Goal: Task Accomplishment & Management: Manage account settings

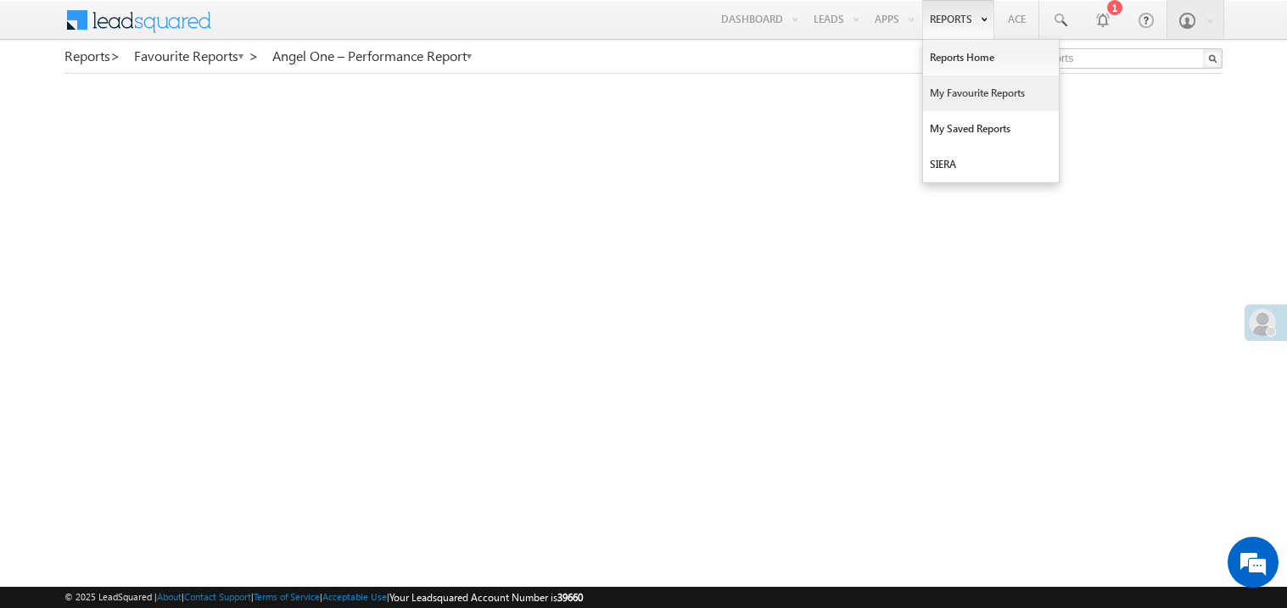
click at [946, 91] on link "My Favourite Reports" at bounding box center [991, 94] width 136 height 36
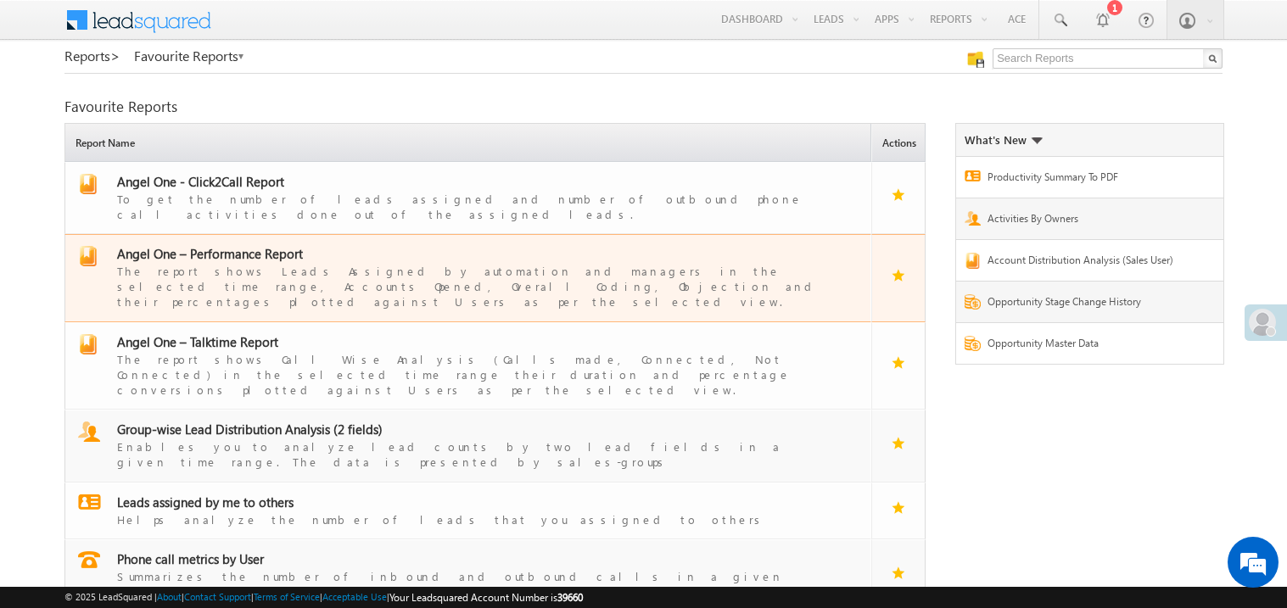
click at [201, 245] on span "Angel One – Performance Report" at bounding box center [210, 253] width 186 height 17
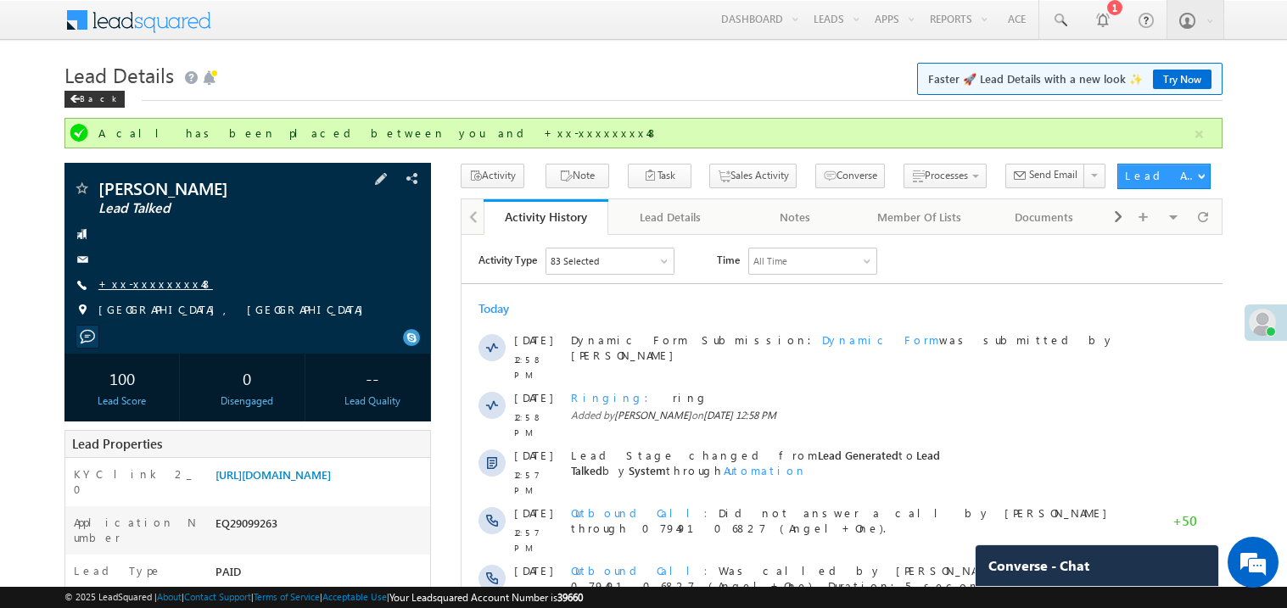
click at [139, 280] on link "+xx-xxxxxxxx48" at bounding box center [155, 284] width 115 height 14
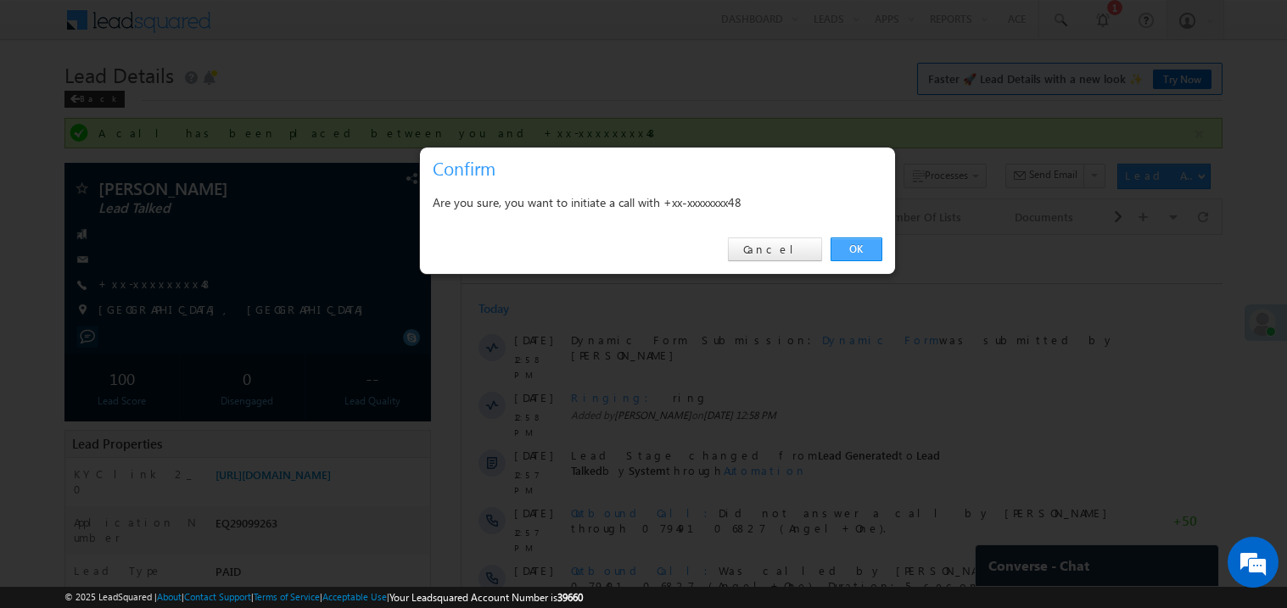
click at [869, 252] on link "OK" at bounding box center [857, 250] width 52 height 24
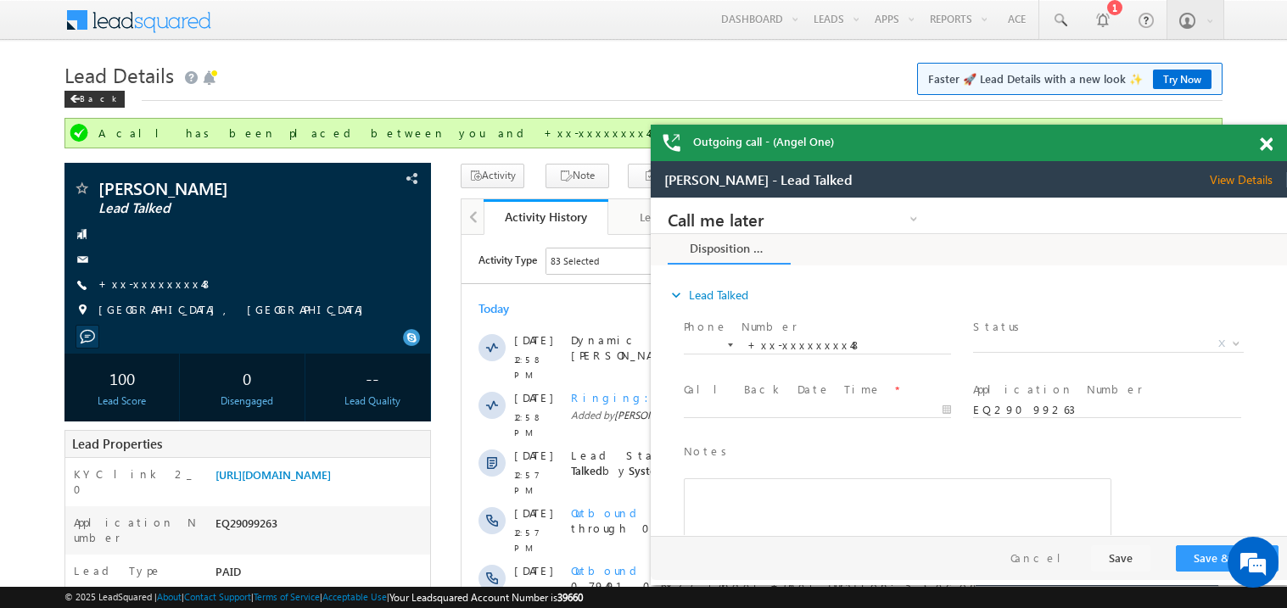
click at [1267, 140] on span at bounding box center [1266, 144] width 13 height 14
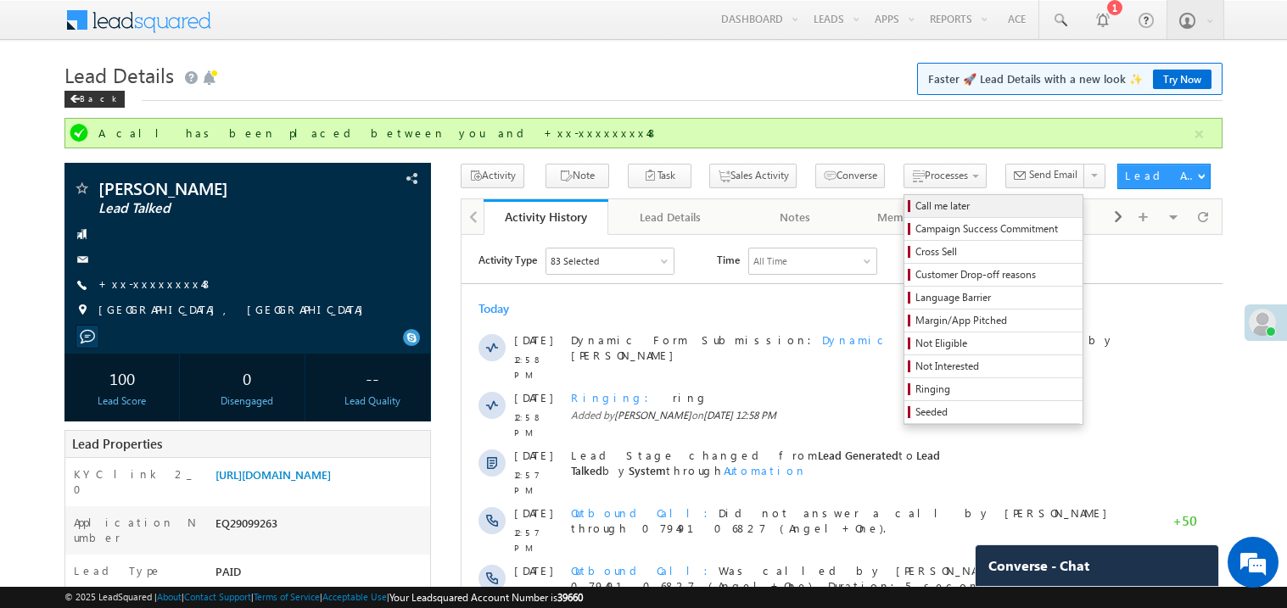
click at [915, 204] on span "Call me later" at bounding box center [995, 206] width 161 height 15
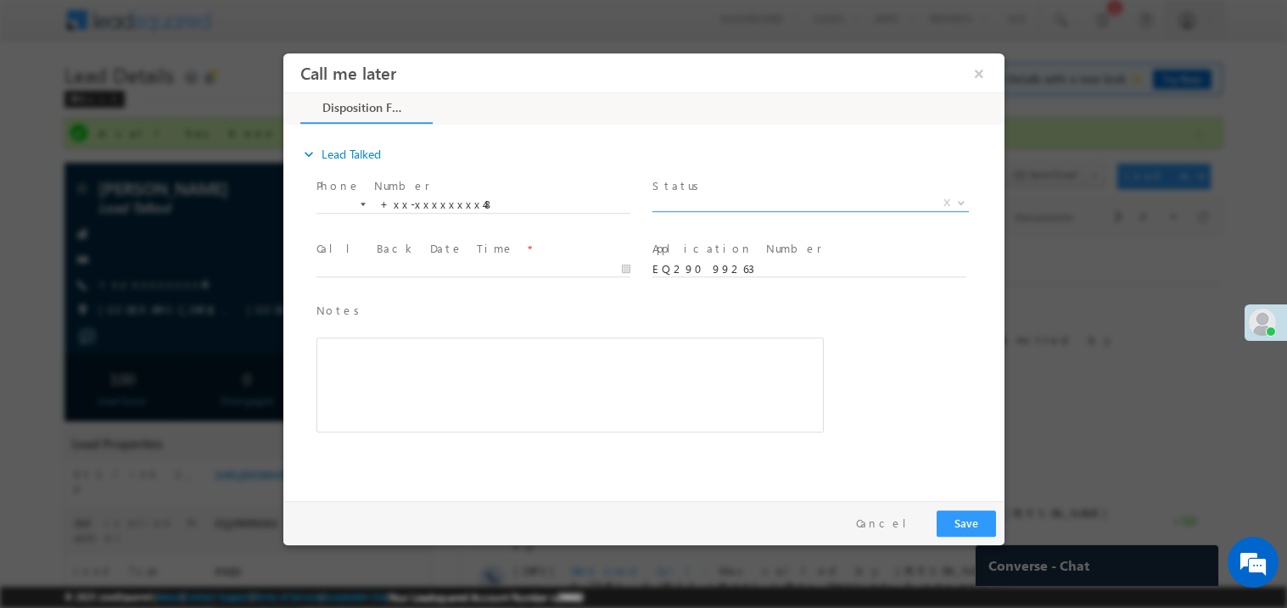
click at [691, 198] on span "X" at bounding box center [810, 202] width 316 height 17
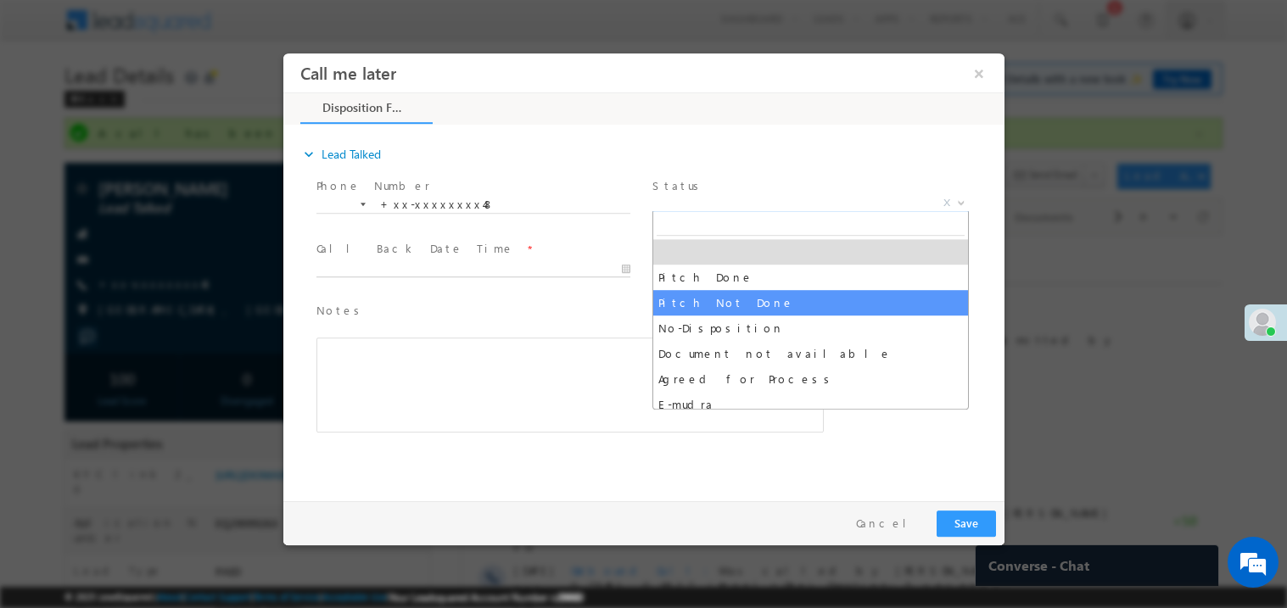
click at [411, 271] on body "Call me later ×" at bounding box center [643, 273] width 721 height 440
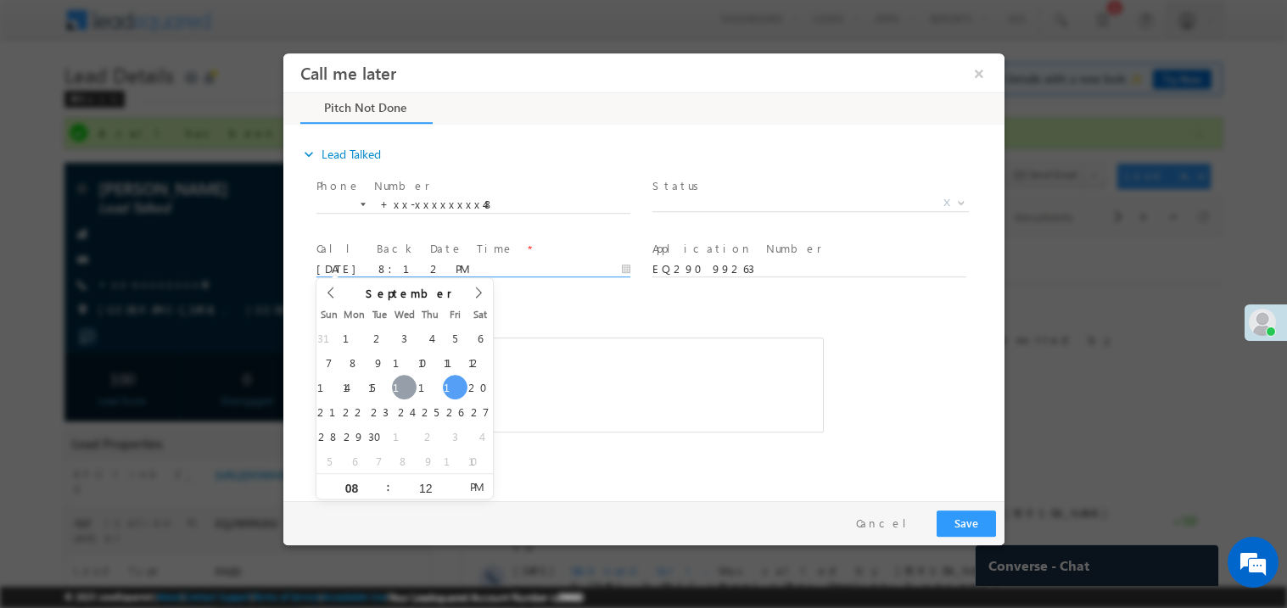
type input "09/17/25 8:12 PM"
click at [582, 367] on div "Rich Text Editor, 40788eee-0fb2-11ec-a811-0adc8a9d82c2__tab1__section1__Notes__…" at bounding box center [569, 384] width 507 height 95
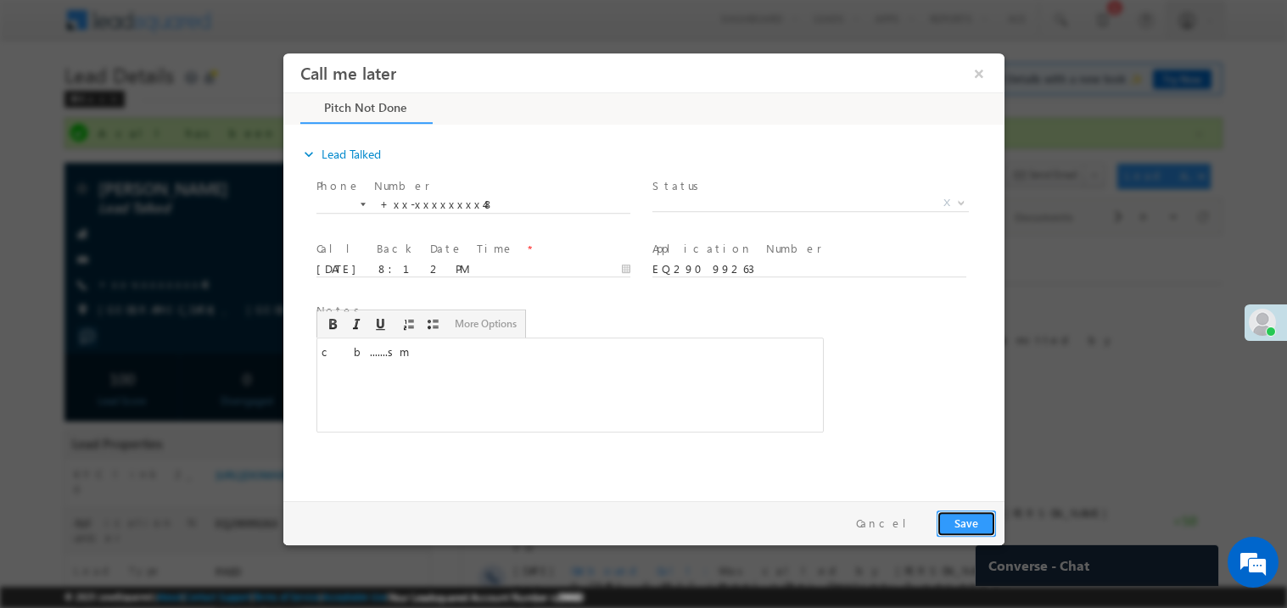
click at [970, 521] on button "Save" at bounding box center [965, 523] width 59 height 26
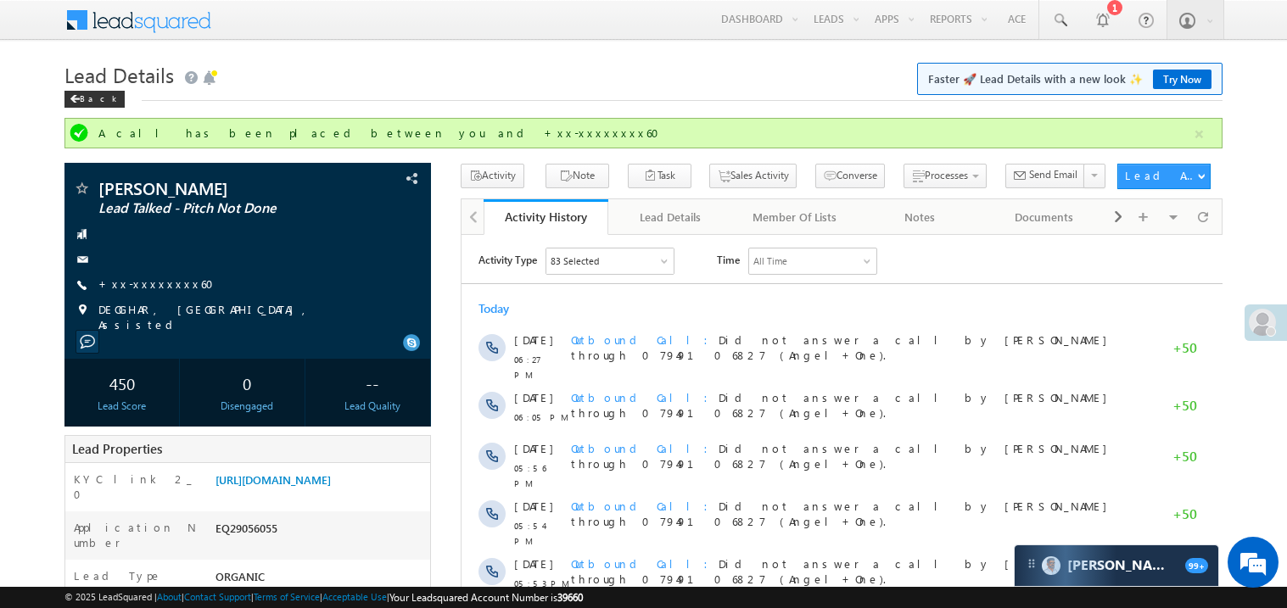
click at [158, 278] on link "+xx-xxxxxxxx60" at bounding box center [161, 284] width 126 height 14
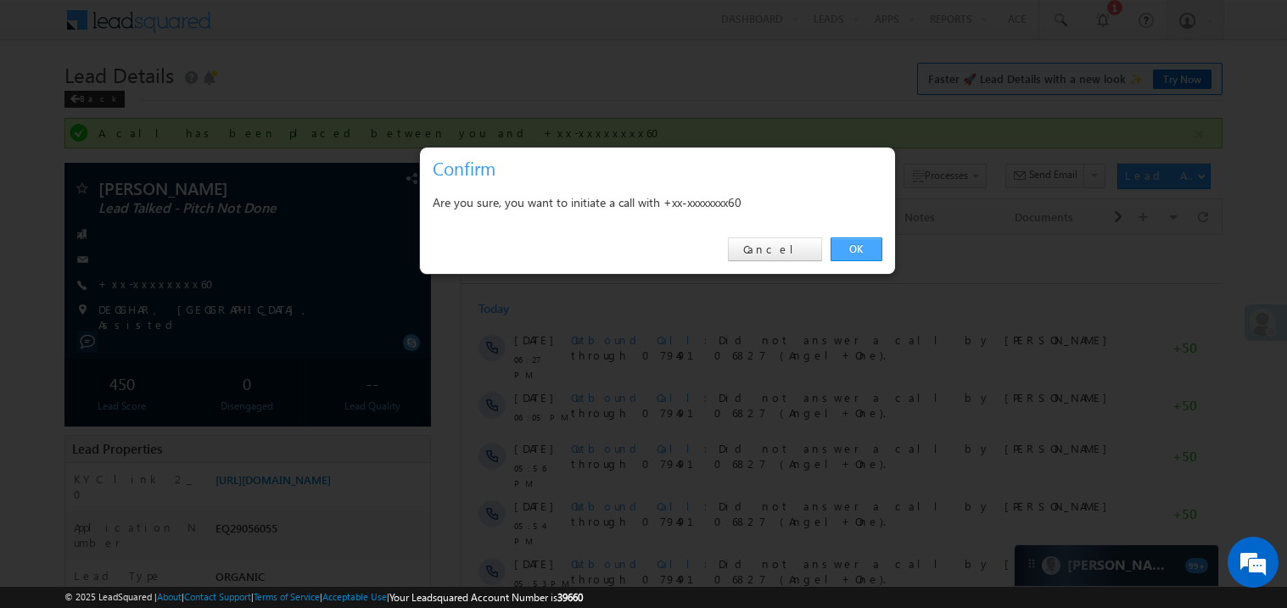
click at [858, 252] on link "OK" at bounding box center [857, 250] width 52 height 24
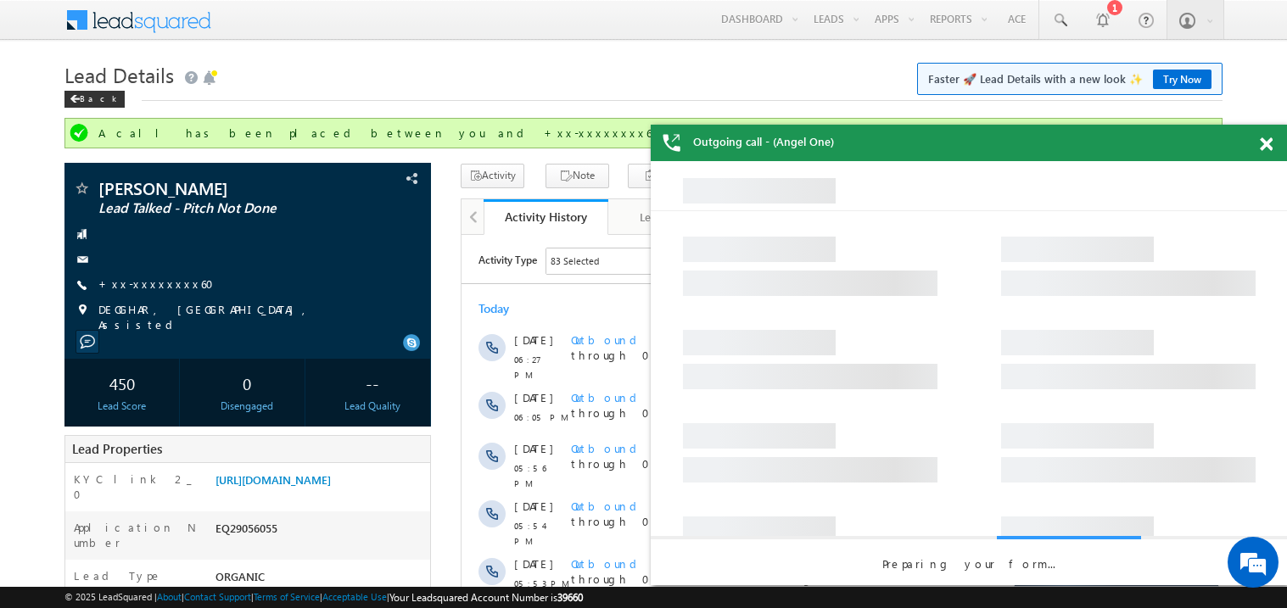
click at [1266, 145] on span at bounding box center [1266, 144] width 13 height 14
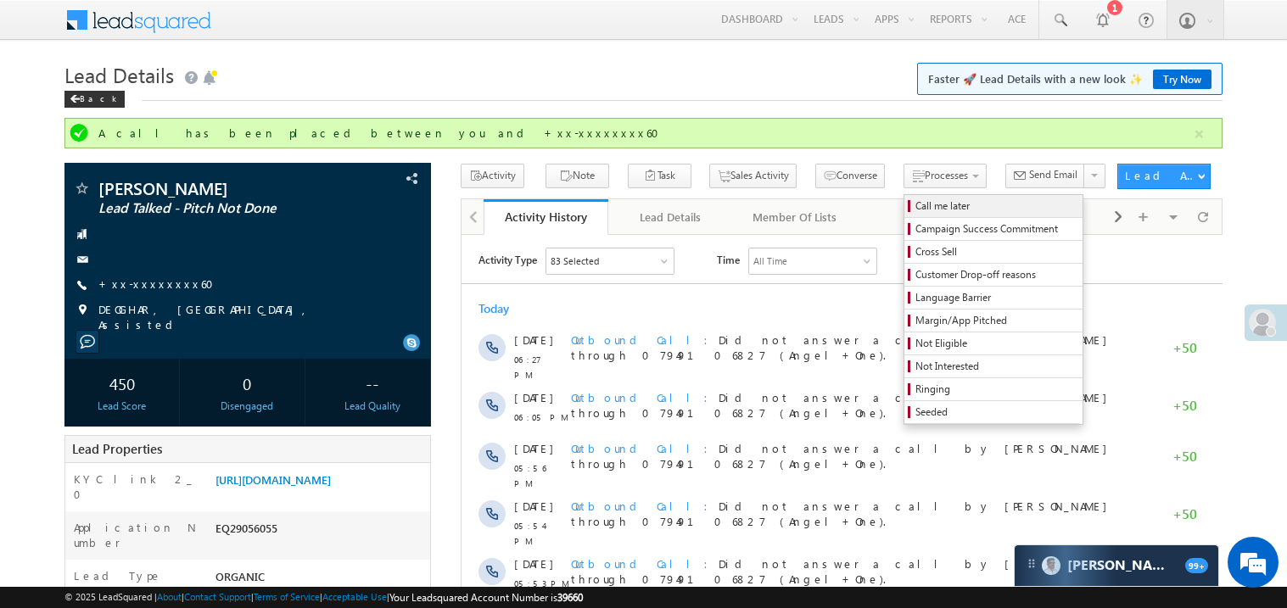
click at [915, 199] on span "Call me later" at bounding box center [995, 206] width 161 height 15
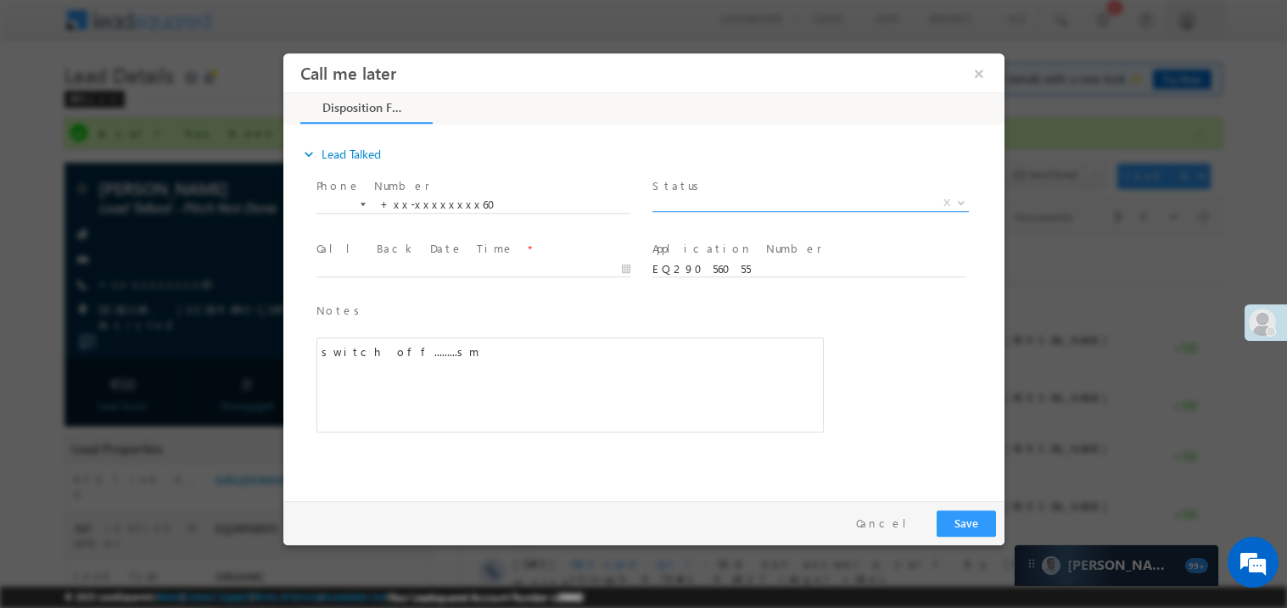
click at [706, 203] on span "X" at bounding box center [810, 202] width 316 height 17
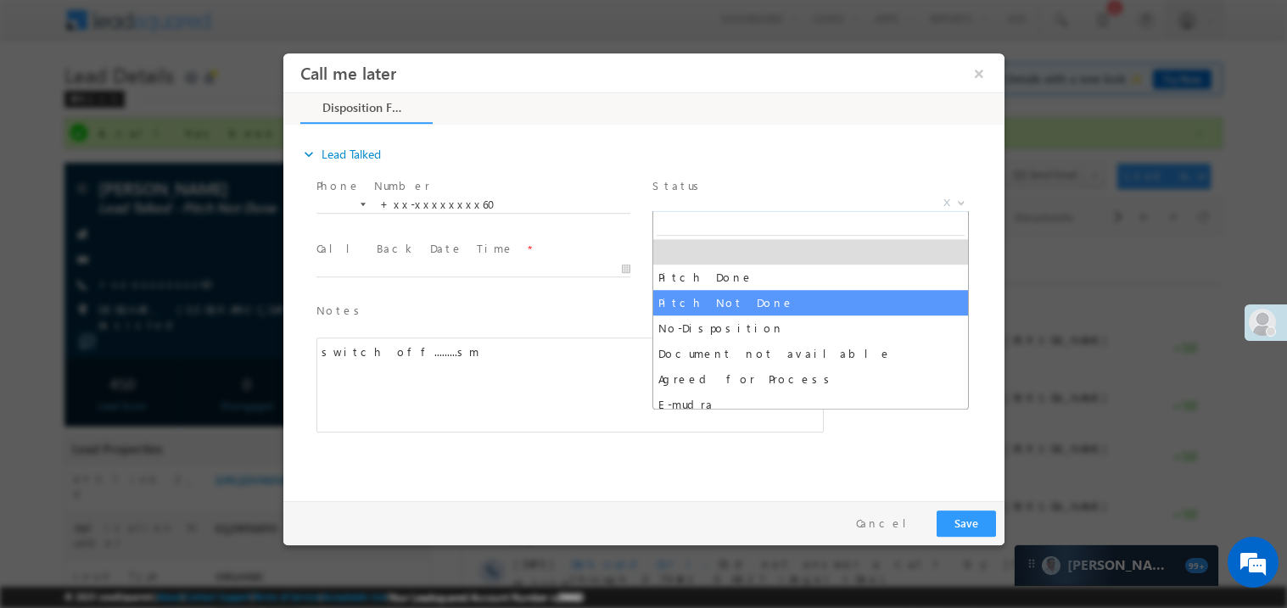
select select "Pitch Not Done"
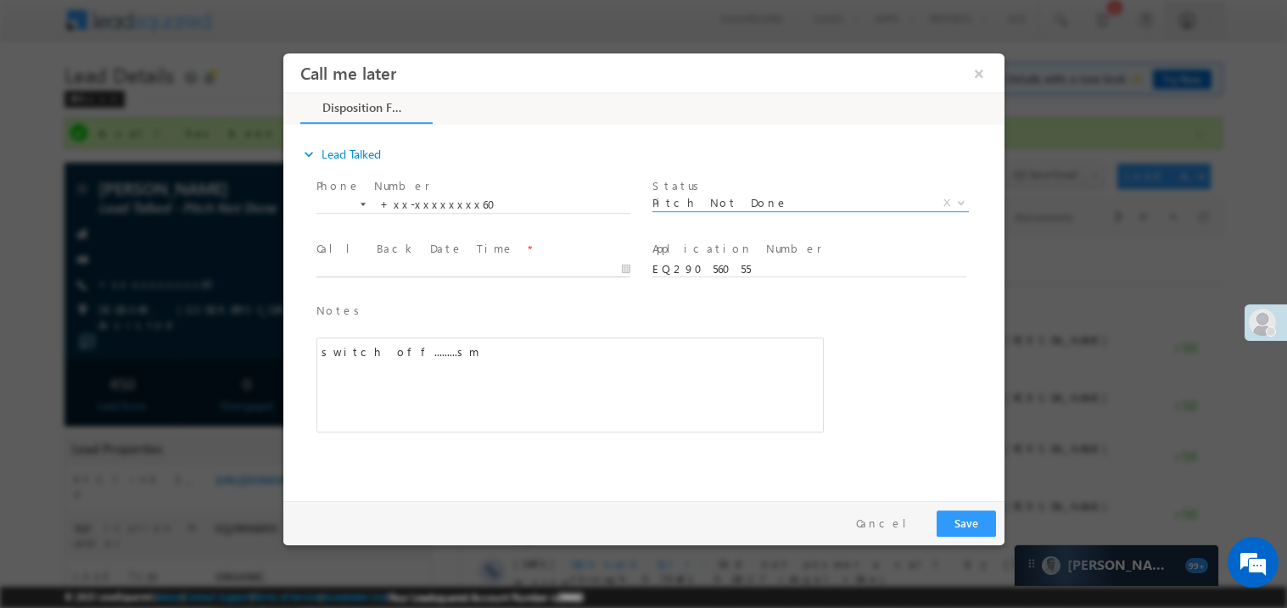
click at [316, 260] on body "Call me later ×" at bounding box center [643, 273] width 721 height 440
type input "09/17/25 8:13 PM"
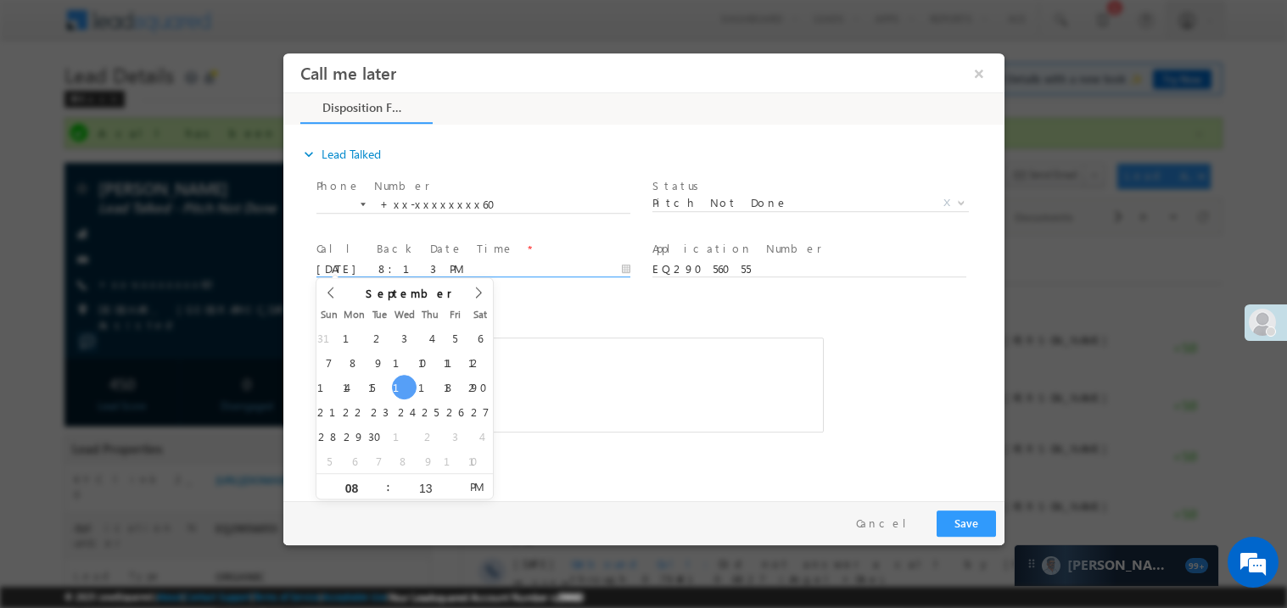
click at [572, 343] on div "switch off.........sm" at bounding box center [569, 384] width 507 height 95
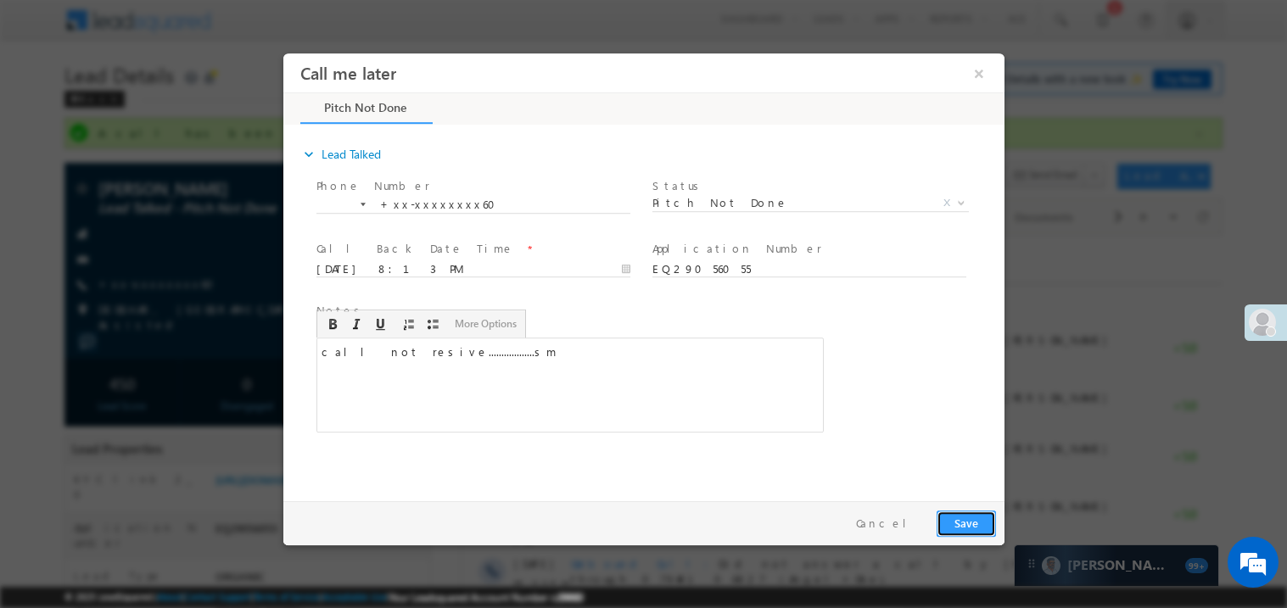
click at [958, 514] on button "Save" at bounding box center [965, 523] width 59 height 26
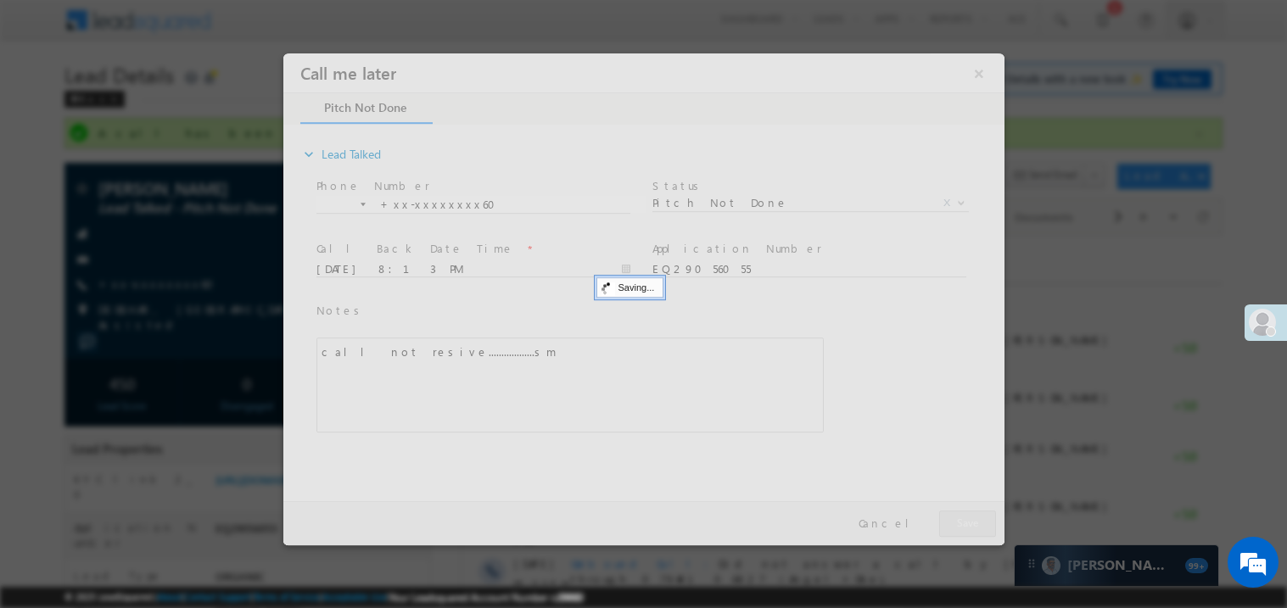
click at [958, 514] on div at bounding box center [643, 299] width 721 height 492
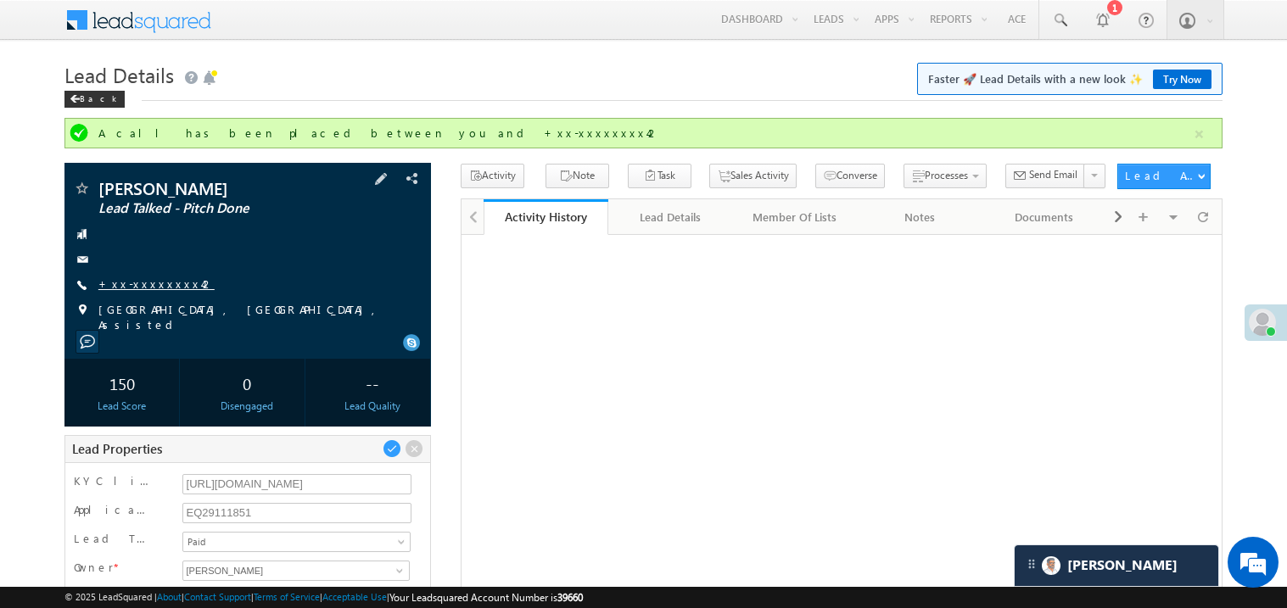
click at [166, 285] on link "+xx-xxxxxxxx42" at bounding box center [156, 284] width 116 height 14
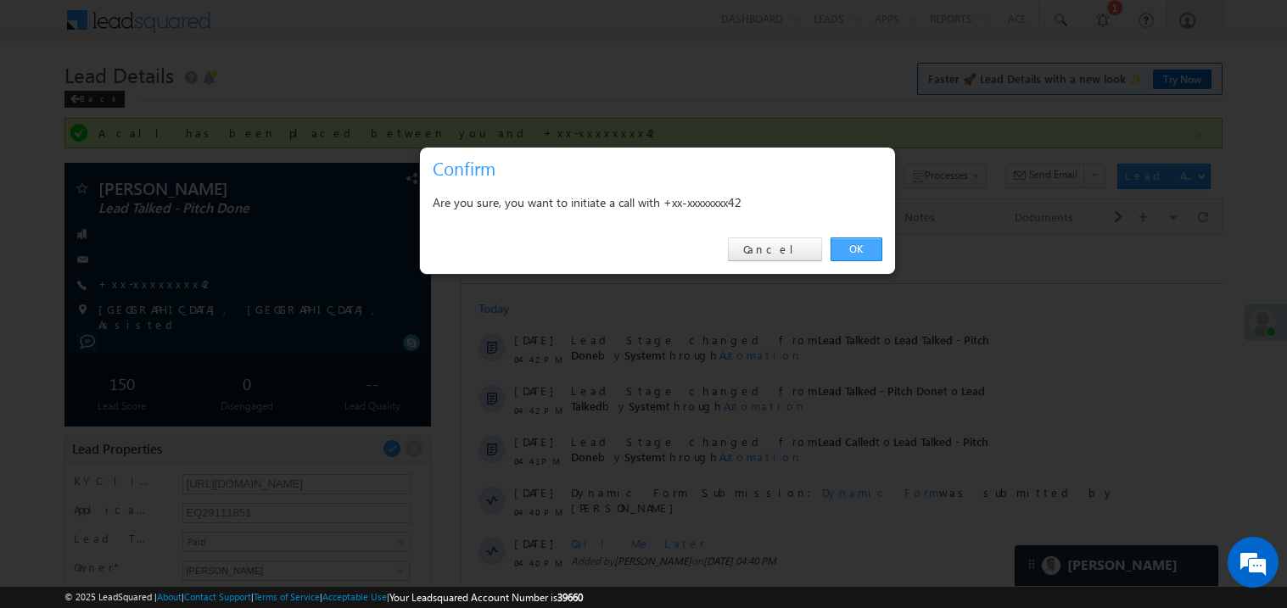
click at [859, 247] on link "OK" at bounding box center [857, 250] width 52 height 24
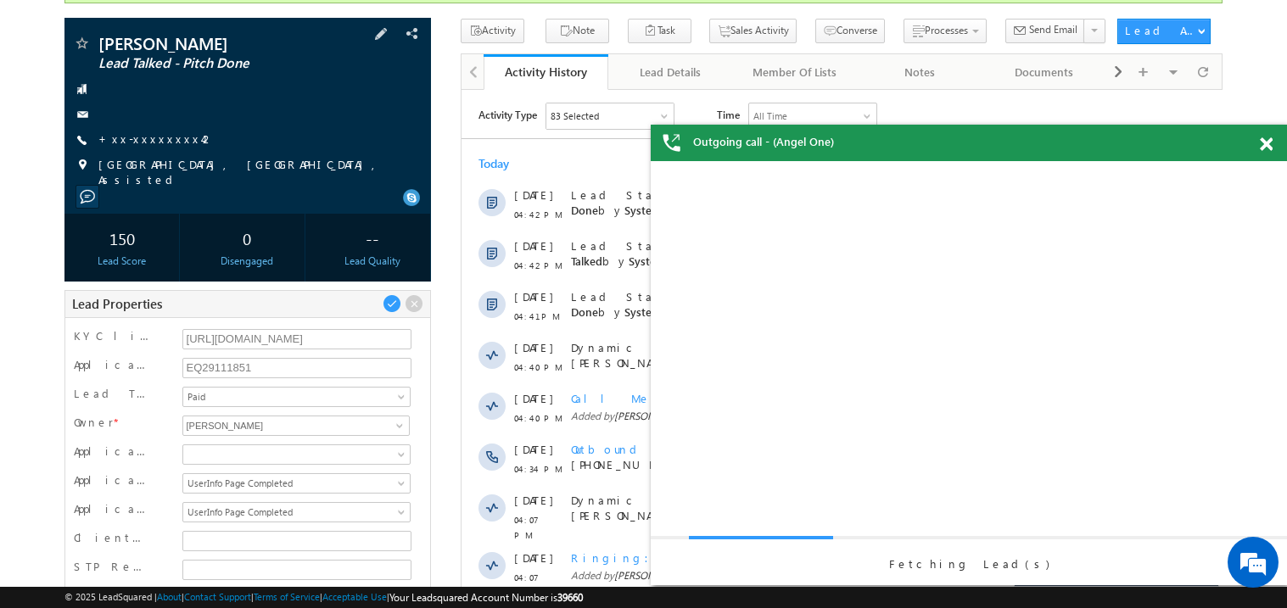
scroll to position [237, 0]
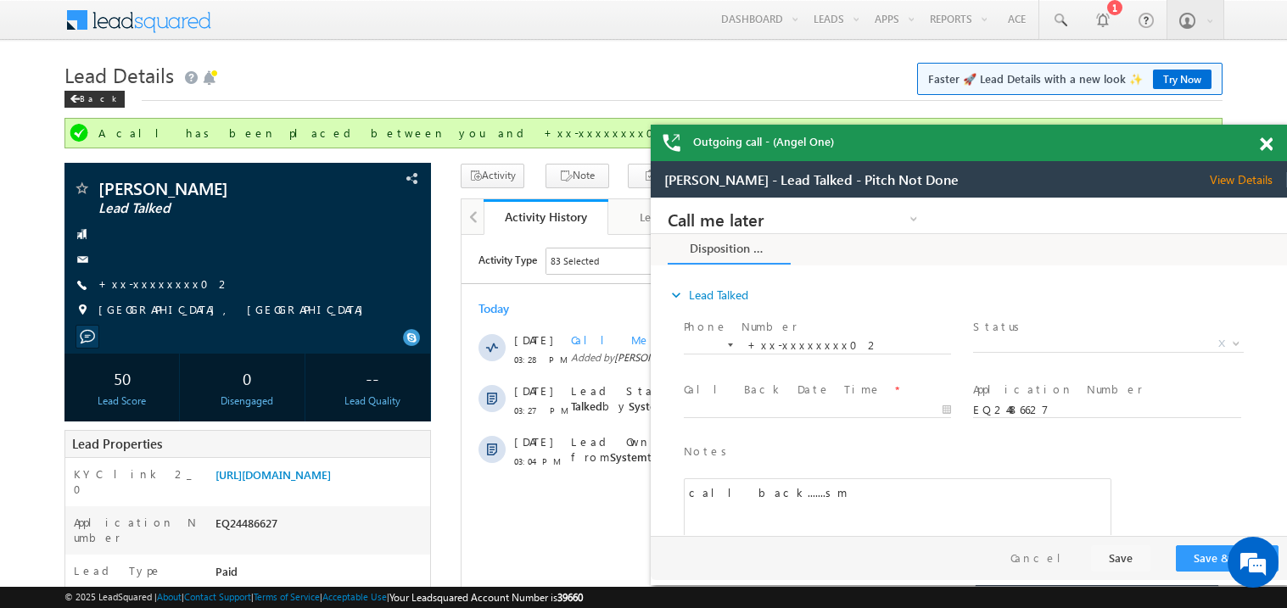
click at [1270, 143] on span at bounding box center [1266, 144] width 13 height 14
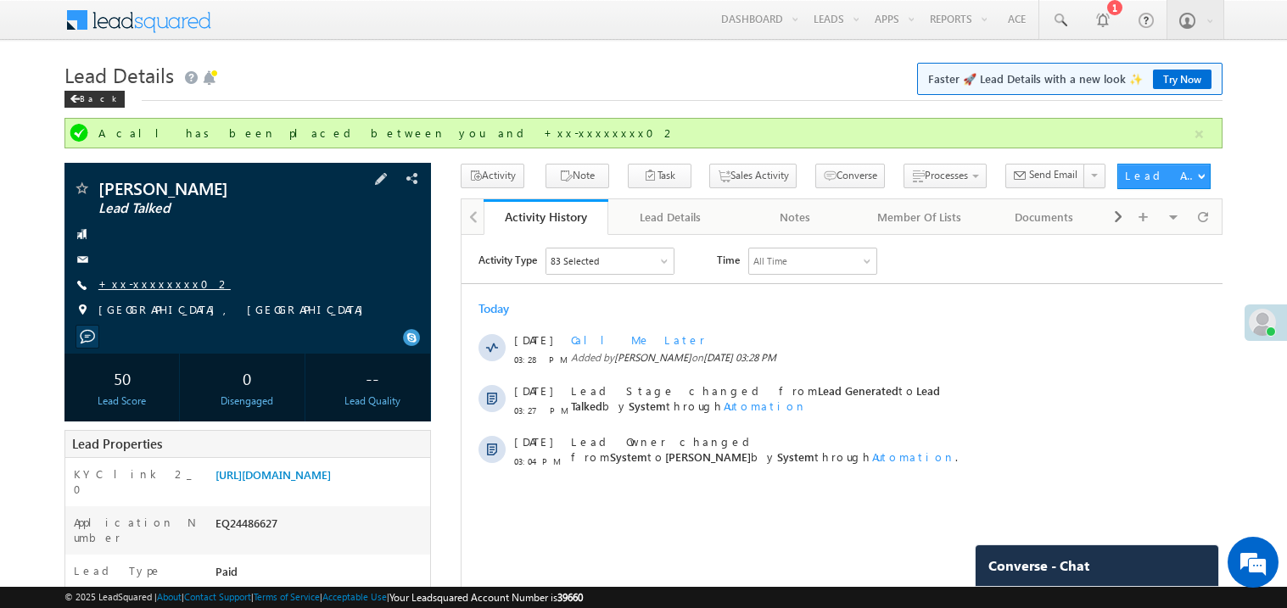
click at [148, 286] on link "+xx-xxxxxxxx02" at bounding box center [164, 284] width 132 height 14
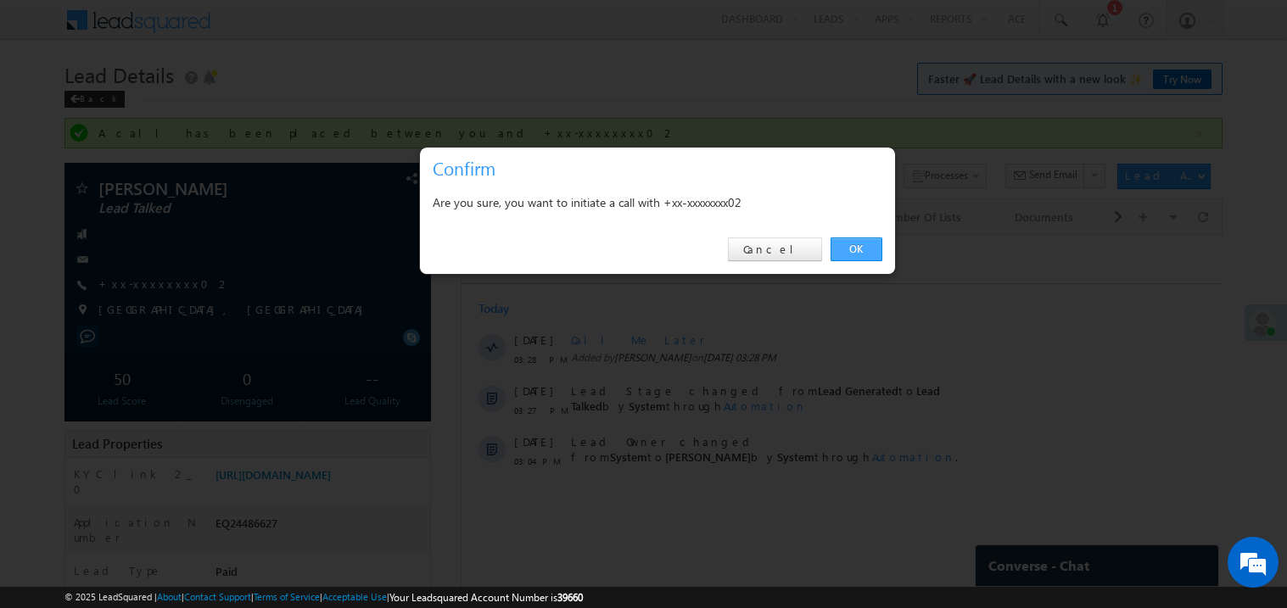
click at [858, 250] on link "OK" at bounding box center [857, 250] width 52 height 24
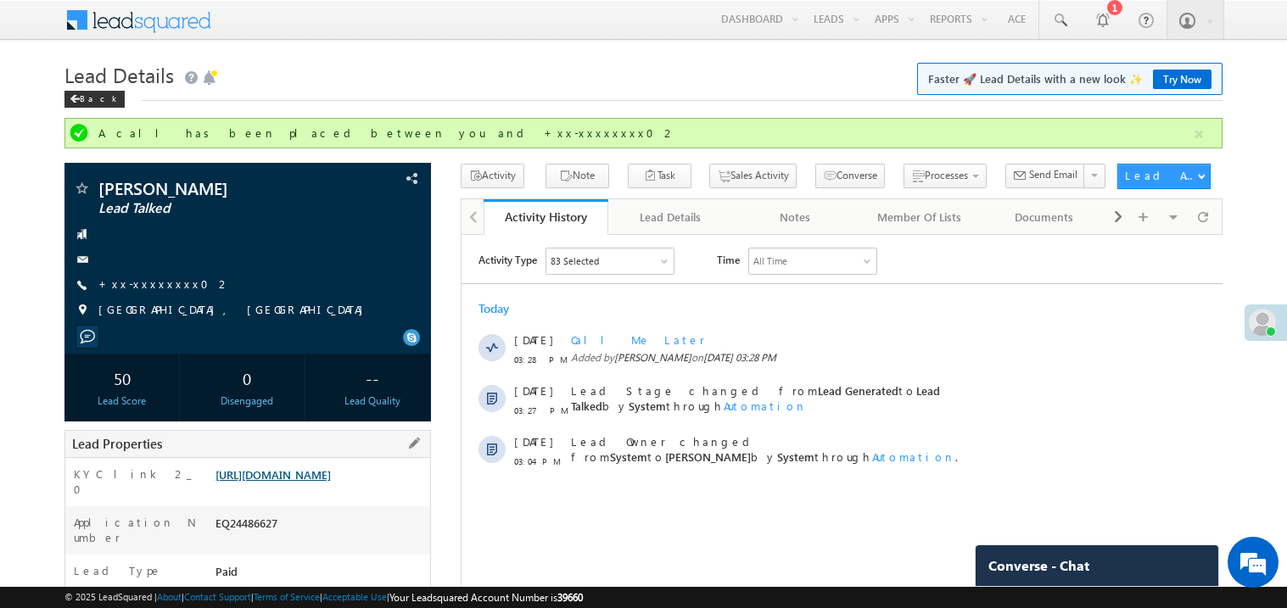
click at [331, 482] on link "https://angelbroking1-pk3em7sa.customui-test.leadsquared.com?leadId=f1e221ae-80…" at bounding box center [272, 474] width 115 height 14
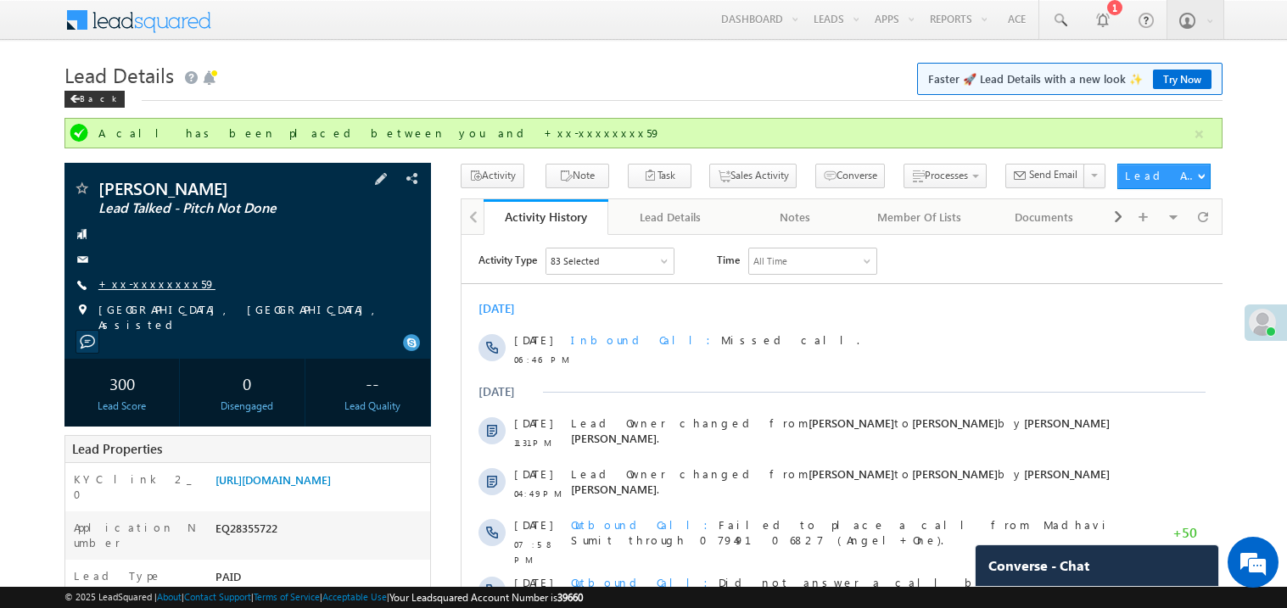
click at [163, 288] on link "+xx-xxxxxxxx59" at bounding box center [156, 284] width 117 height 14
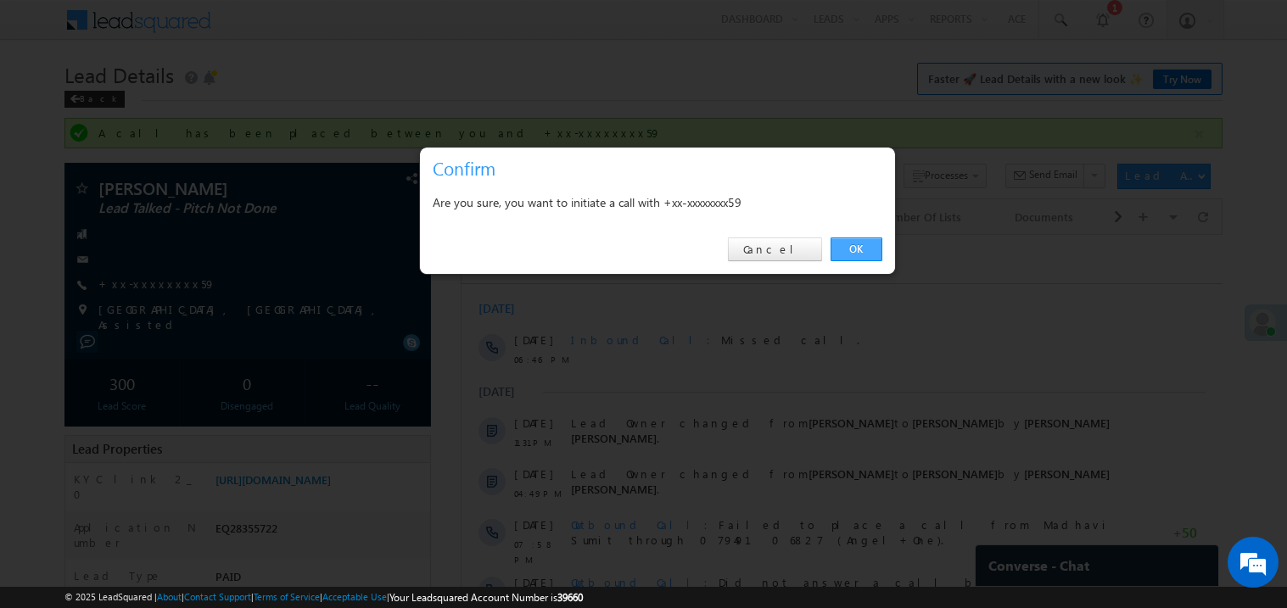
click at [840, 248] on link "OK" at bounding box center [857, 250] width 52 height 24
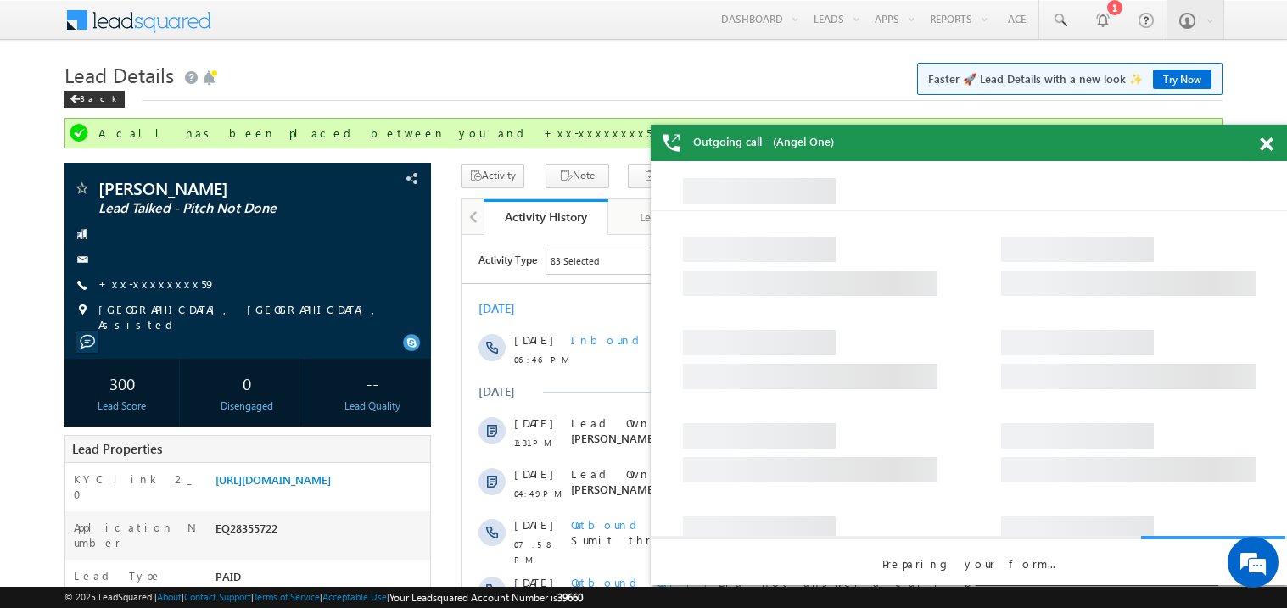
click at [1267, 143] on span at bounding box center [1266, 144] width 13 height 14
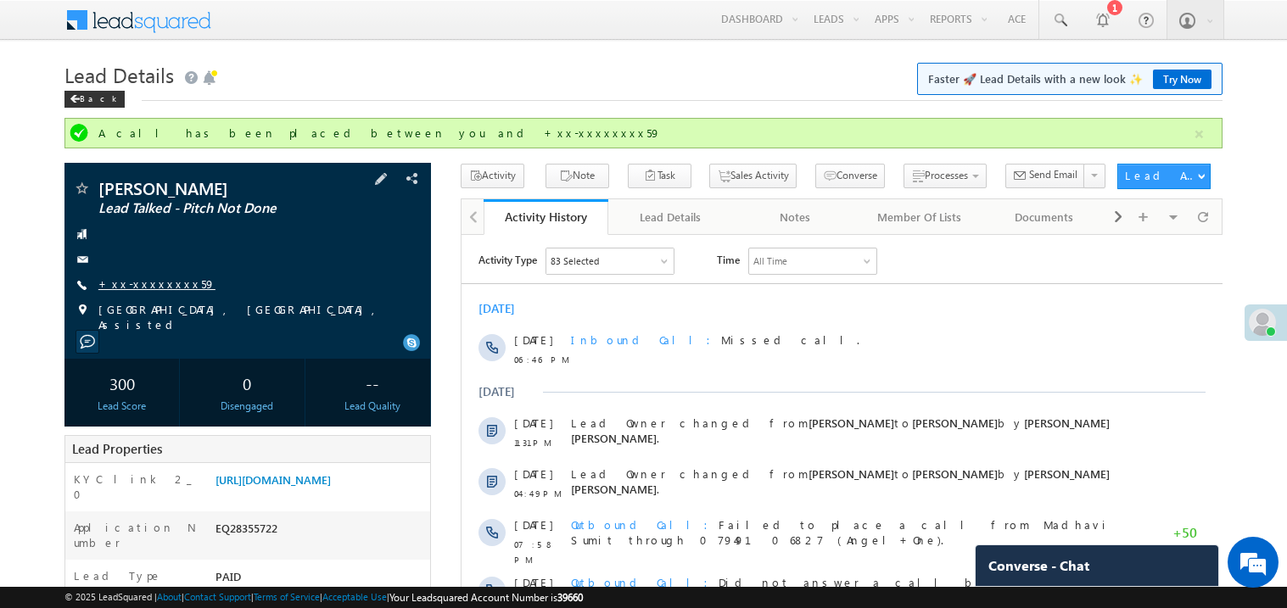
click at [155, 291] on link "+xx-xxxxxxxx59" at bounding box center [156, 284] width 117 height 14
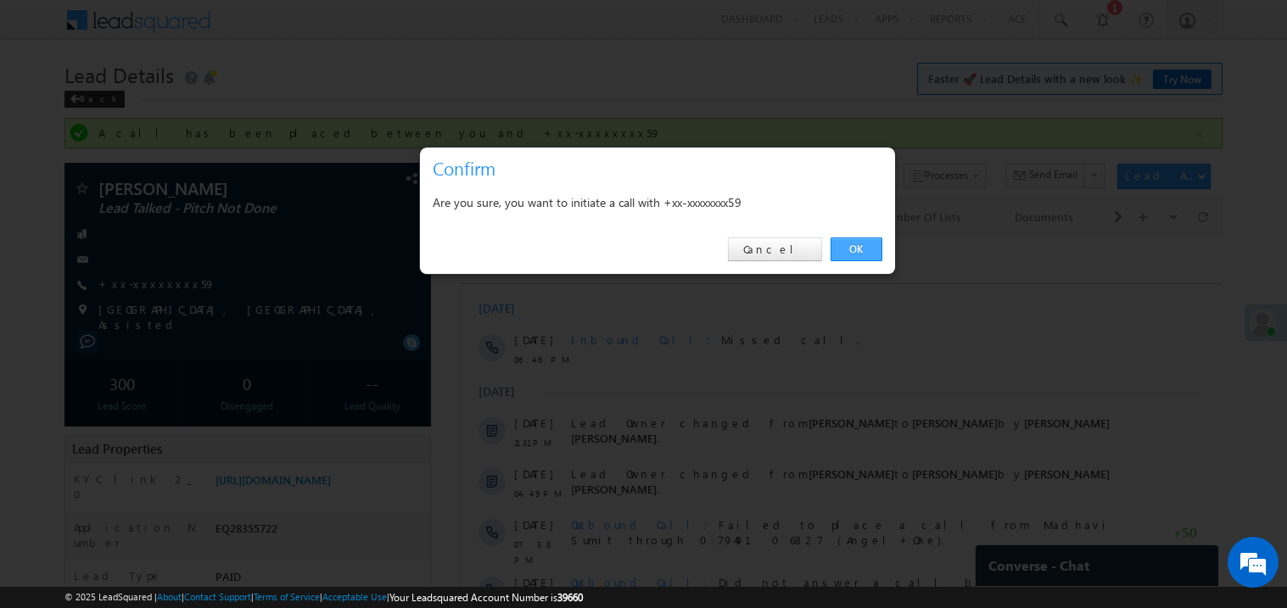
click at [840, 243] on link "OK" at bounding box center [857, 250] width 52 height 24
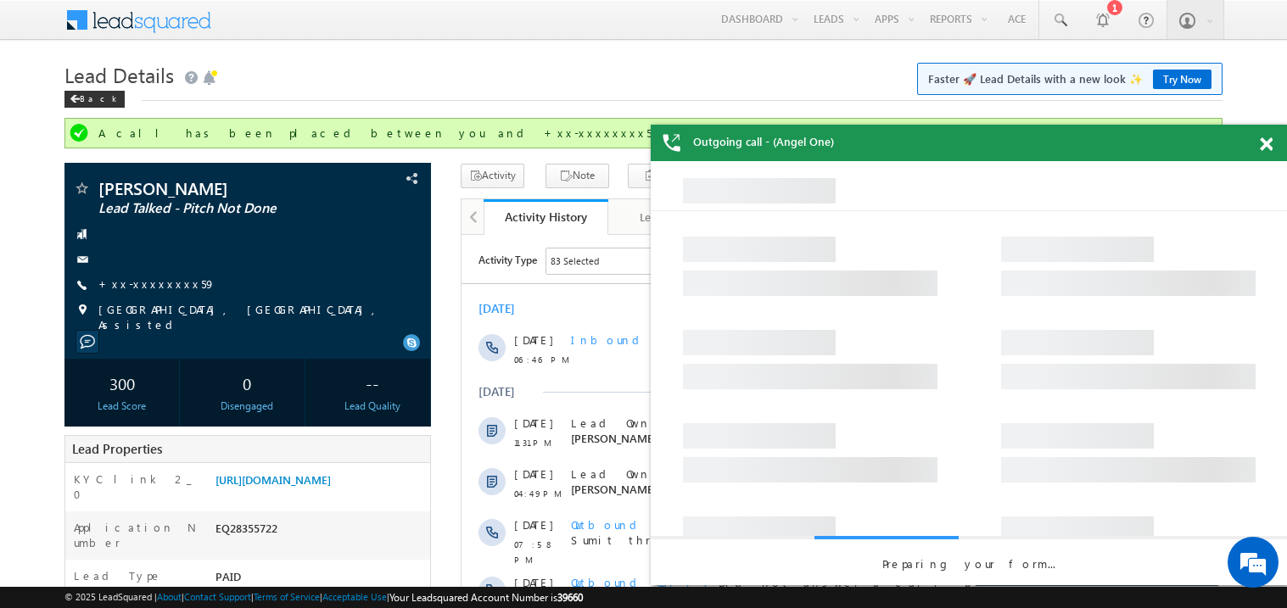
click at [1265, 142] on span at bounding box center [1266, 144] width 13 height 14
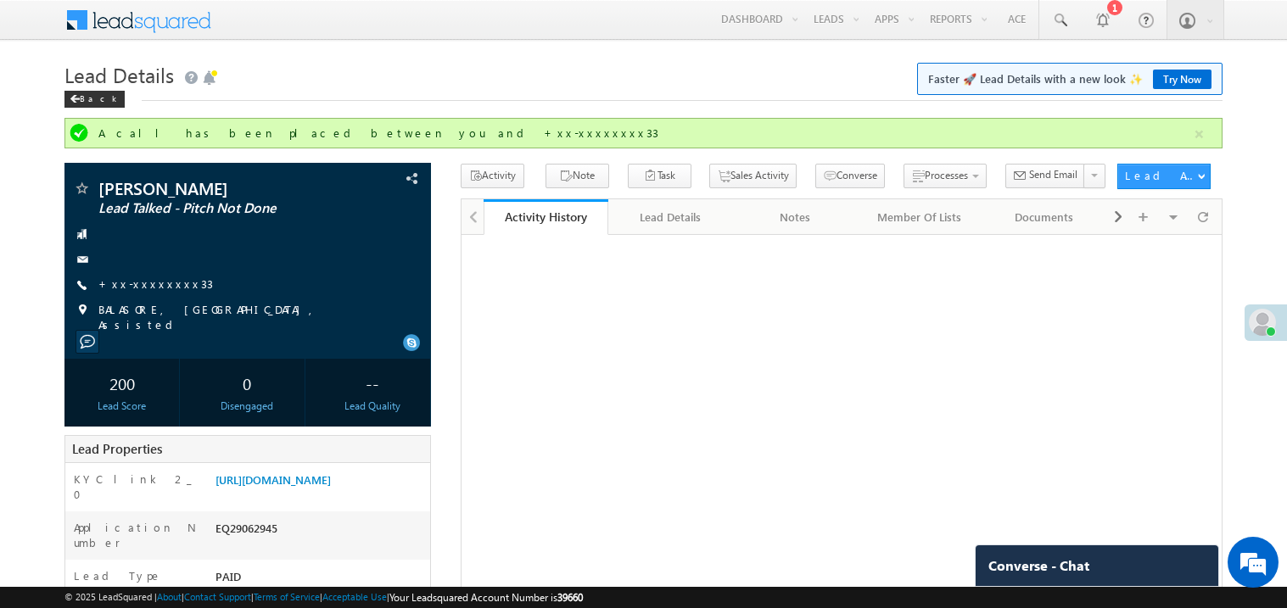
click at [139, 296] on div "[PERSON_NAME] Lead Talked - Pitch Not Done +xx-xxxxxxxx33" at bounding box center [248, 256] width 350 height 153
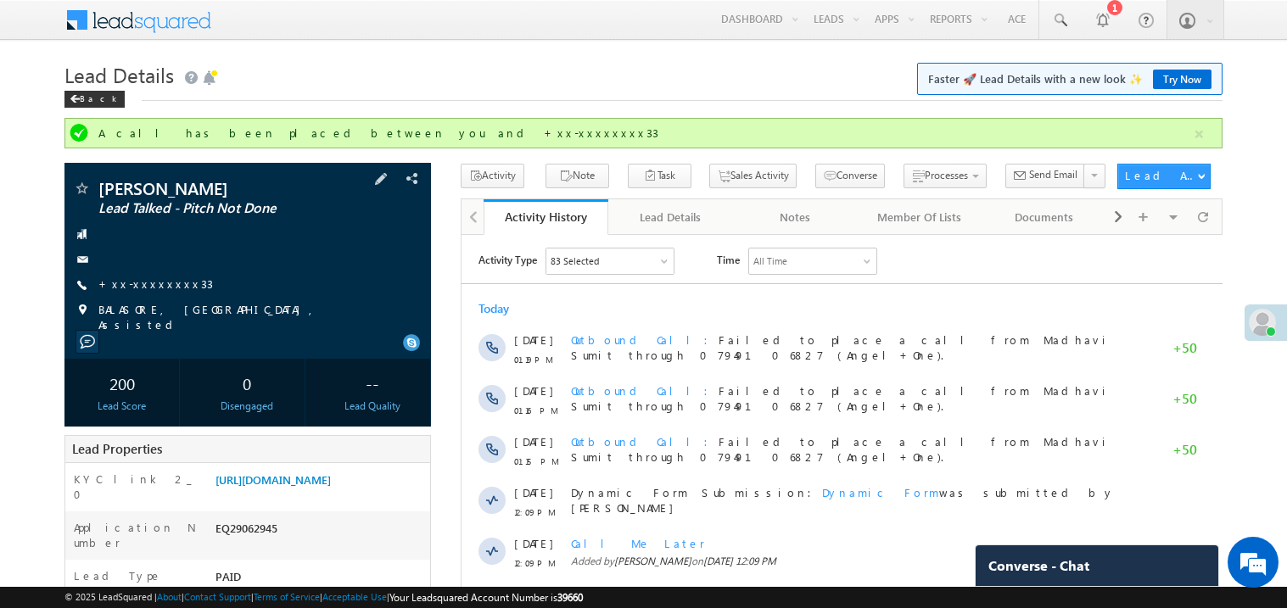
click at [165, 275] on div "[PERSON_NAME] Lead Talked - Pitch Not Done +xx-xxxxxxxx33" at bounding box center [248, 256] width 350 height 153
click at [154, 287] on link "+xx-xxxxxxxx33" at bounding box center [155, 284] width 115 height 14
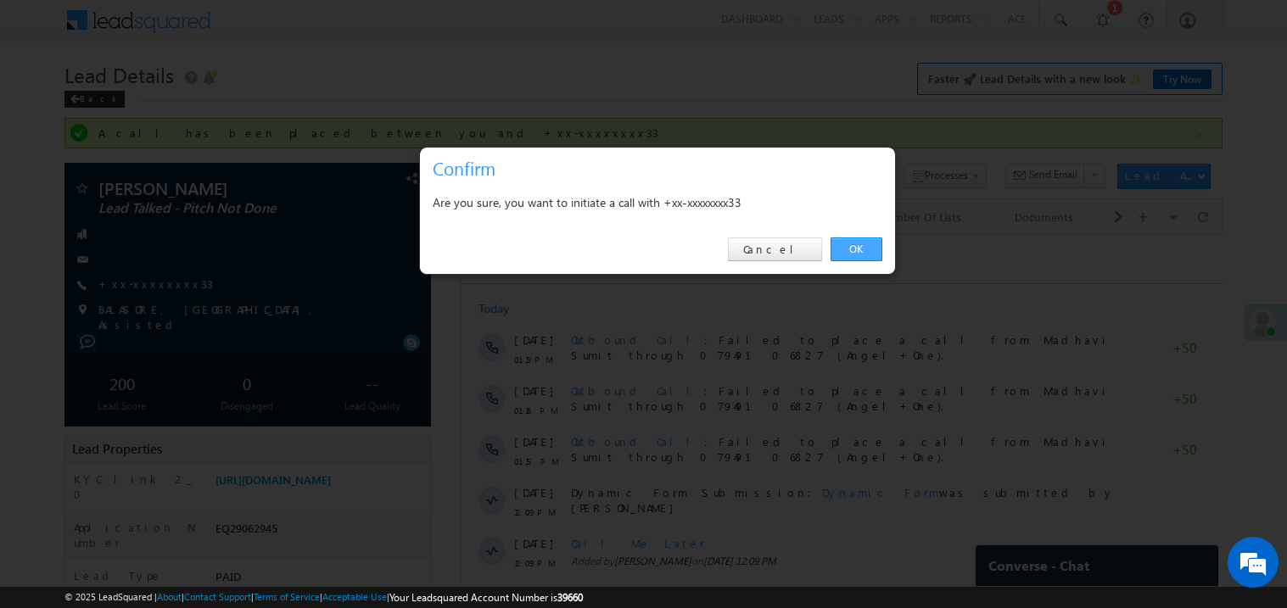
click at [848, 249] on link "OK" at bounding box center [857, 250] width 52 height 24
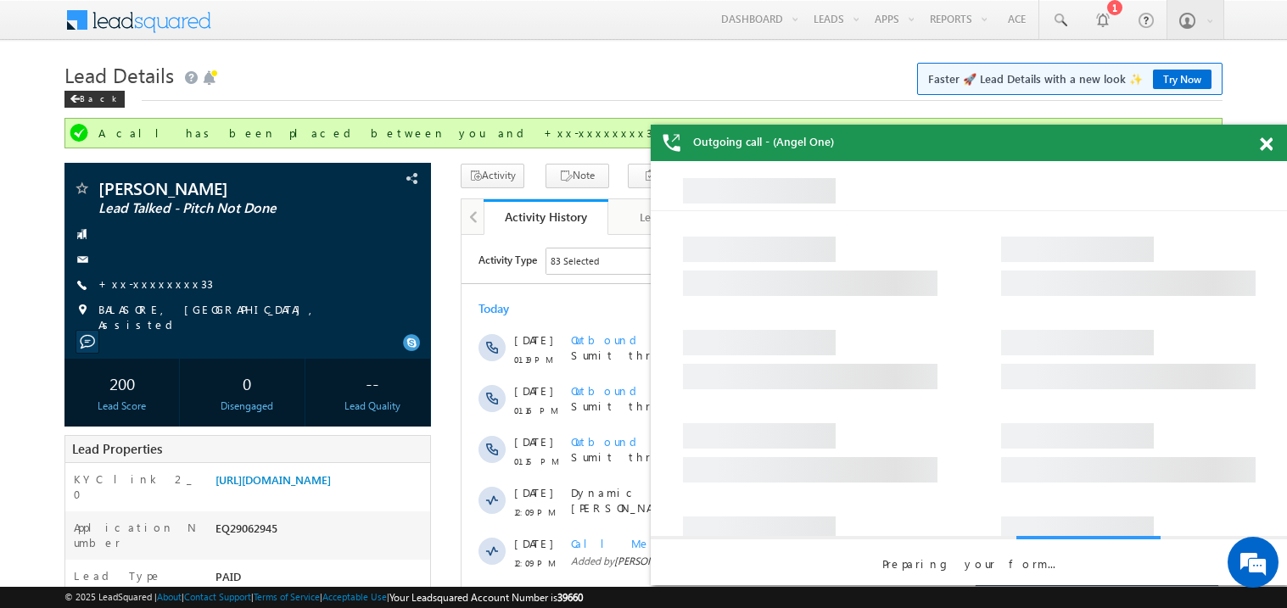
click at [1267, 144] on span at bounding box center [1266, 144] width 13 height 14
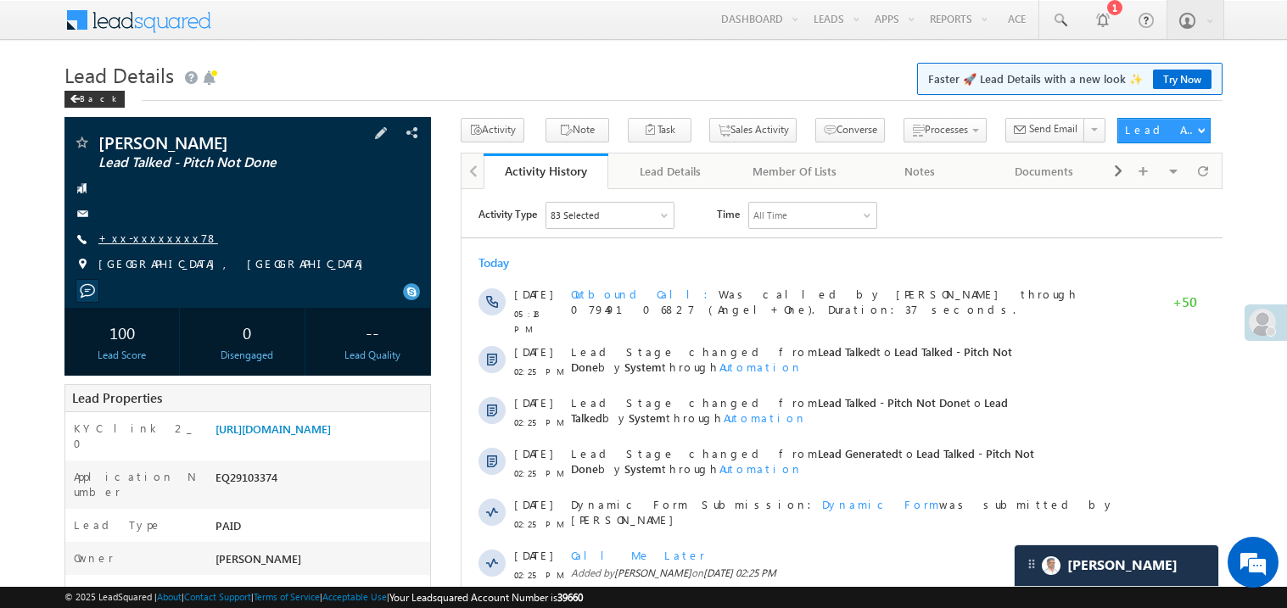
click at [132, 242] on link "+xx-xxxxxxxx78" at bounding box center [158, 238] width 120 height 14
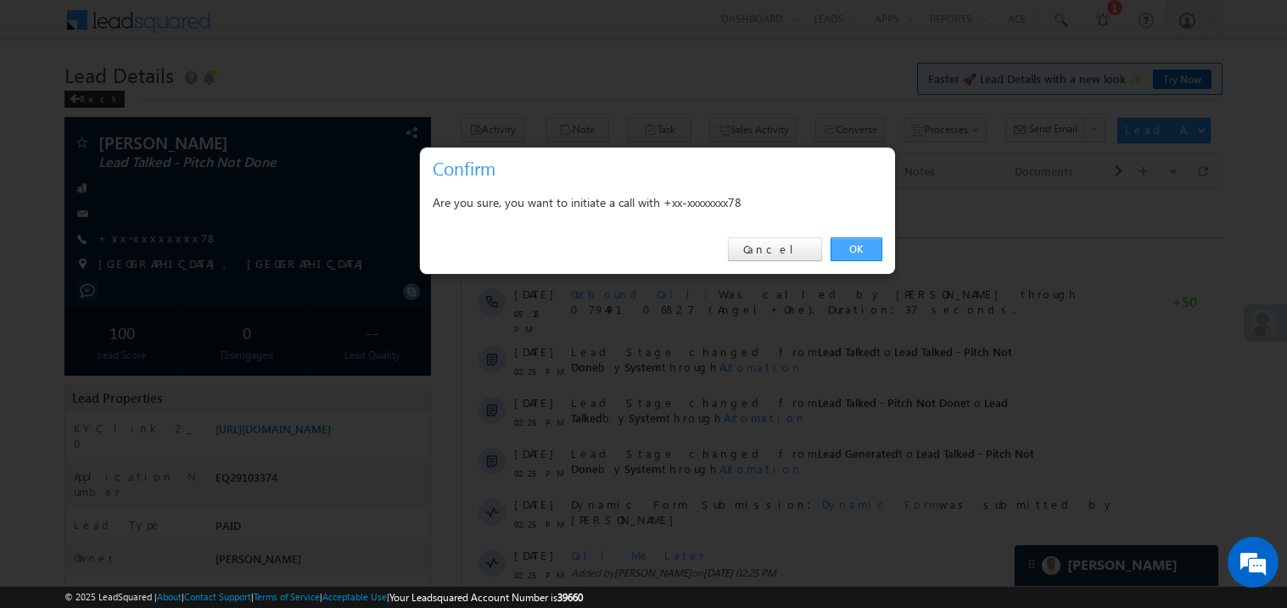
click at [848, 249] on link "OK" at bounding box center [857, 250] width 52 height 24
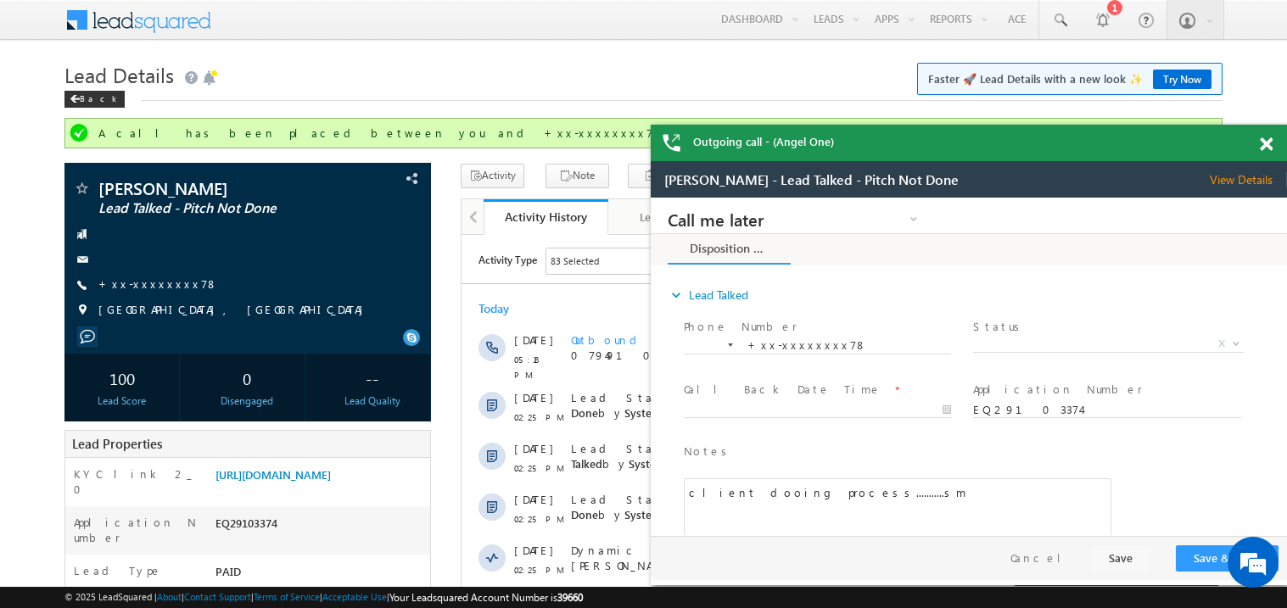
click at [1268, 145] on span at bounding box center [1266, 144] width 13 height 14
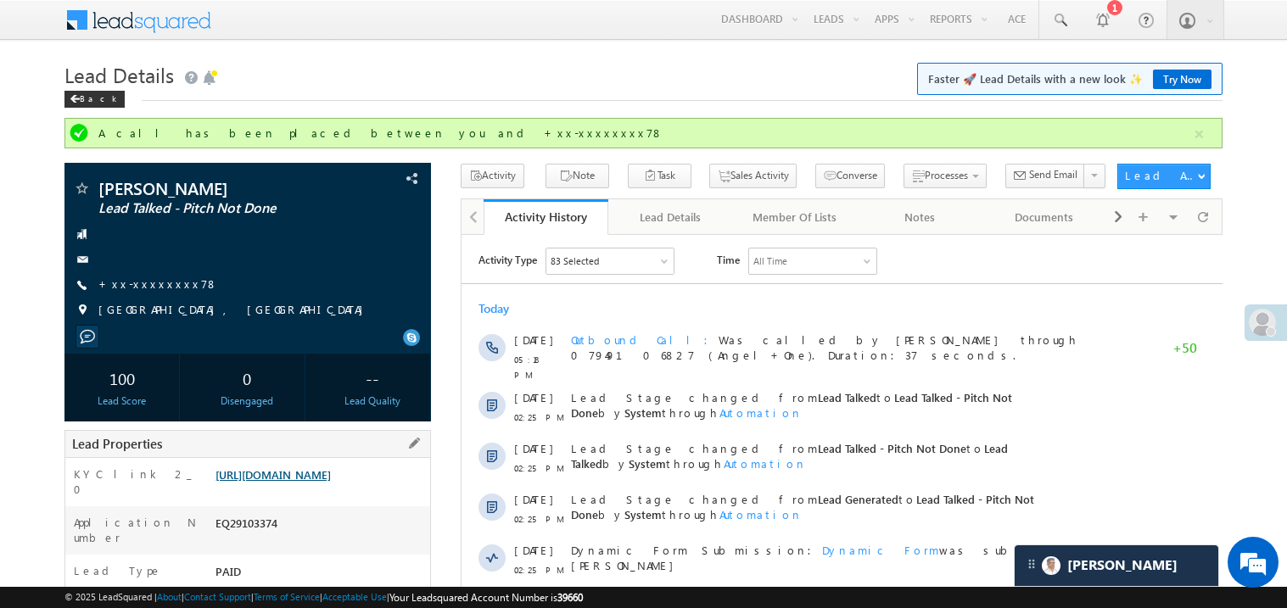
click at [309, 482] on link "[URL][DOMAIN_NAME]" at bounding box center [272, 474] width 115 height 14
click at [168, 290] on link "+xx-xxxxxxxx78" at bounding box center [158, 284] width 120 height 14
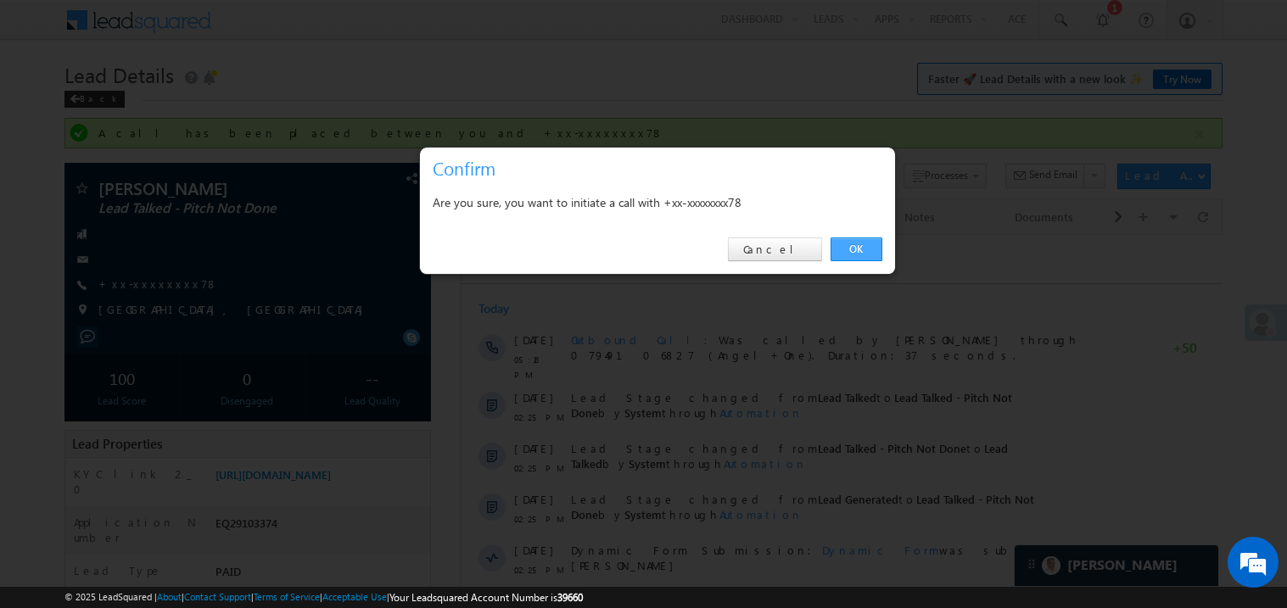
click at [859, 250] on link "OK" at bounding box center [857, 250] width 52 height 24
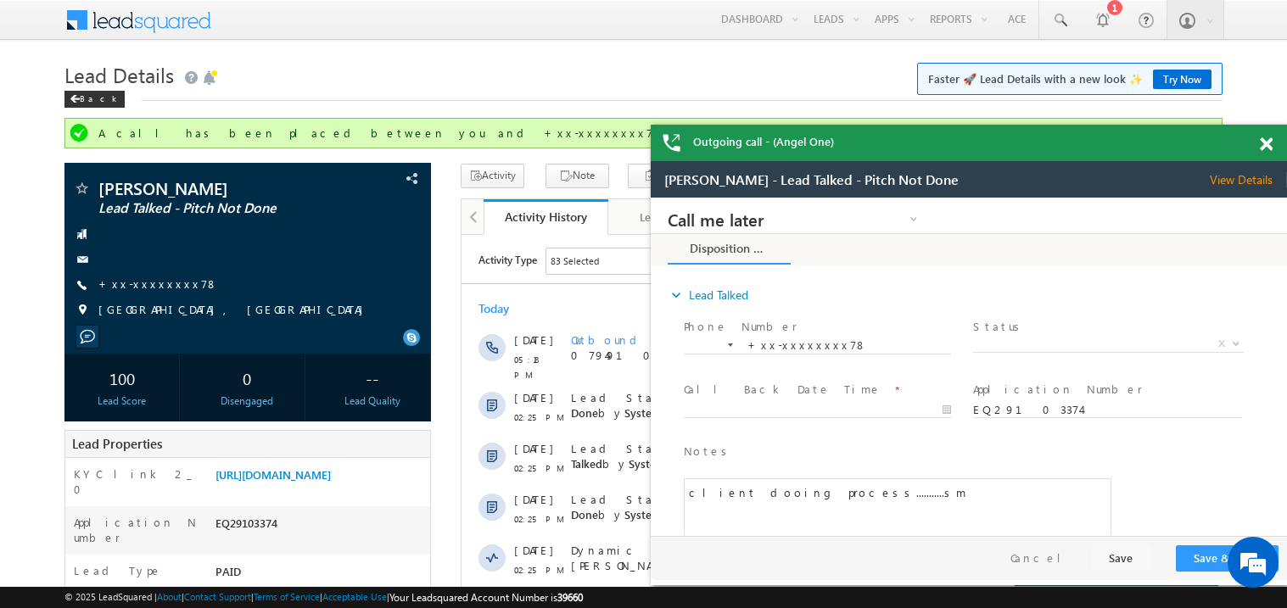
click at [1265, 147] on span at bounding box center [1266, 144] width 13 height 14
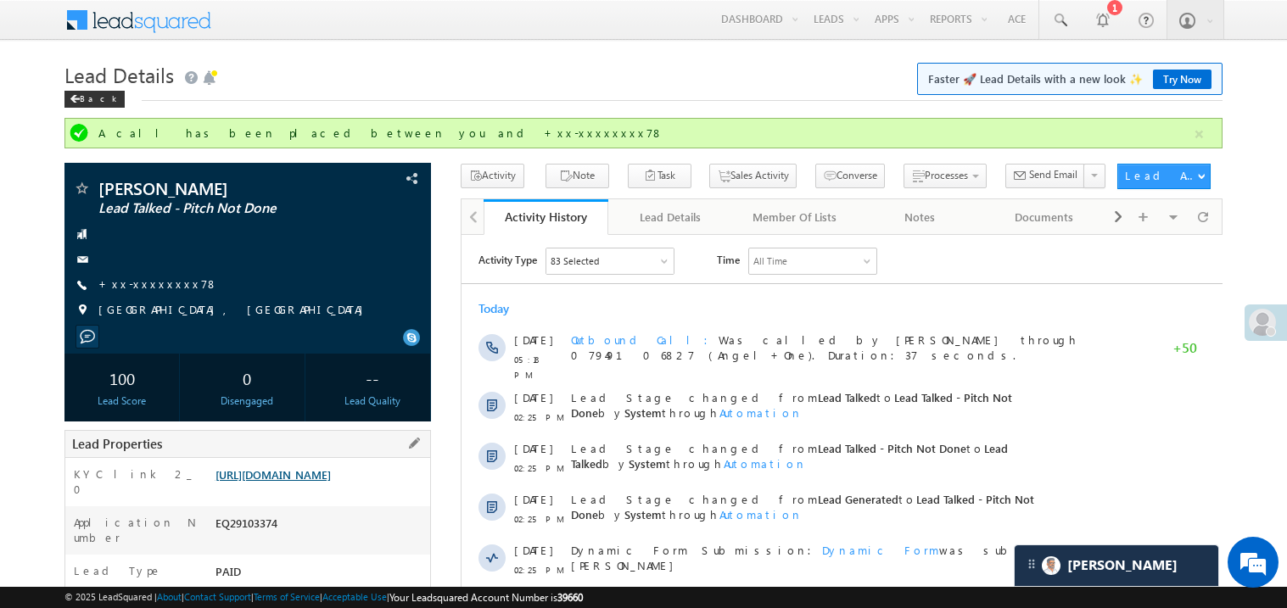
click at [278, 482] on link "[URL][DOMAIN_NAME]" at bounding box center [272, 474] width 115 height 14
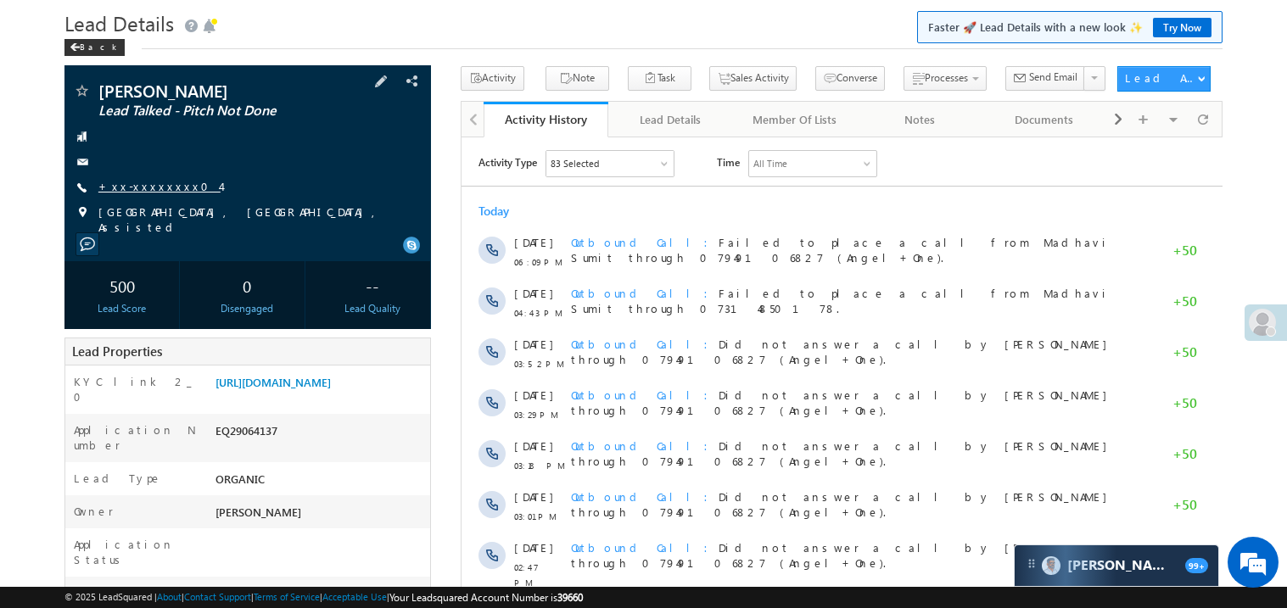
click at [151, 186] on link "+xx-xxxxxxxx04" at bounding box center [159, 186] width 122 height 14
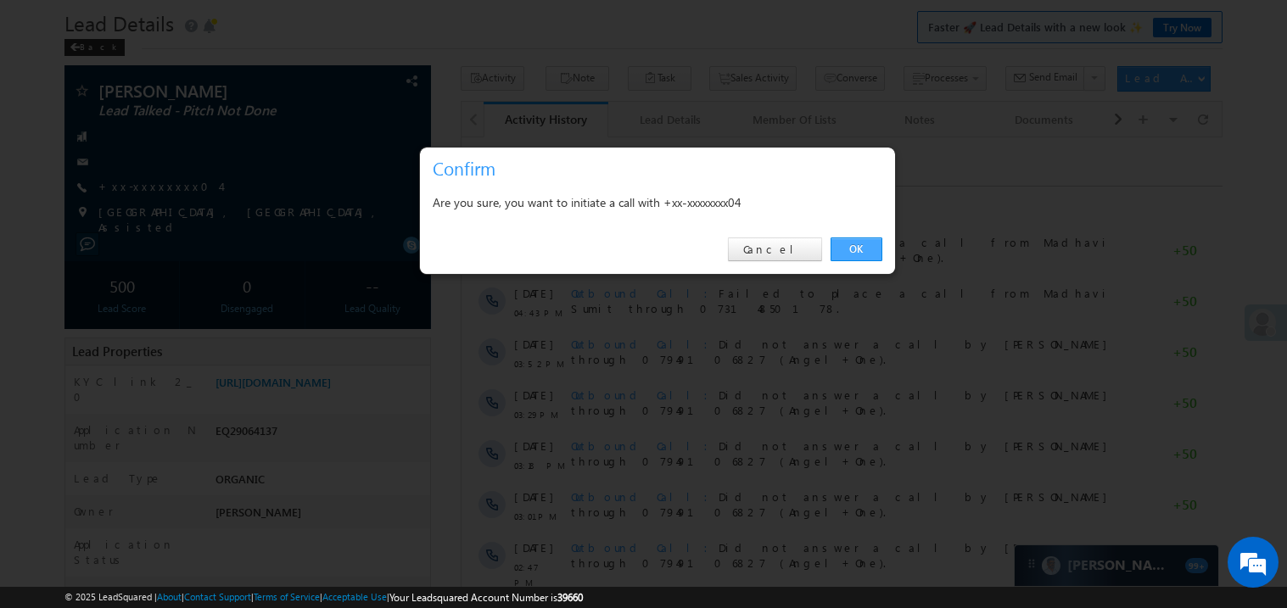
click at [853, 251] on link "OK" at bounding box center [857, 250] width 52 height 24
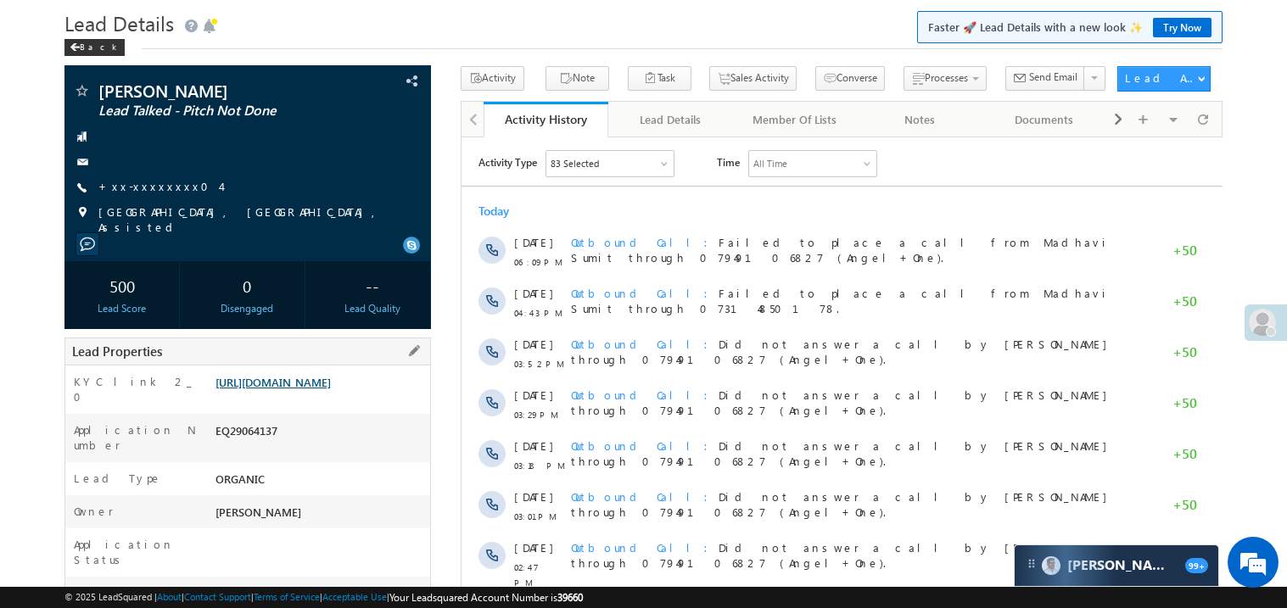
click at [327, 389] on link "https://angelbroking1-pk3em7sa.customui-test.leadsquared.com?leadId=515906db-dc…" at bounding box center [272, 382] width 115 height 14
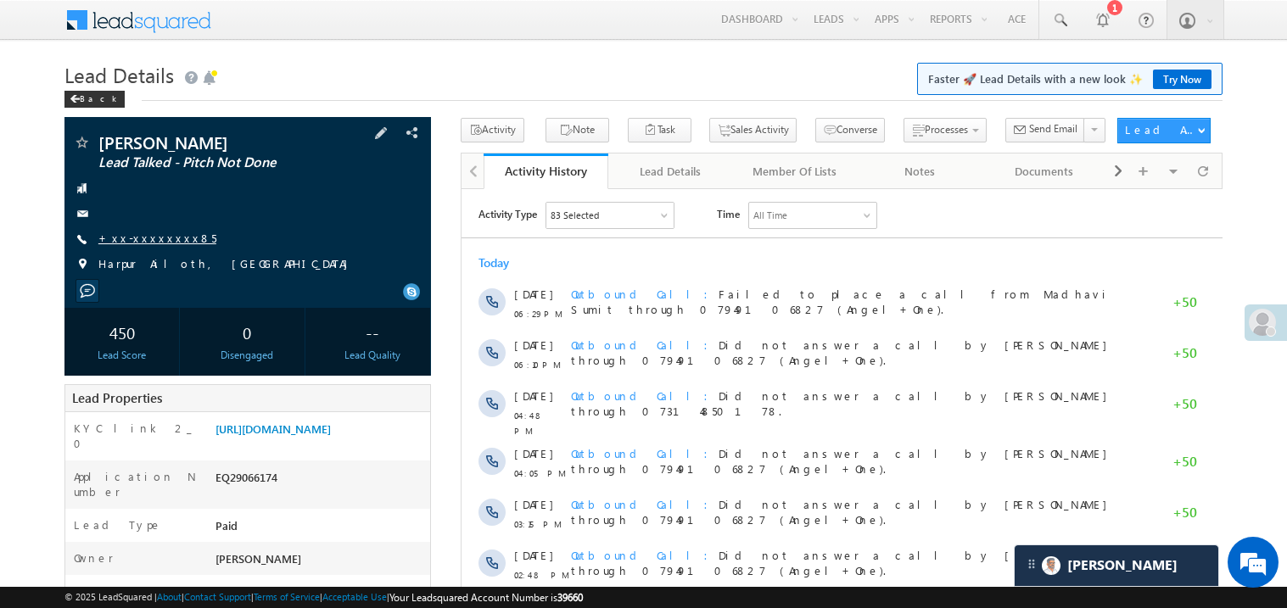
click at [155, 239] on link "+xx-xxxxxxxx85" at bounding box center [157, 238] width 118 height 14
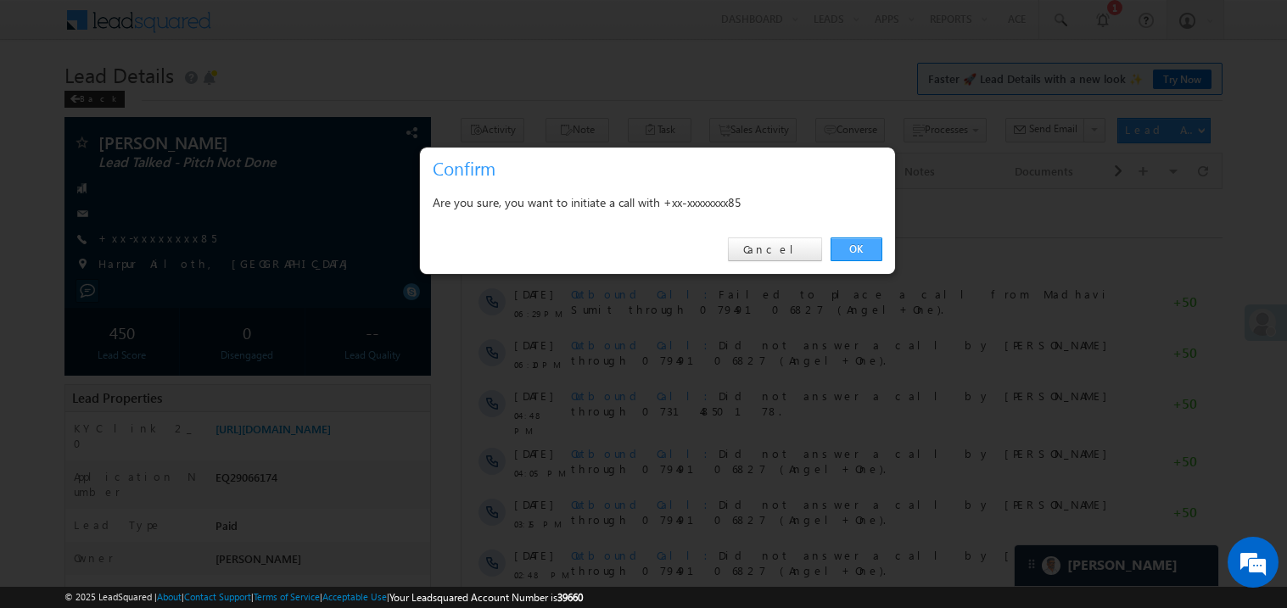
click at [864, 247] on link "OK" at bounding box center [857, 250] width 52 height 24
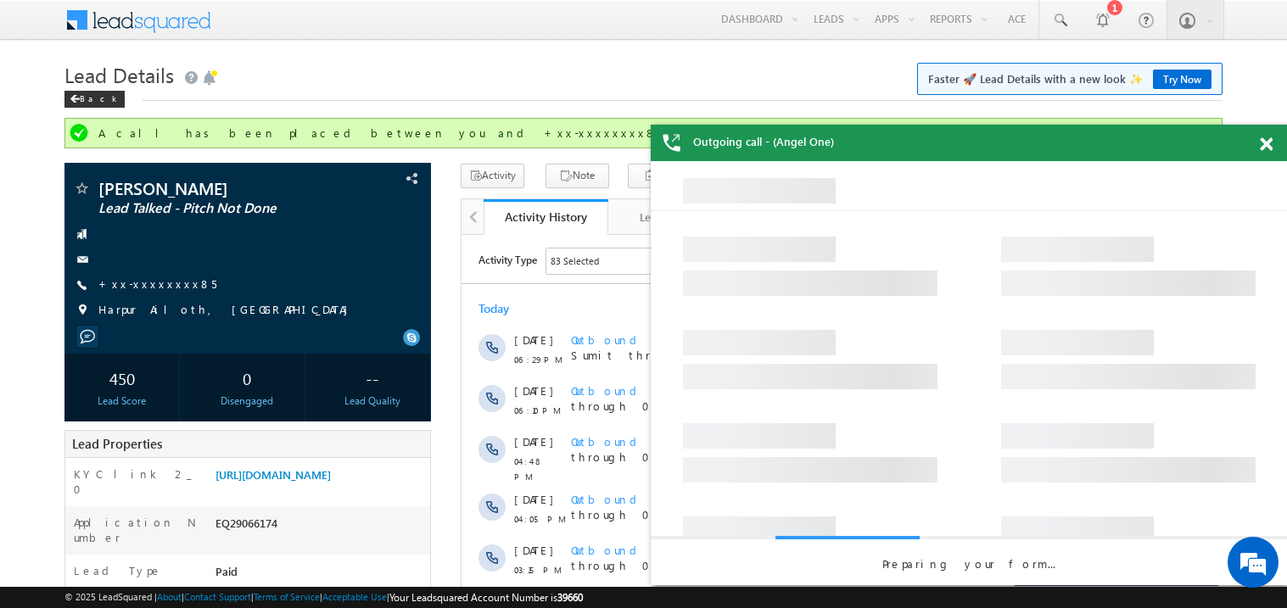
click at [1266, 142] on span at bounding box center [1266, 144] width 13 height 14
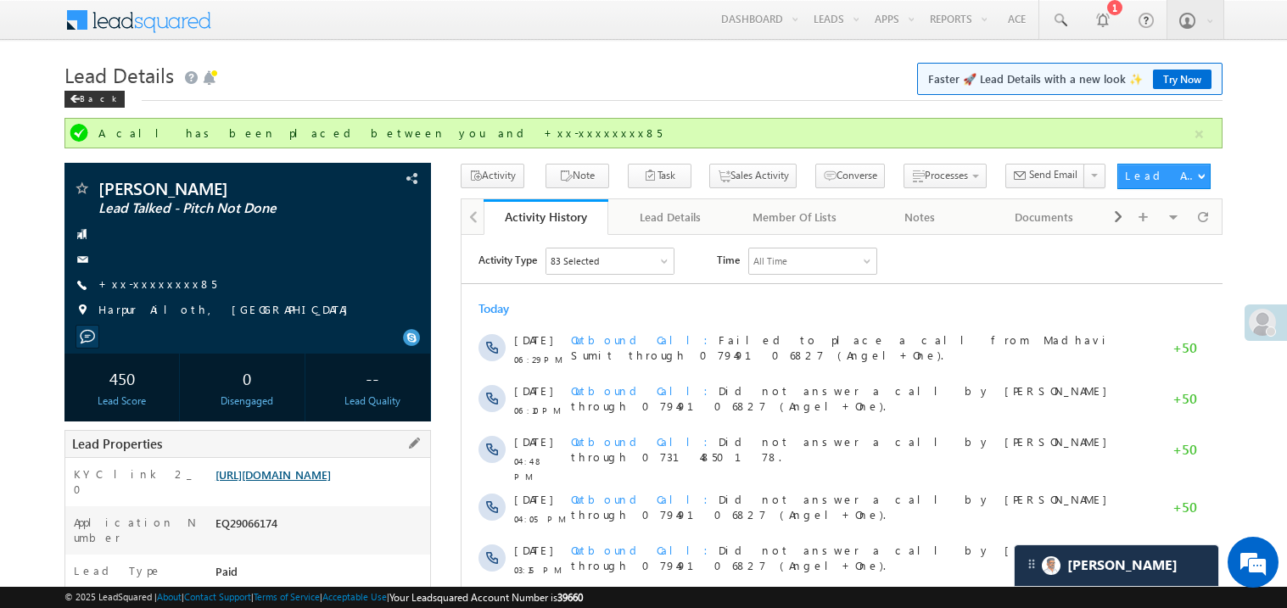
click at [319, 482] on link "https://angelbroking1-pk3em7sa.customui-test.leadsquared.com?leadId=5b8e61eb-3d…" at bounding box center [272, 474] width 115 height 14
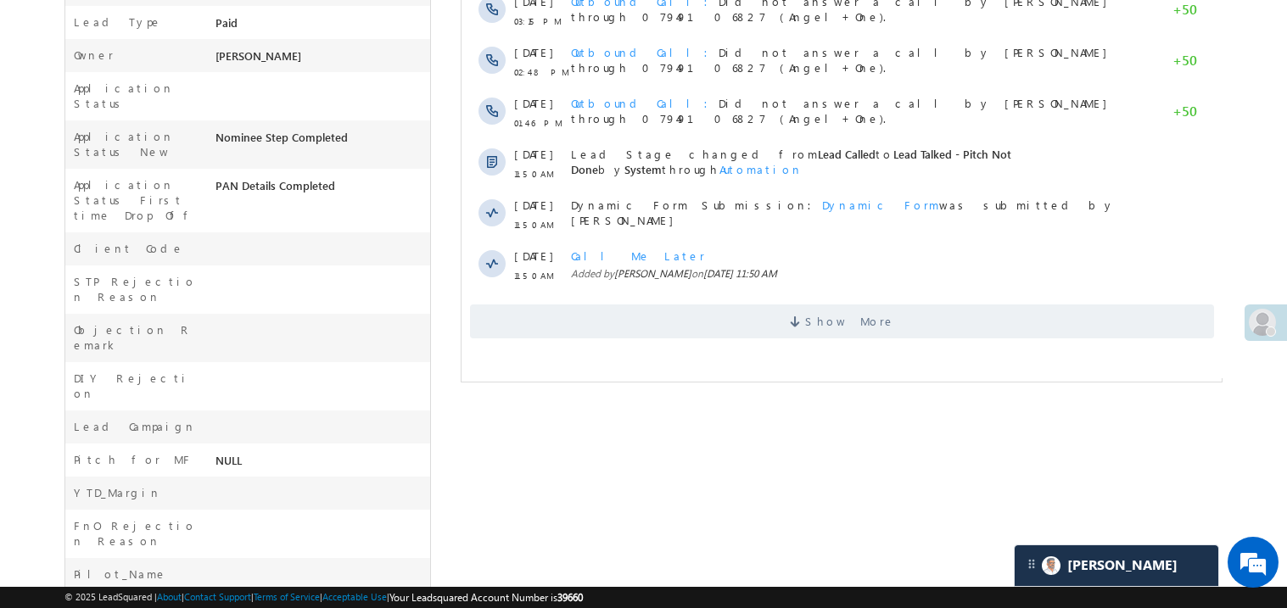
scroll to position [576, 0]
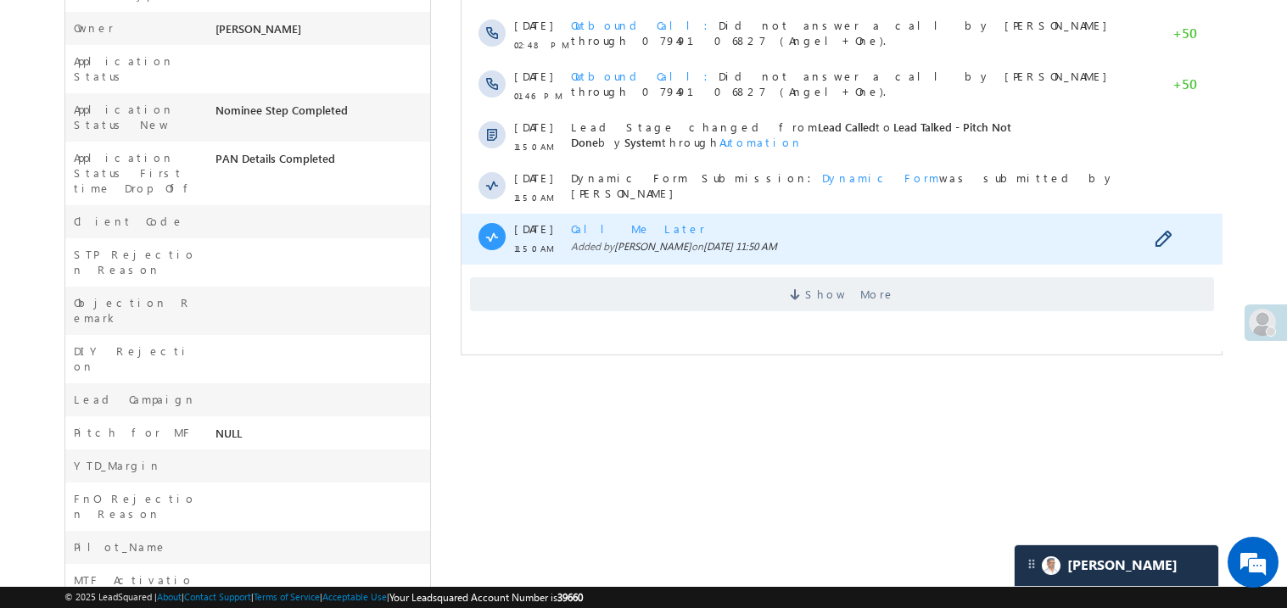
click at [741, 249] on div "Call Me Later Added by Madhavi Sumit on 17 Sep 2025 11:50 AM" at bounding box center [849, 239] width 558 height 51
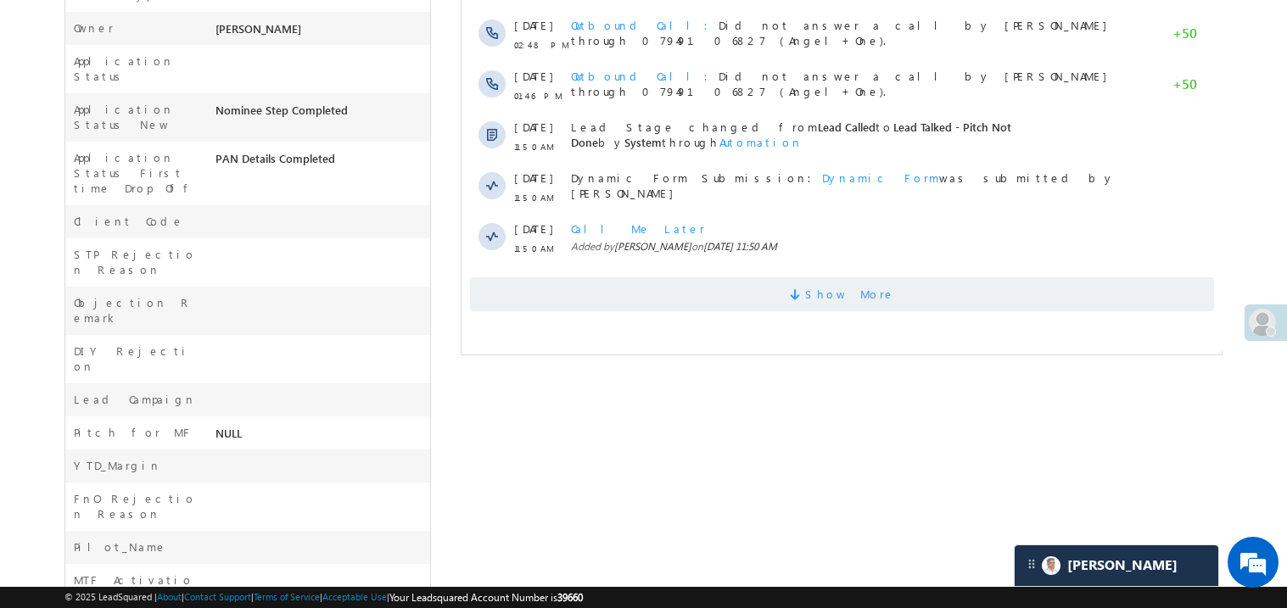
click at [717, 283] on span "Show More" at bounding box center [841, 294] width 744 height 34
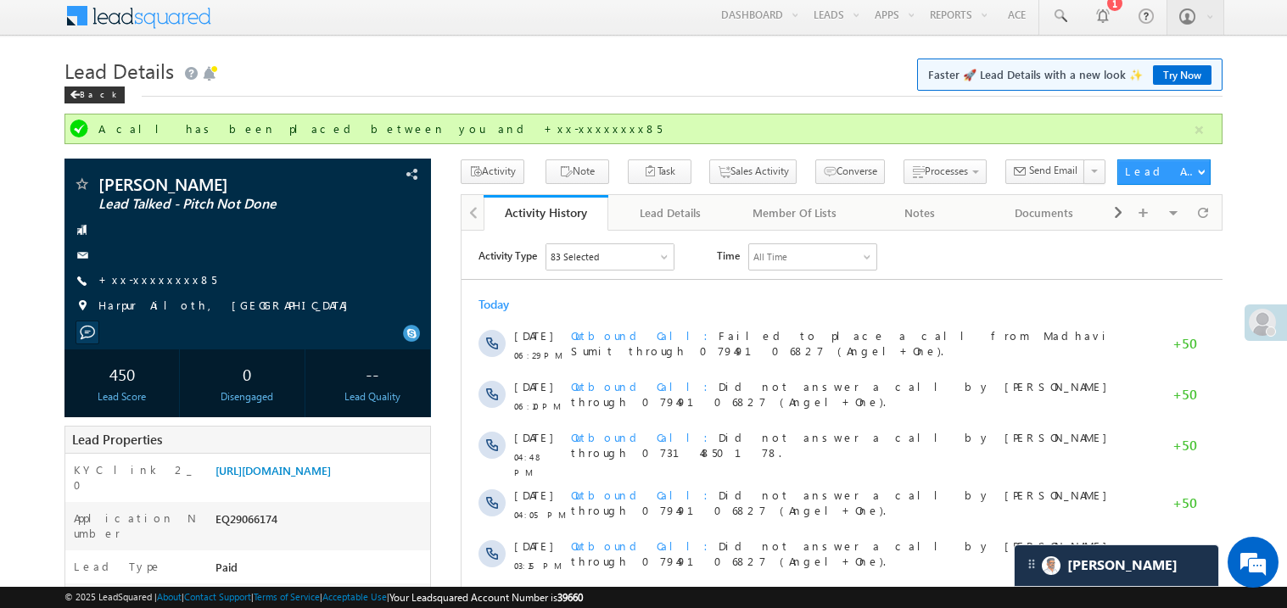
scroll to position [0, 0]
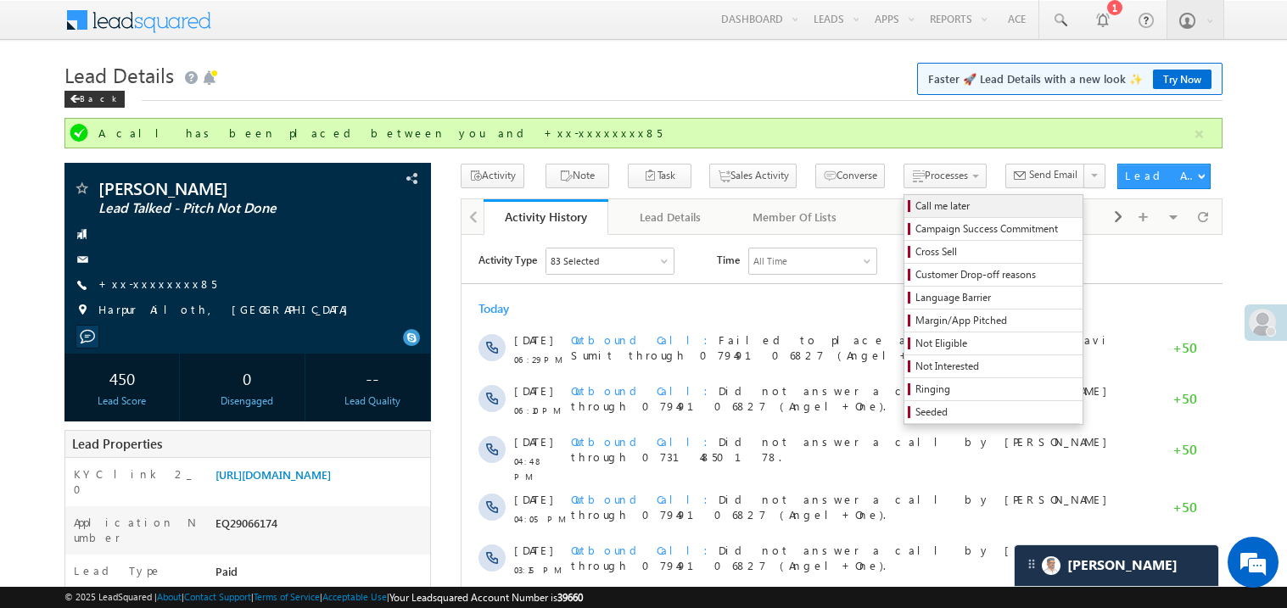
click at [915, 204] on span "Call me later" at bounding box center [995, 206] width 161 height 15
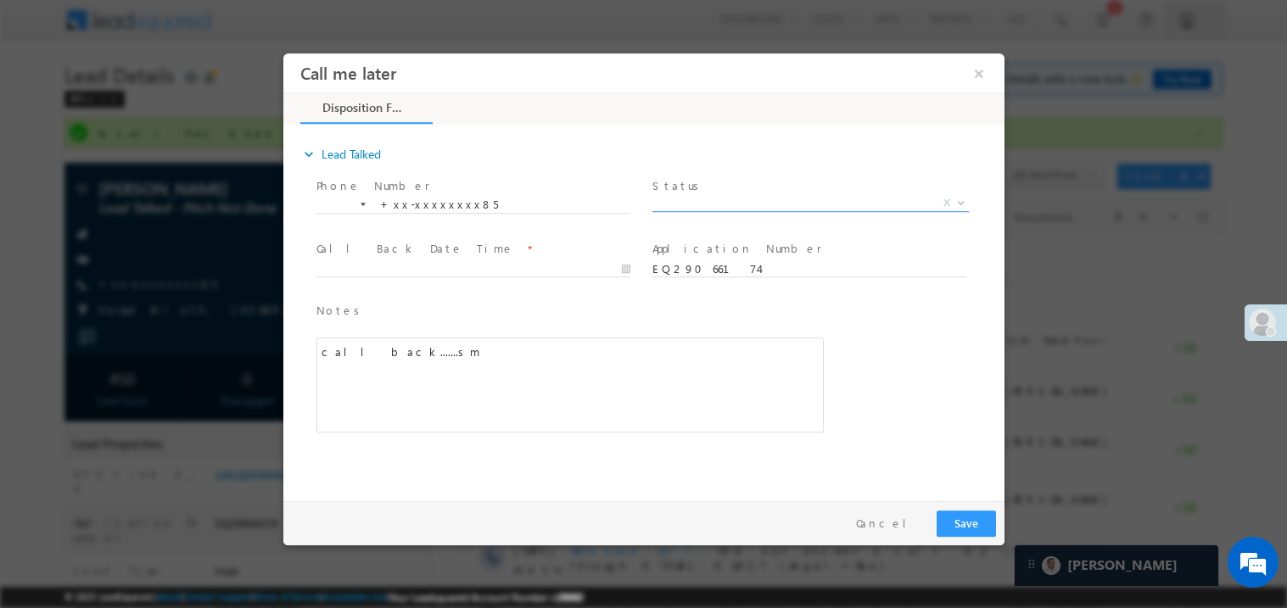
click at [691, 203] on span "X" at bounding box center [810, 202] width 316 height 17
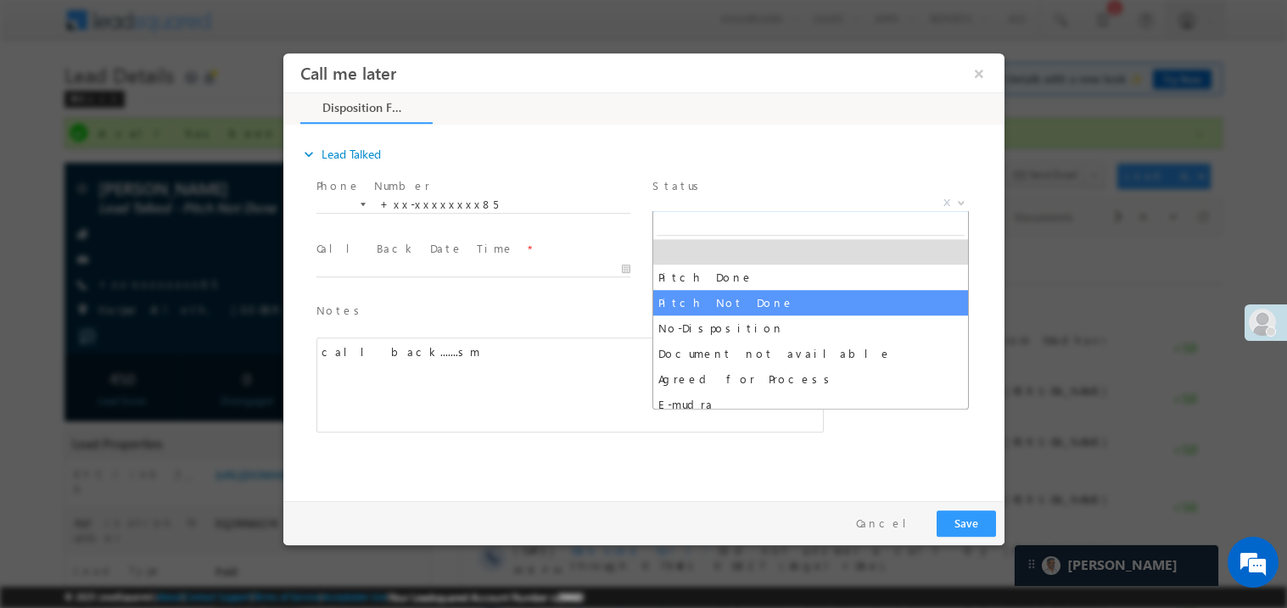
select select "Pitch Not Done"
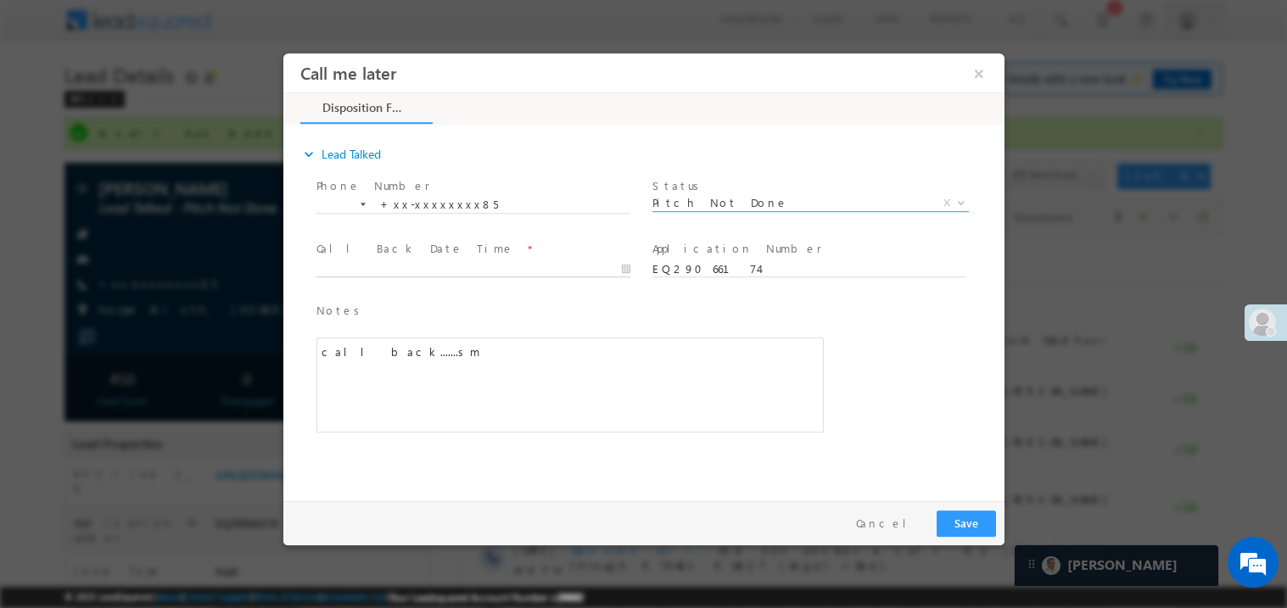
click at [357, 267] on body "Call me later ×" at bounding box center [643, 273] width 721 height 440
type input "09/17/25 9:18 PM"
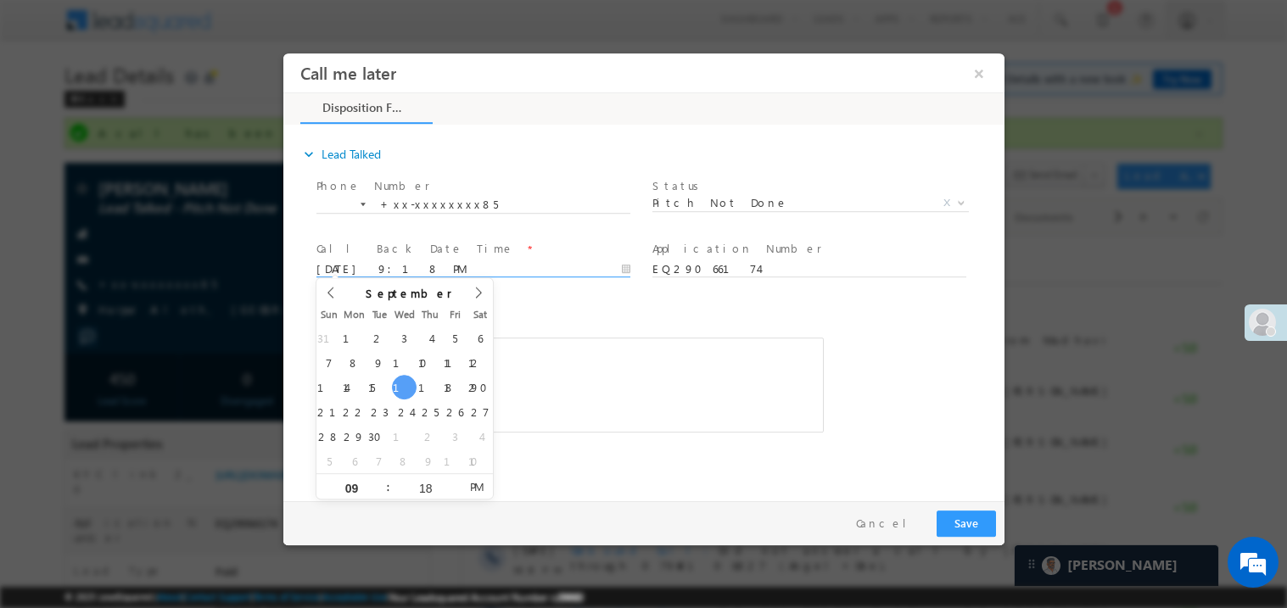
click at [590, 369] on div "call back.......sm" at bounding box center [569, 384] width 507 height 95
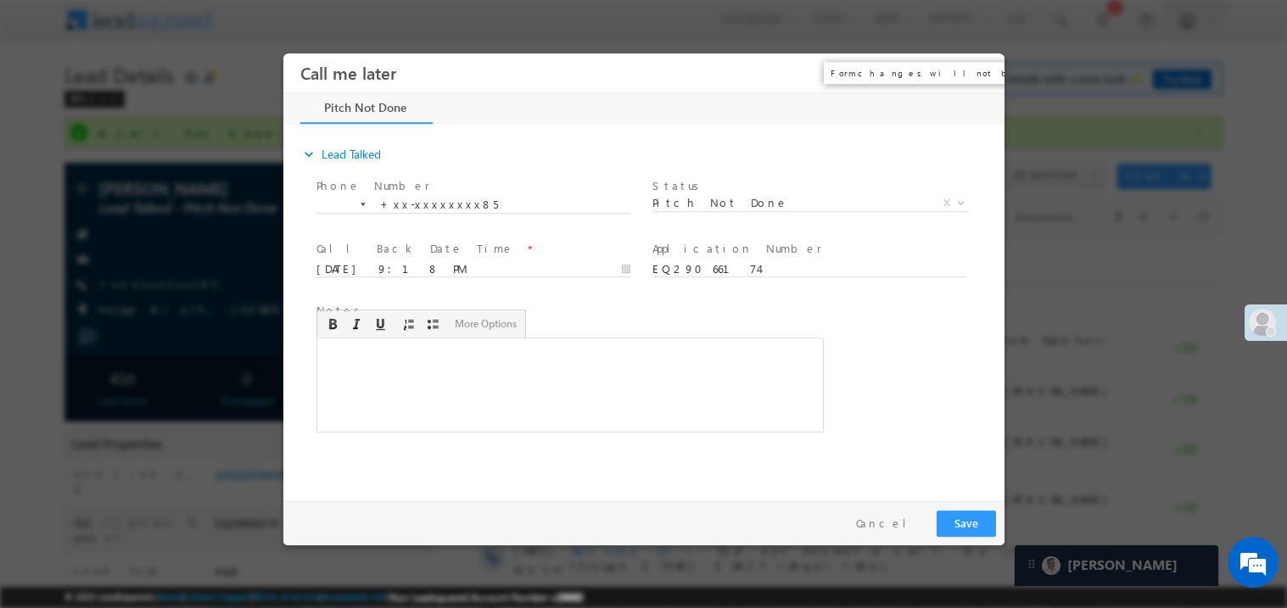
click at [976, 69] on button "×" at bounding box center [978, 72] width 29 height 31
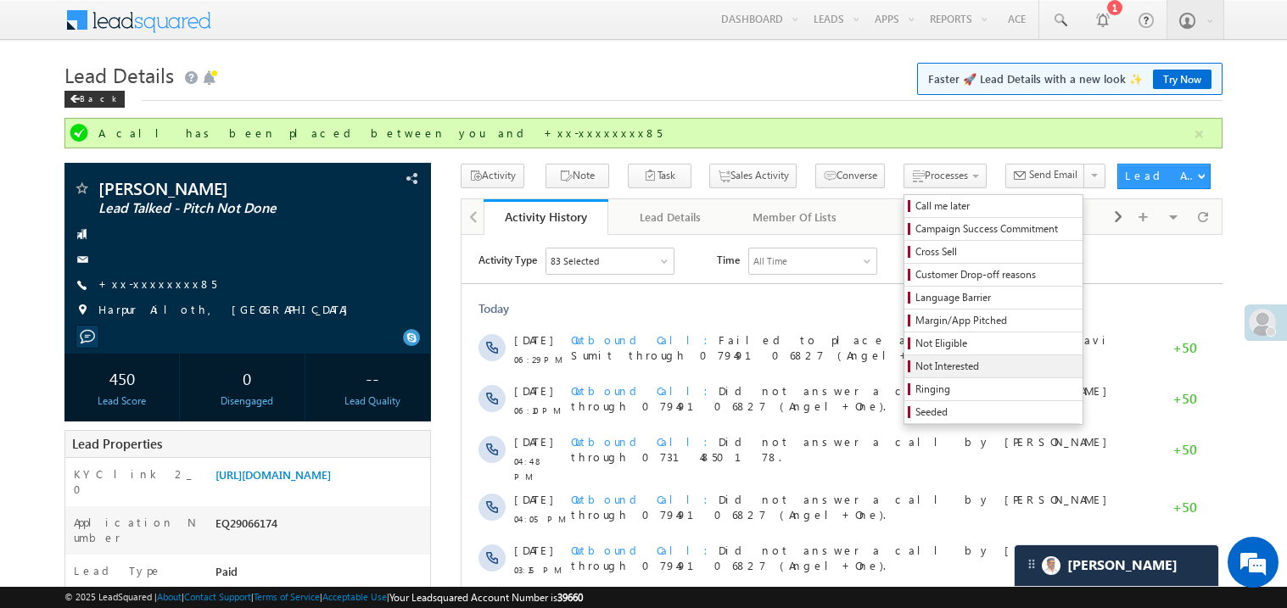
click at [943, 366] on span "Not Interested" at bounding box center [995, 366] width 161 height 15
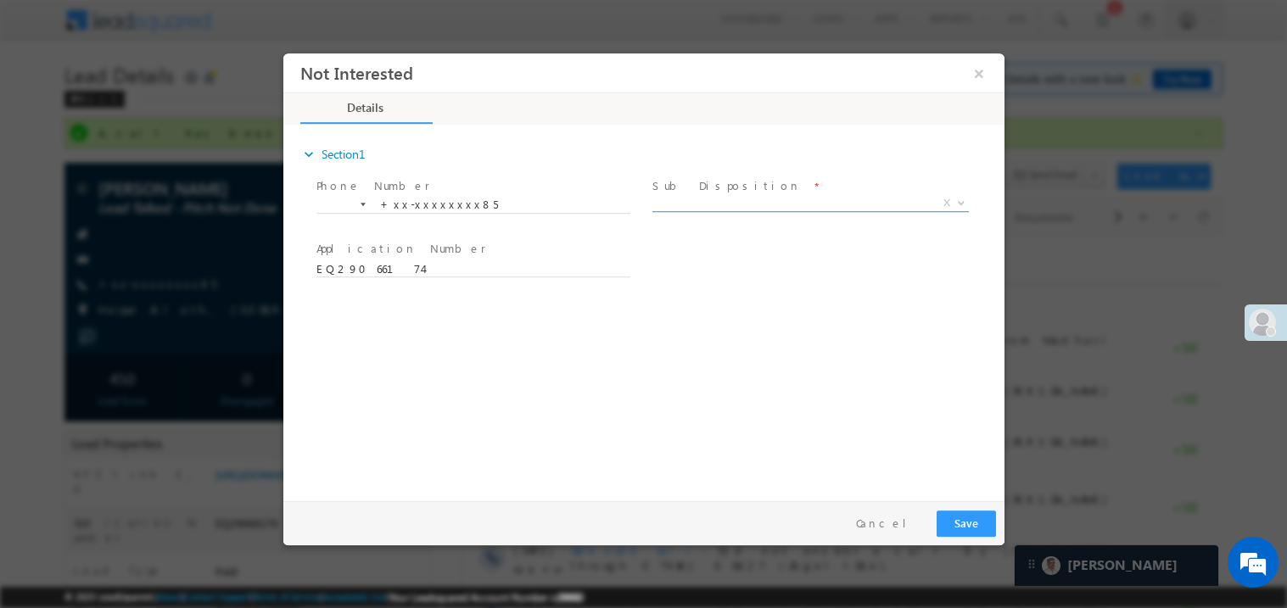
click at [708, 202] on span "X" at bounding box center [810, 202] width 316 height 17
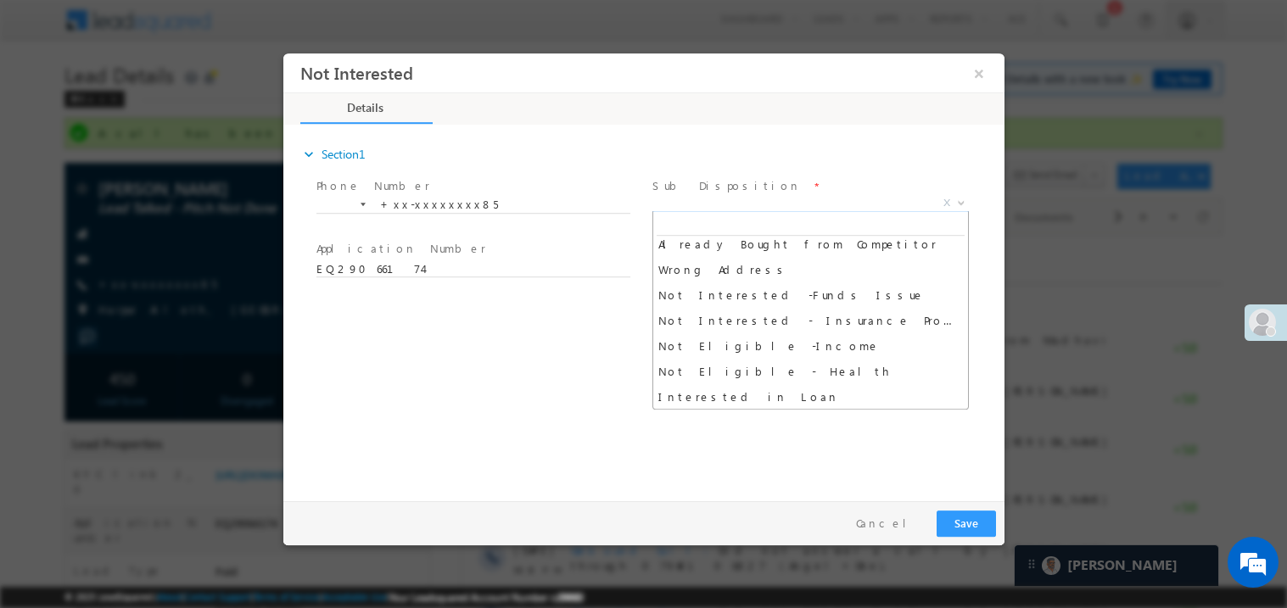
scroll to position [338, 0]
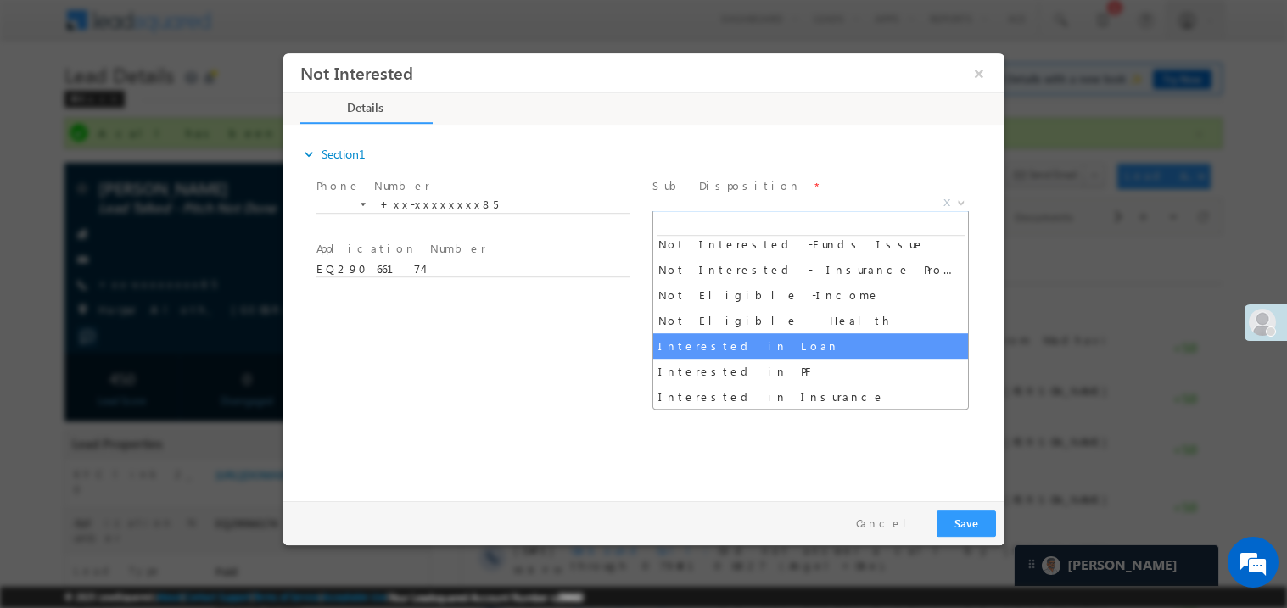
select select "Interested in Loan"
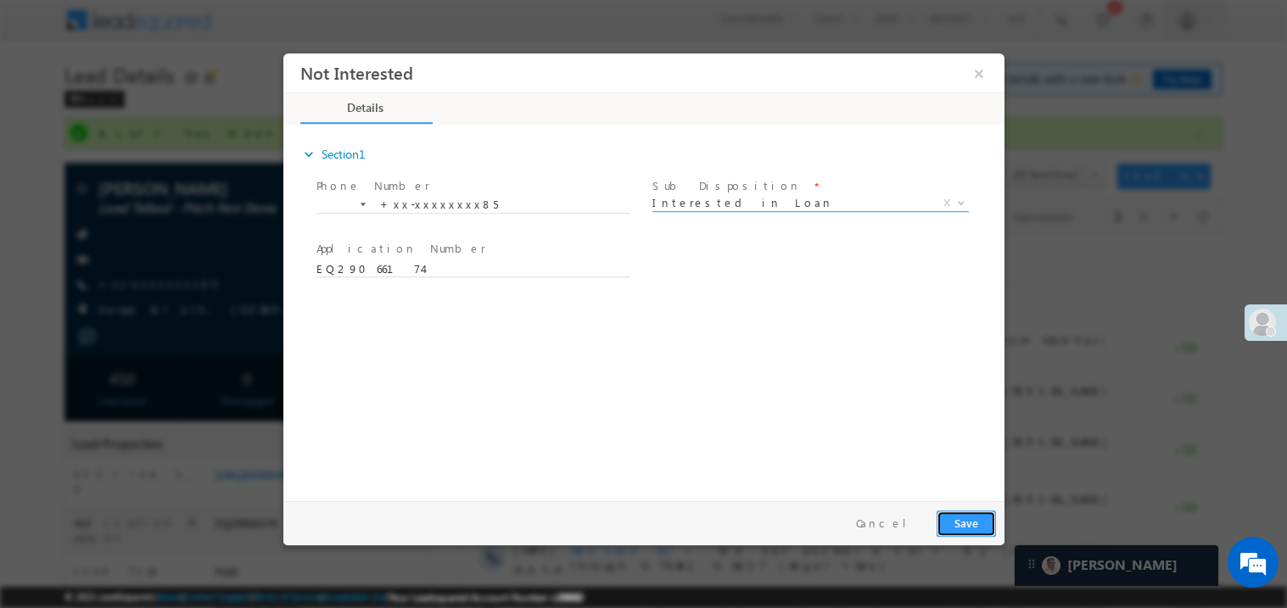
click at [970, 526] on button "Save" at bounding box center [965, 523] width 59 height 26
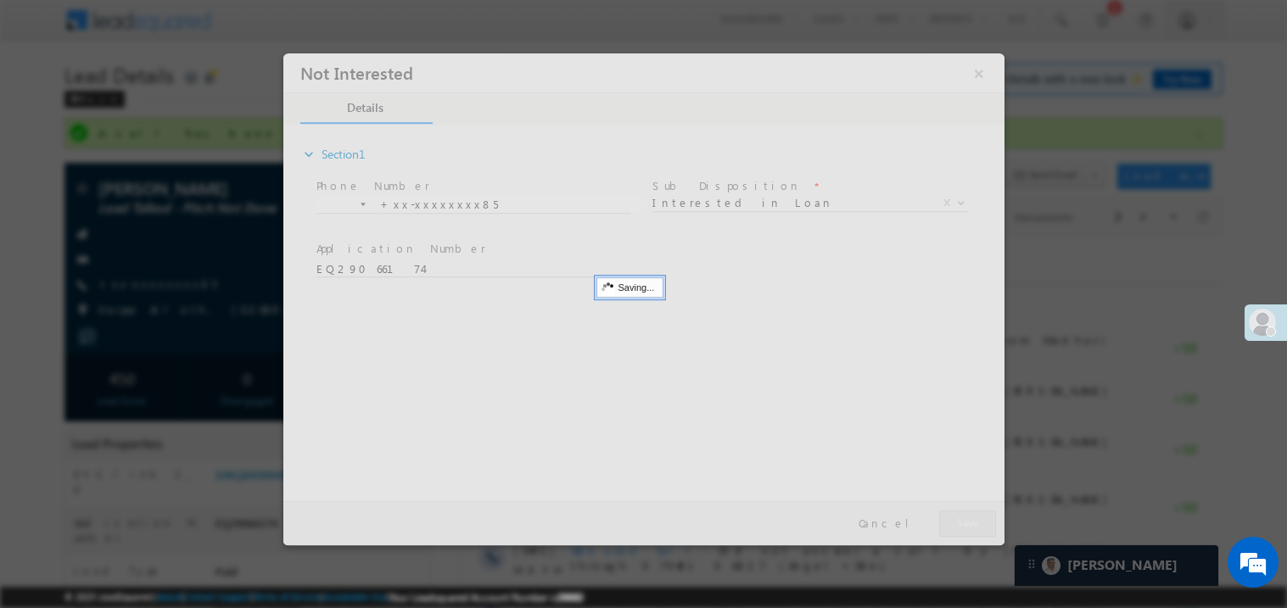
click at [970, 526] on div at bounding box center [643, 299] width 721 height 492
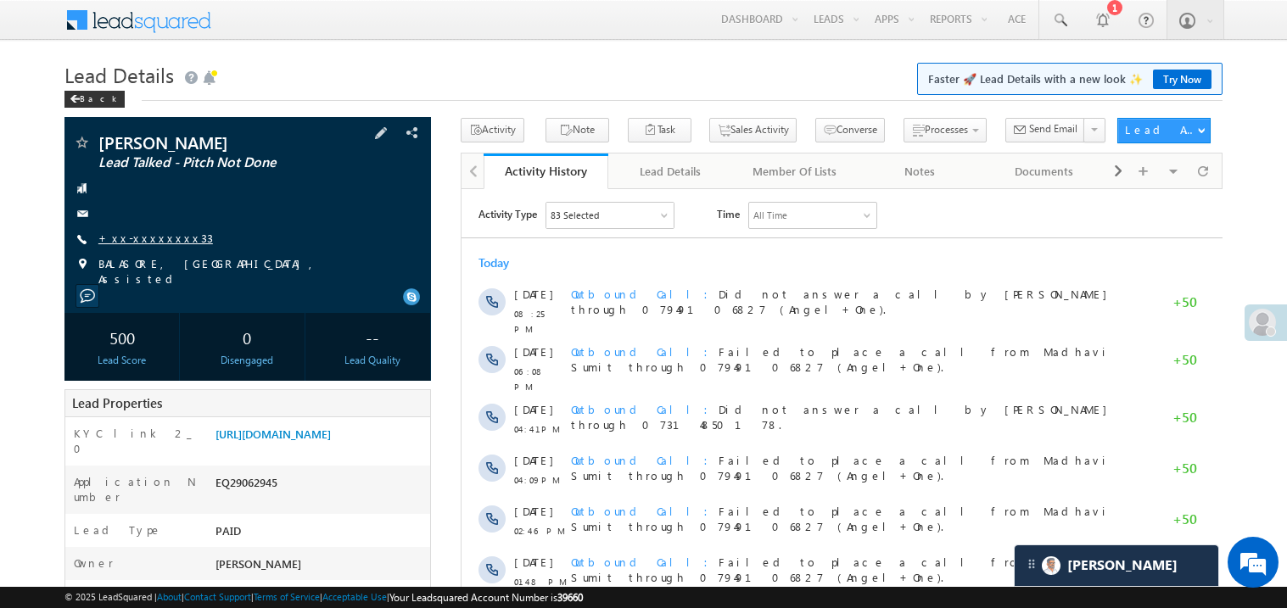
click at [159, 238] on link "+xx-xxxxxxxx33" at bounding box center [155, 238] width 115 height 14
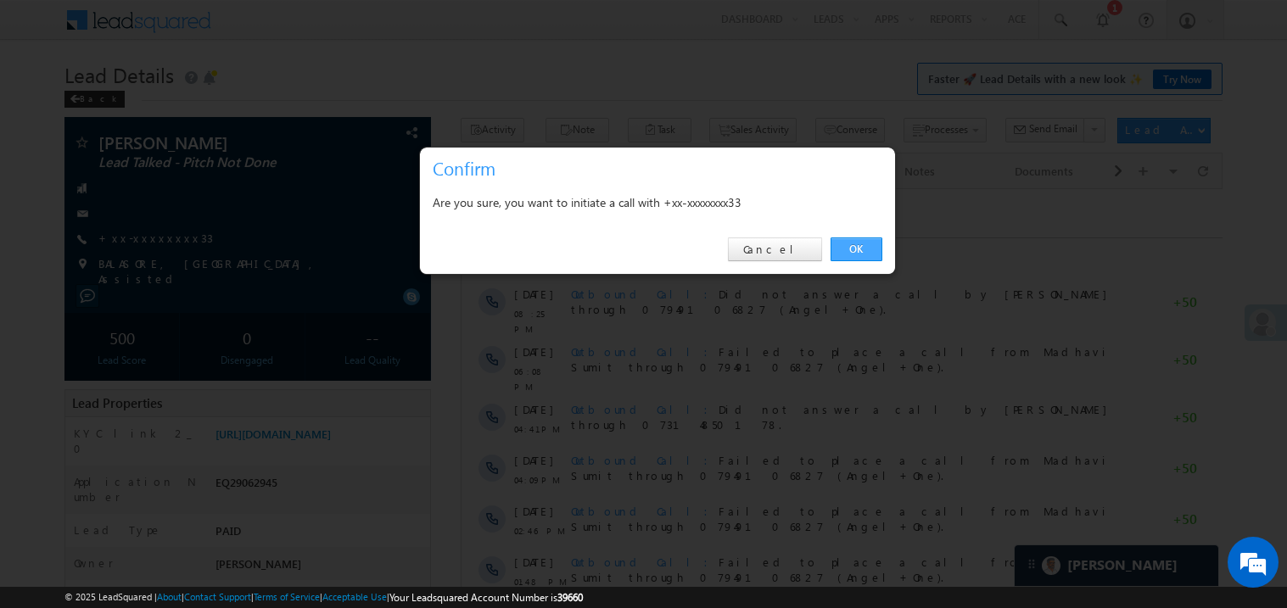
click at [864, 246] on link "OK" at bounding box center [857, 250] width 52 height 24
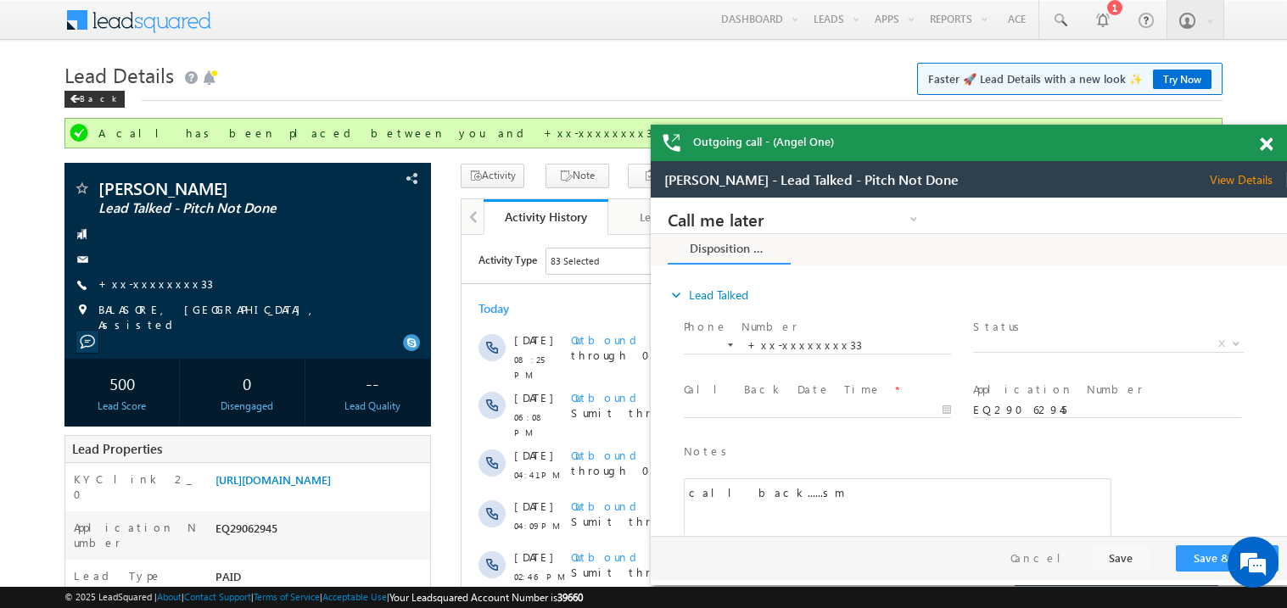
click at [1265, 139] on span at bounding box center [1266, 144] width 13 height 14
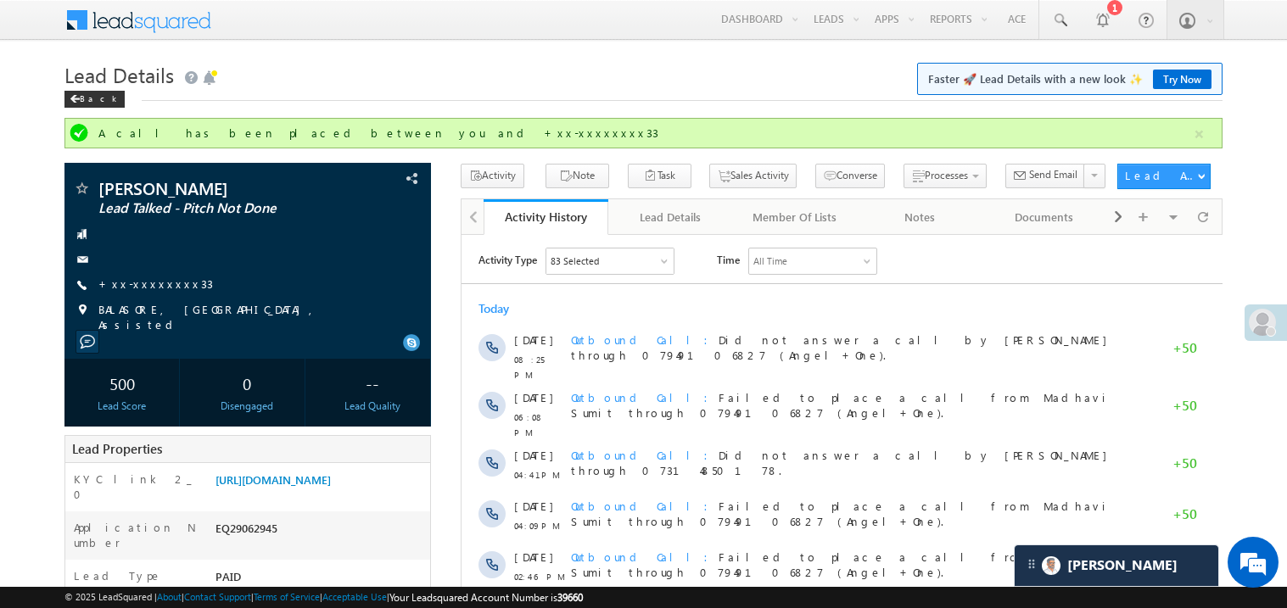
click at [531, 142] on div "A call has been placed between you and +xx-xxxxxxxx33" at bounding box center [643, 133] width 1158 height 31
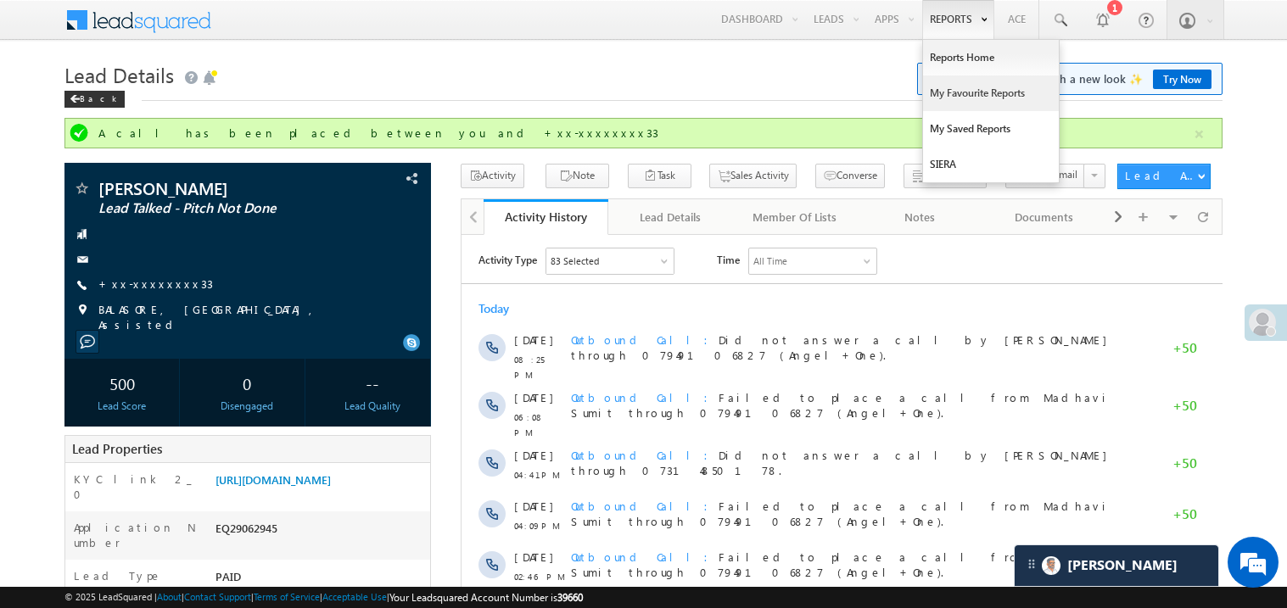
click at [952, 89] on link "My Favourite Reports" at bounding box center [991, 94] width 136 height 36
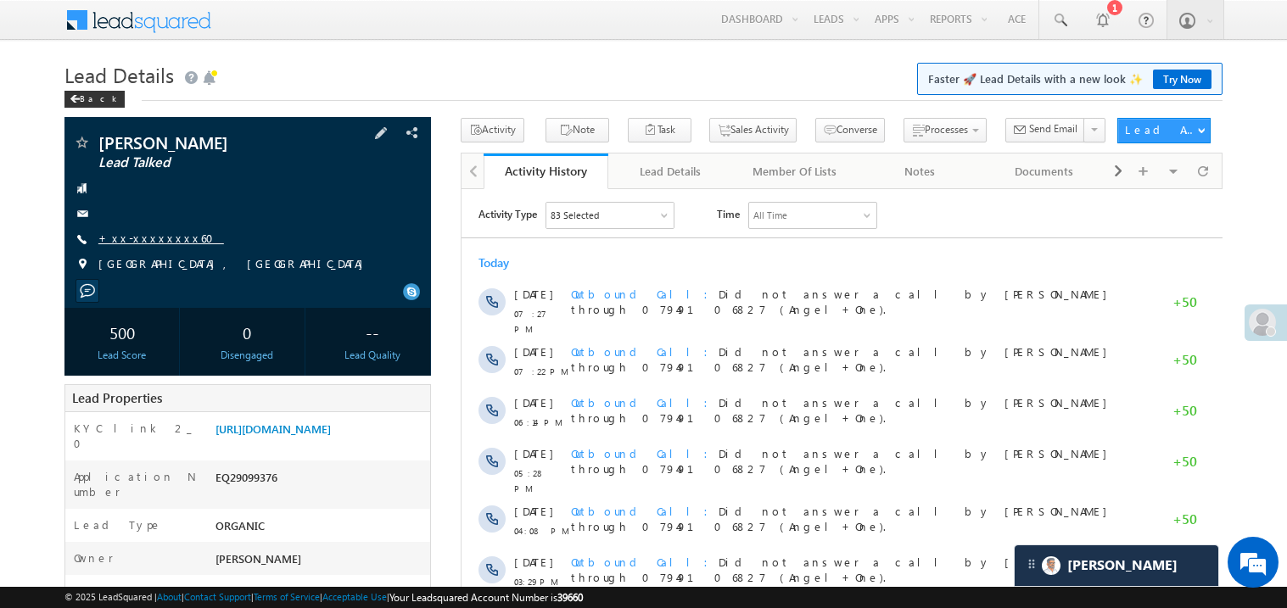
click at [149, 240] on link "+xx-xxxxxxxx60" at bounding box center [161, 238] width 126 height 14
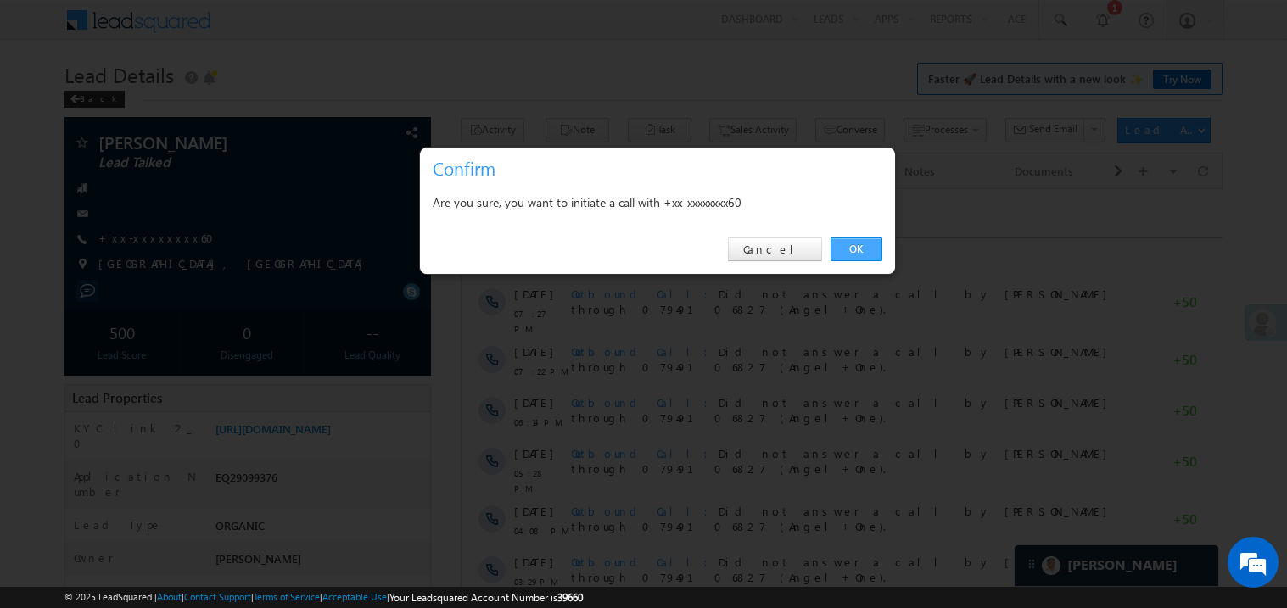
click at [859, 250] on link "OK" at bounding box center [857, 250] width 52 height 24
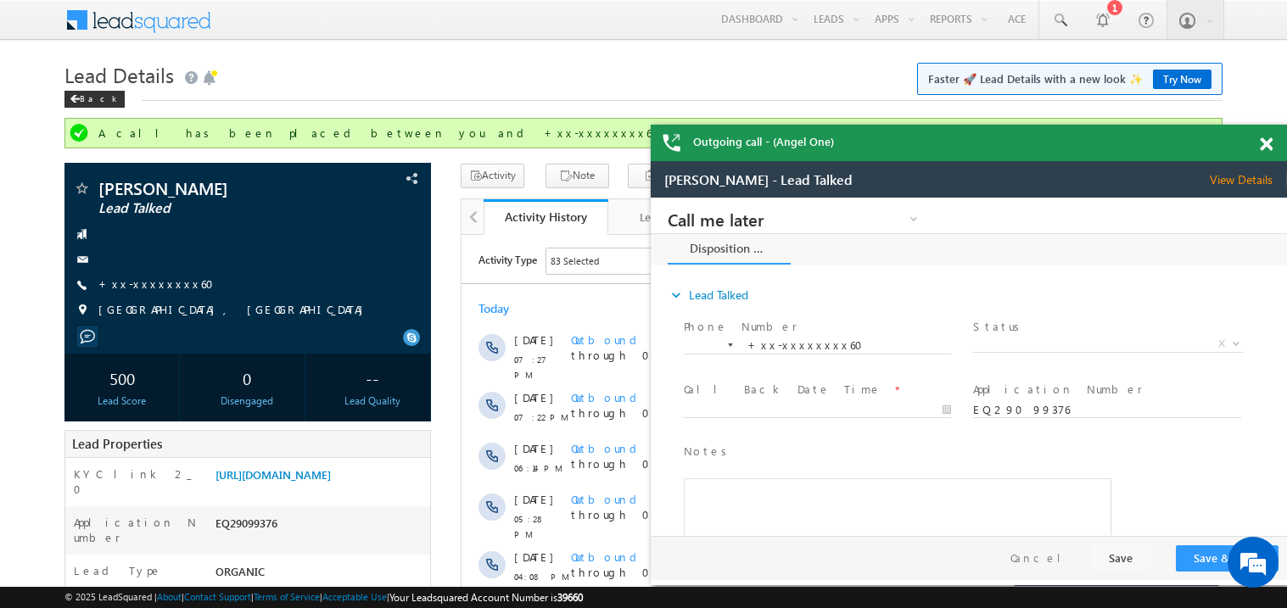
click at [1267, 143] on span at bounding box center [1266, 144] width 13 height 14
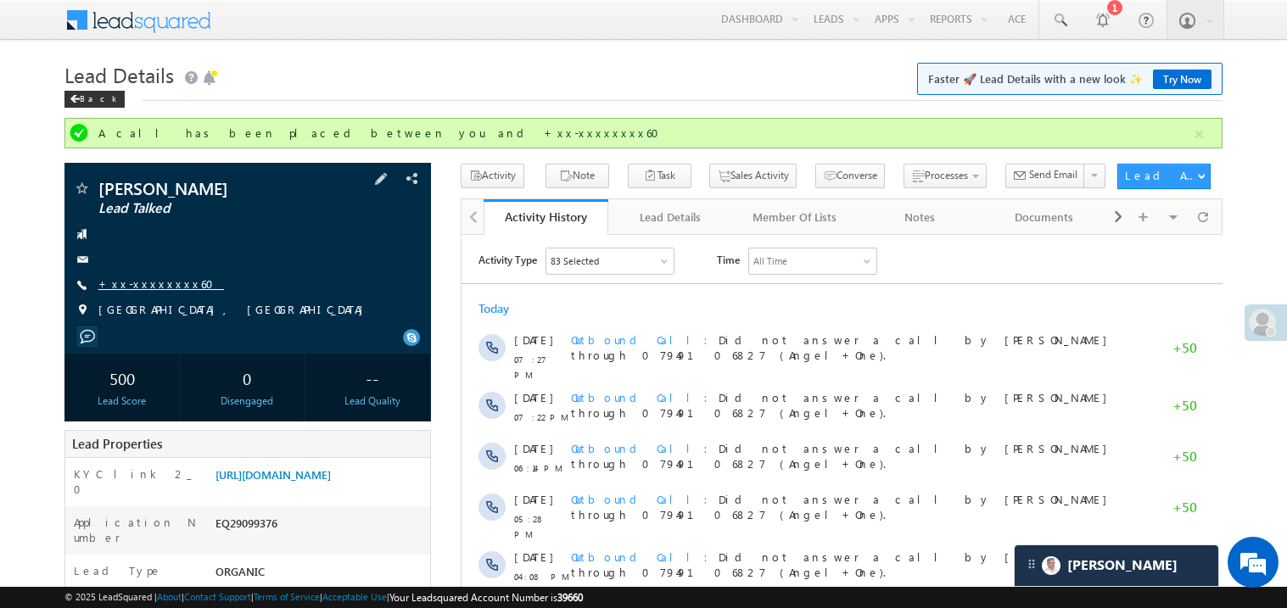
click at [154, 291] on link "+xx-xxxxxxxx60" at bounding box center [161, 284] width 126 height 14
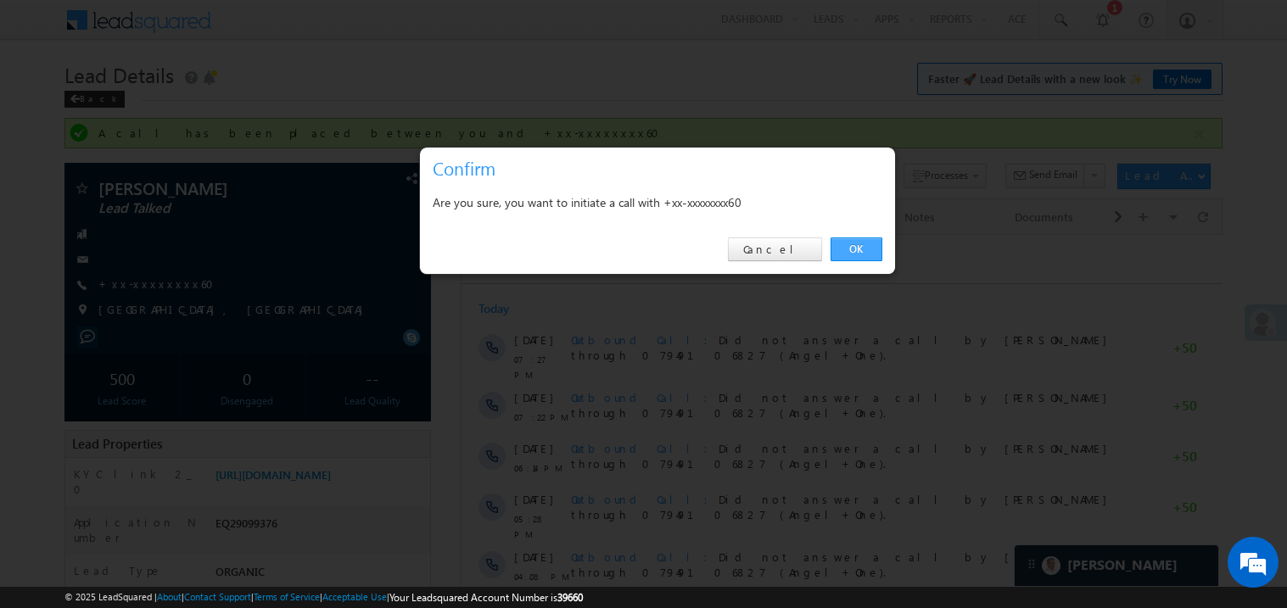
click at [849, 248] on link "OK" at bounding box center [857, 250] width 52 height 24
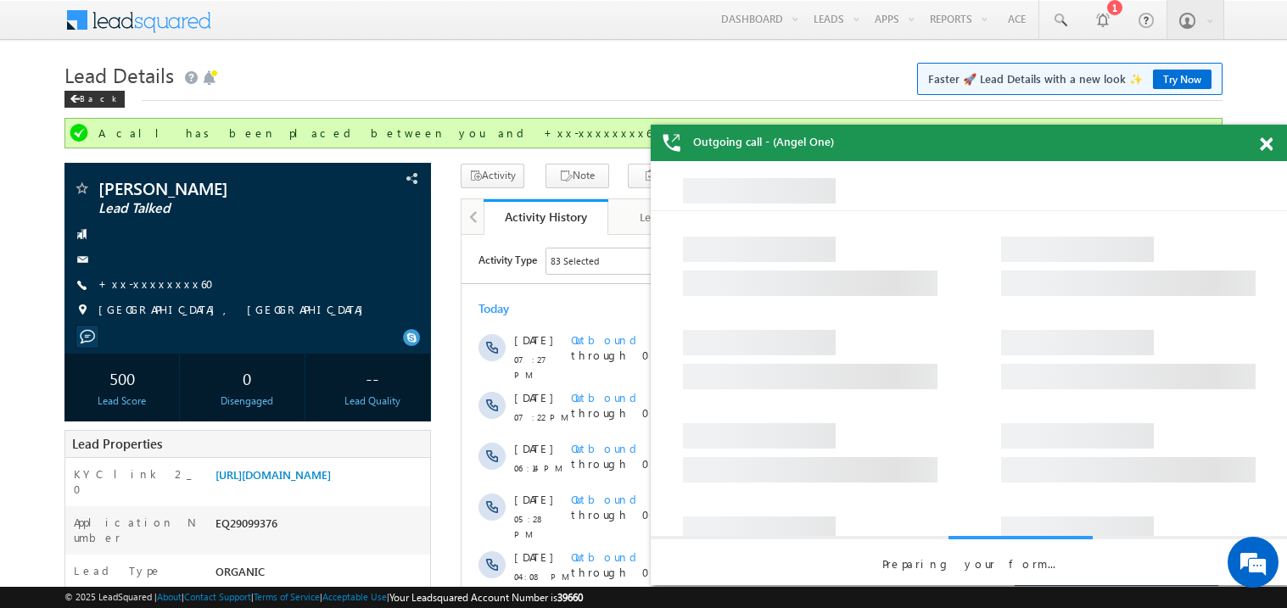
click at [1267, 149] on span at bounding box center [1266, 144] width 13 height 14
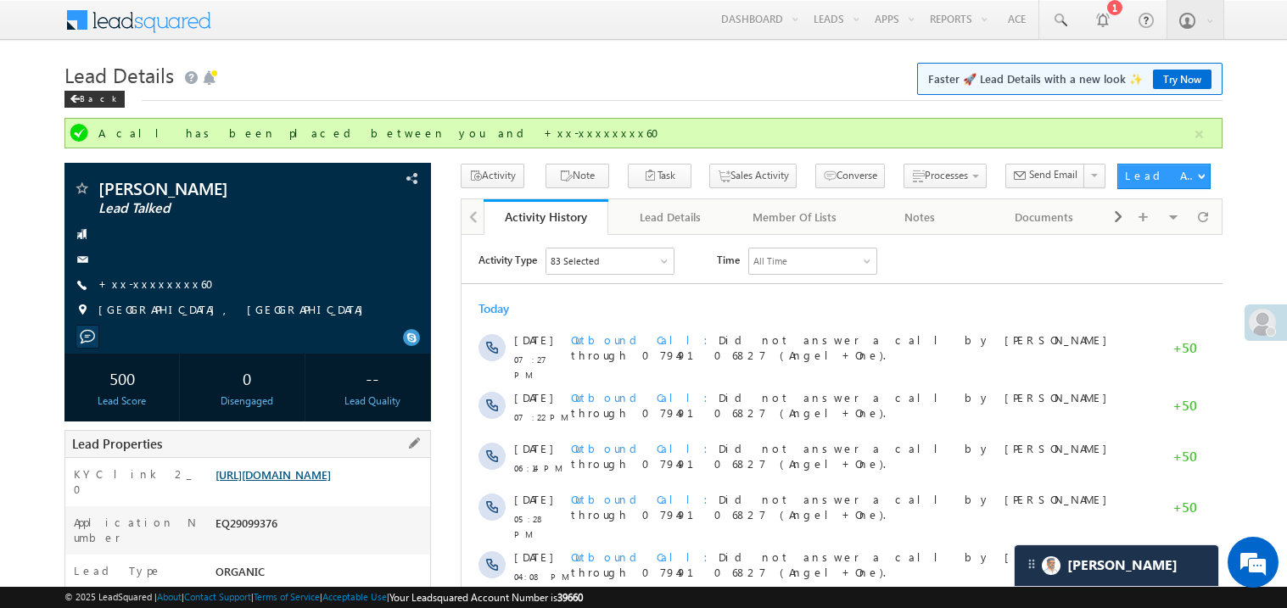
click at [323, 476] on link "https://angelbroking1-pk3em7sa.customui-test.leadsquared.com?leadId=ba606d7d-ad…" at bounding box center [272, 474] width 115 height 14
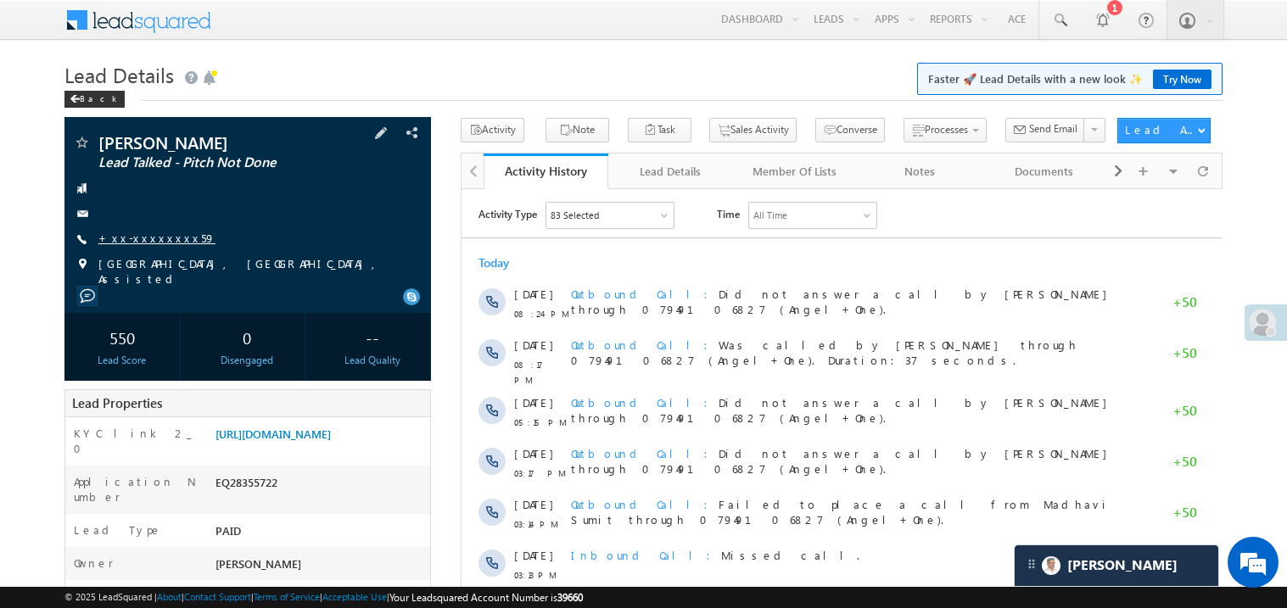
click at [153, 236] on link "+xx-xxxxxxxx59" at bounding box center [156, 238] width 117 height 14
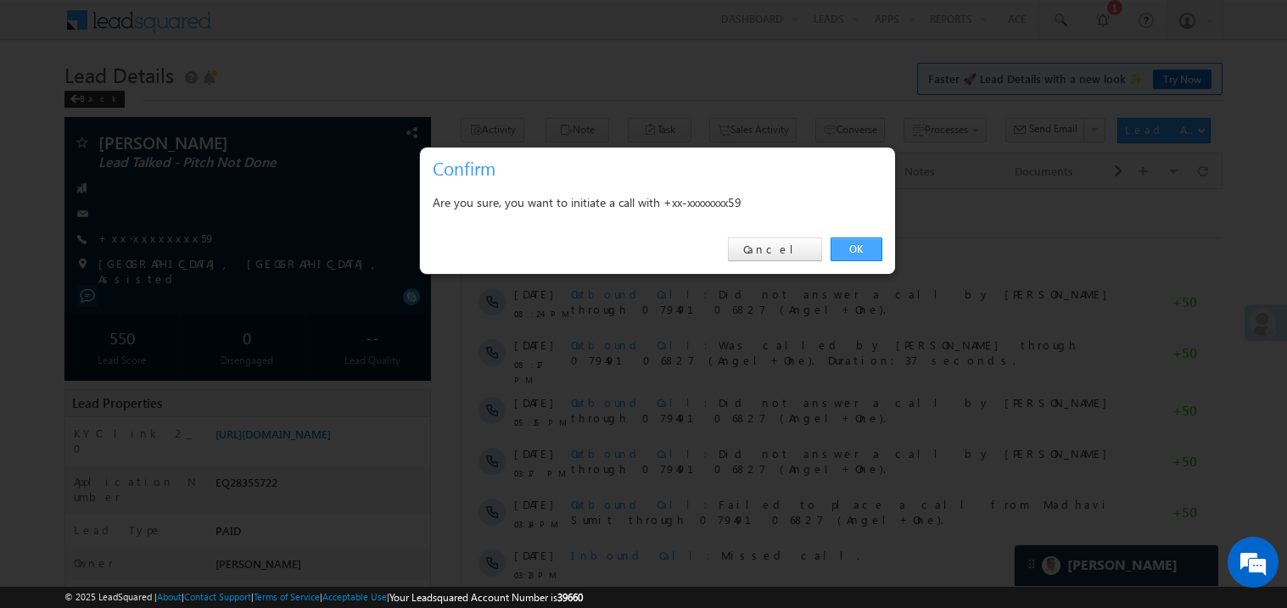
click at [848, 246] on link "OK" at bounding box center [857, 250] width 52 height 24
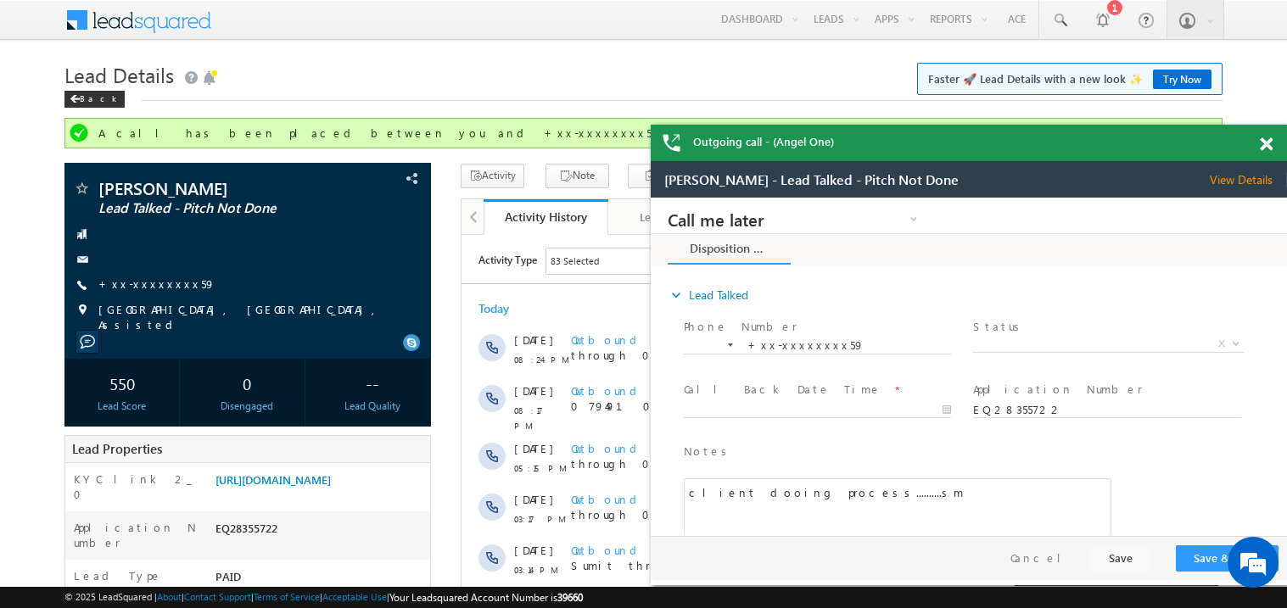
click at [1268, 144] on span at bounding box center [1266, 144] width 13 height 14
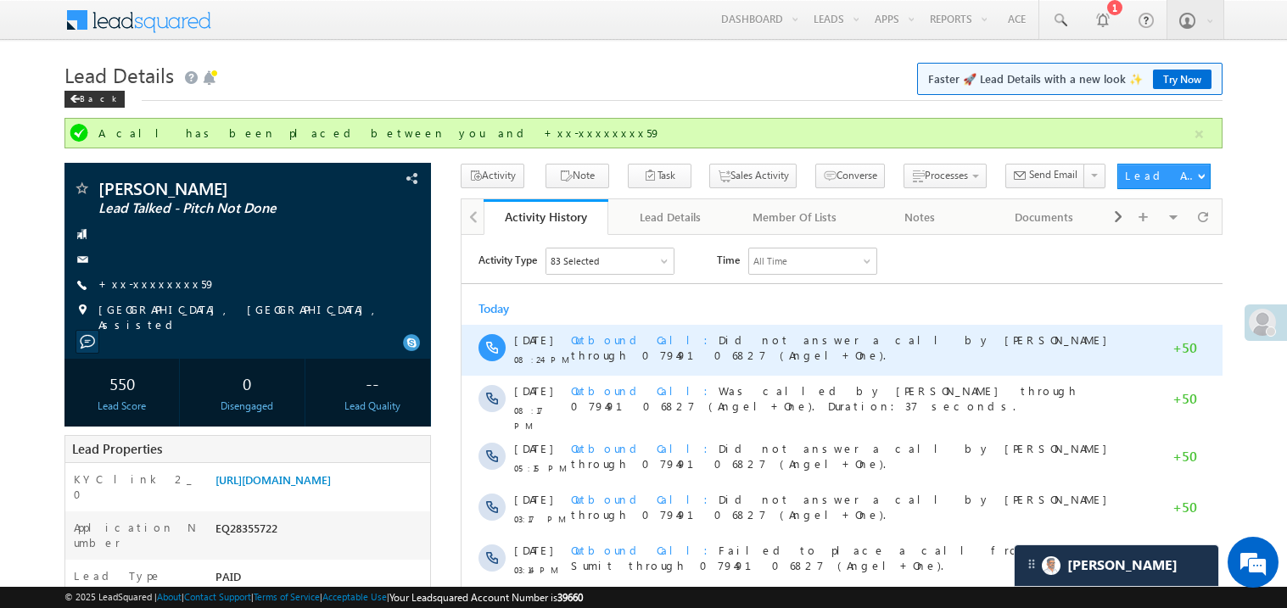
click at [657, 327] on div "Outbound Call Did not answer a call by Madhavi Sumit through 07949106827 (Angel…" at bounding box center [849, 349] width 558 height 51
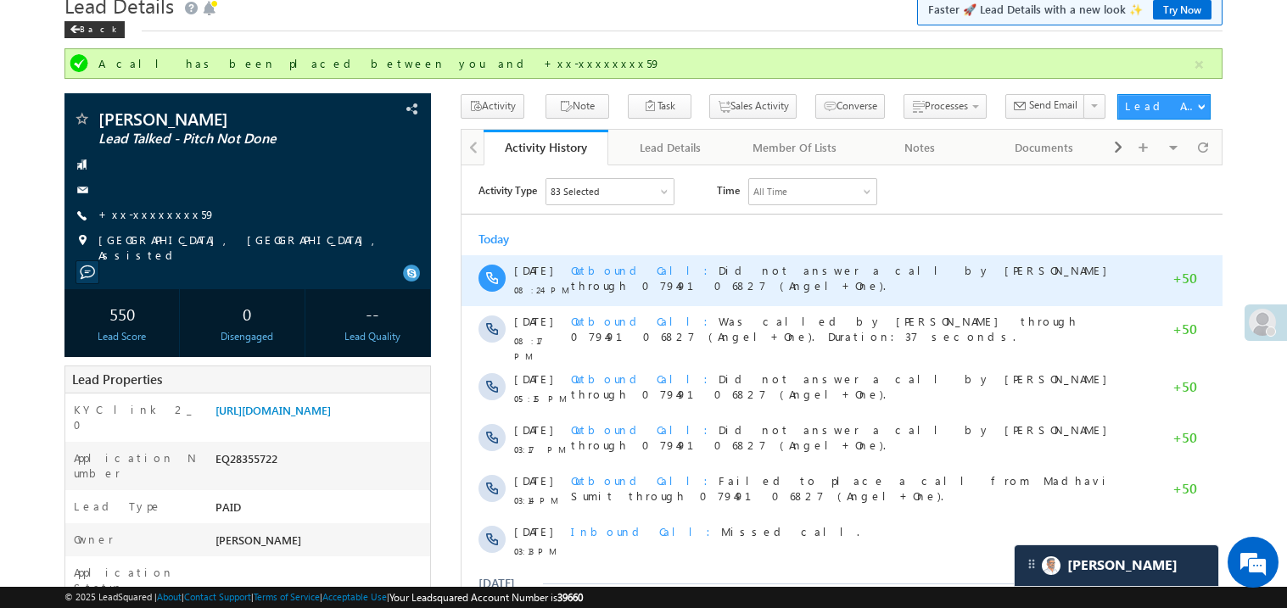
scroll to position [33, 0]
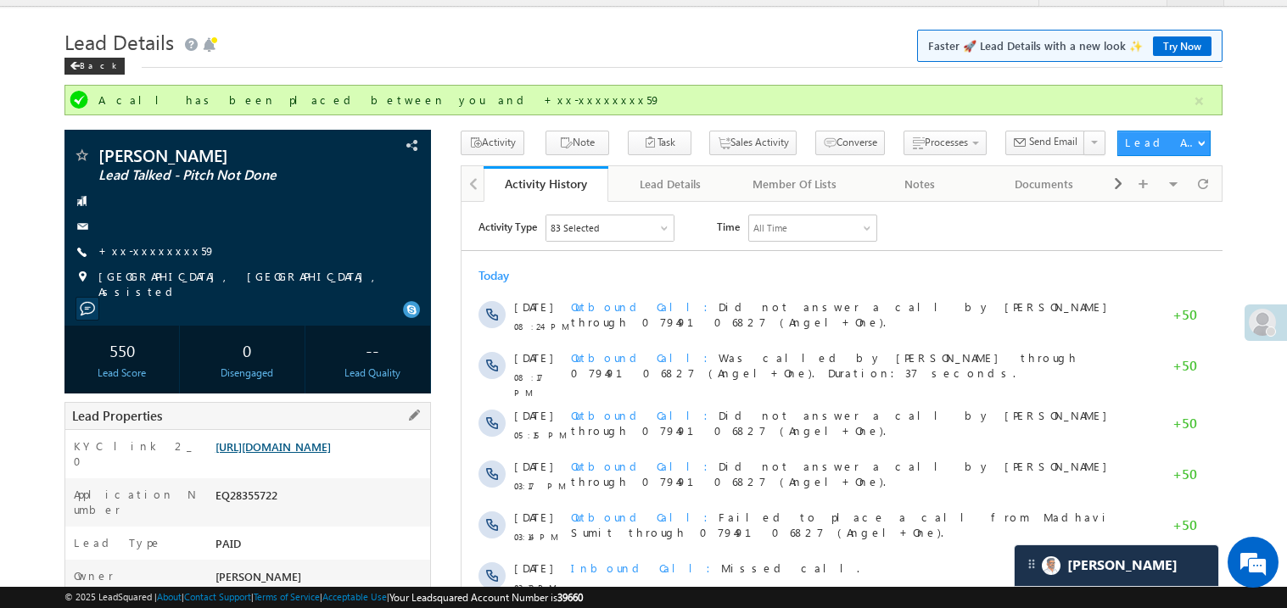
click at [315, 454] on link "https://angelbroking1-pk3em7sa.customui-test.leadsquared.com?leadId=1032e9f5-eb…" at bounding box center [272, 446] width 115 height 14
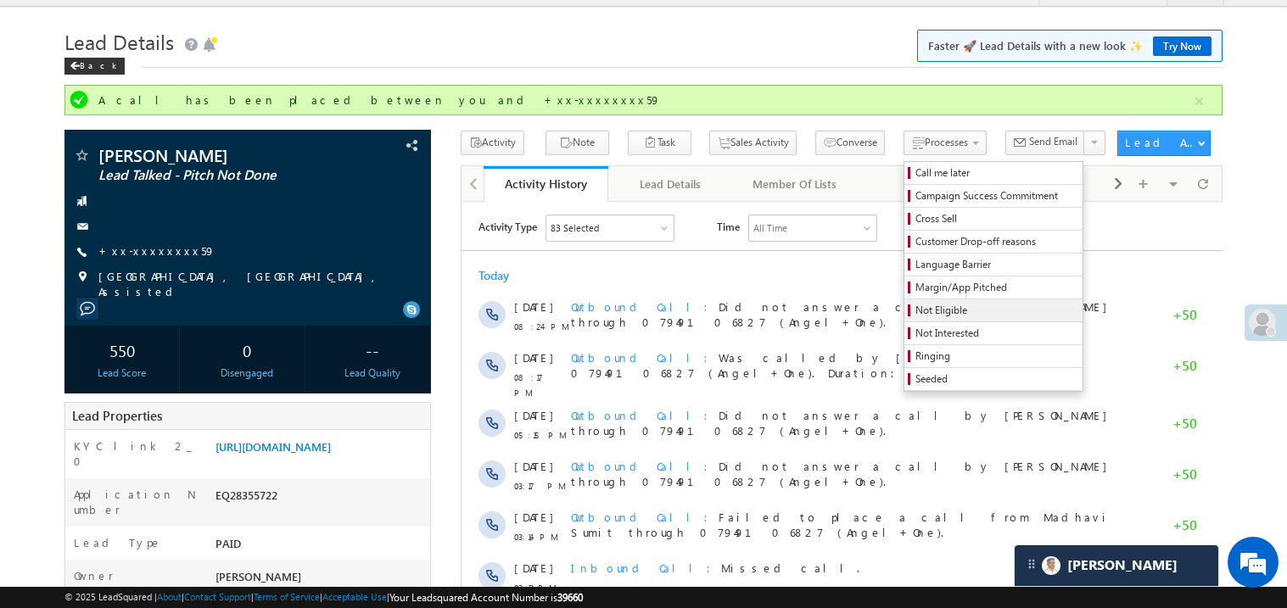
click at [915, 309] on span "Not Eligible" at bounding box center [995, 310] width 161 height 15
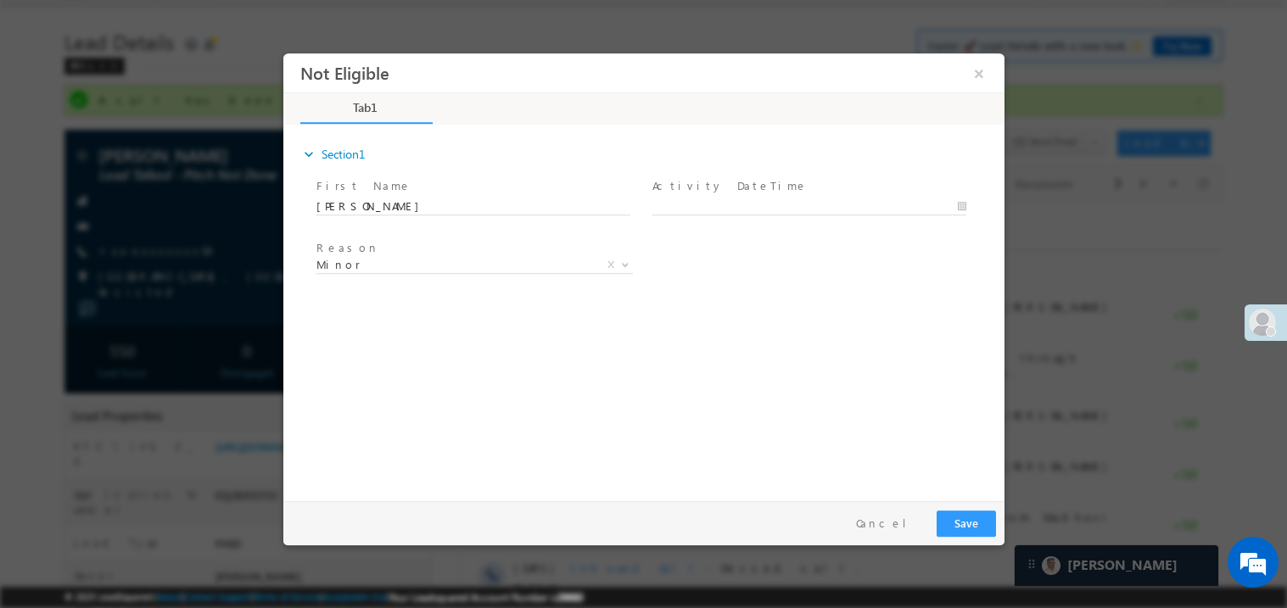
scroll to position [0, 0]
click at [680, 203] on body "Not Eligible ×" at bounding box center [643, 273] width 721 height 440
type input "09/17/25 8:59 PM"
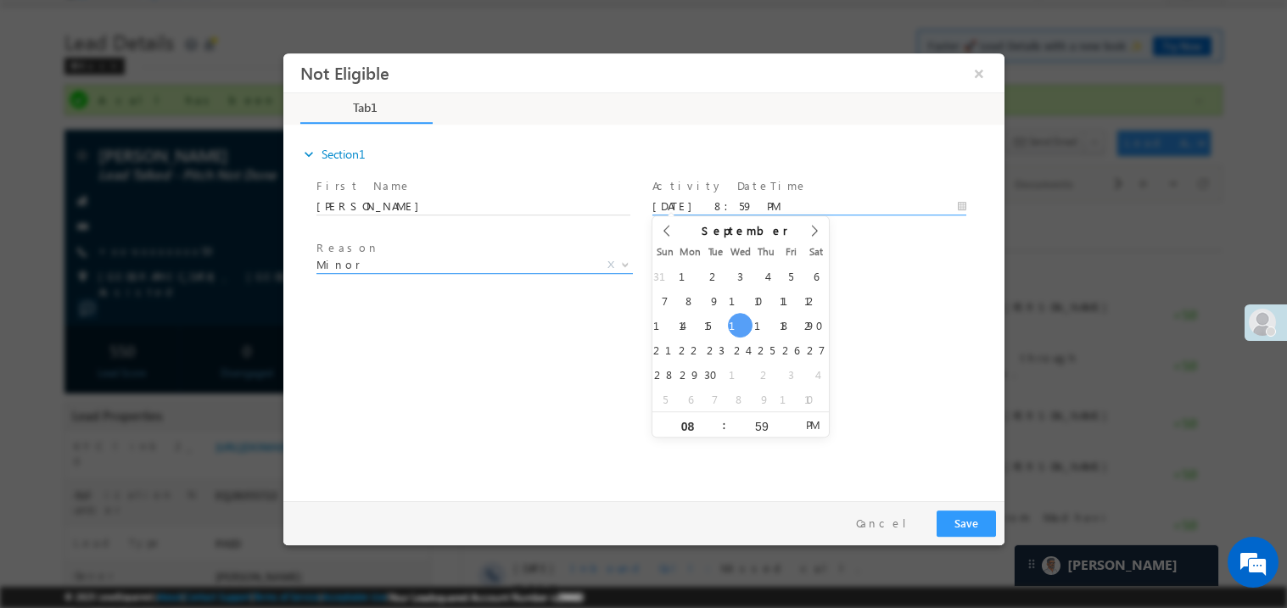
click at [346, 256] on span "Minor" at bounding box center [454, 263] width 276 height 15
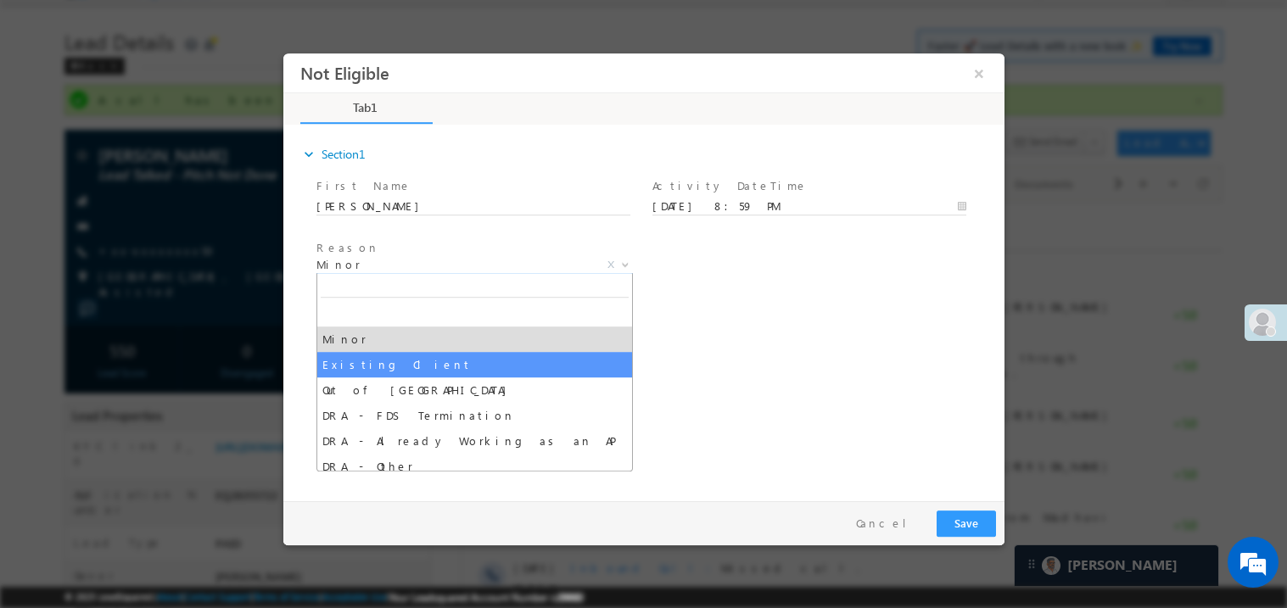
select select "Existing Client"
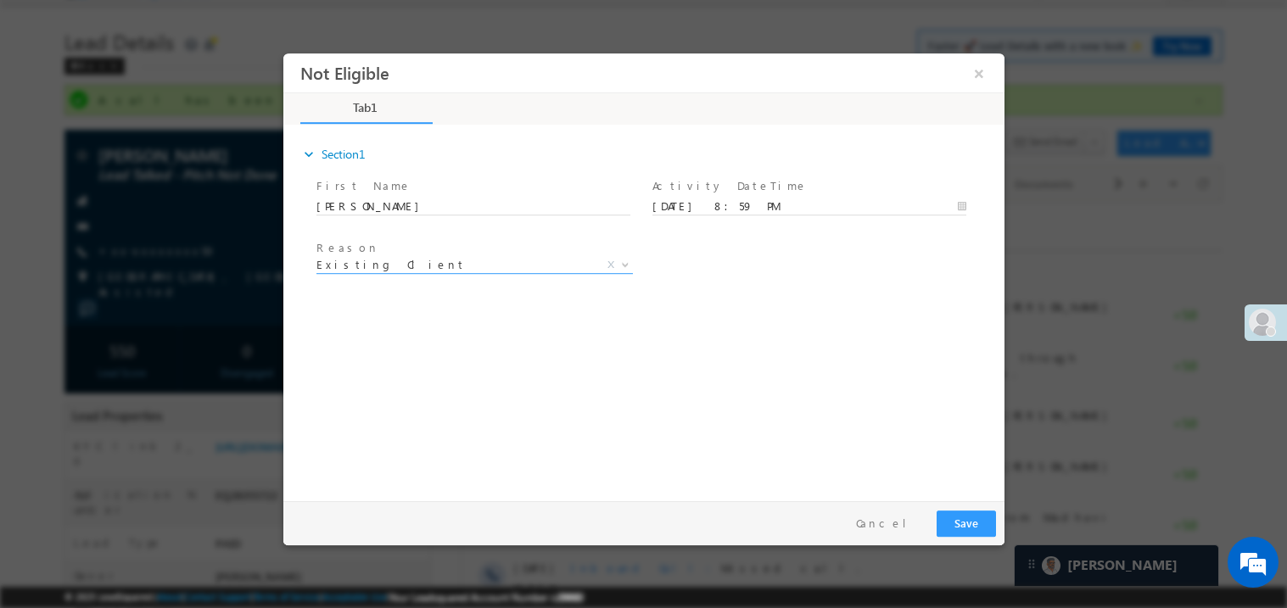
click at [708, 407] on div "expand_more Section1 First Name *" at bounding box center [647, 309] width 713 height 366
click at [970, 526] on button "Save" at bounding box center [965, 523] width 59 height 26
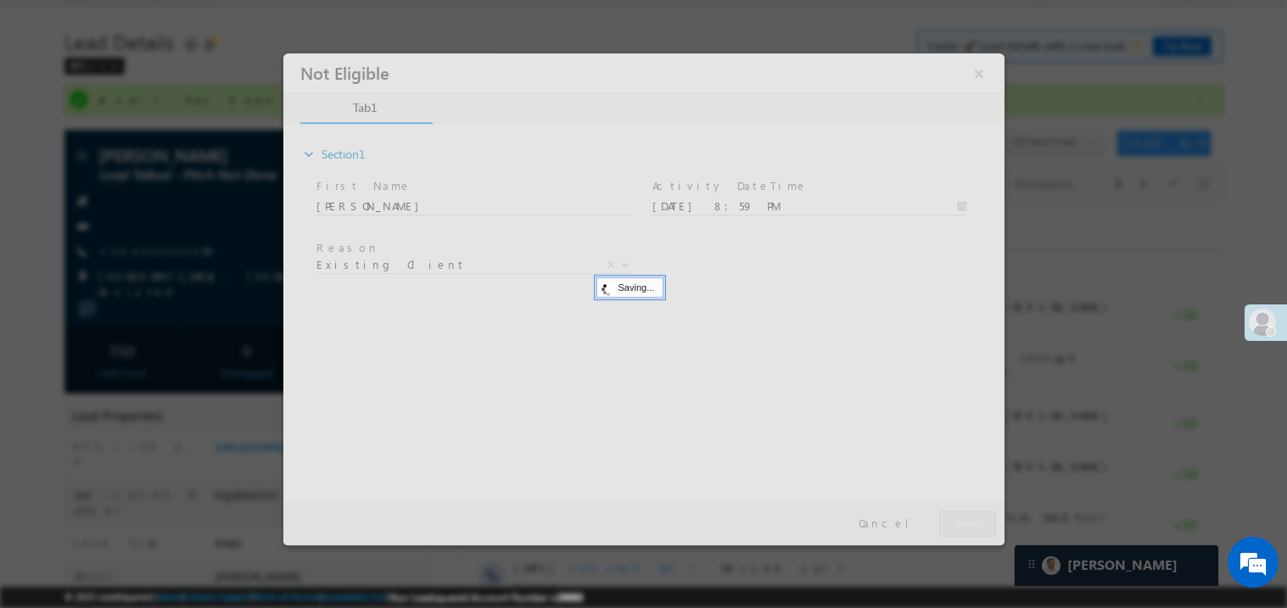
click at [970, 526] on div at bounding box center [643, 299] width 721 height 492
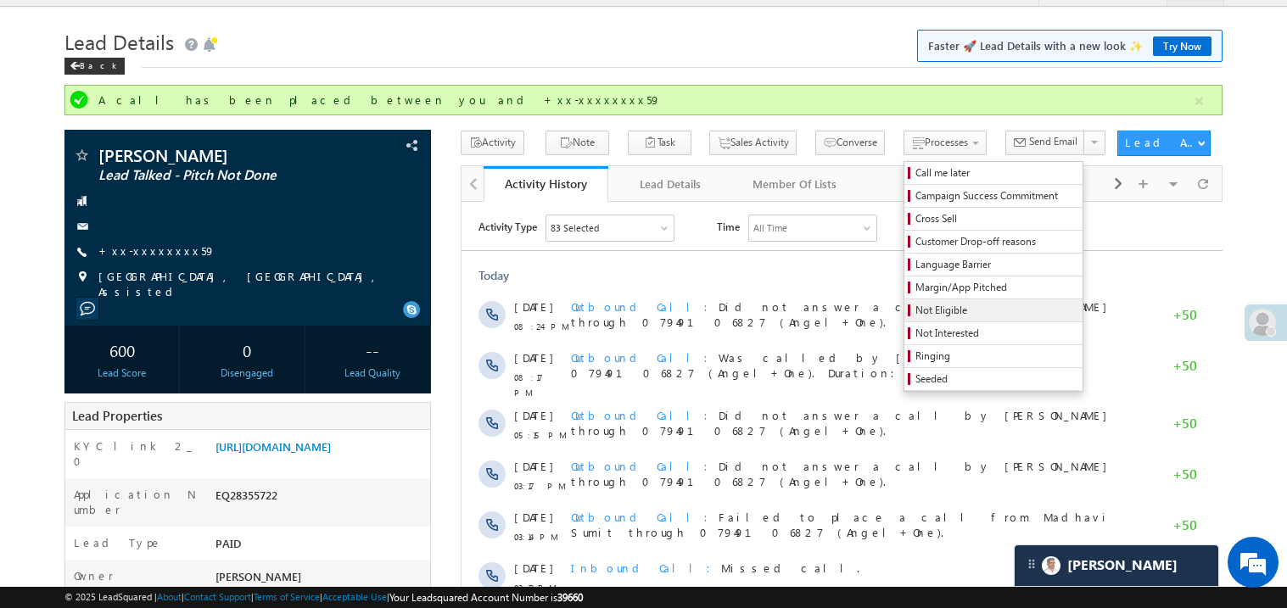
click at [915, 311] on span "Not Eligible" at bounding box center [995, 310] width 161 height 15
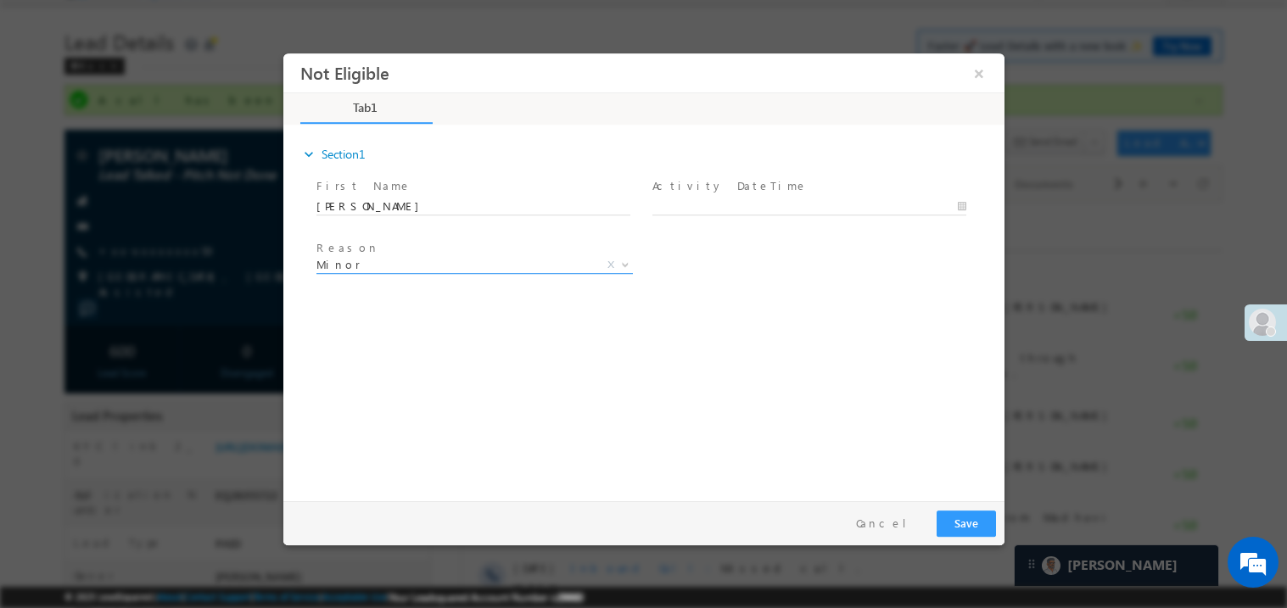
click at [390, 256] on span "Minor" at bounding box center [454, 263] width 276 height 15
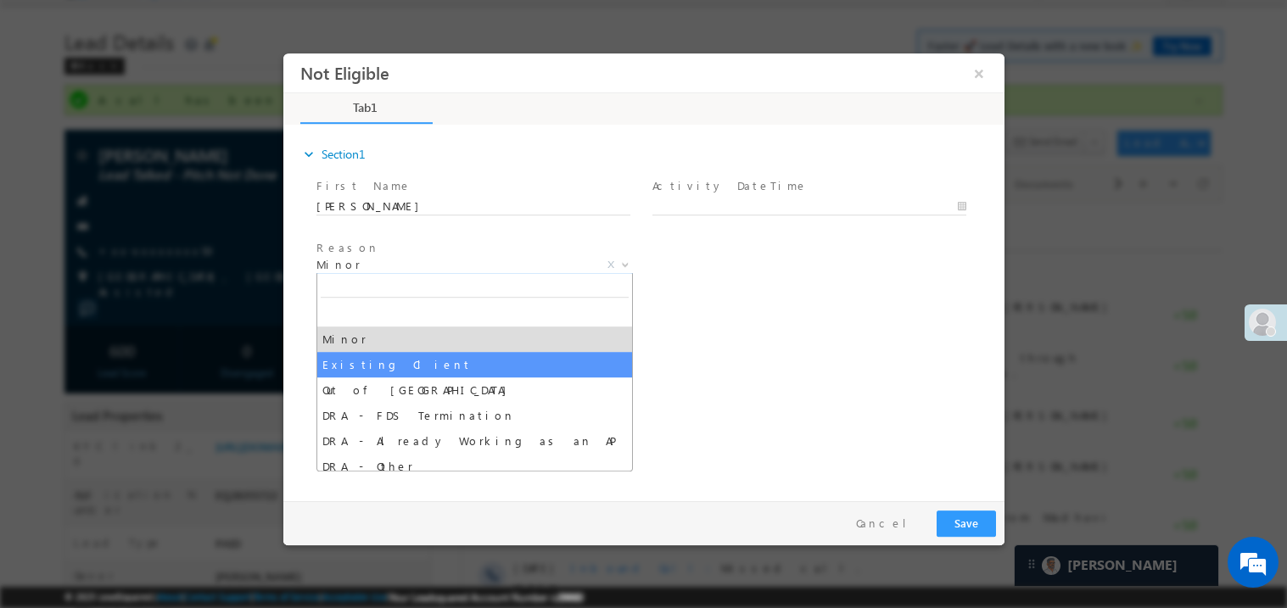
select select "Existing Client"
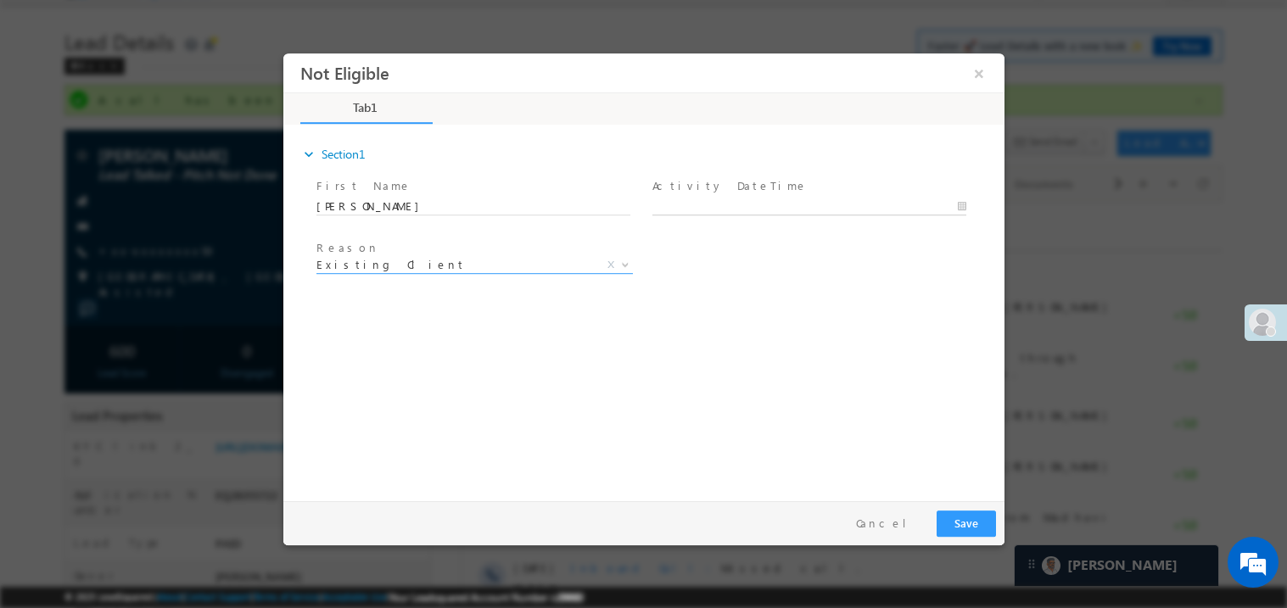
click at [681, 205] on body "Not Eligible ×" at bounding box center [643, 273] width 721 height 440
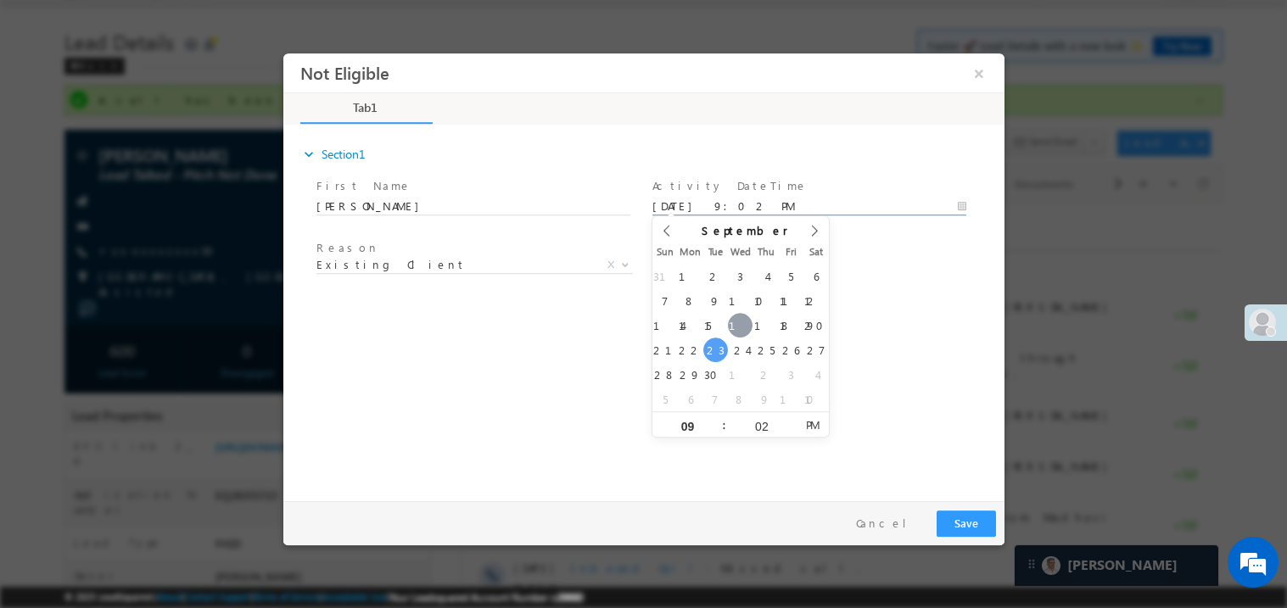
type input "09/17/25 9:02 PM"
click at [586, 338] on div "expand_more Section1 First Name *" at bounding box center [647, 309] width 713 height 366
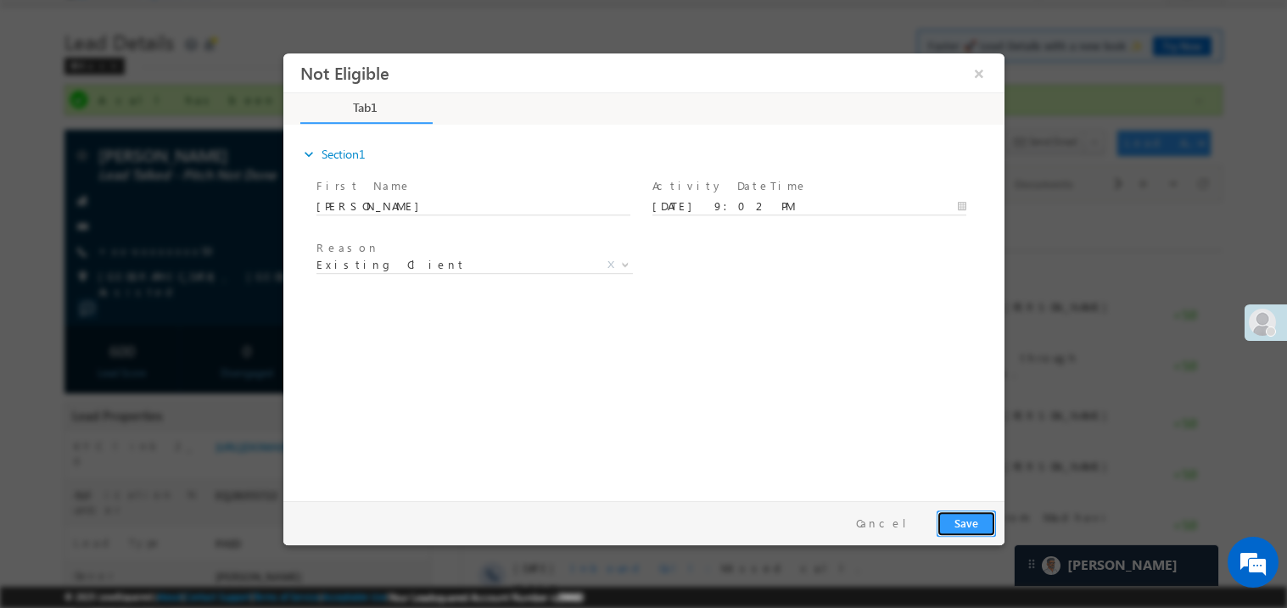
click at [964, 527] on button "Save" at bounding box center [965, 523] width 59 height 26
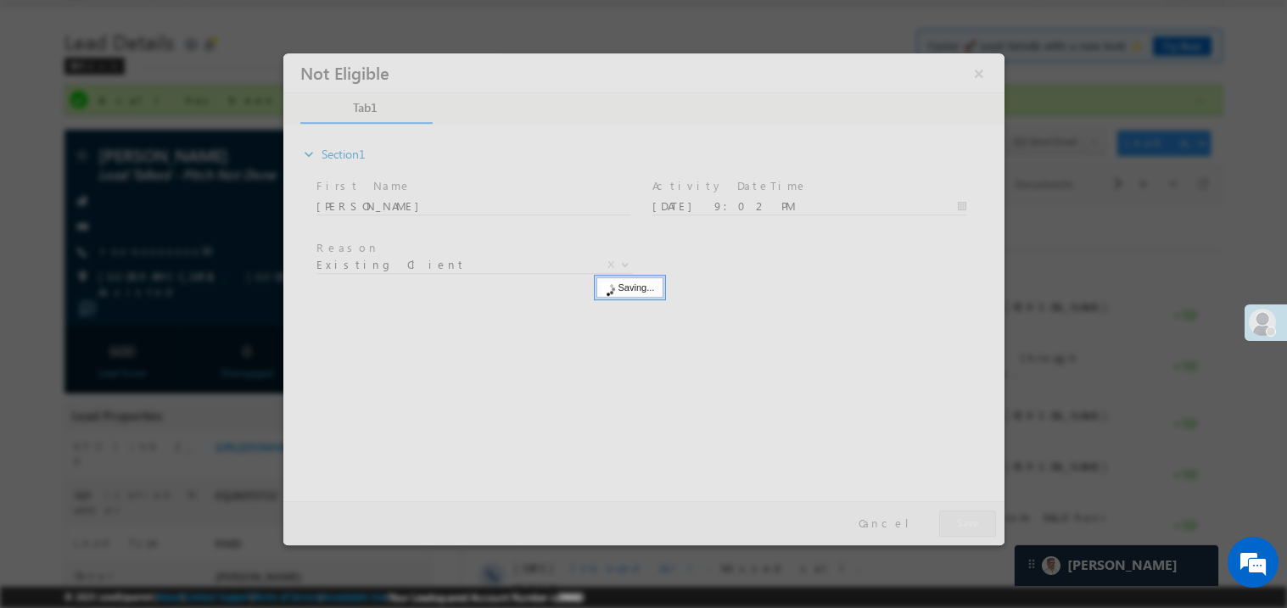
click at [964, 527] on div at bounding box center [643, 299] width 721 height 492
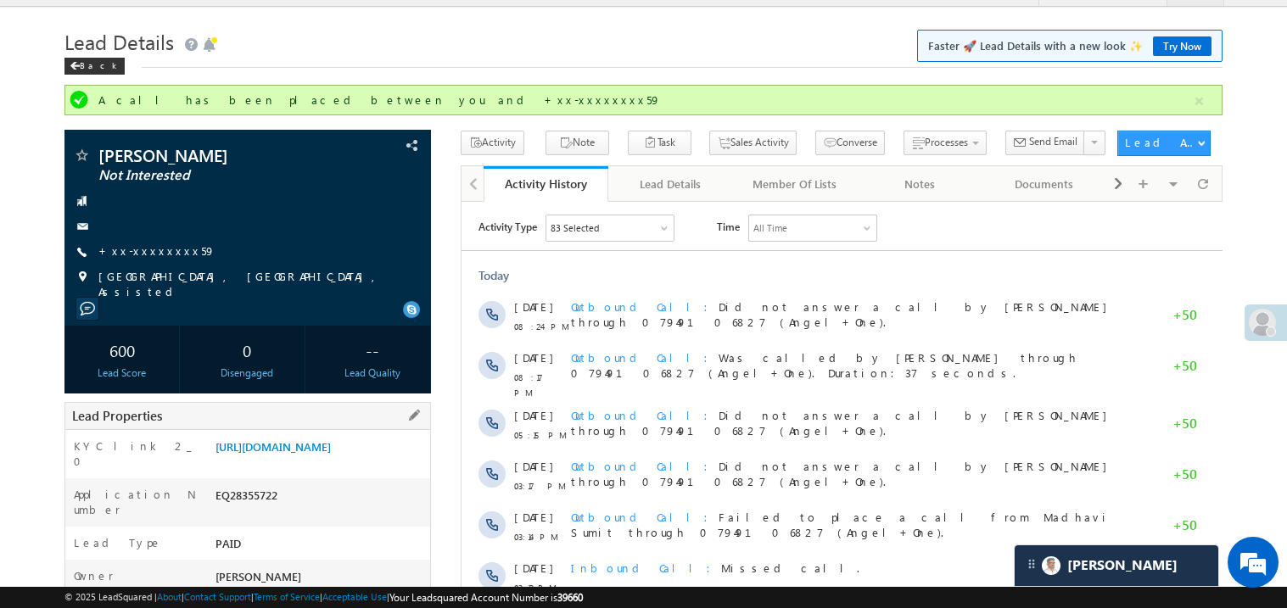
click at [249, 501] on div "EQ28355722" at bounding box center [320, 499] width 219 height 24
copy div "EQ28355722"
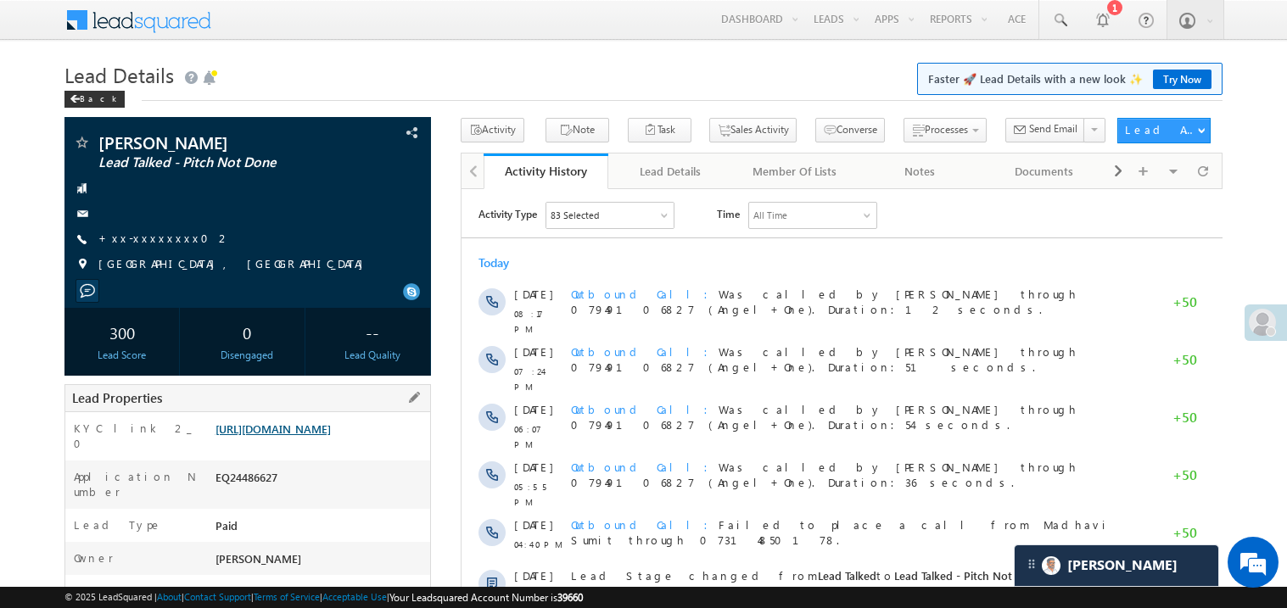
click at [331, 436] on link "[URL][DOMAIN_NAME]" at bounding box center [272, 429] width 115 height 14
click at [167, 228] on div "[PERSON_NAME] Lead Talked - Pitch Not Done +xx-xxxxxxxx02" at bounding box center [248, 208] width 350 height 148
click at [156, 242] on link "+xx-xxxxxxxx02" at bounding box center [164, 238] width 132 height 14
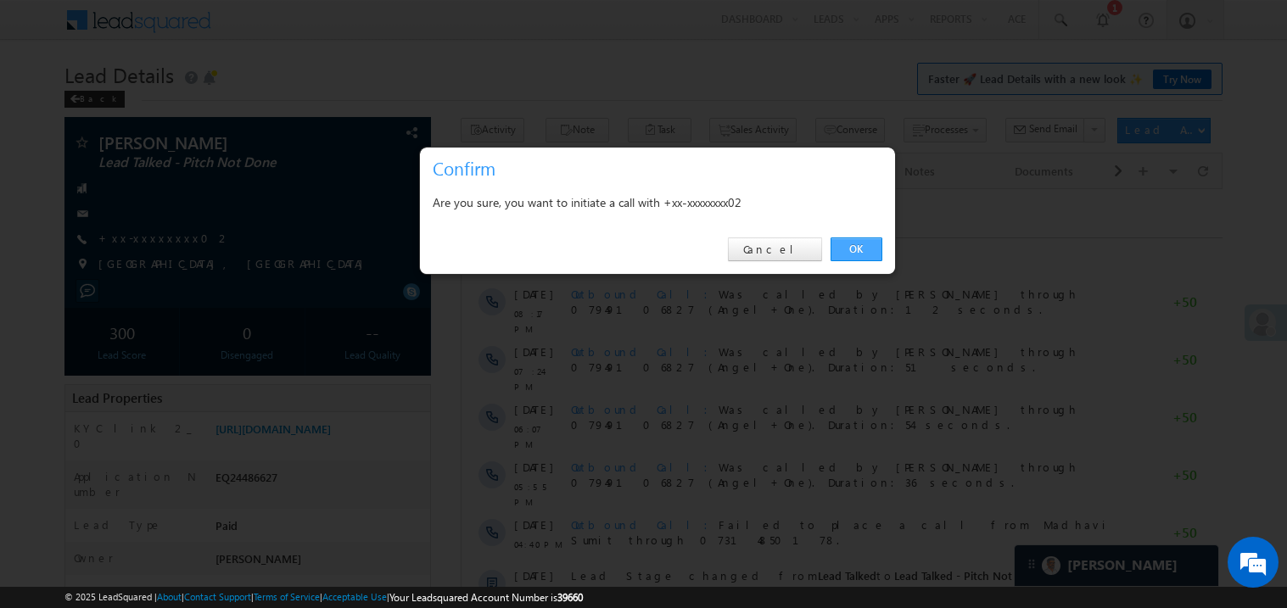
click at [852, 248] on link "OK" at bounding box center [857, 250] width 52 height 24
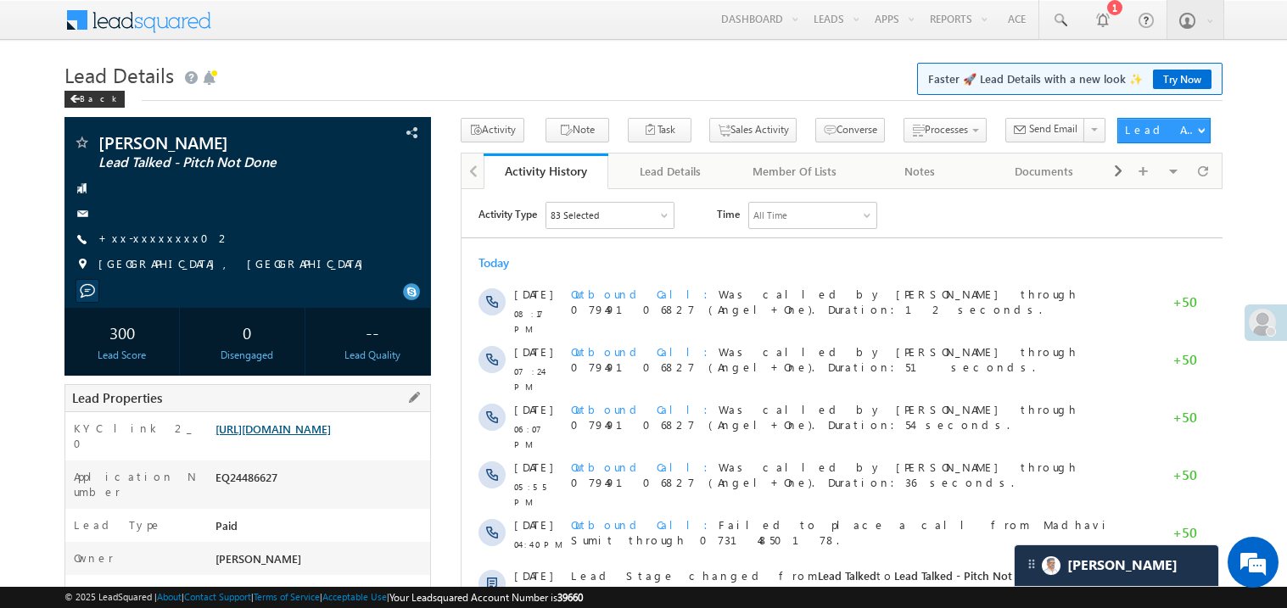
click at [331, 436] on link "[URL][DOMAIN_NAME]" at bounding box center [272, 429] width 115 height 14
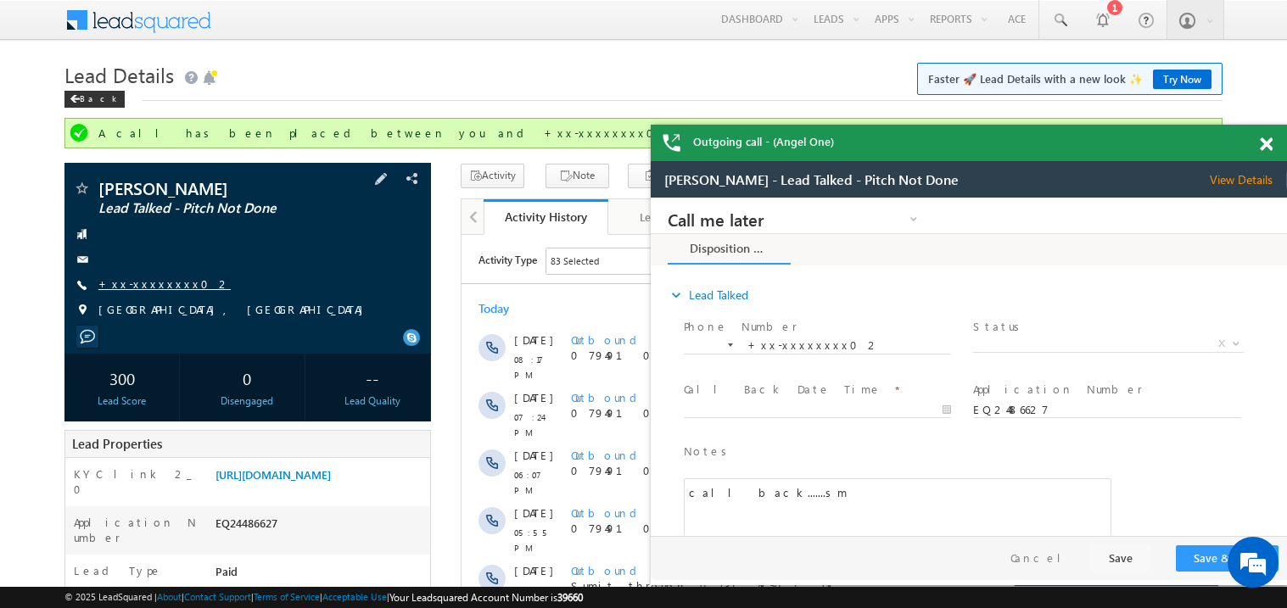
click at [154, 284] on link "+xx-xxxxxxxx02" at bounding box center [164, 284] width 132 height 14
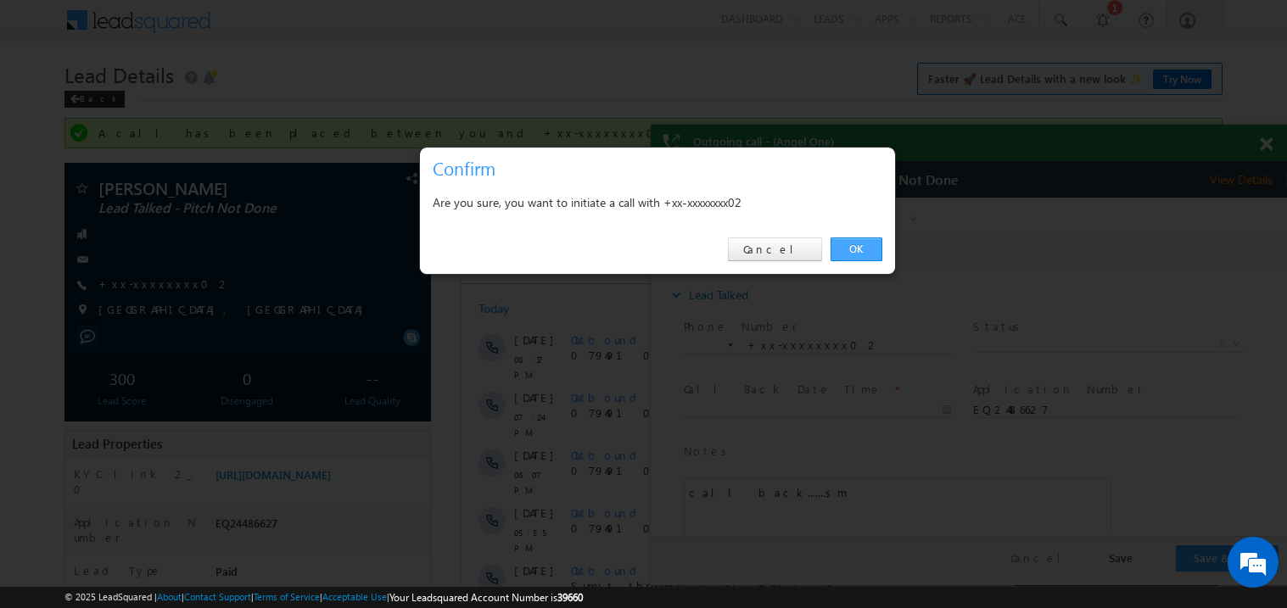
click at [845, 254] on link "OK" at bounding box center [857, 250] width 52 height 24
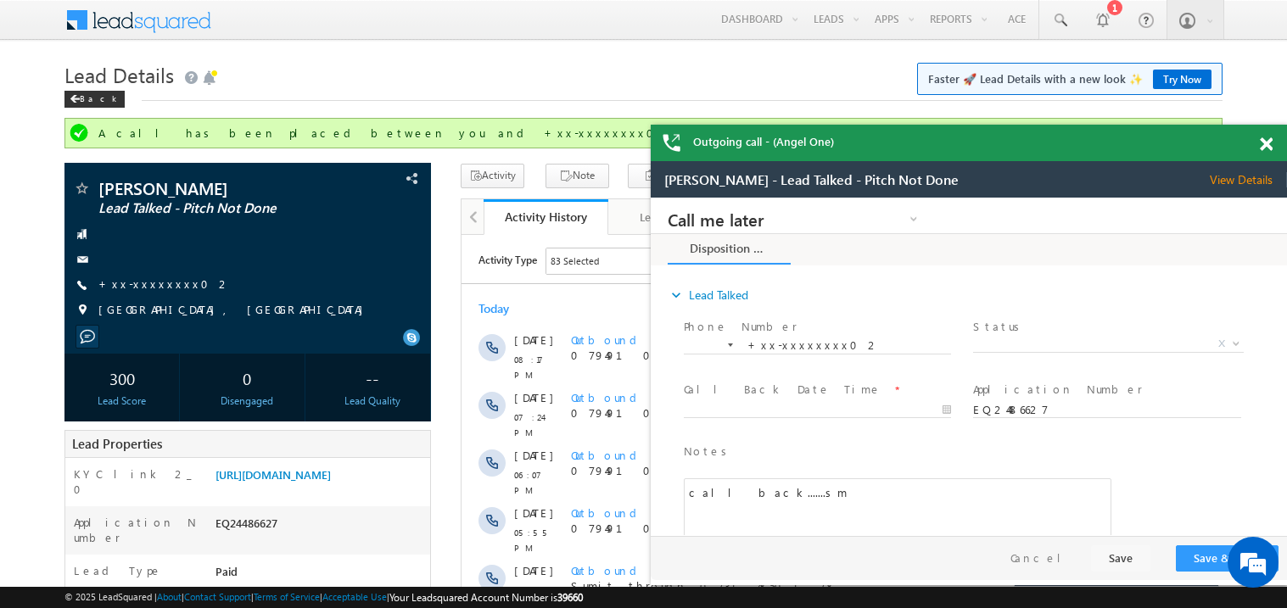
click at [1267, 147] on span at bounding box center [1266, 144] width 13 height 14
click at [133, 282] on link "+xx-xxxxxxxx02" at bounding box center [164, 284] width 132 height 14
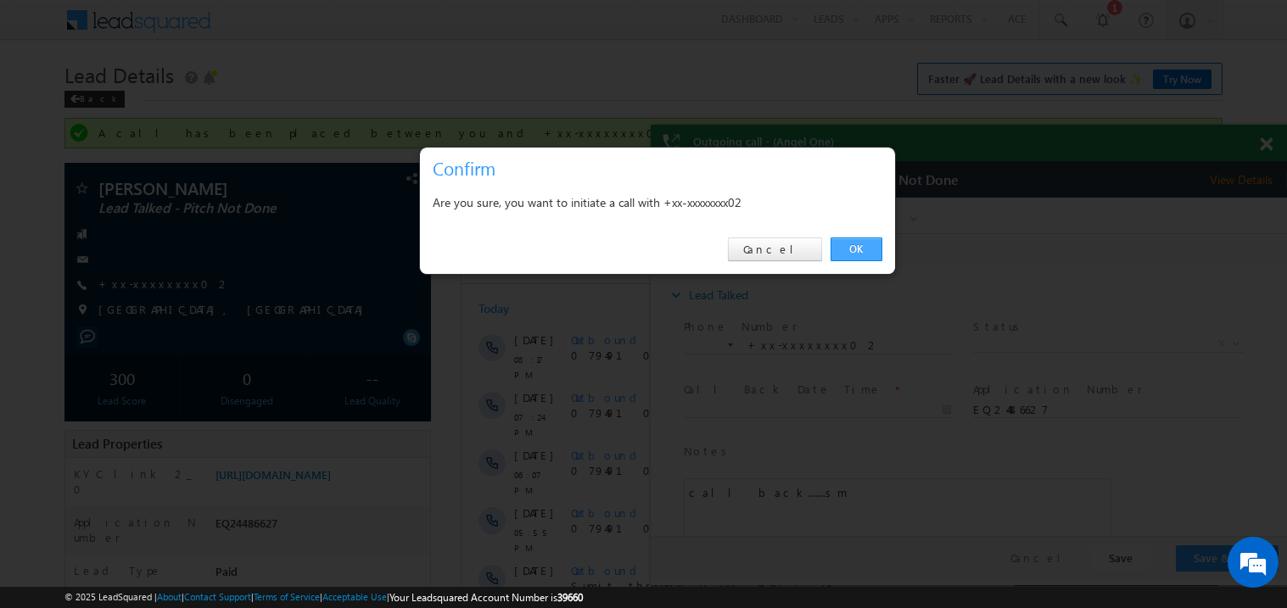
click at [841, 245] on link "OK" at bounding box center [857, 250] width 52 height 24
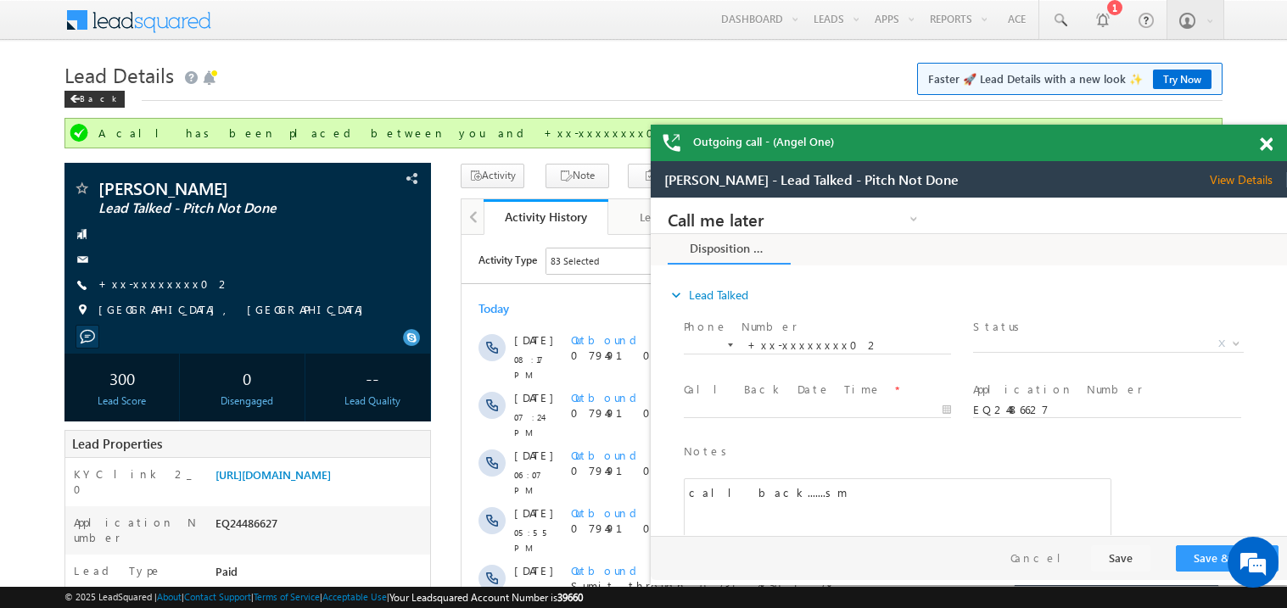
click at [1267, 146] on span at bounding box center [1266, 144] width 13 height 14
click at [1266, 148] on span at bounding box center [1266, 144] width 13 height 14
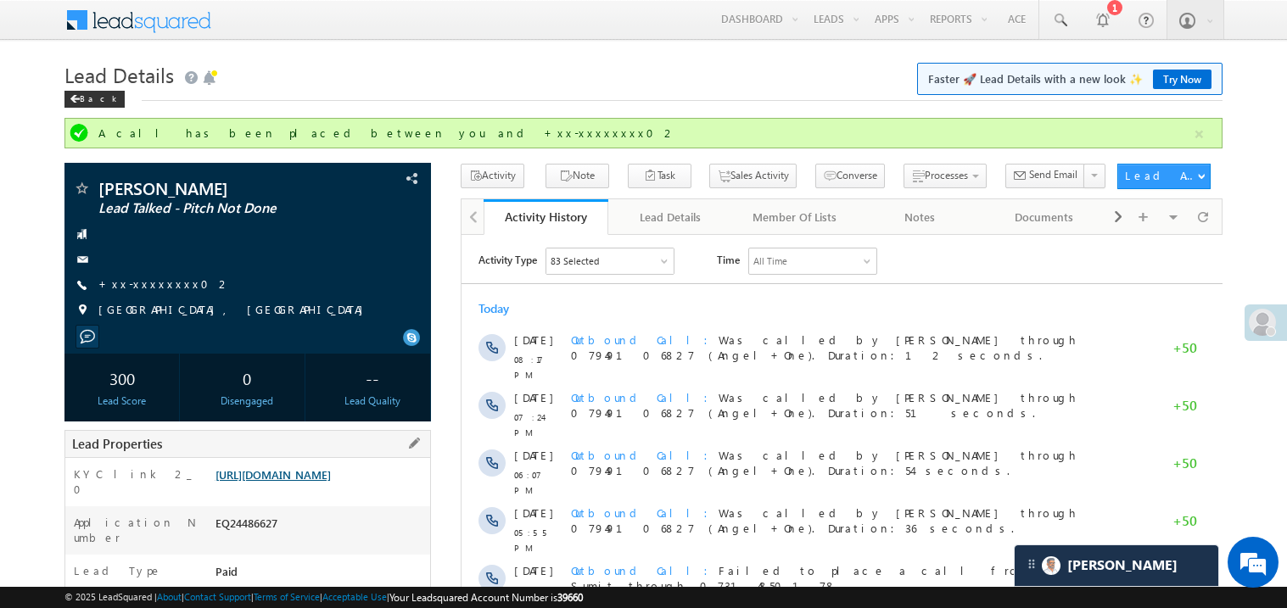
click at [322, 482] on link "[URL][DOMAIN_NAME]" at bounding box center [272, 474] width 115 height 14
click at [145, 280] on link "+xx-xxxxxxxx02" at bounding box center [164, 284] width 132 height 14
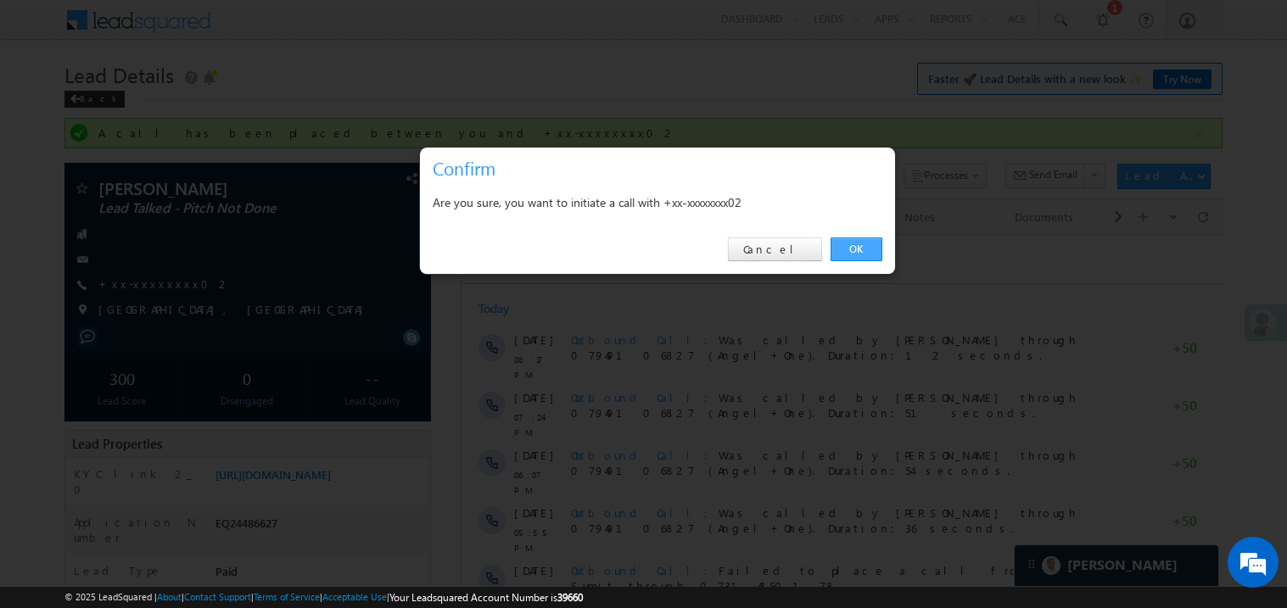
click at [850, 245] on link "OK" at bounding box center [857, 250] width 52 height 24
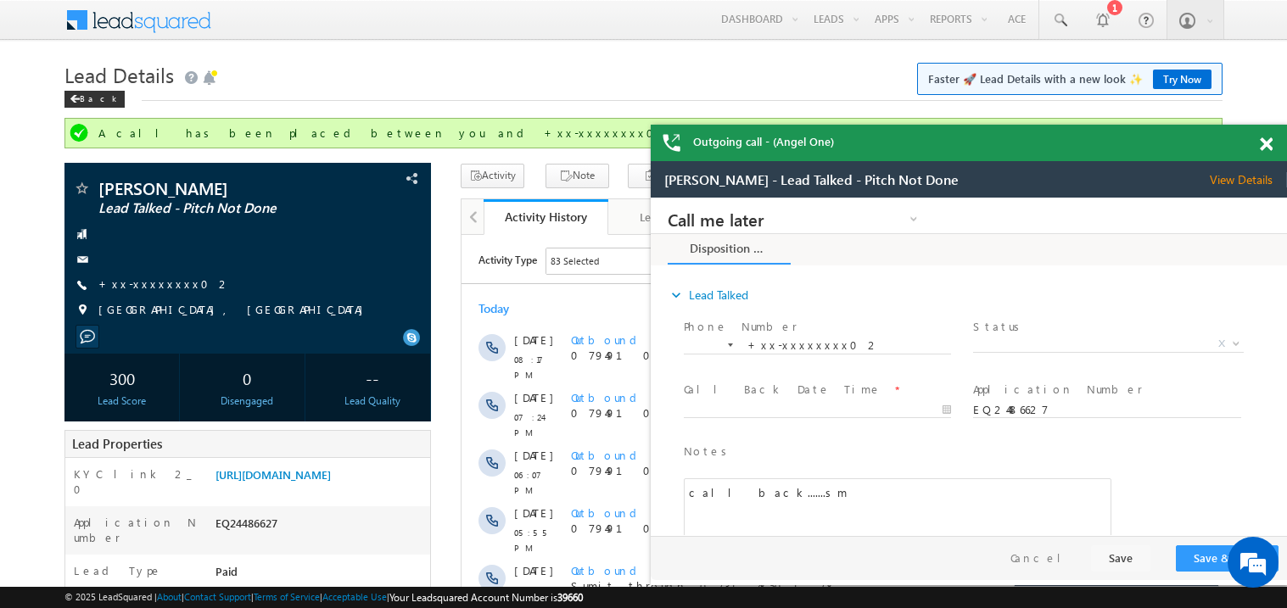
click at [1266, 145] on span at bounding box center [1266, 144] width 13 height 14
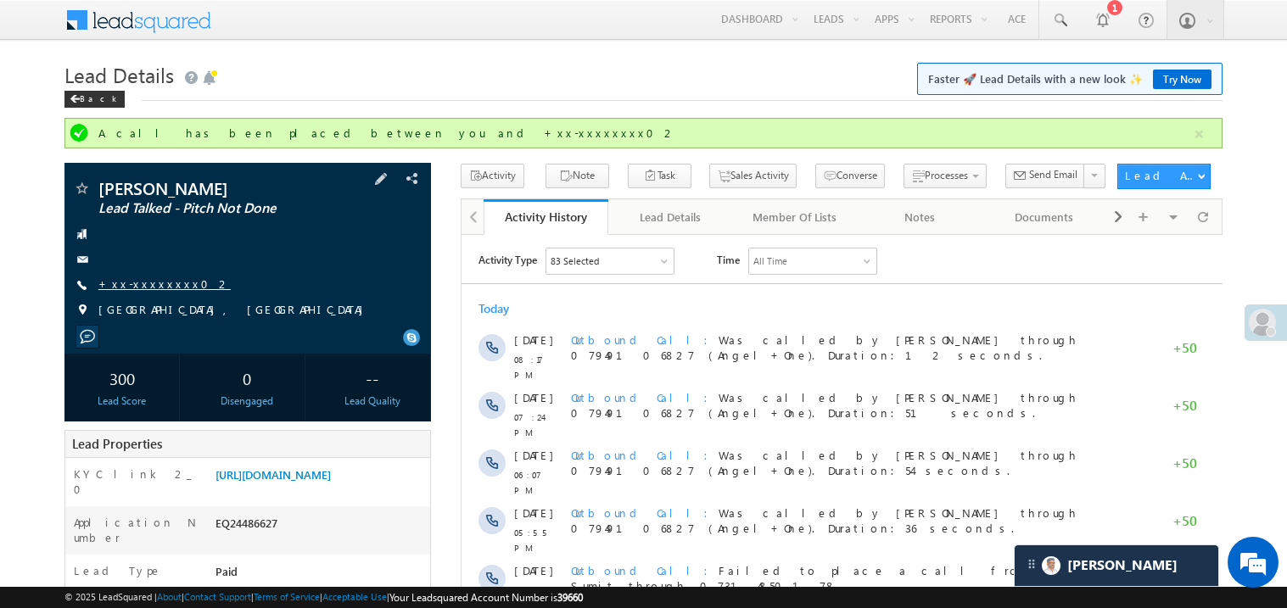
click at [156, 289] on link "+xx-xxxxxxxx02" at bounding box center [164, 284] width 132 height 14
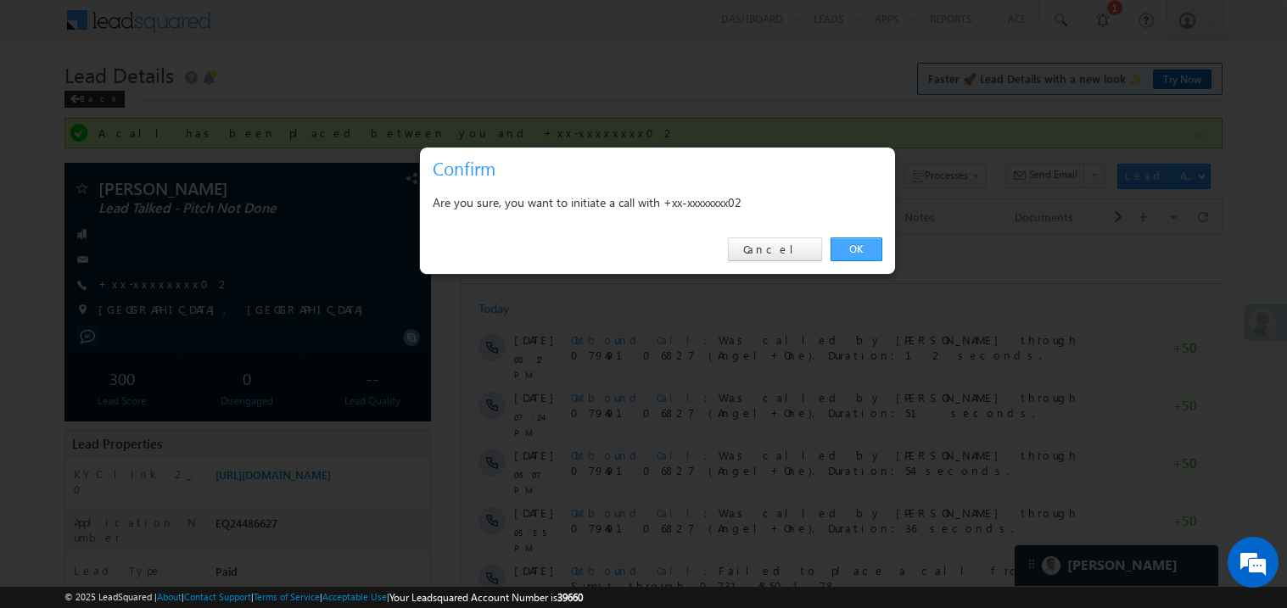
click at [842, 253] on link "OK" at bounding box center [857, 250] width 52 height 24
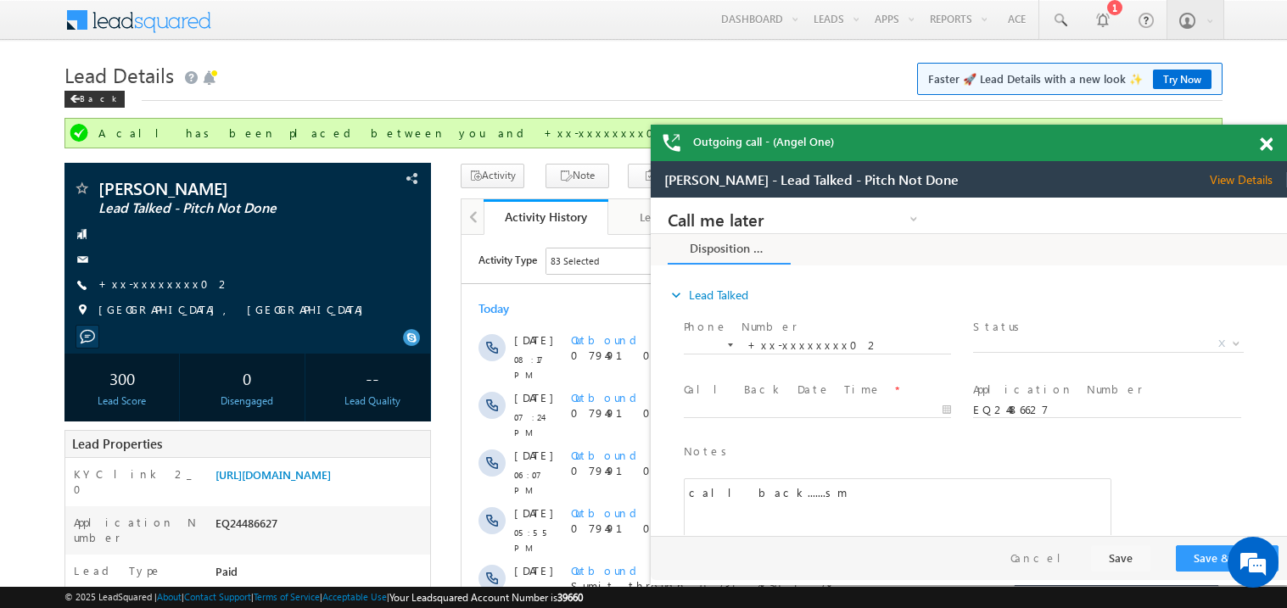
click at [1274, 146] on div at bounding box center [1275, 141] width 23 height 33
click at [1264, 144] on span at bounding box center [1266, 144] width 13 height 14
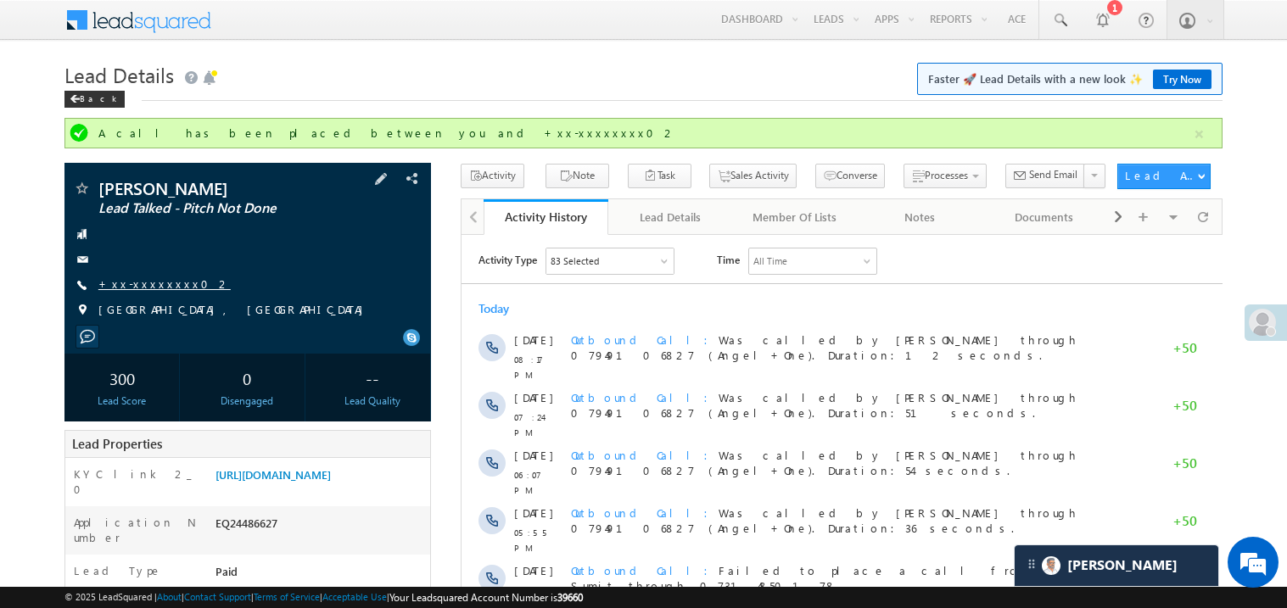
click at [152, 283] on link "+xx-xxxxxxxx02" at bounding box center [164, 284] width 132 height 14
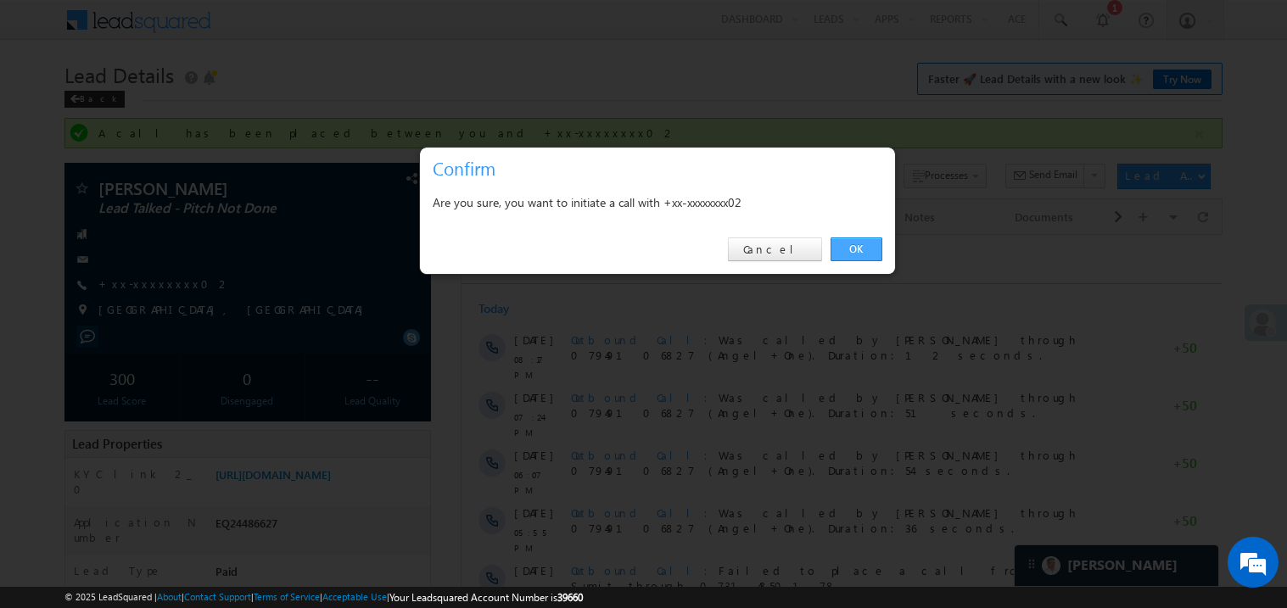
click at [853, 242] on link "OK" at bounding box center [857, 250] width 52 height 24
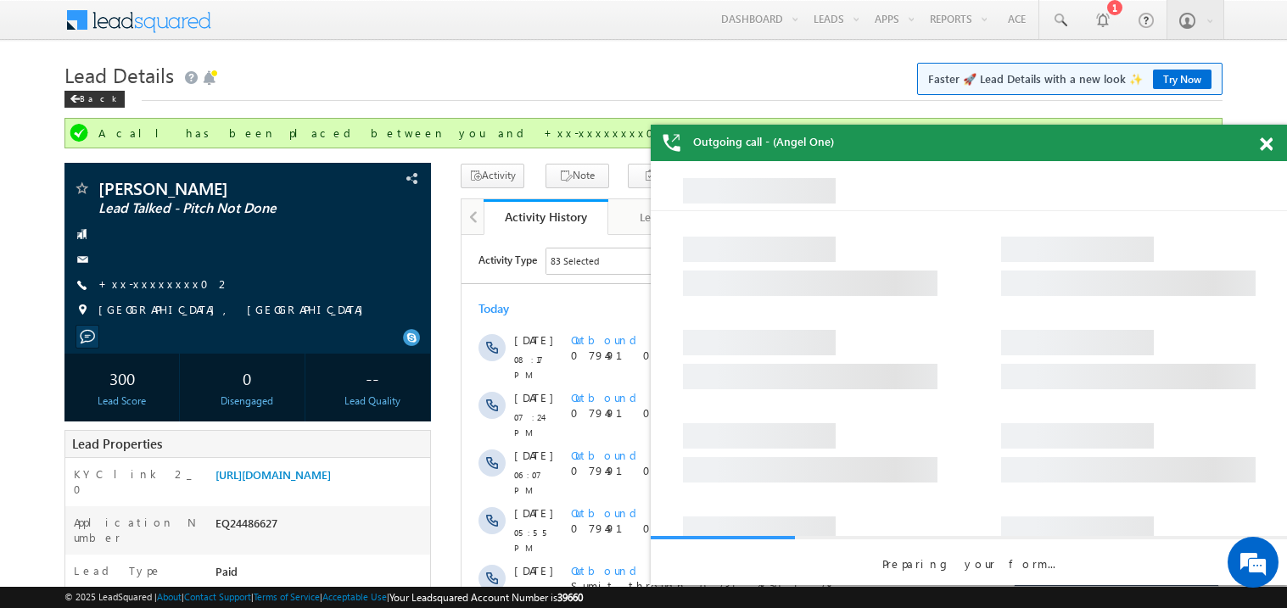
click at [1267, 139] on span at bounding box center [1266, 144] width 13 height 14
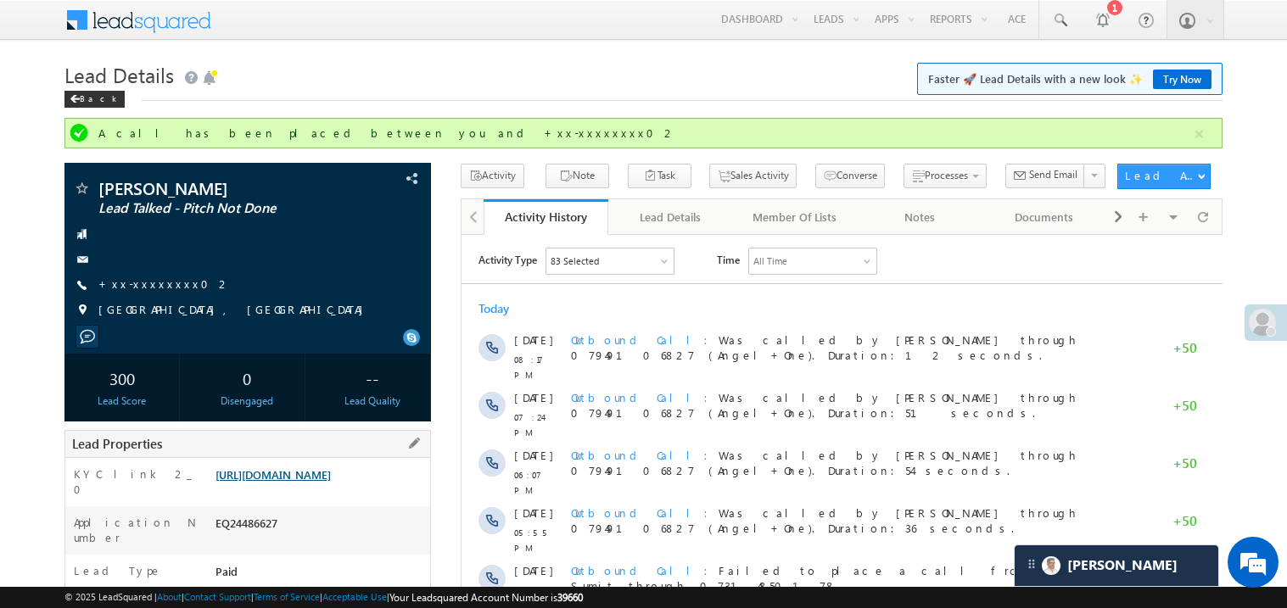
click at [331, 482] on link "[URL][DOMAIN_NAME]" at bounding box center [272, 474] width 115 height 14
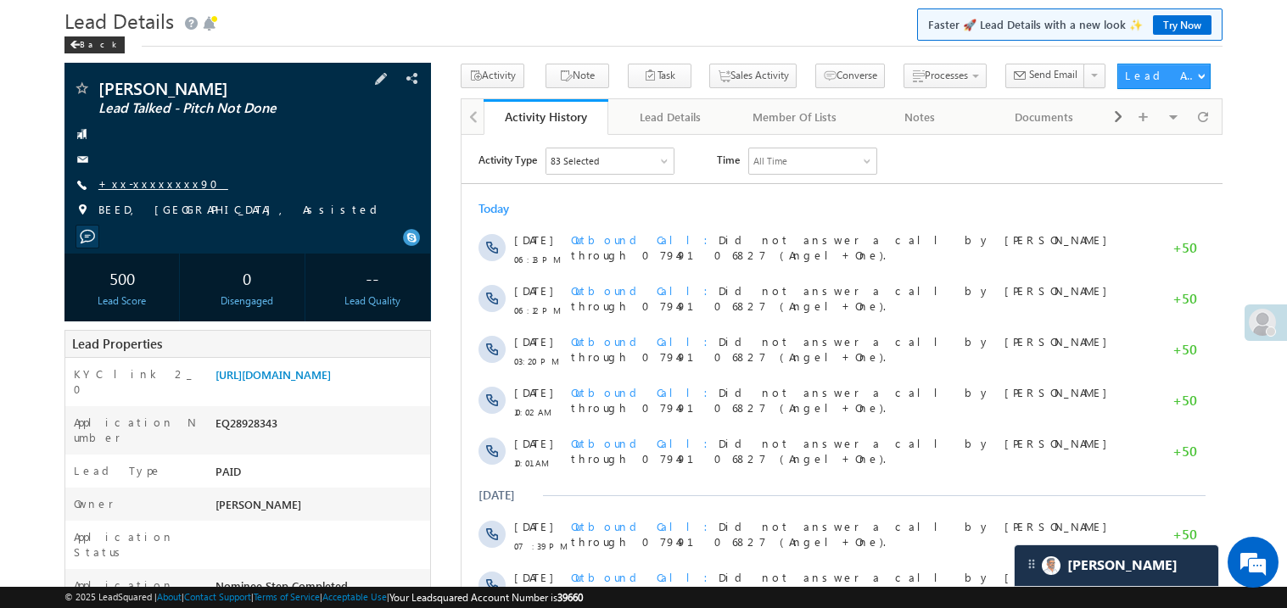
click at [155, 183] on link "+xx-xxxxxxxx90" at bounding box center [163, 183] width 130 height 14
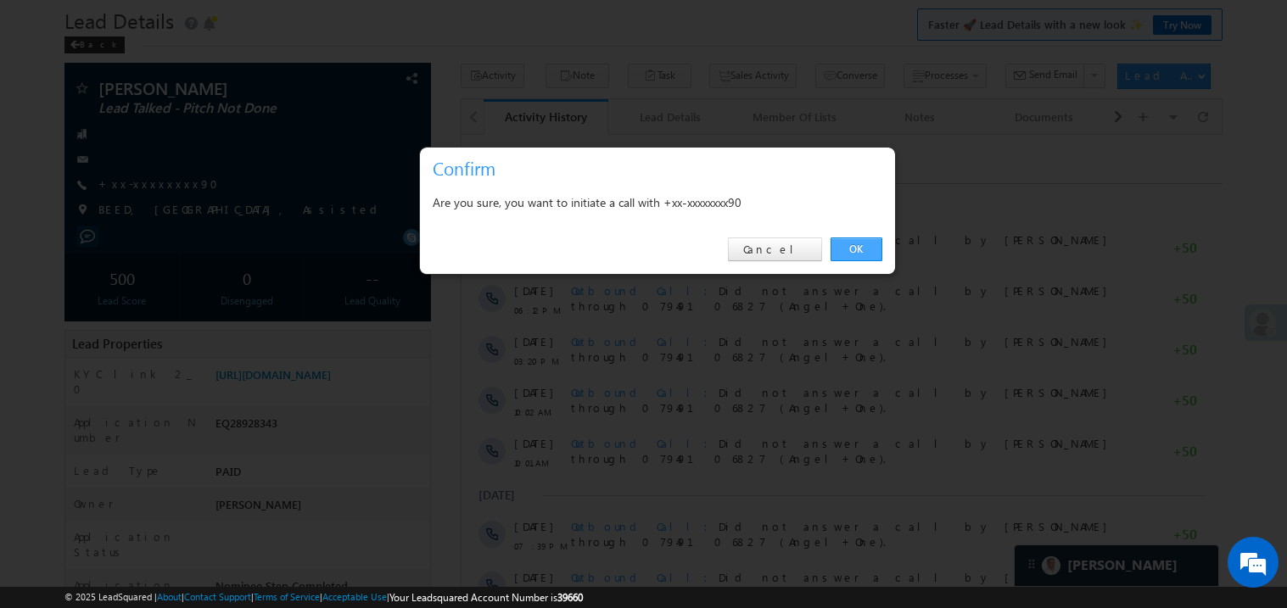
click at [853, 243] on link "OK" at bounding box center [857, 250] width 52 height 24
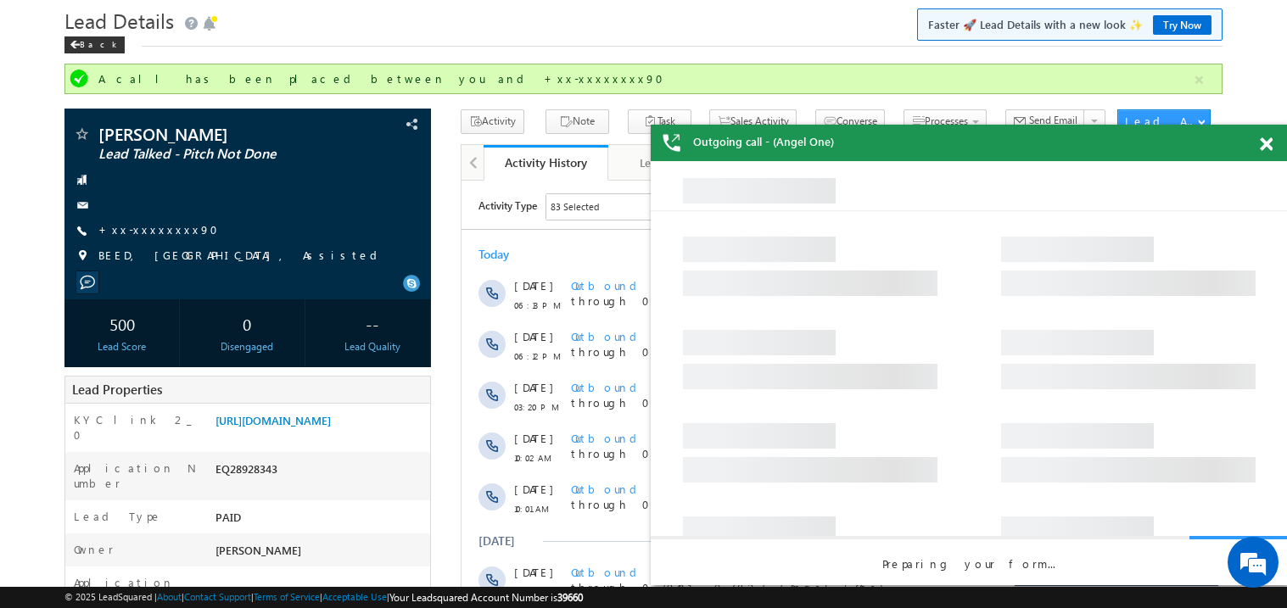
click at [1265, 143] on span at bounding box center [1266, 144] width 13 height 14
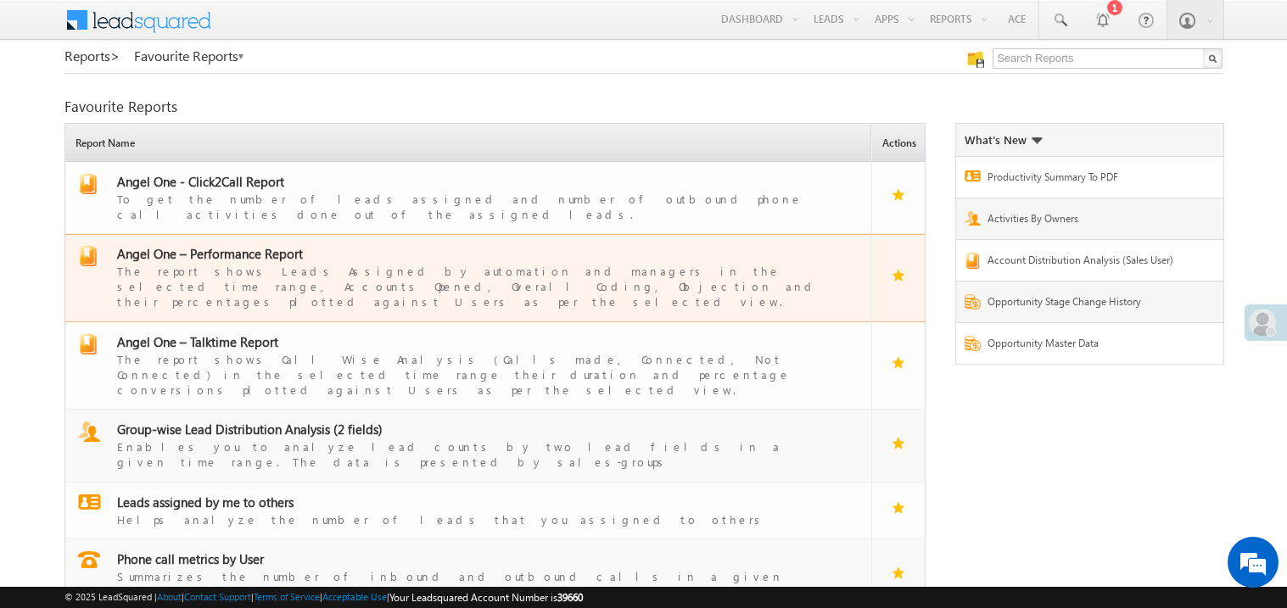
click at [229, 245] on span "Angel One – Performance Report" at bounding box center [210, 253] width 186 height 17
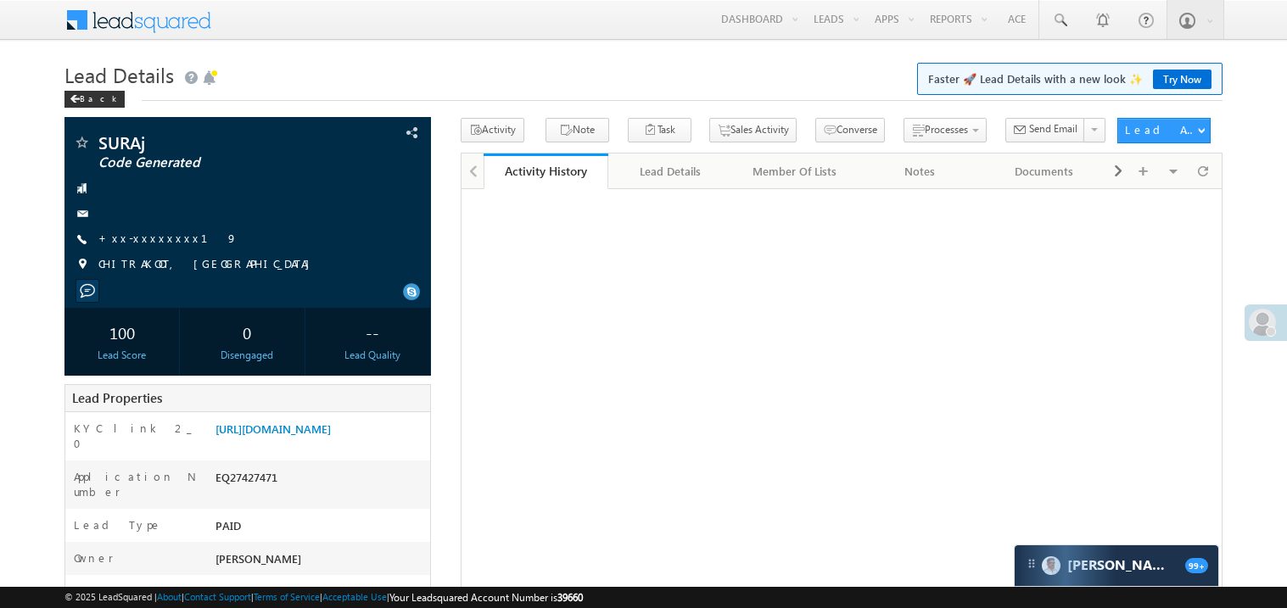
click at [151, 233] on link "+xx-xxxxxxxx19" at bounding box center [167, 238] width 139 height 14
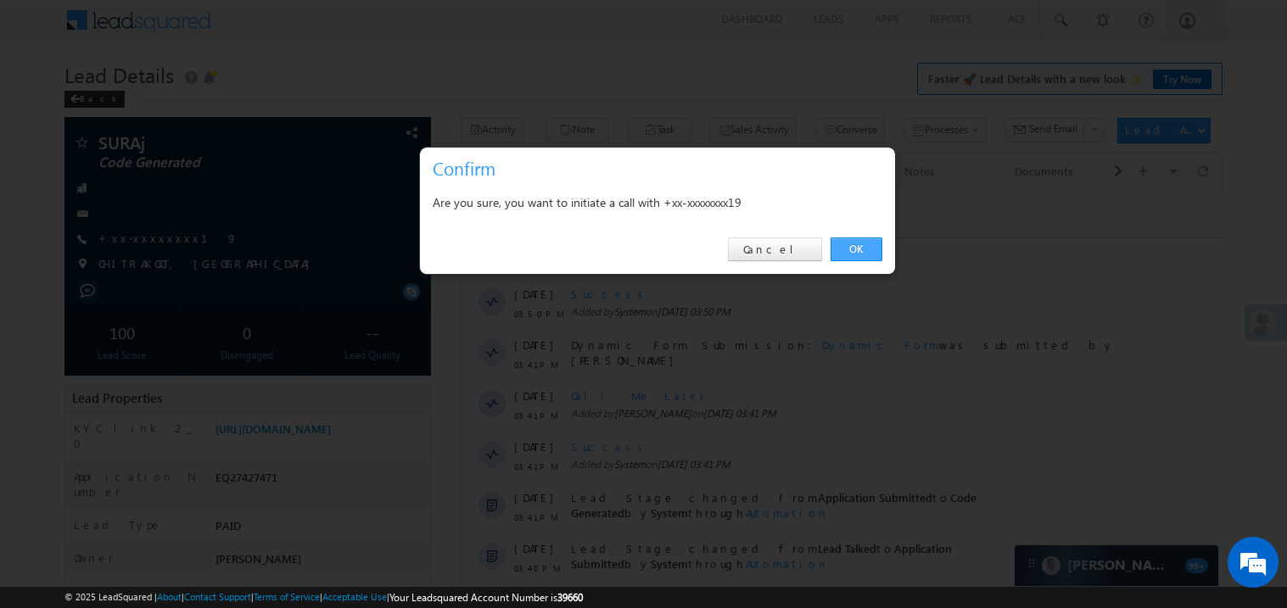
click at [845, 248] on link "OK" at bounding box center [857, 250] width 52 height 24
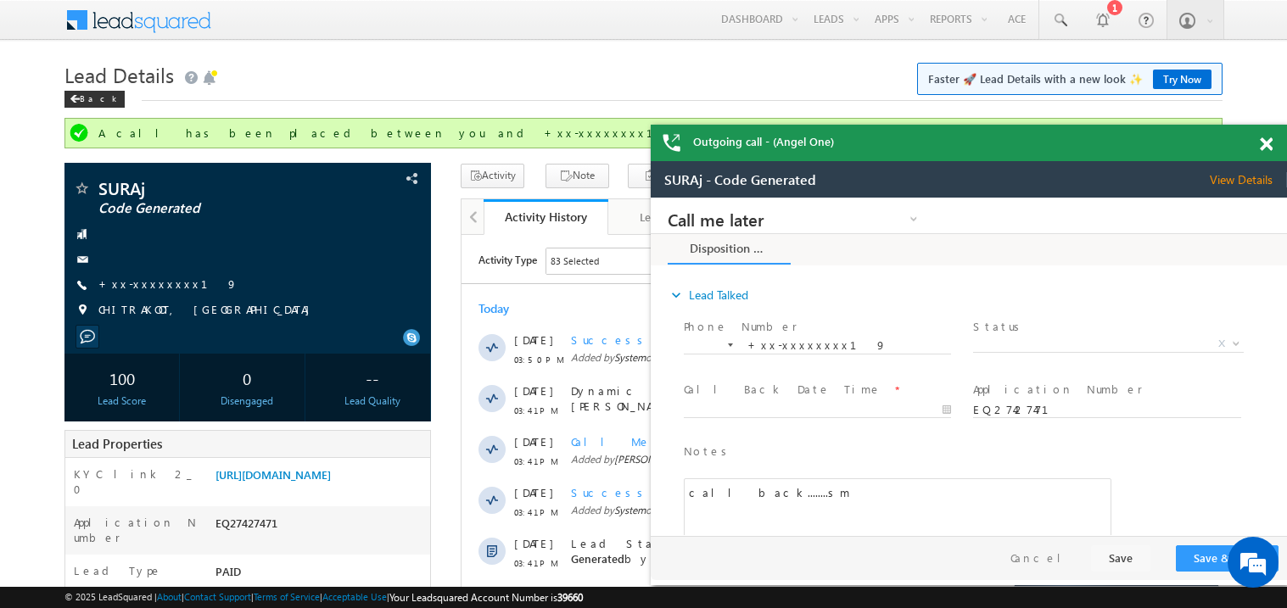
click at [1267, 145] on span at bounding box center [1266, 144] width 13 height 14
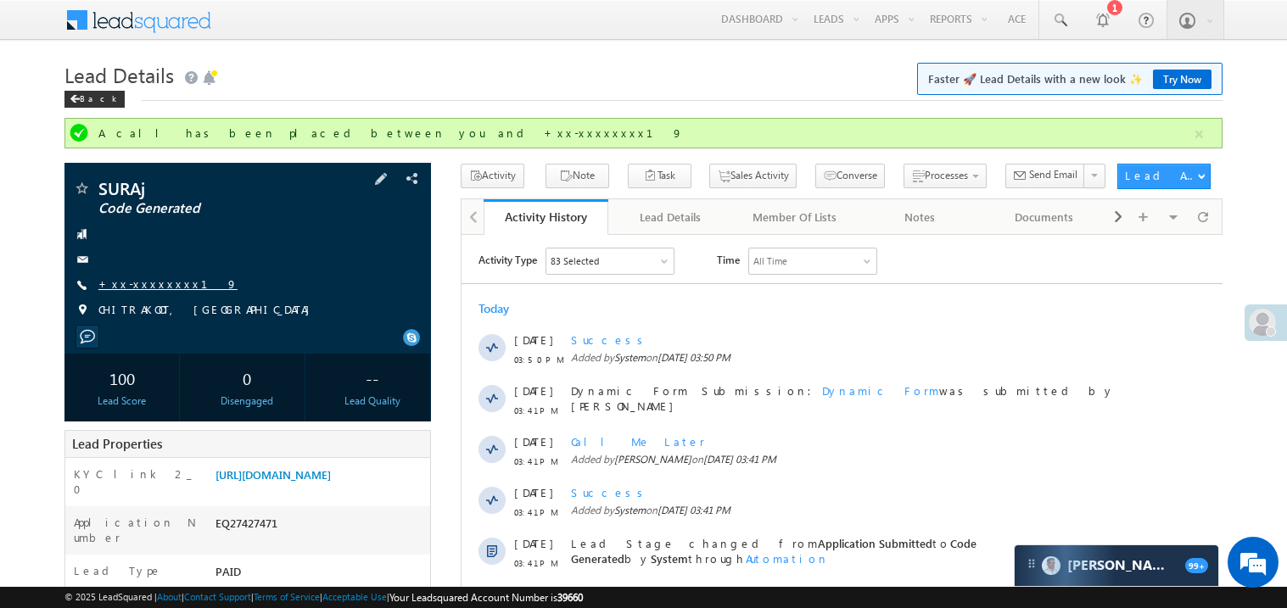
click at [148, 287] on link "+xx-xxxxxxxx19" at bounding box center [167, 284] width 139 height 14
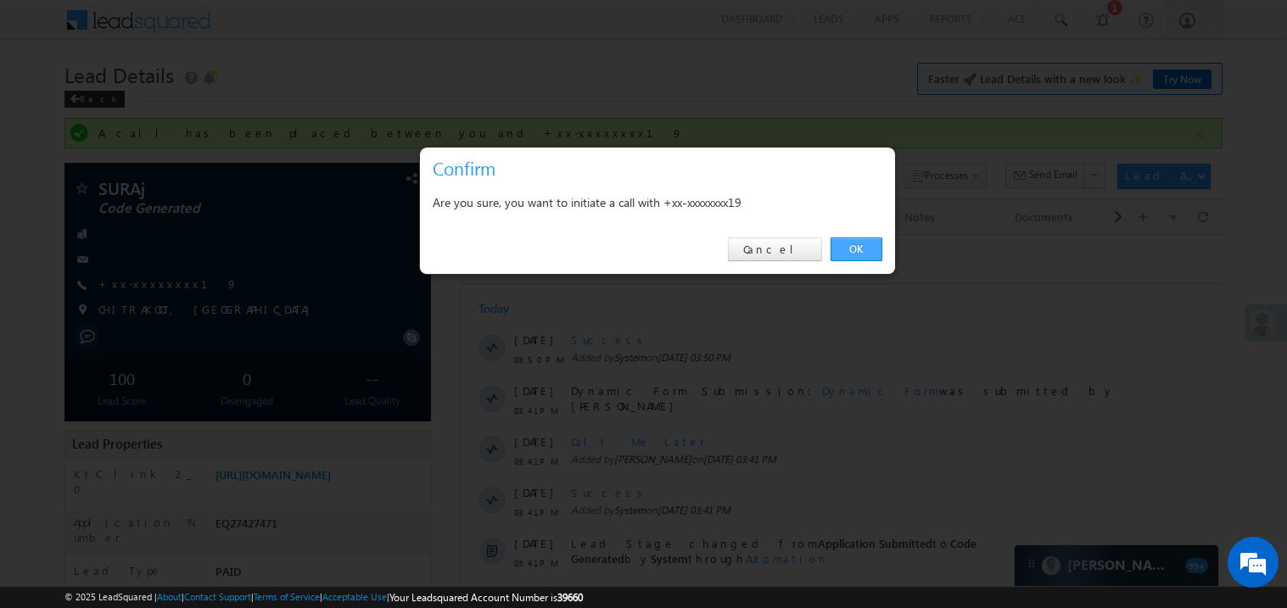
click at [853, 249] on link "OK" at bounding box center [857, 250] width 52 height 24
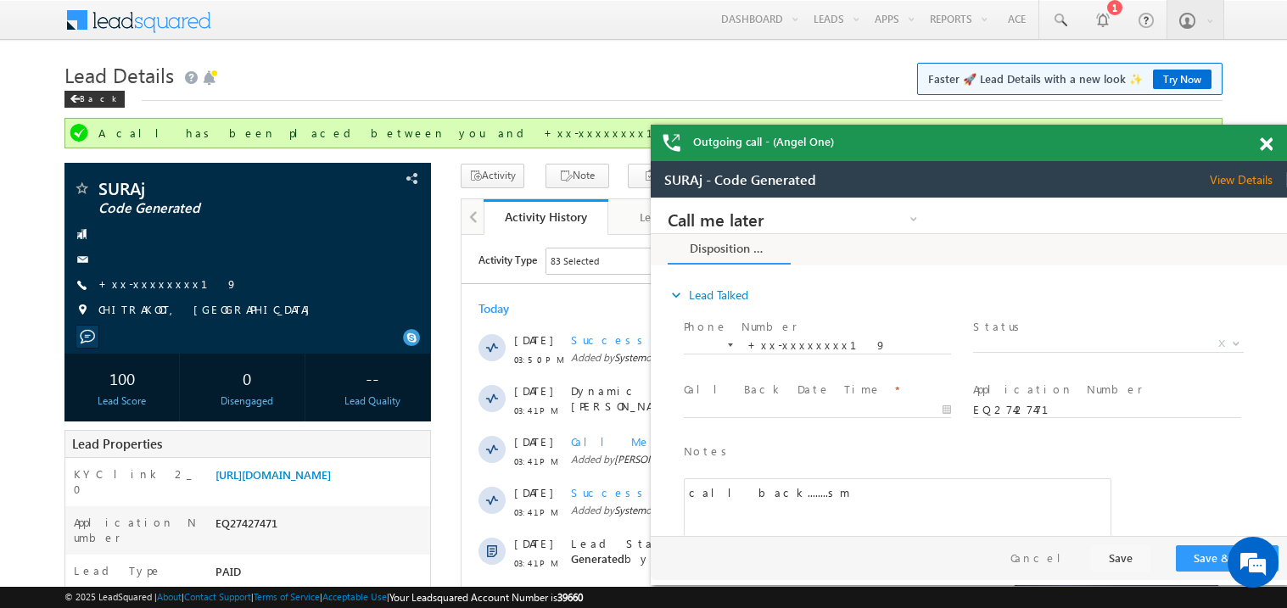
click at [1265, 145] on span at bounding box center [1266, 144] width 13 height 14
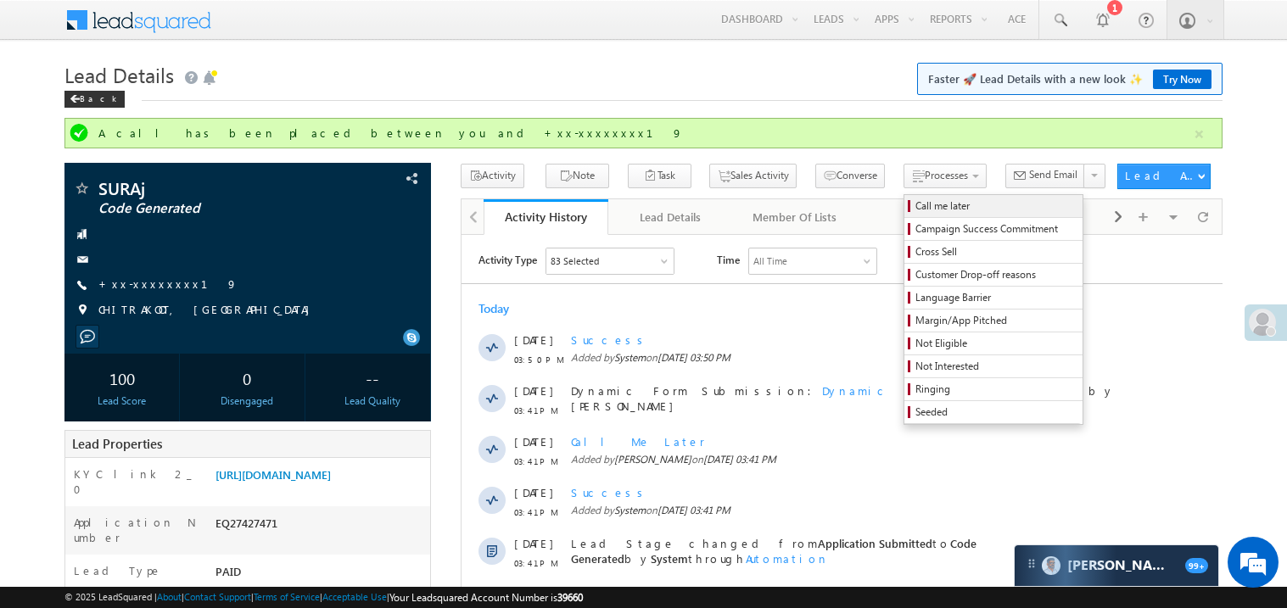
click at [915, 204] on span "Call me later" at bounding box center [995, 206] width 161 height 15
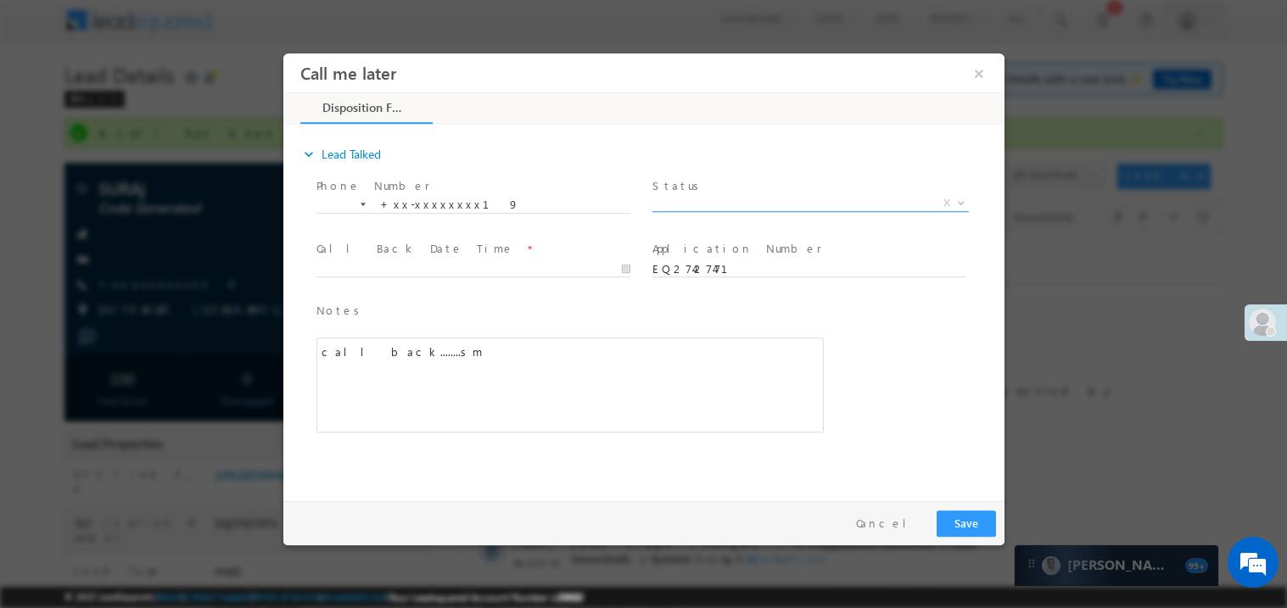
click at [710, 201] on span "X" at bounding box center [810, 202] width 316 height 17
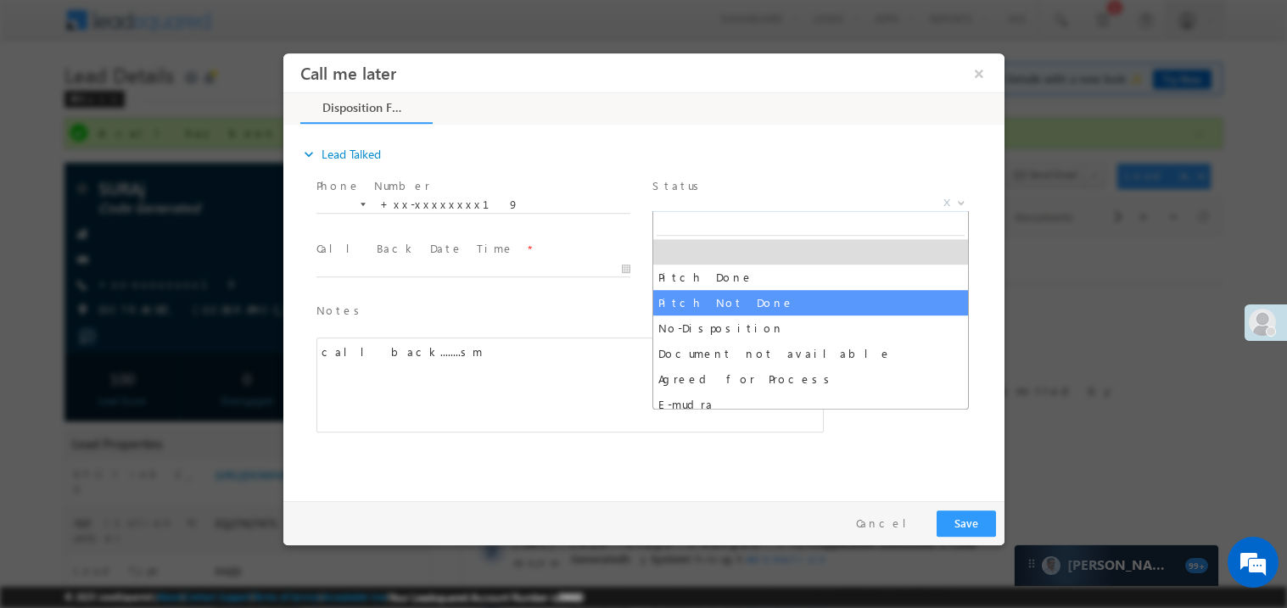
select select "Pitch Not Done"
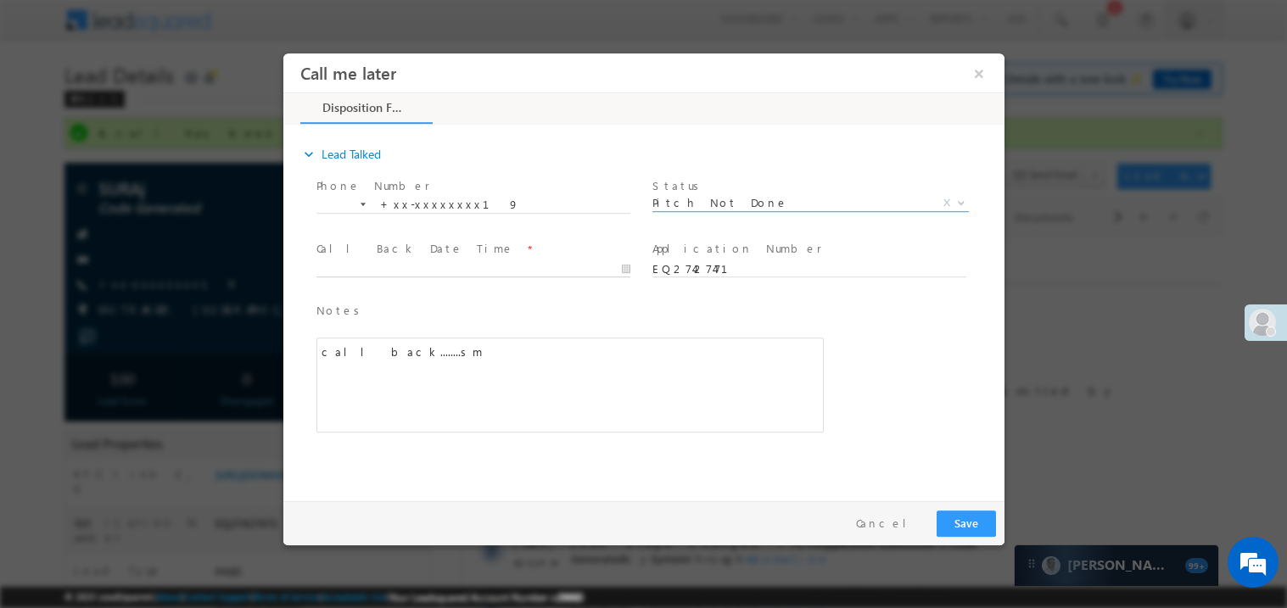
click at [372, 270] on body "Call me later ×" at bounding box center [643, 273] width 721 height 440
type input "[DATE] 8:33 PM"
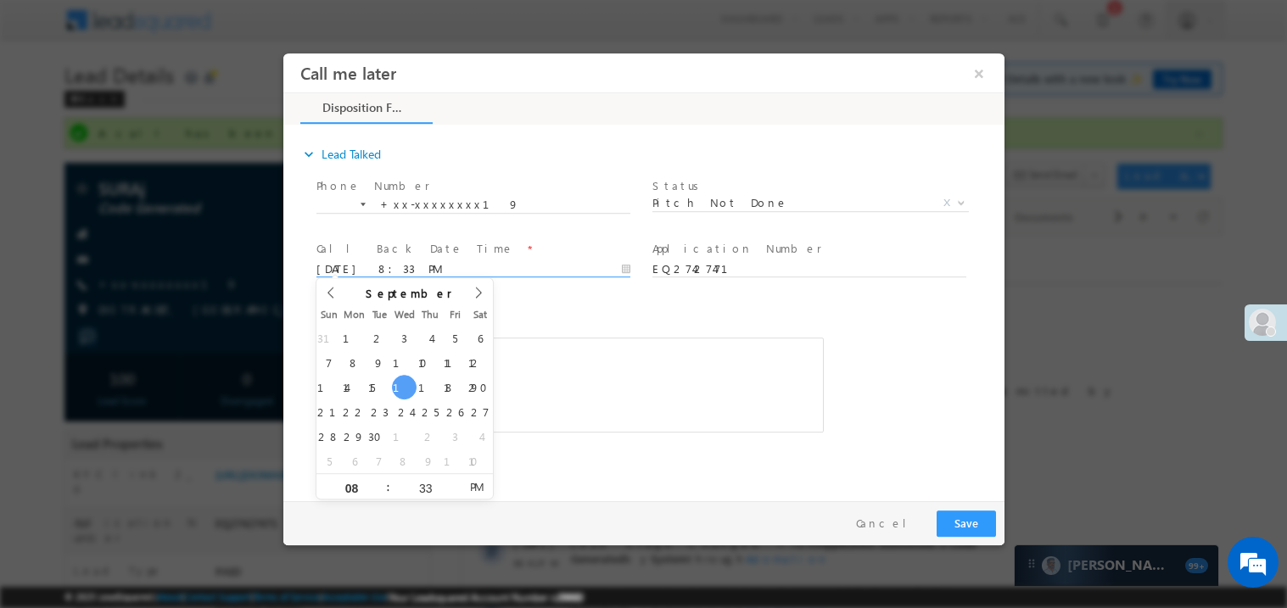
click at [651, 352] on div "call back........sm" at bounding box center [569, 384] width 507 height 95
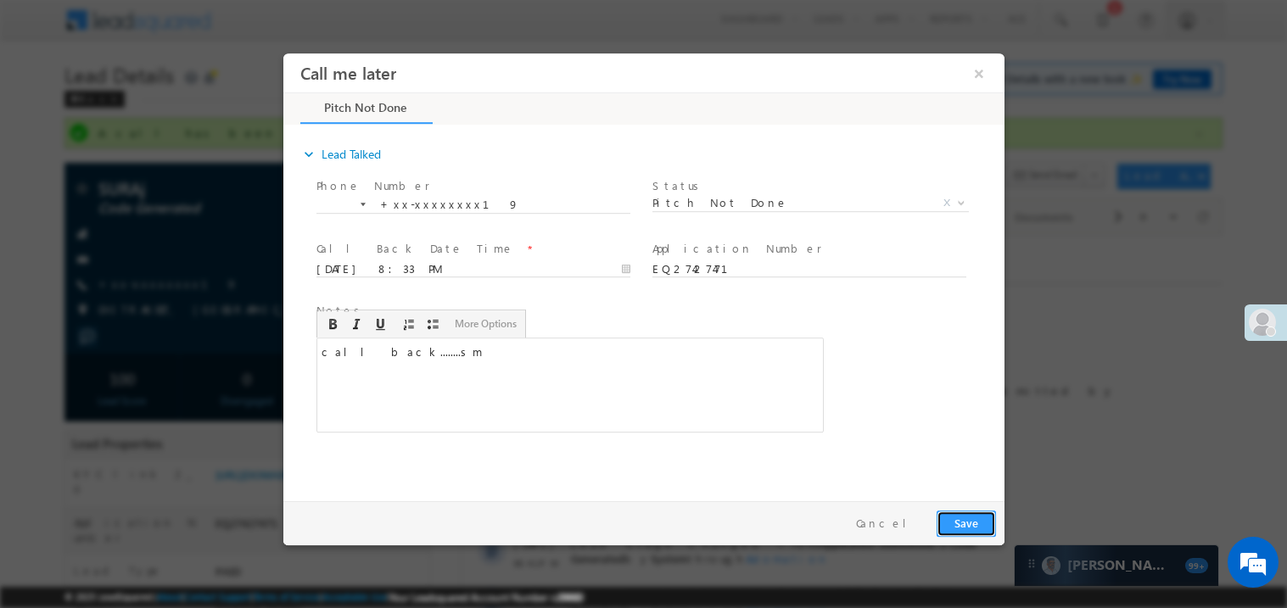
click at [969, 530] on button "Save" at bounding box center [965, 523] width 59 height 26
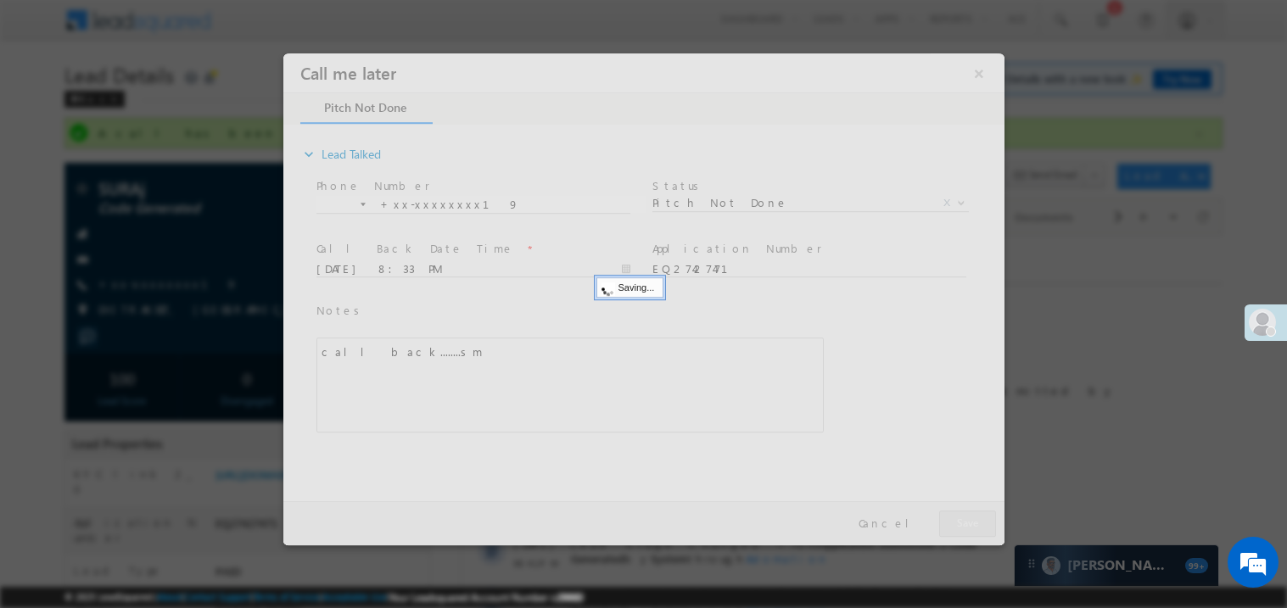
click at [969, 530] on div at bounding box center [643, 299] width 721 height 492
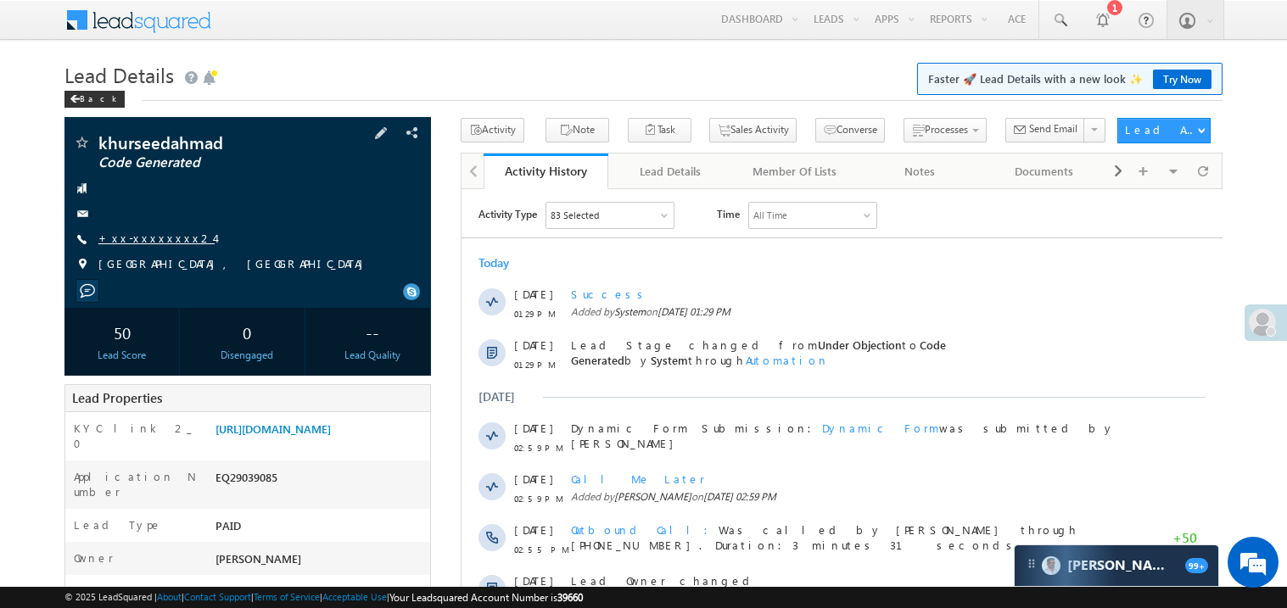
click at [153, 243] on link "+xx-xxxxxxxx24" at bounding box center [156, 238] width 116 height 14
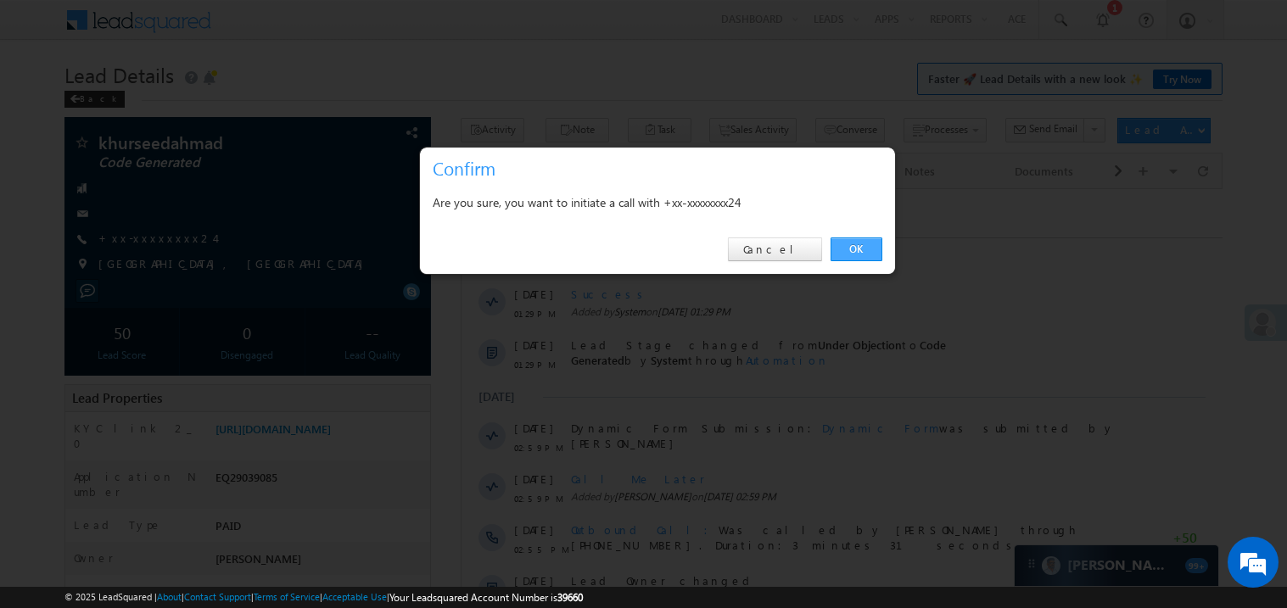
click at [858, 244] on link "OK" at bounding box center [857, 250] width 52 height 24
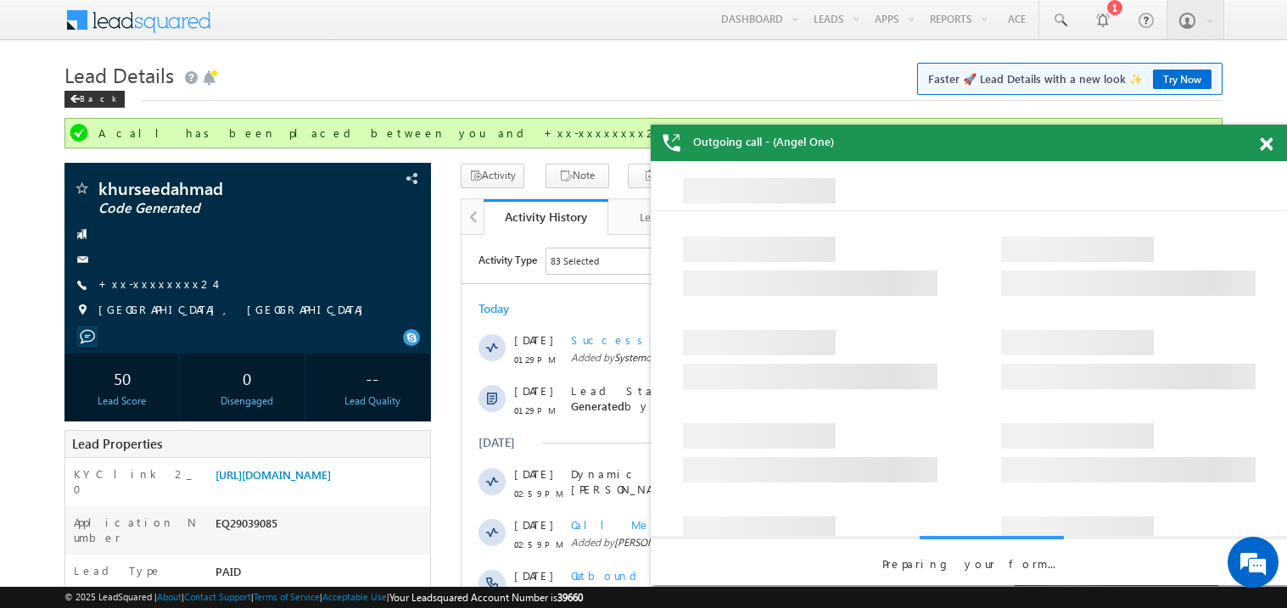
click at [1268, 149] on span at bounding box center [1266, 144] width 13 height 14
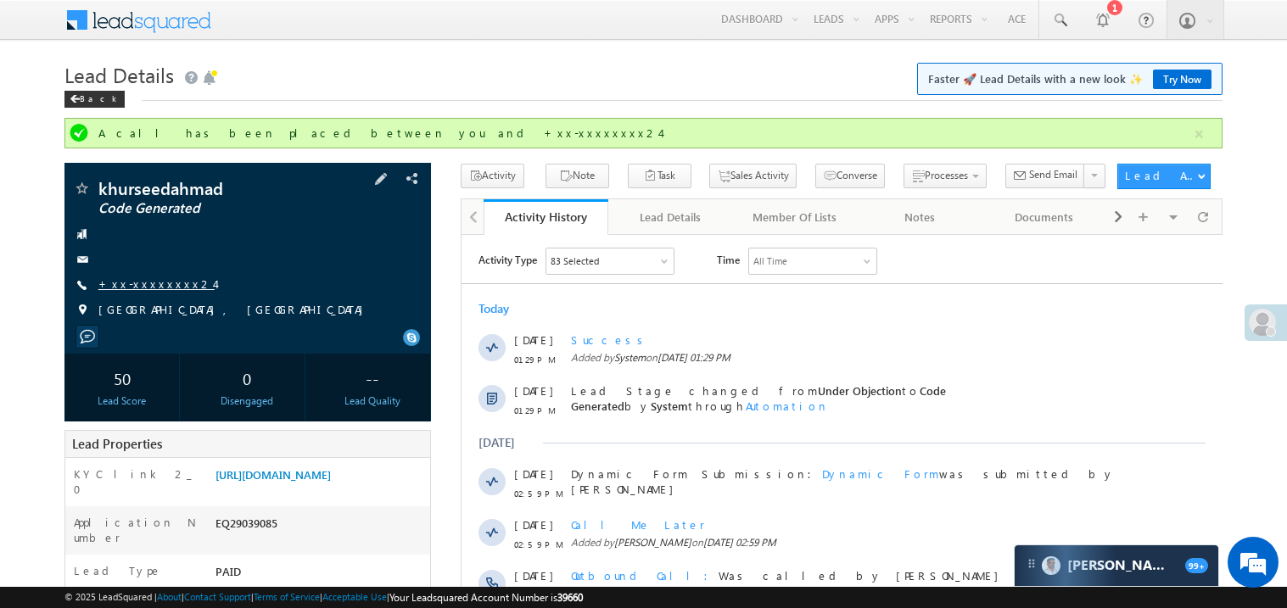
click at [162, 282] on link "+xx-xxxxxxxx24" at bounding box center [156, 284] width 116 height 14
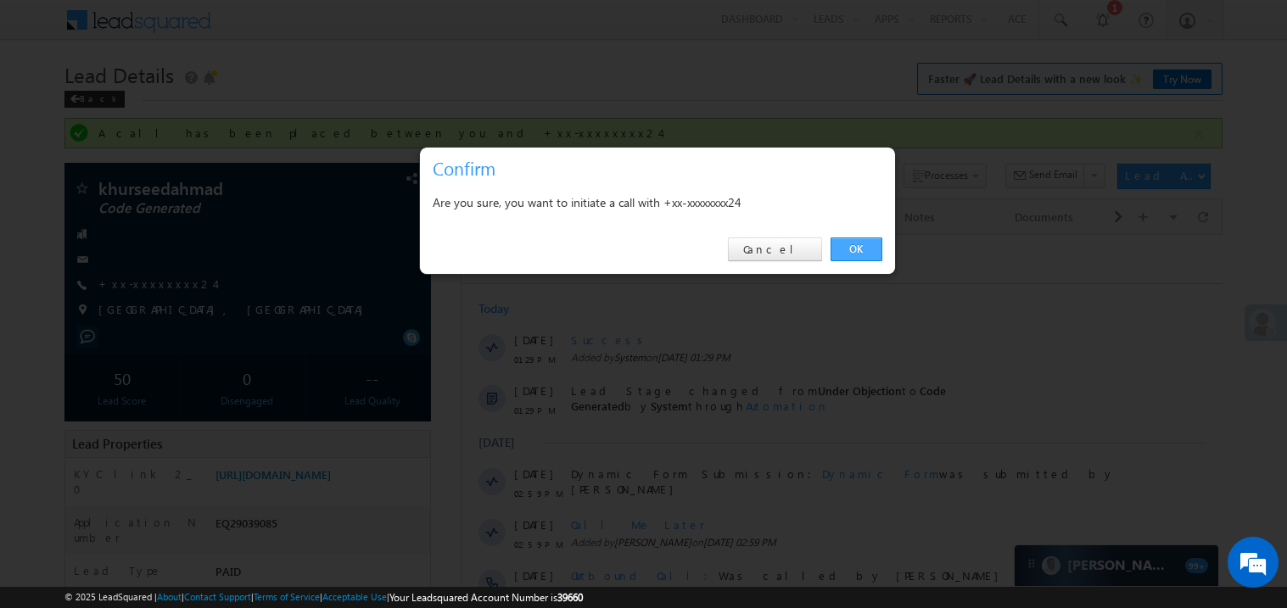
click at [855, 253] on link "OK" at bounding box center [857, 250] width 52 height 24
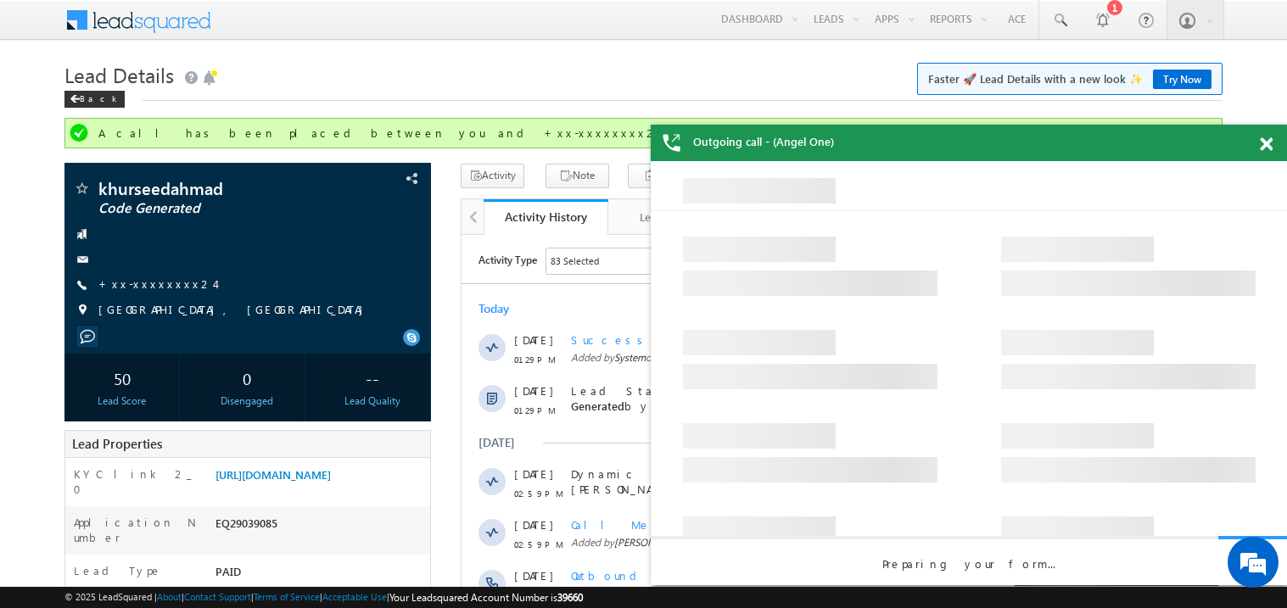
click at [1266, 144] on span at bounding box center [1266, 144] width 13 height 14
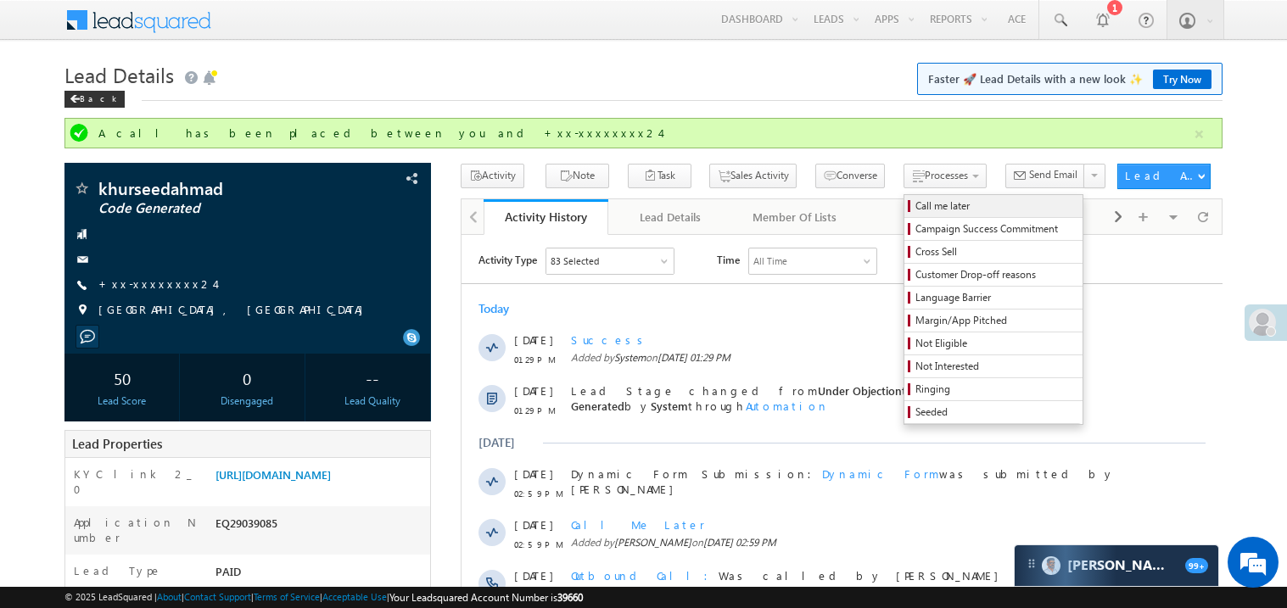
click at [915, 208] on span "Call me later" at bounding box center [995, 206] width 161 height 15
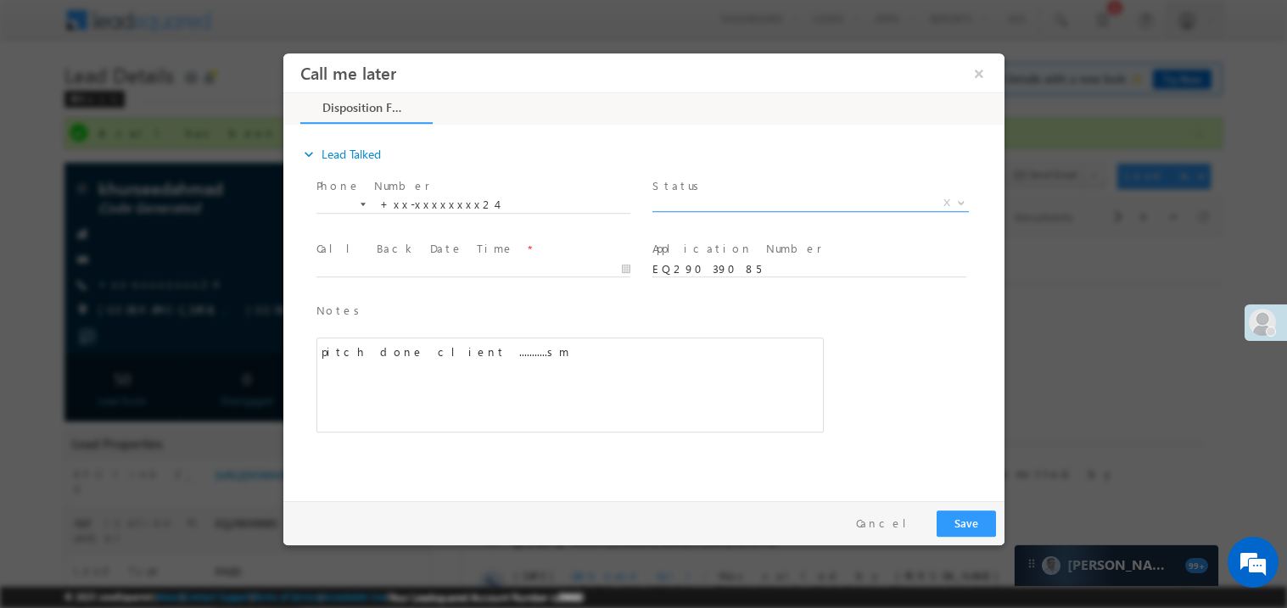
click at [682, 202] on span "X" at bounding box center [810, 202] width 316 height 17
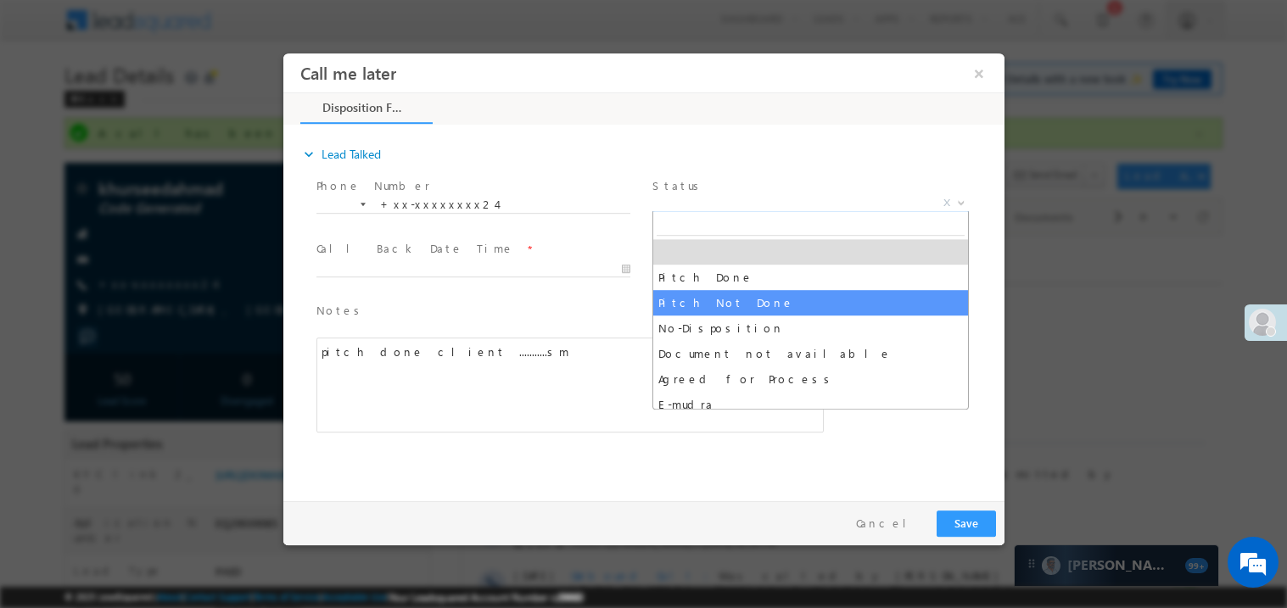
select select "Pitch Not Done"
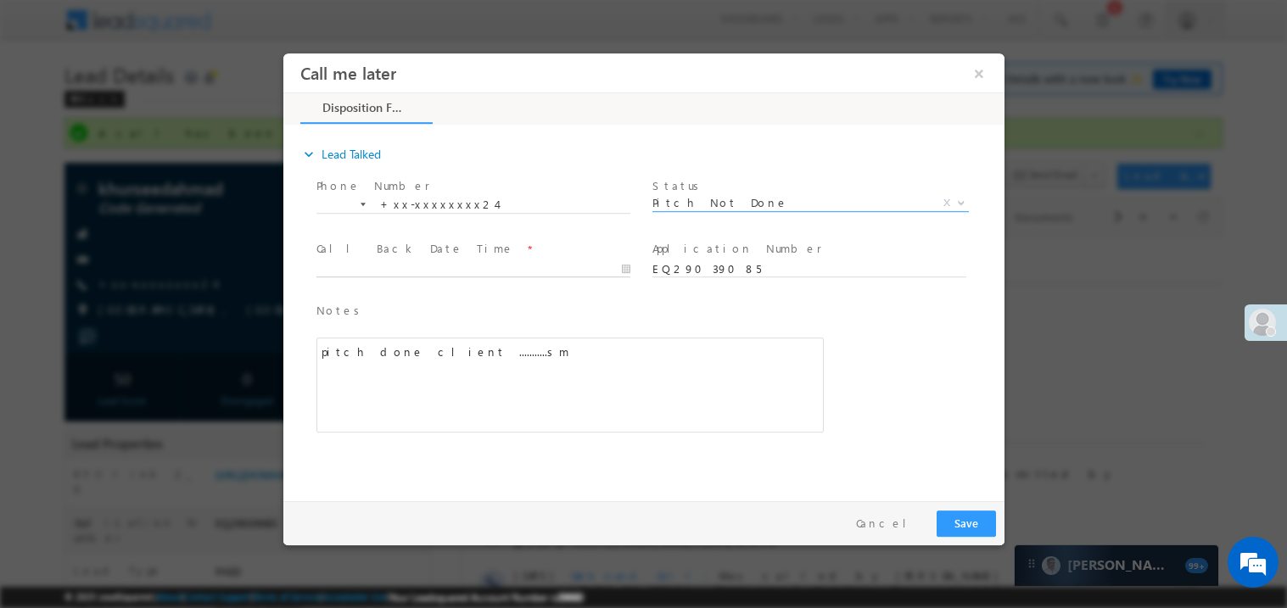
click at [377, 267] on body "Call me later ×" at bounding box center [643, 273] width 721 height 440
type input "09/17/25 8:35 PM"
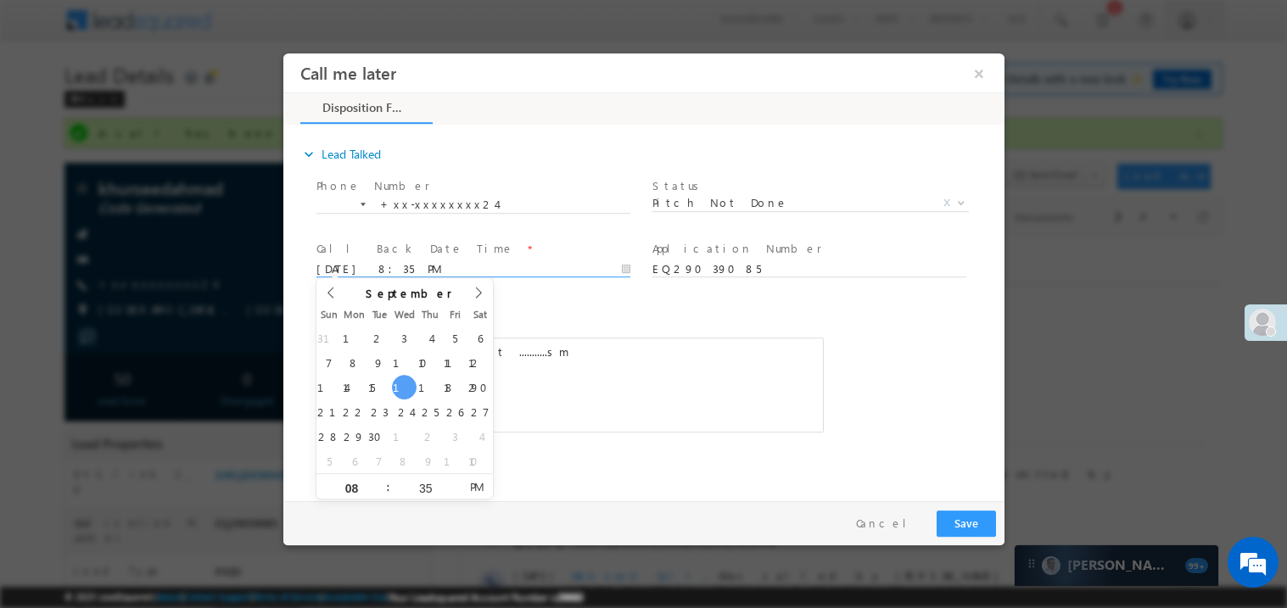
click at [573, 366] on div "pitch done client ...........sm" at bounding box center [569, 384] width 507 height 95
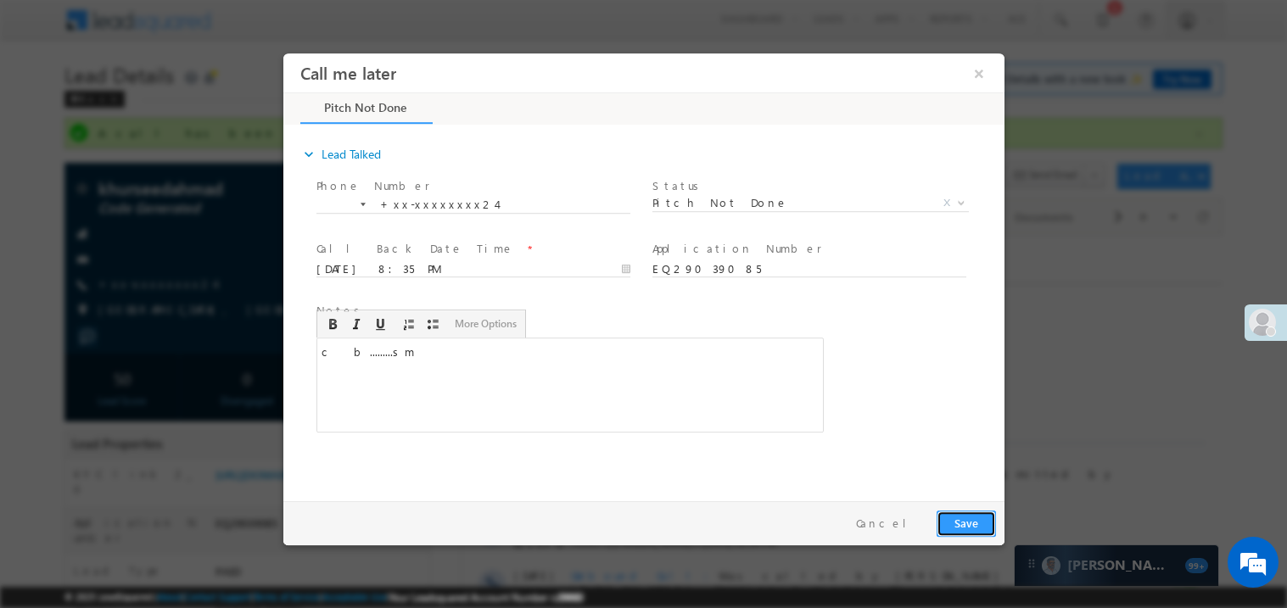
click at [964, 516] on button "Save" at bounding box center [965, 523] width 59 height 26
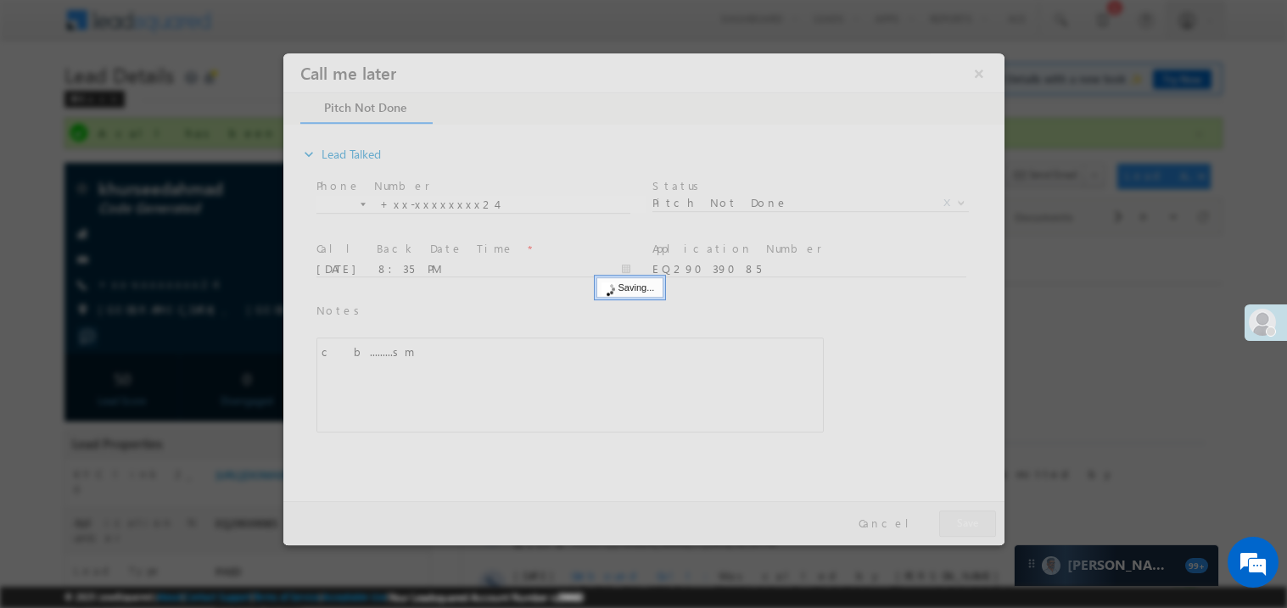
click at [964, 516] on div at bounding box center [643, 299] width 721 height 492
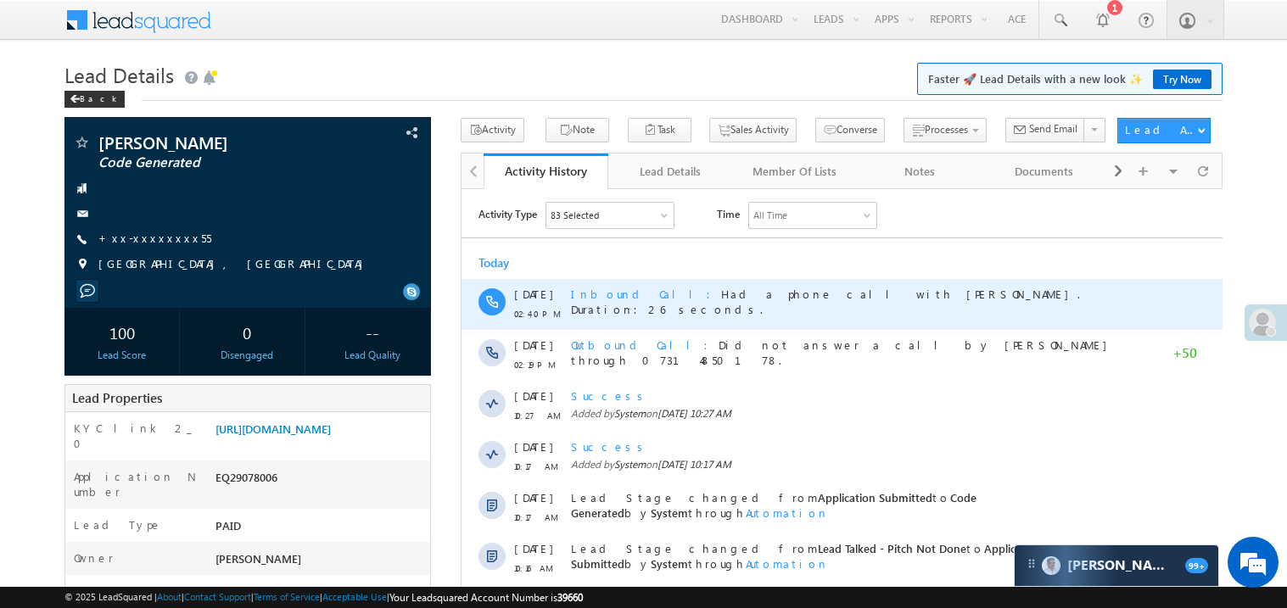
click at [907, 283] on div "Inbound Call Had a phone call with [PERSON_NAME]. Duration:26 seconds." at bounding box center [849, 303] width 558 height 51
click at [858, 296] on span "Inbound Call Had a phone call with [PERSON_NAME]. Duration:26 seconds." at bounding box center [824, 301] width 509 height 30
click at [737, 305] on div "Inbound Call Had a phone call with [PERSON_NAME]. Duration:26 seconds." at bounding box center [849, 303] width 558 height 51
click at [802, 288] on span "Inbound Call Had a phone call with [PERSON_NAME]. Duration:26 seconds." at bounding box center [824, 301] width 509 height 30
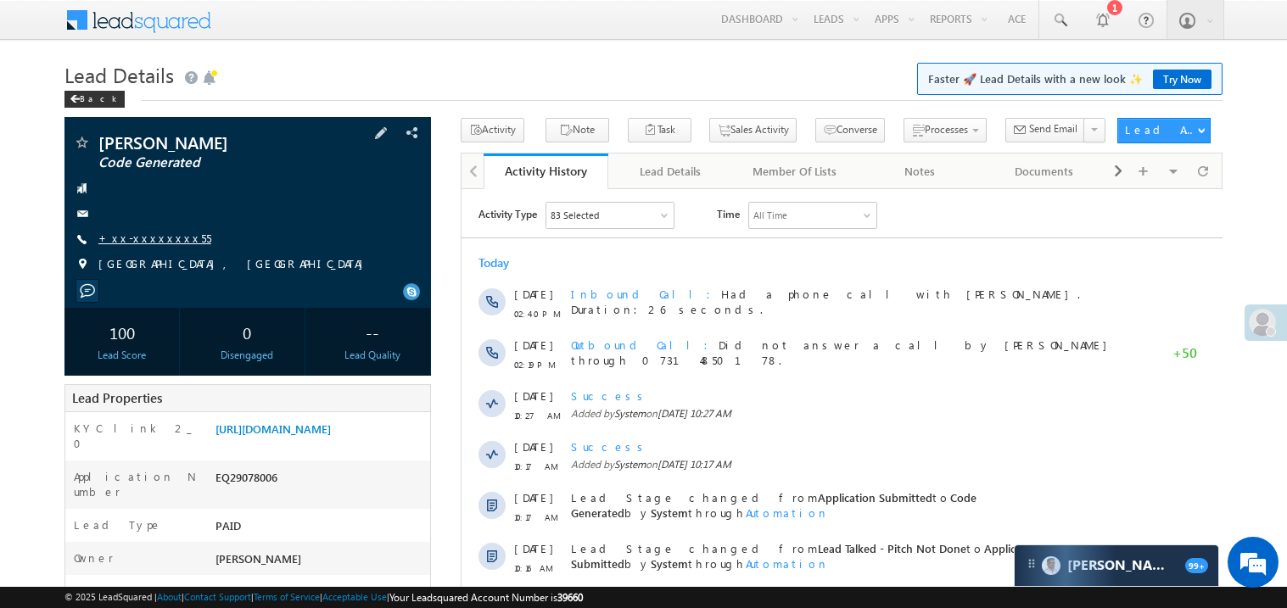
click at [142, 238] on link "+xx-xxxxxxxx55" at bounding box center [154, 238] width 113 height 14
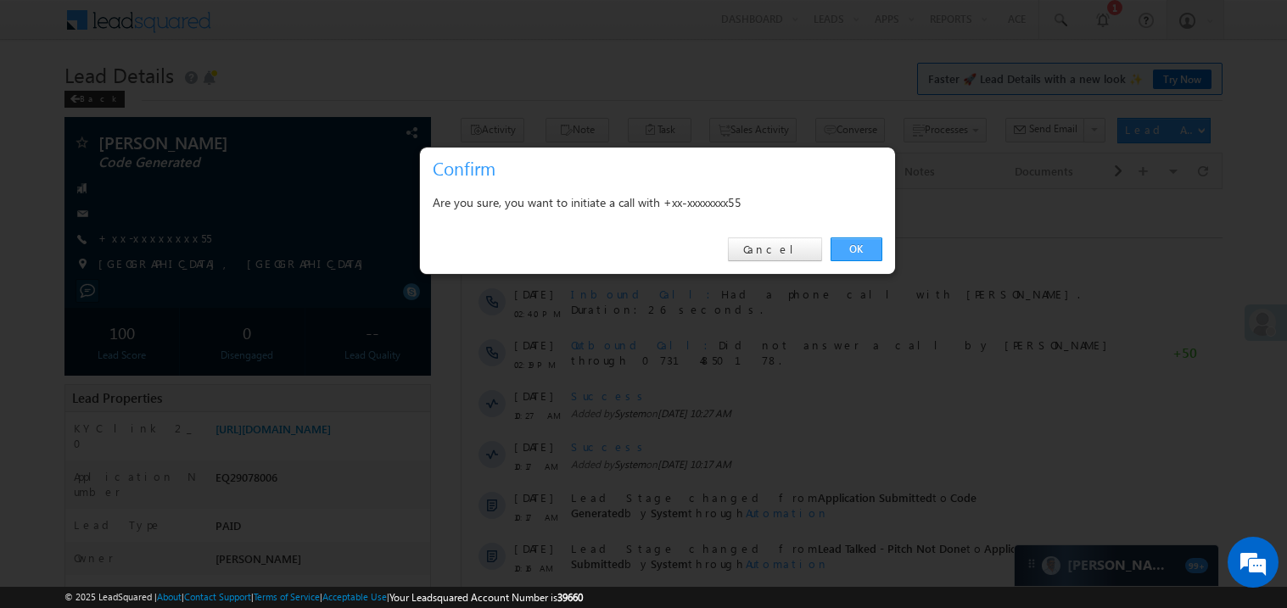
click at [852, 244] on link "OK" at bounding box center [857, 250] width 52 height 24
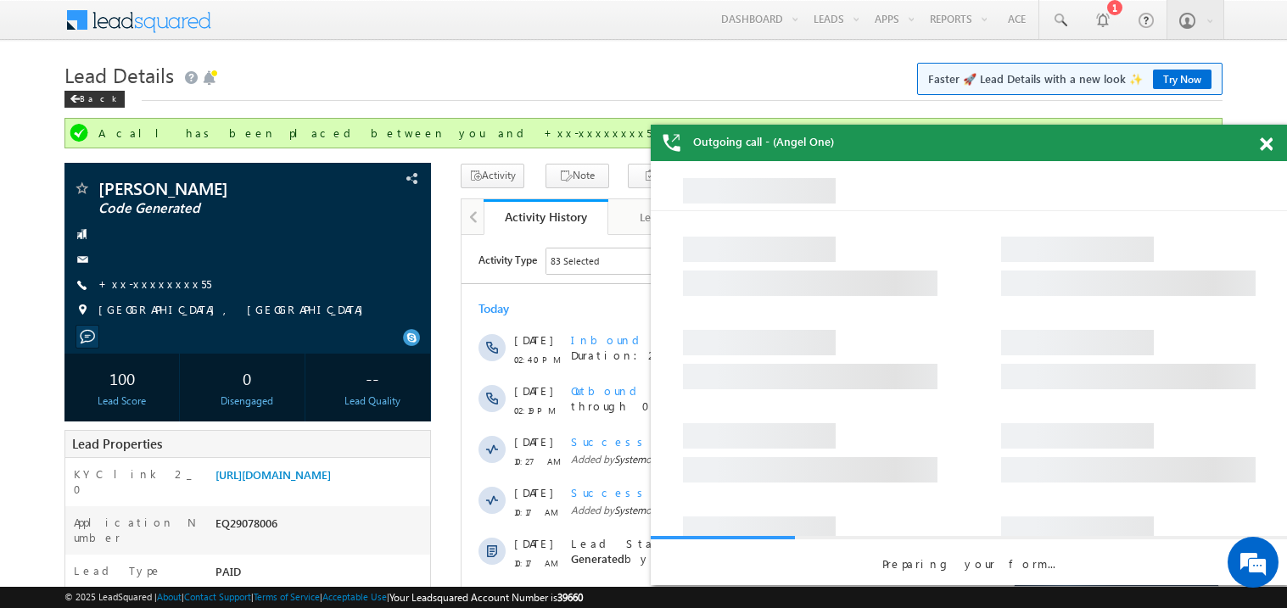
click at [1268, 148] on span at bounding box center [1266, 144] width 13 height 14
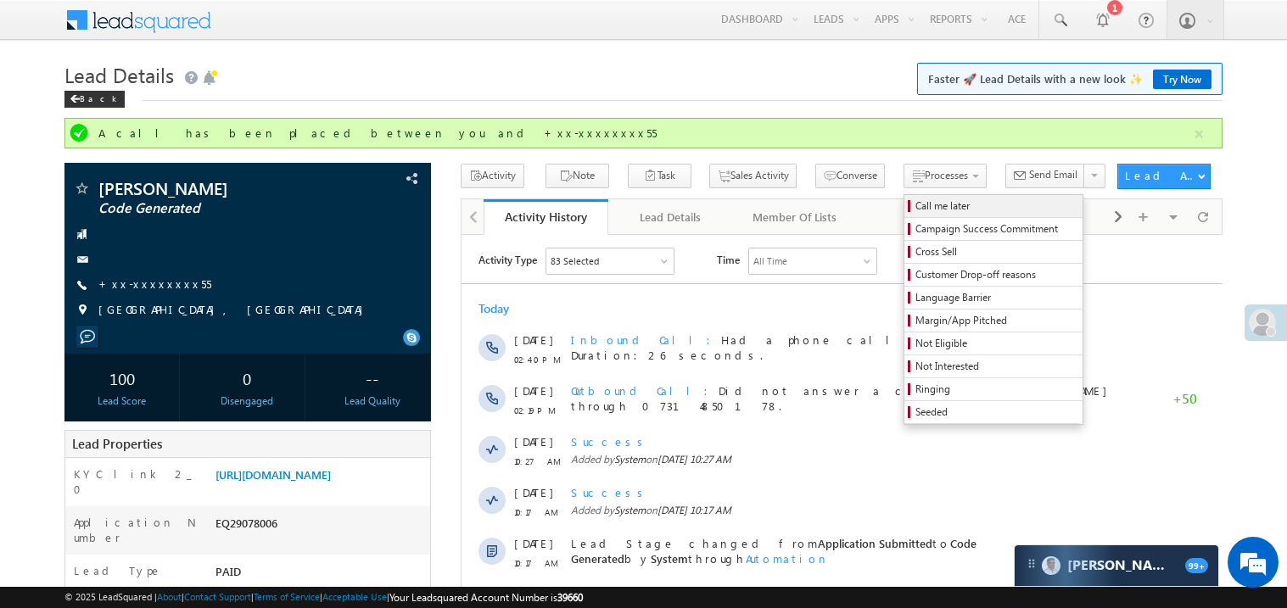
click at [915, 199] on span "Call me later" at bounding box center [995, 206] width 161 height 15
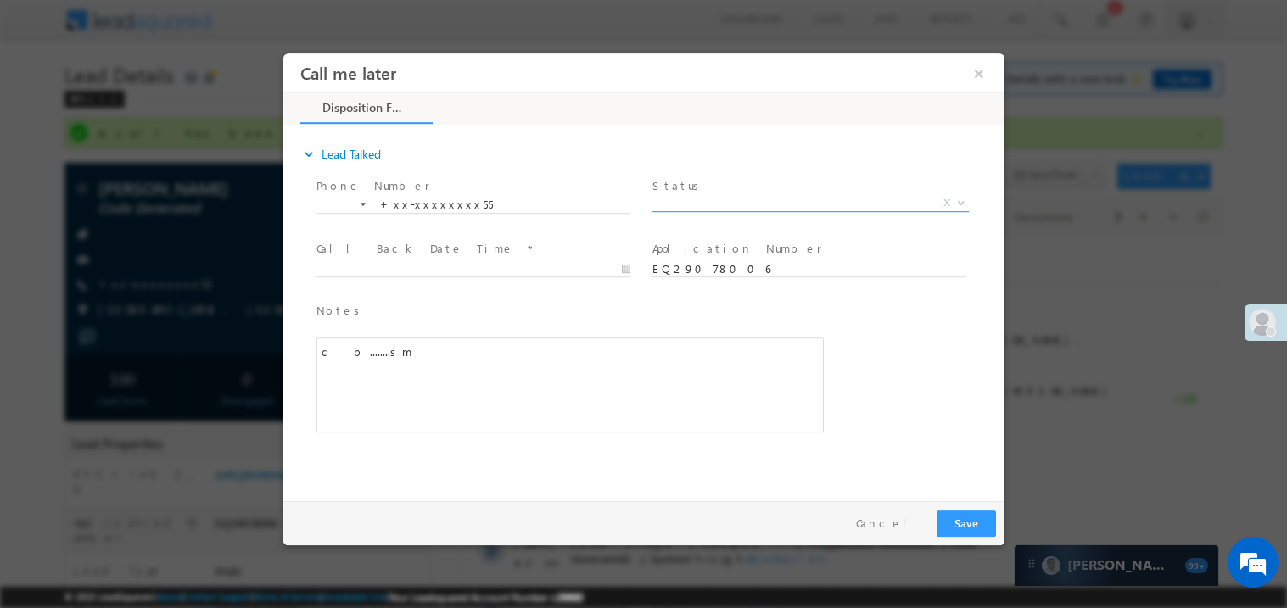
click at [681, 198] on span "X" at bounding box center [810, 202] width 316 height 17
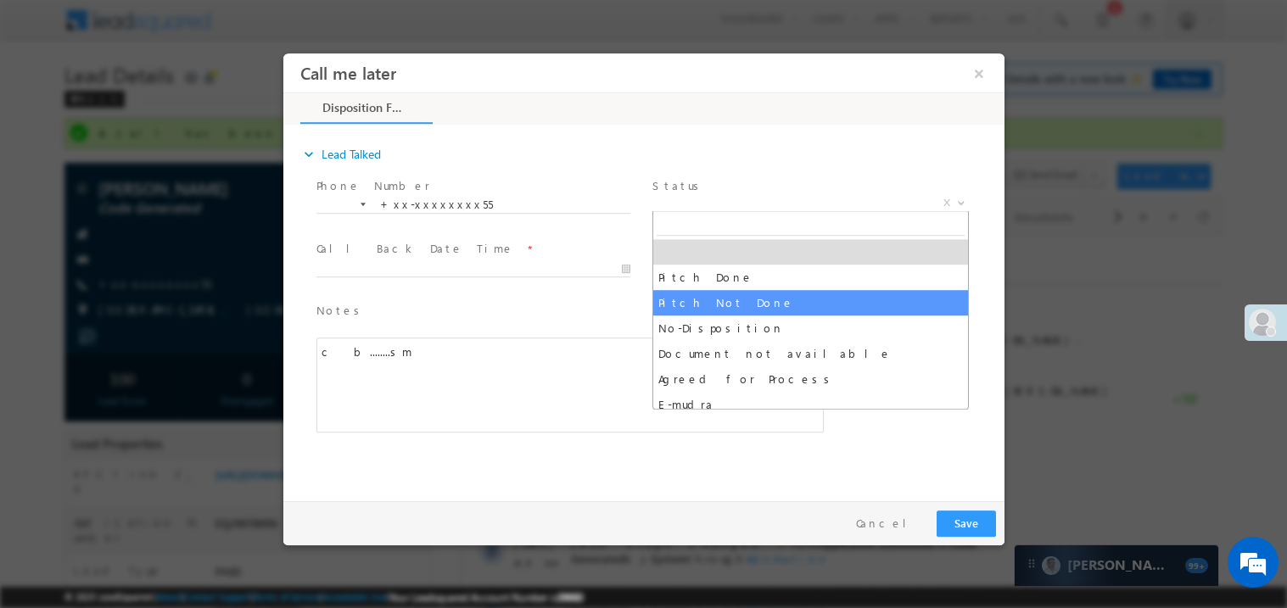
select select "Pitch Not Done"
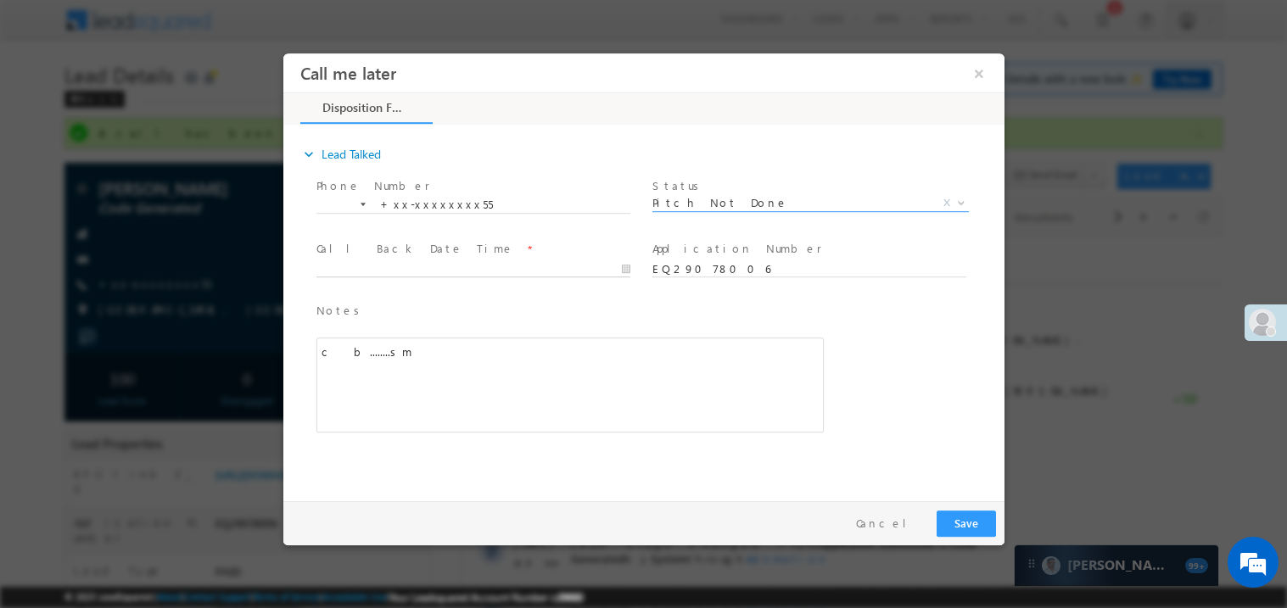
click at [368, 264] on body "Call me later ×" at bounding box center [643, 273] width 721 height 440
type input "09/17/25 8:36 PM"
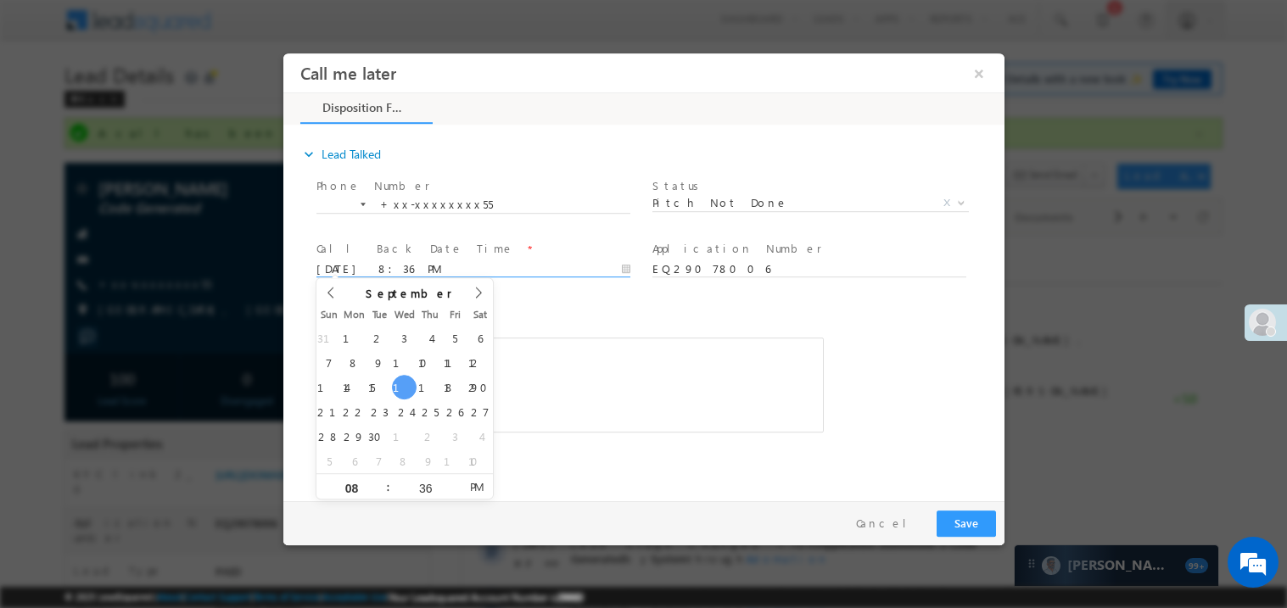
click at [657, 381] on div "c b........sm" at bounding box center [569, 384] width 507 height 95
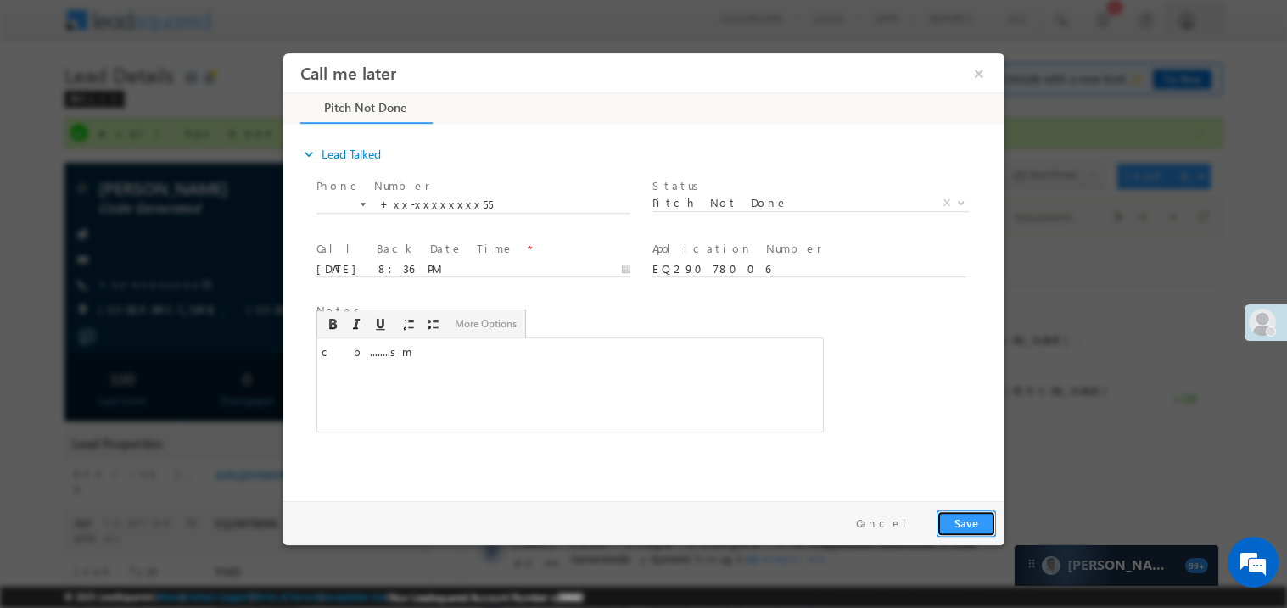
click at [971, 511] on button "Save" at bounding box center [965, 523] width 59 height 26
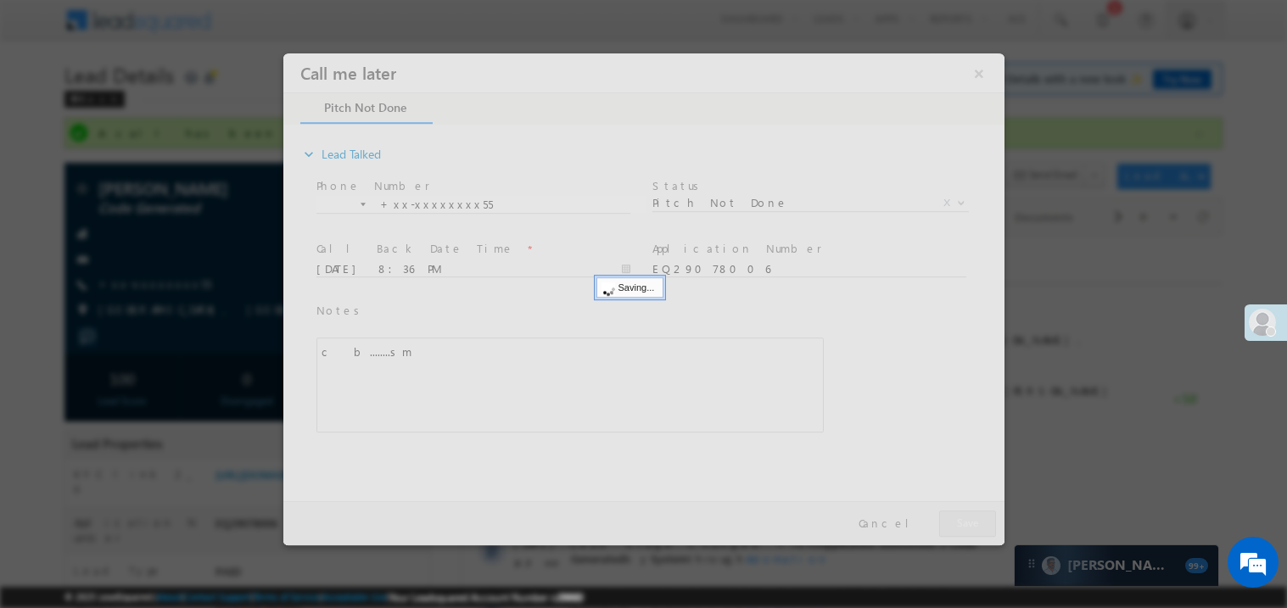
click at [971, 511] on div at bounding box center [643, 299] width 721 height 492
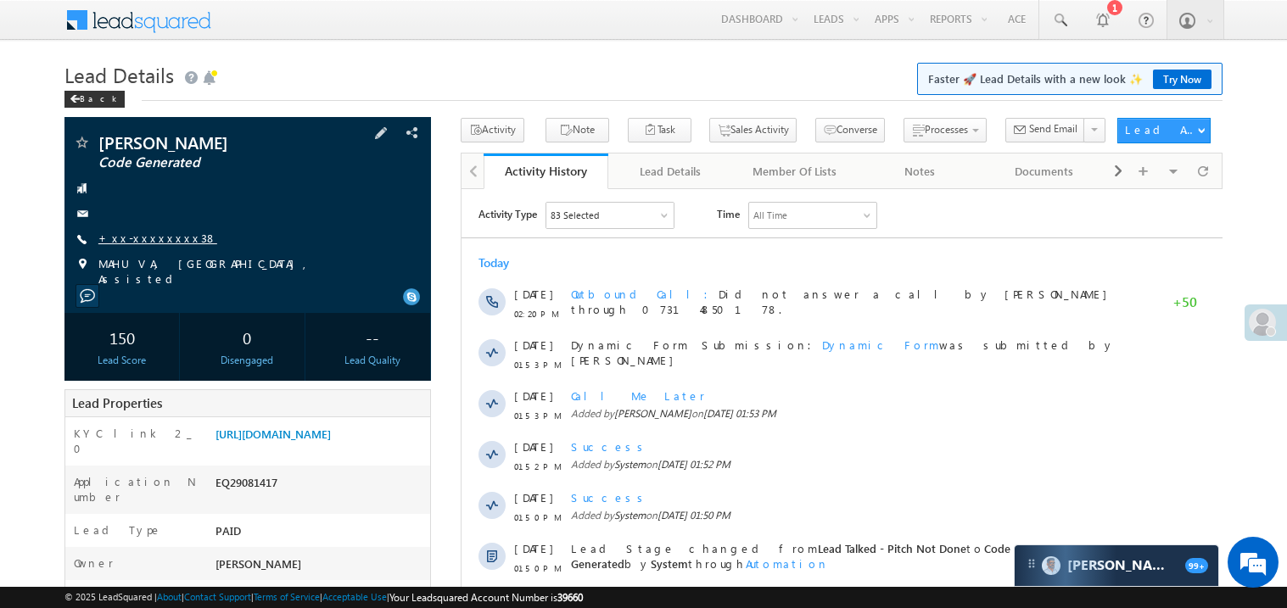
click at [147, 238] on link "+xx-xxxxxxxx38" at bounding box center [157, 238] width 119 height 14
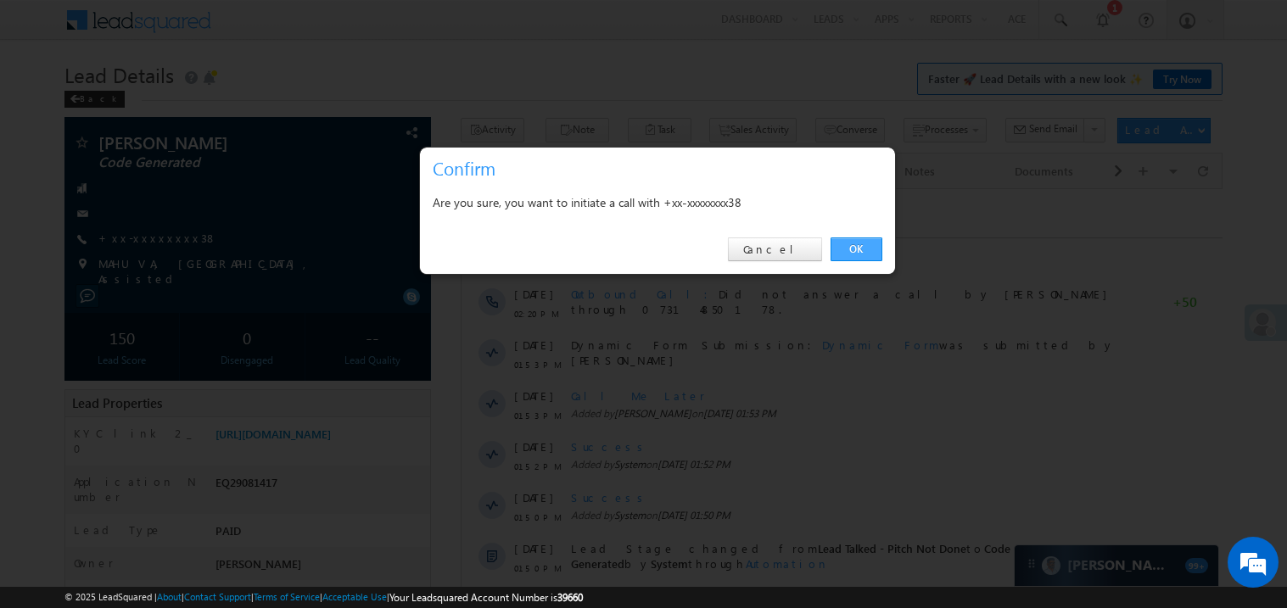
click at [856, 249] on link "OK" at bounding box center [857, 250] width 52 height 24
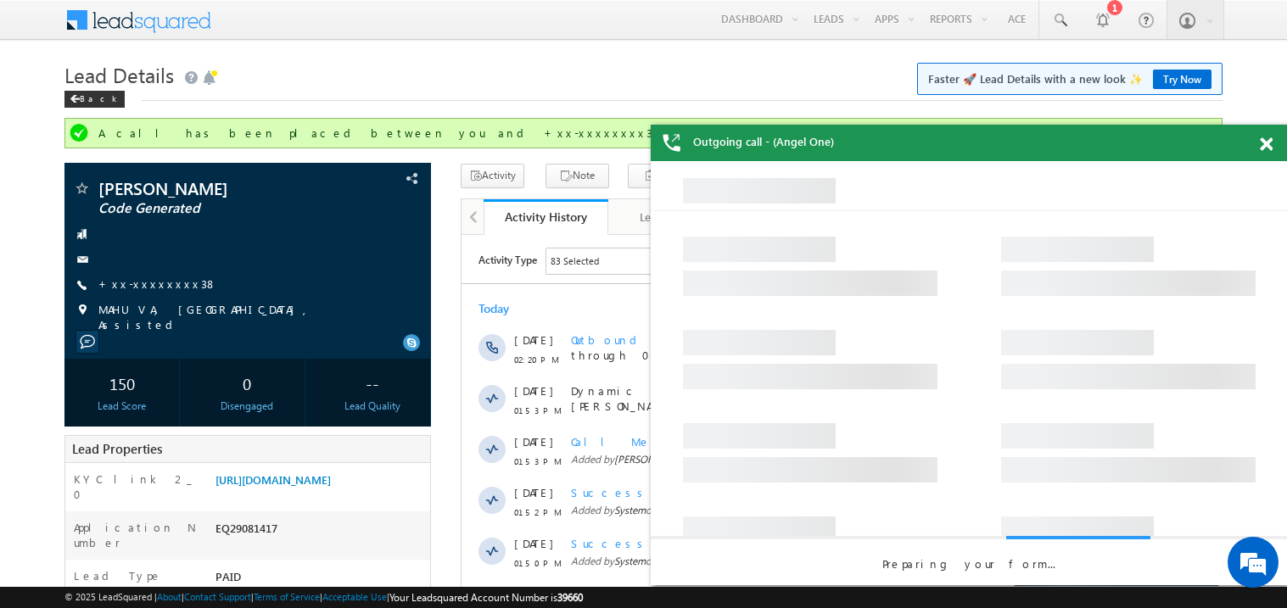
click at [1269, 147] on span at bounding box center [1266, 144] width 13 height 14
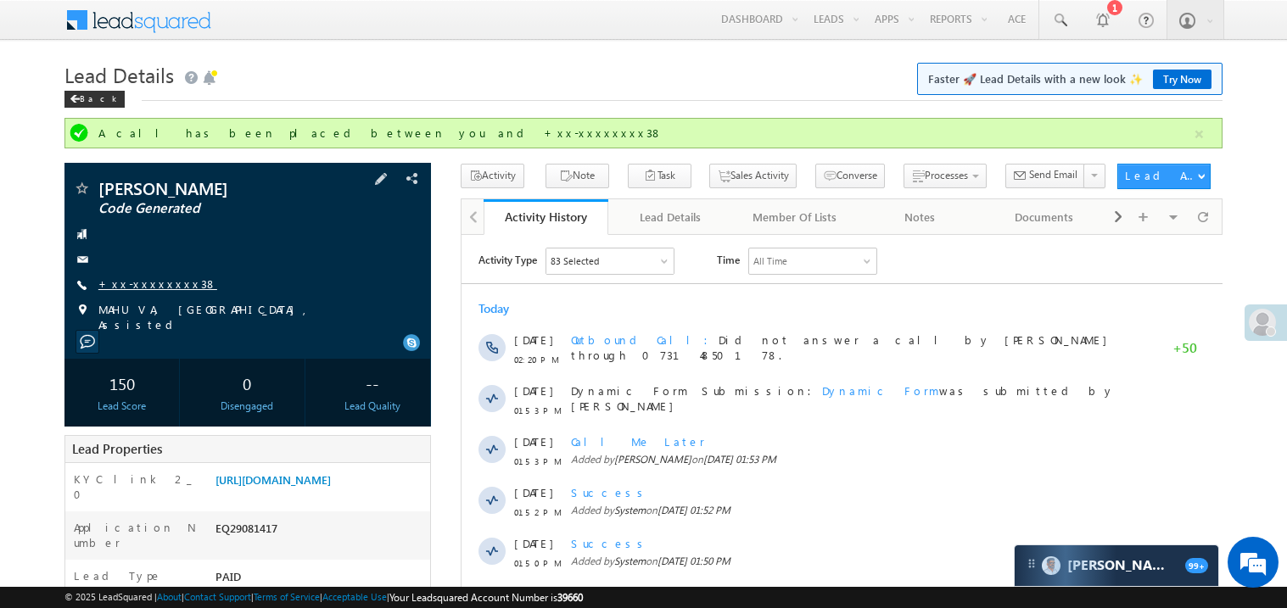
click at [140, 286] on link "+xx-xxxxxxxx38" at bounding box center [157, 284] width 119 height 14
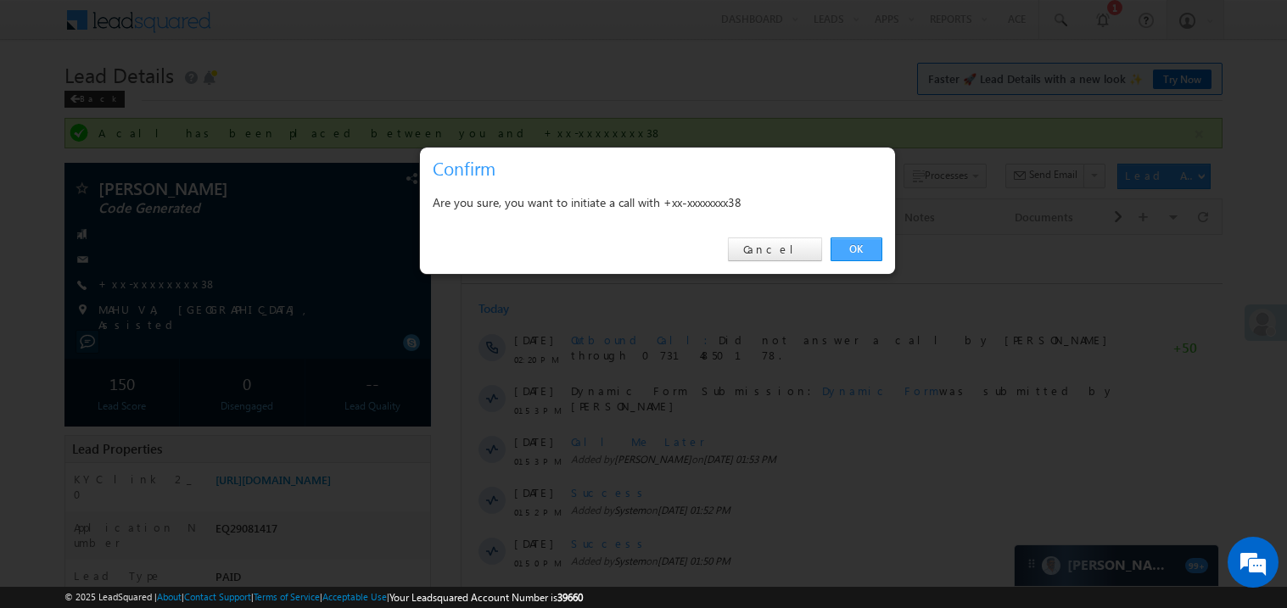
click at [856, 249] on link "OK" at bounding box center [857, 250] width 52 height 24
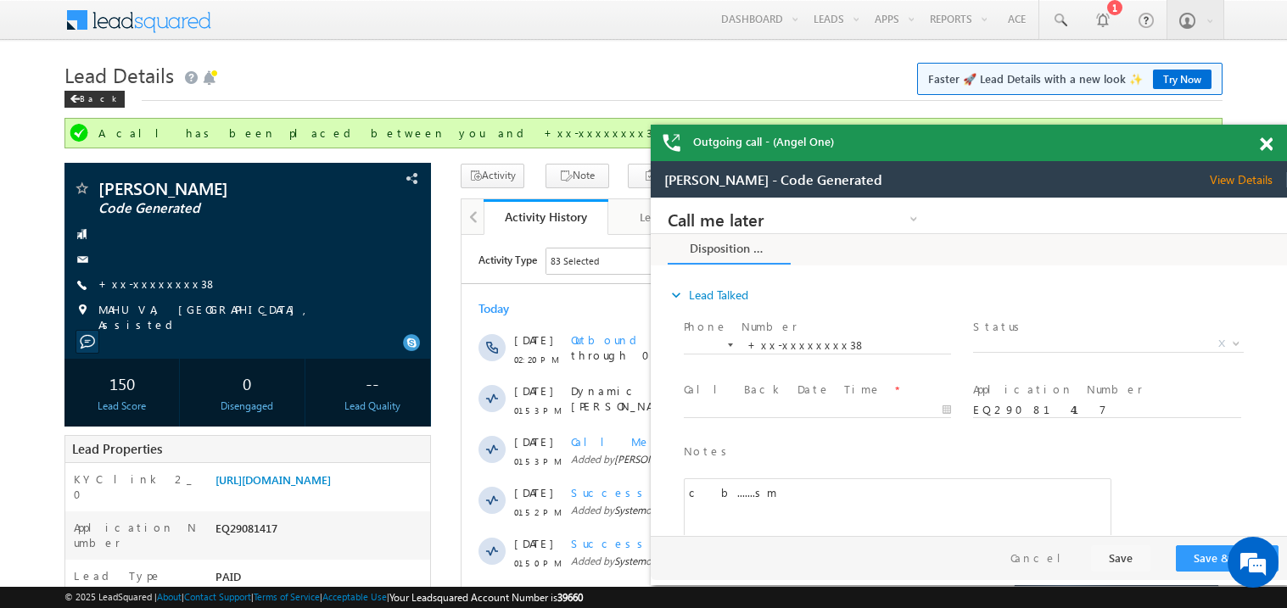
click at [1271, 144] on span at bounding box center [1266, 144] width 13 height 14
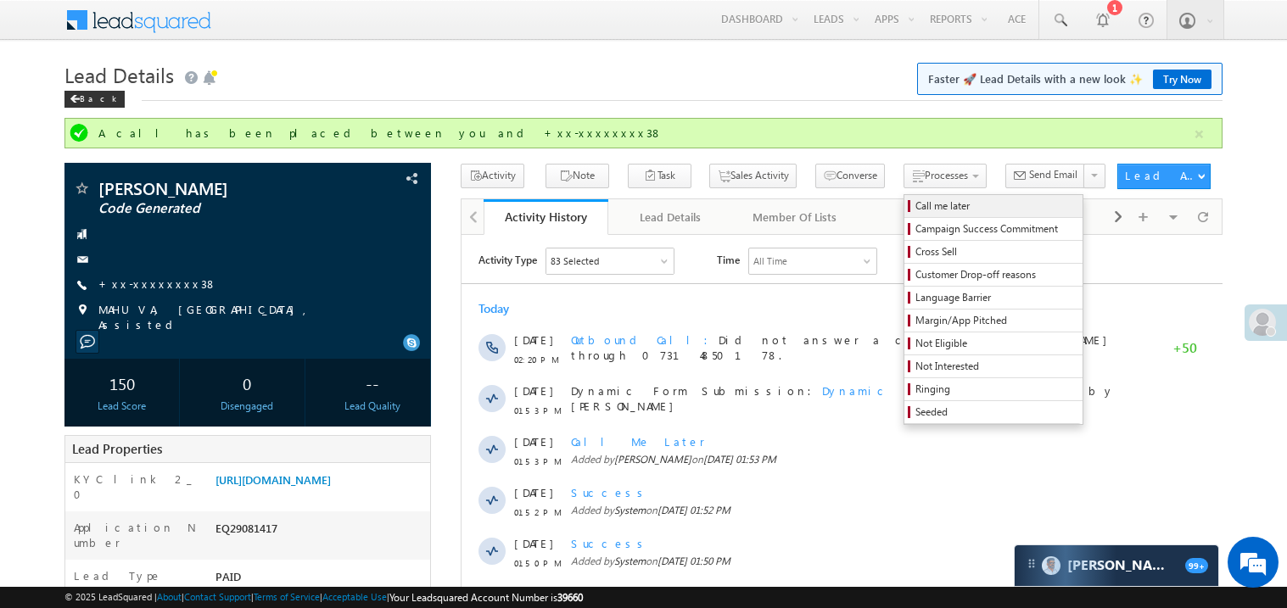
click at [915, 204] on span "Call me later" at bounding box center [995, 206] width 161 height 15
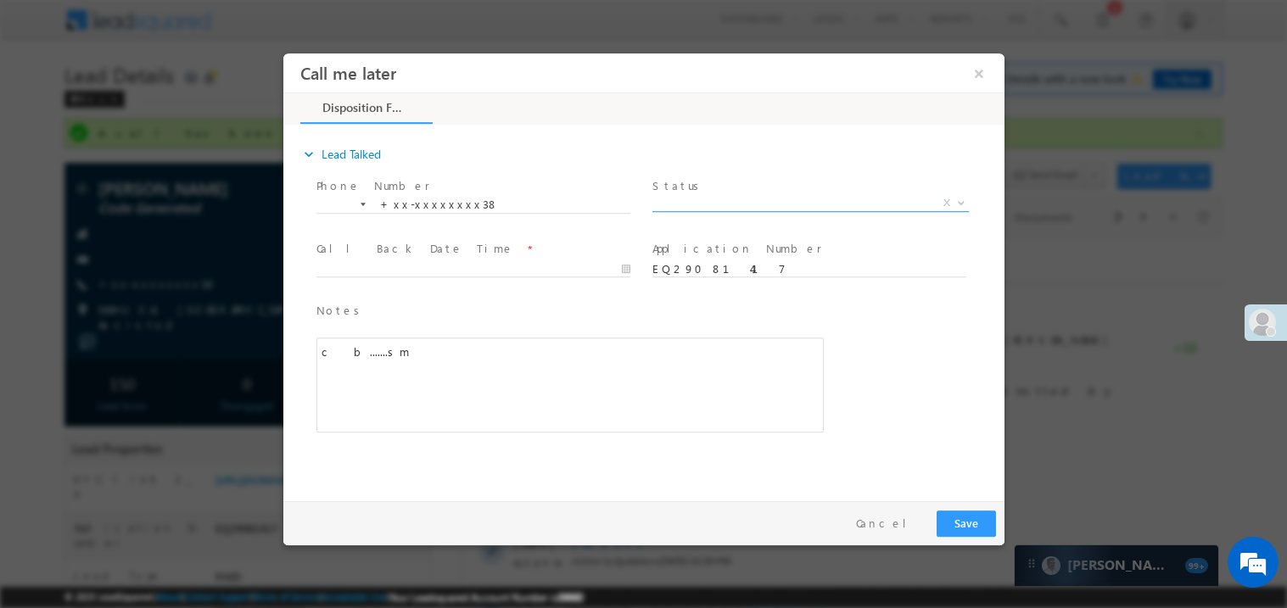
click at [680, 196] on span "X" at bounding box center [810, 202] width 316 height 17
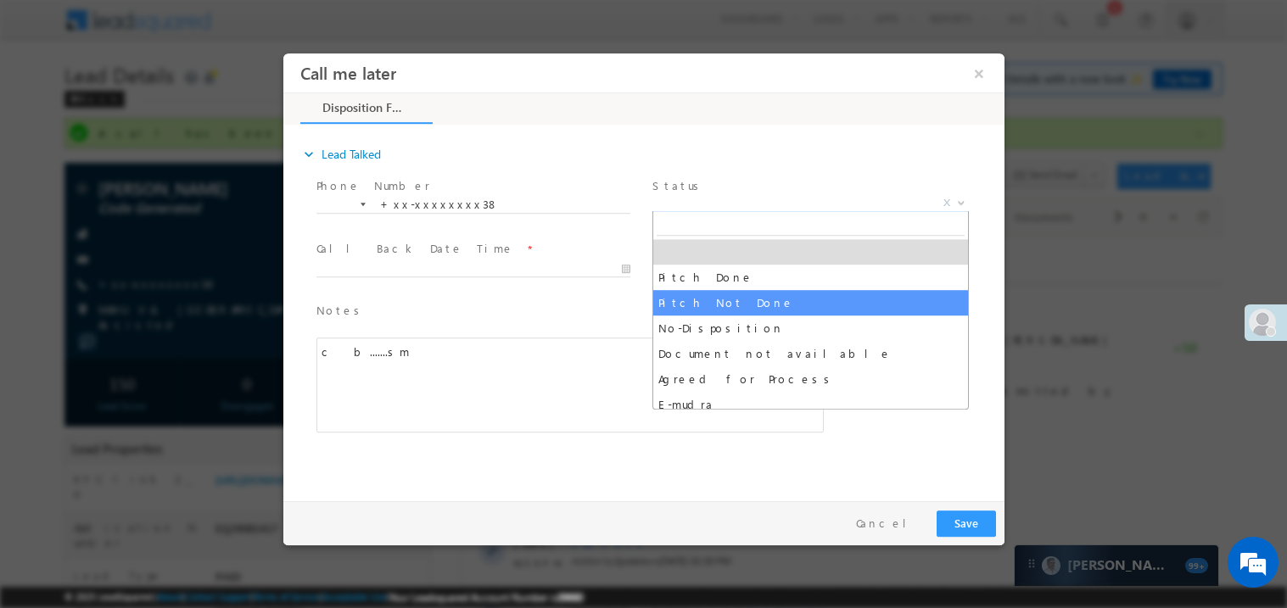
select select "Pitch Not Done"
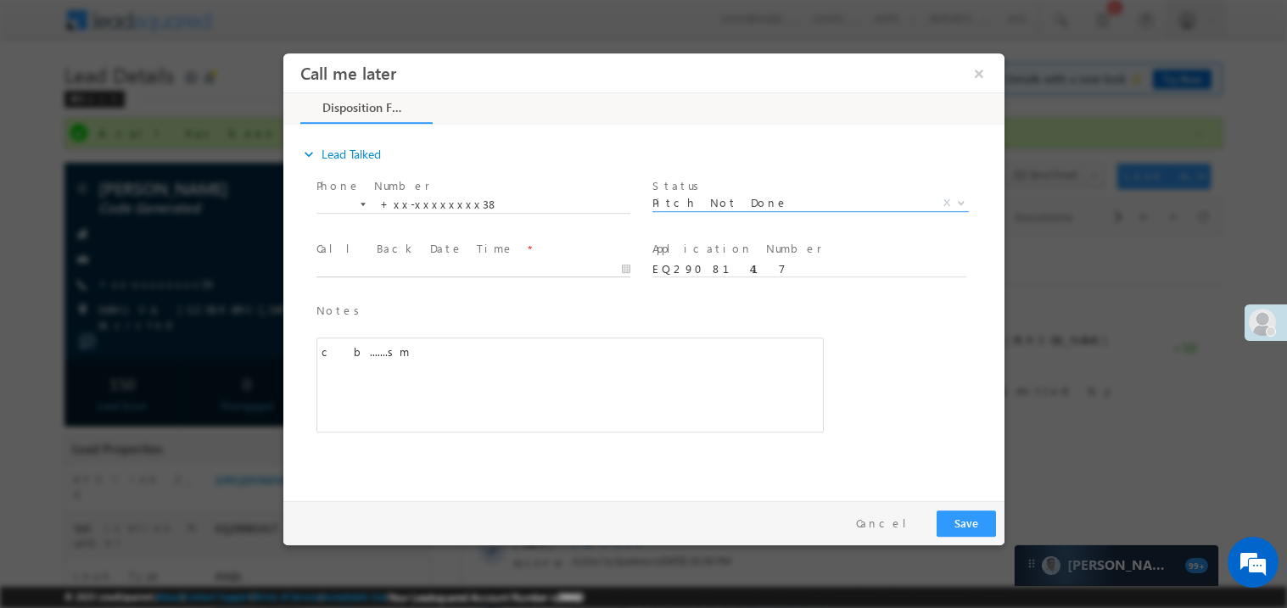
click at [387, 273] on body "Call me later ×" at bounding box center [643, 273] width 721 height 440
type input "09/17/25 8:37 PM"
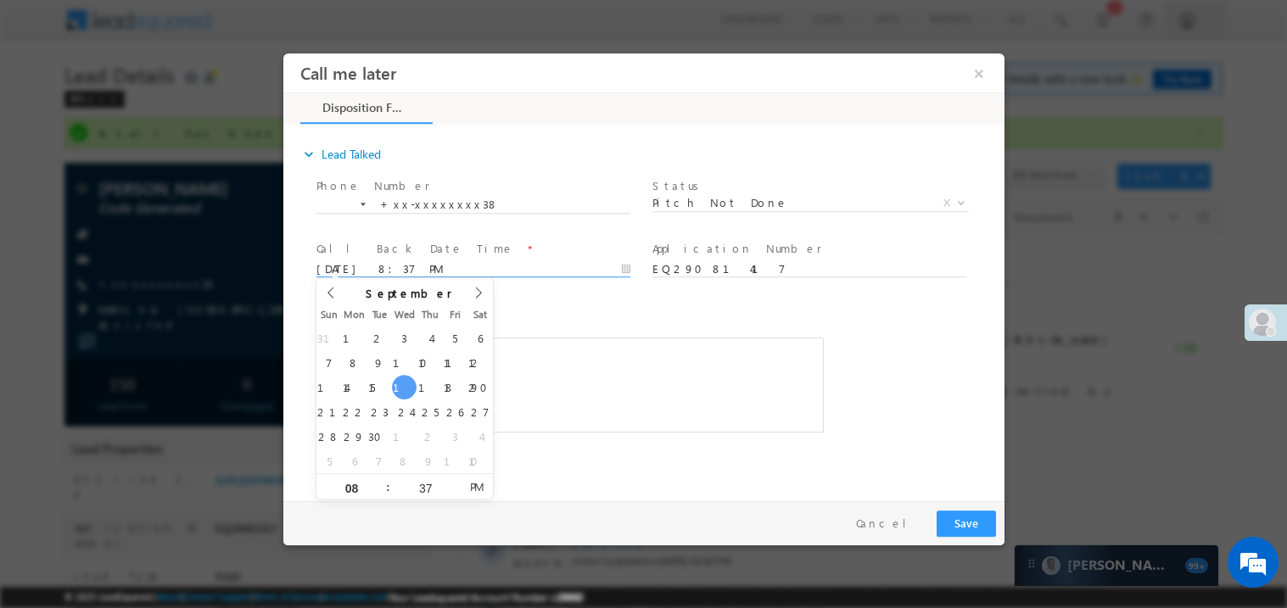
click at [635, 386] on div "c b.......sm" at bounding box center [569, 384] width 507 height 95
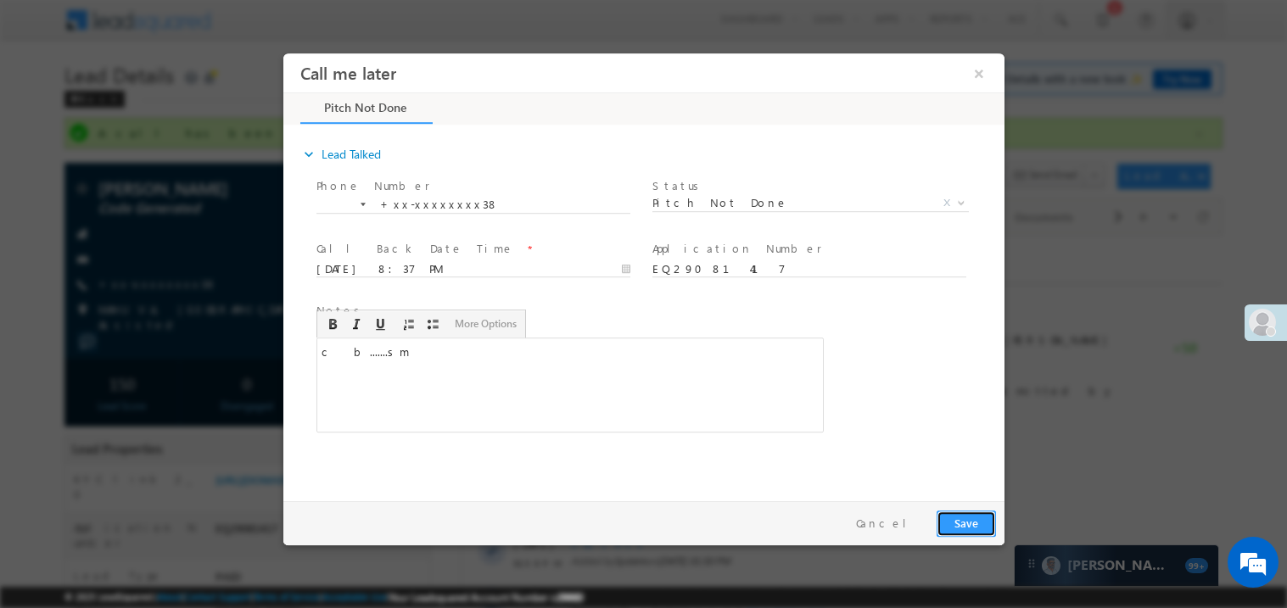
click at [973, 518] on button "Save" at bounding box center [965, 523] width 59 height 26
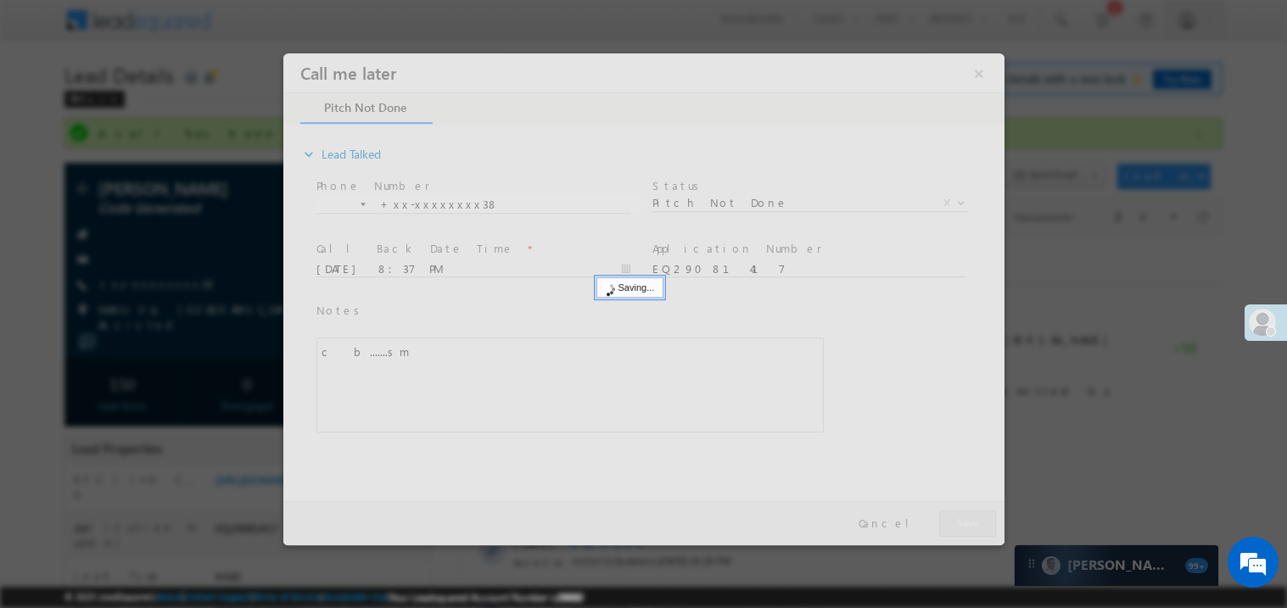
click at [973, 518] on div at bounding box center [643, 299] width 721 height 492
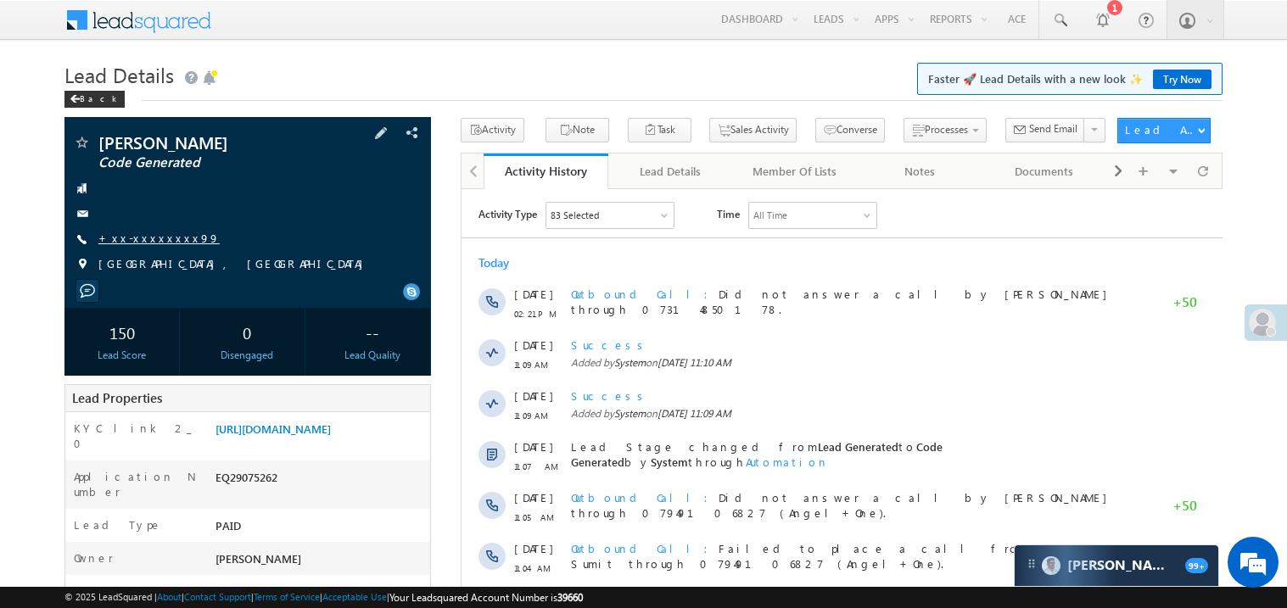
click at [148, 238] on link "+xx-xxxxxxxx99" at bounding box center [158, 238] width 121 height 14
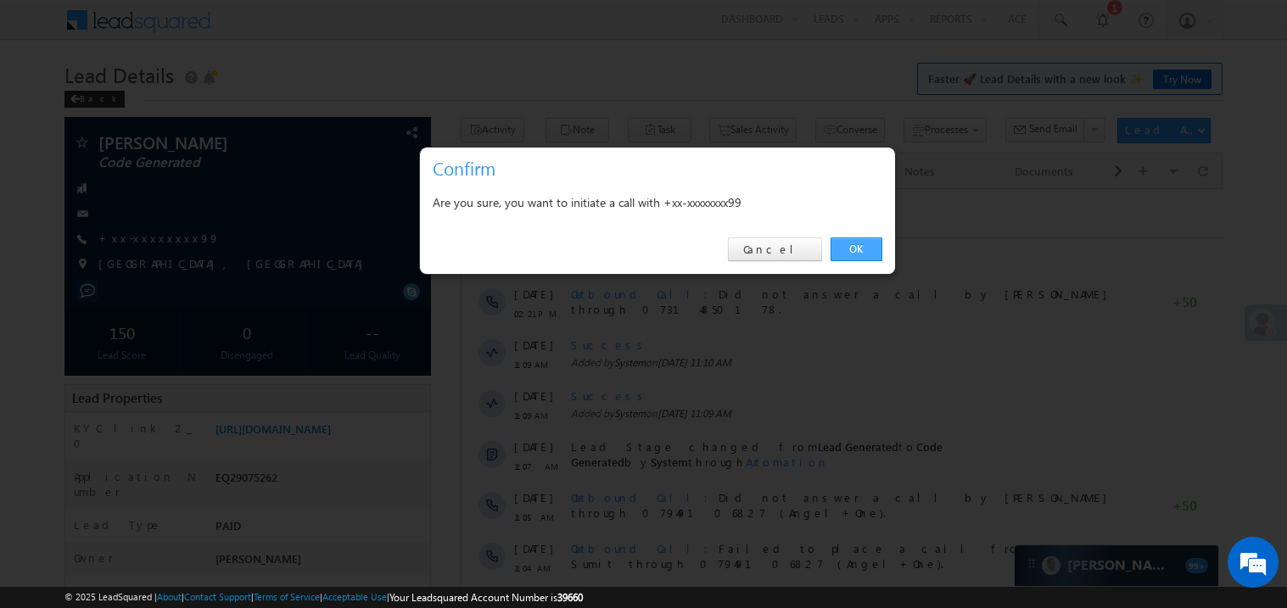
click at [855, 248] on link "OK" at bounding box center [857, 250] width 52 height 24
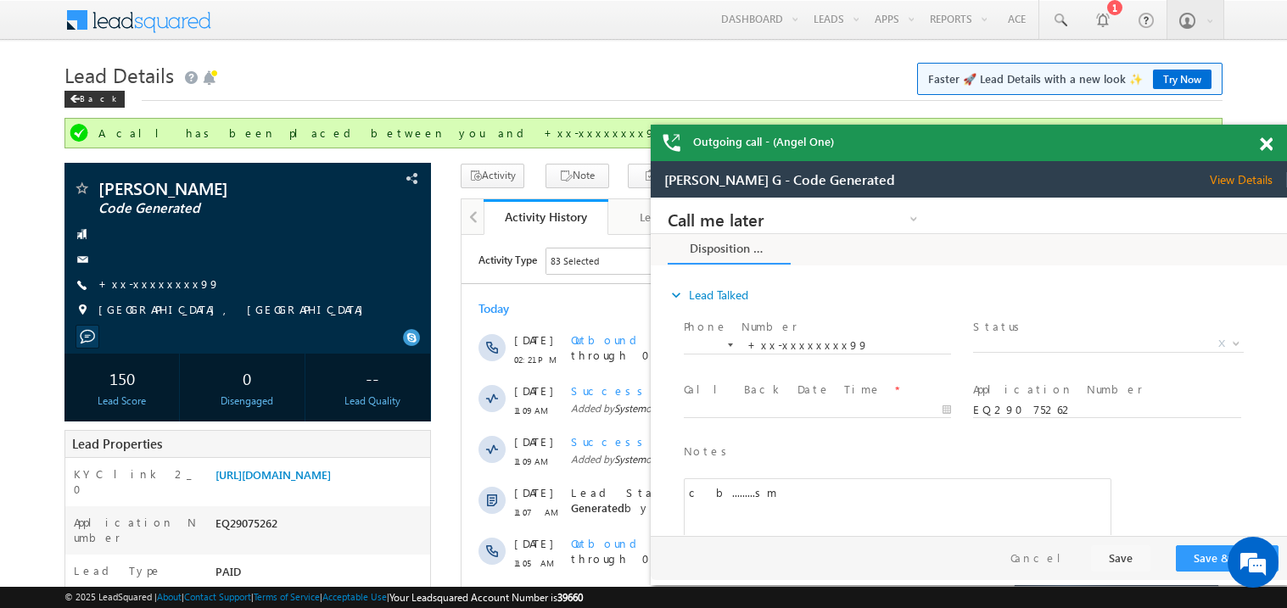
click at [1271, 147] on span at bounding box center [1266, 144] width 13 height 14
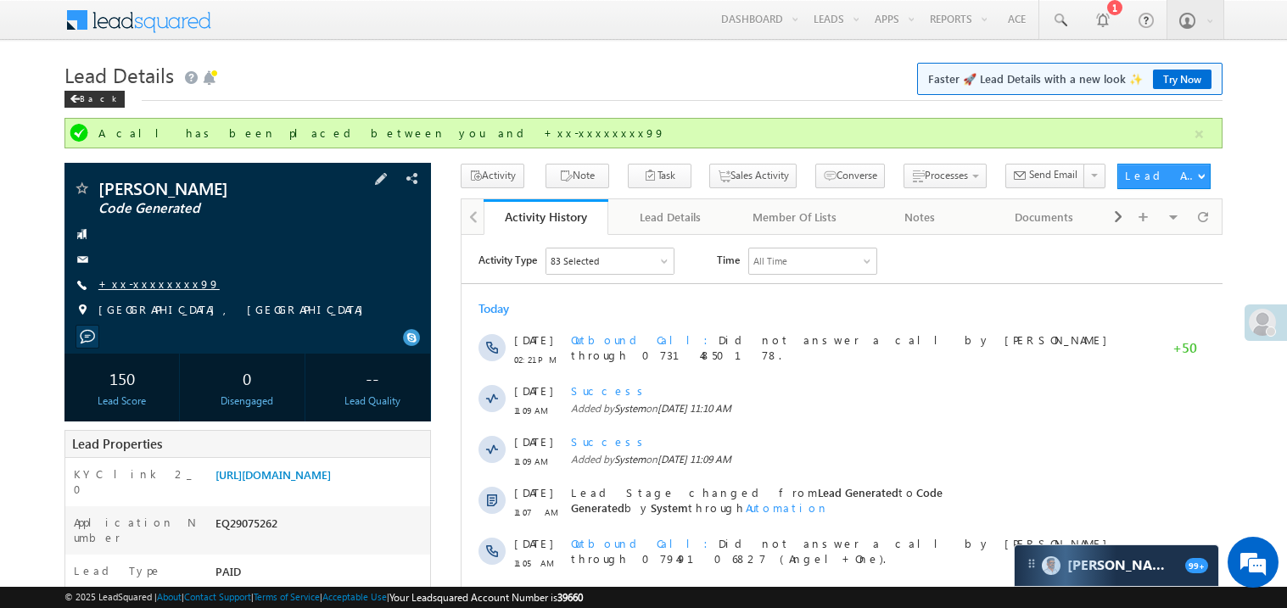
click at [131, 286] on link "+xx-xxxxxxxx99" at bounding box center [158, 284] width 121 height 14
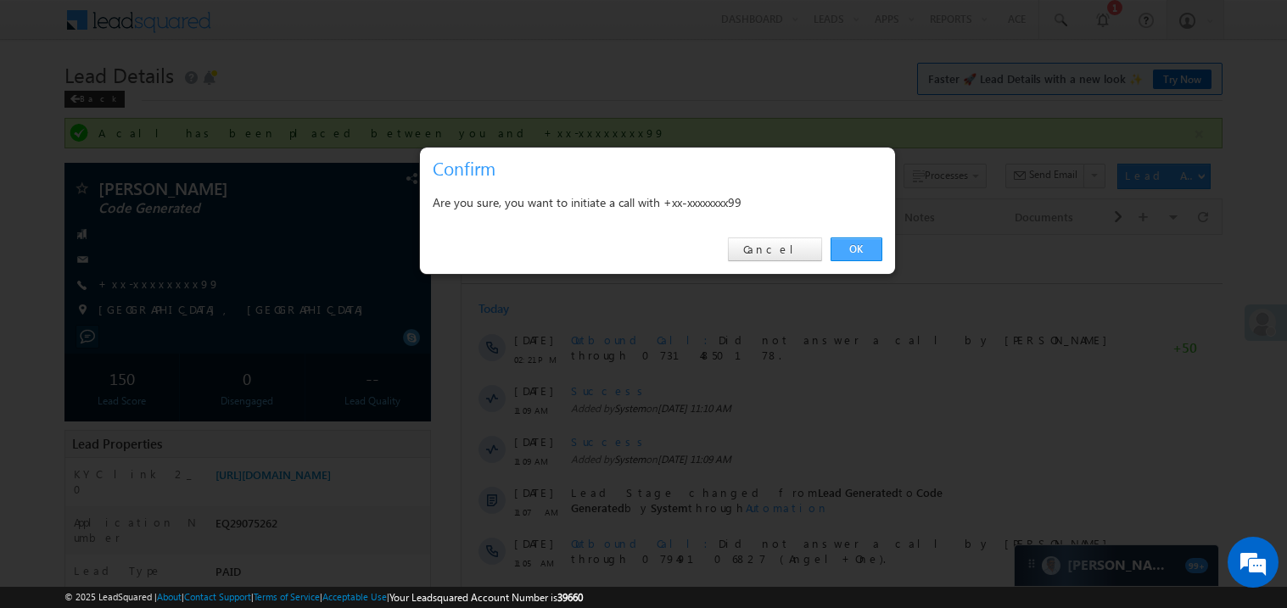
click at [852, 245] on link "OK" at bounding box center [857, 250] width 52 height 24
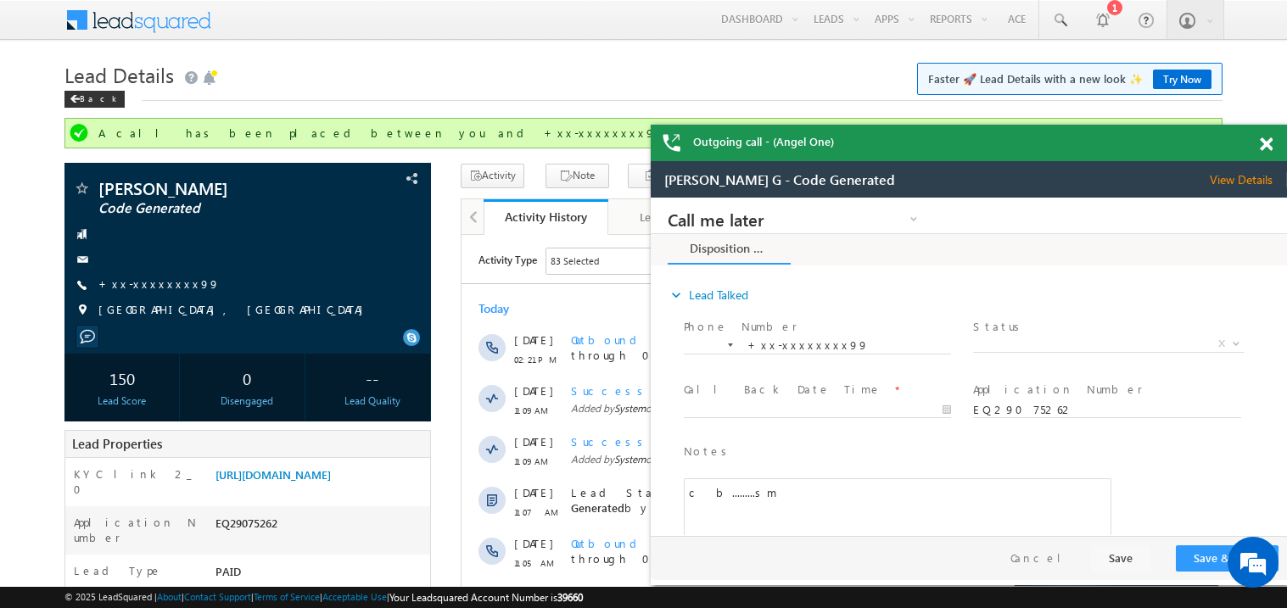
click at [1267, 145] on span at bounding box center [1266, 144] width 13 height 14
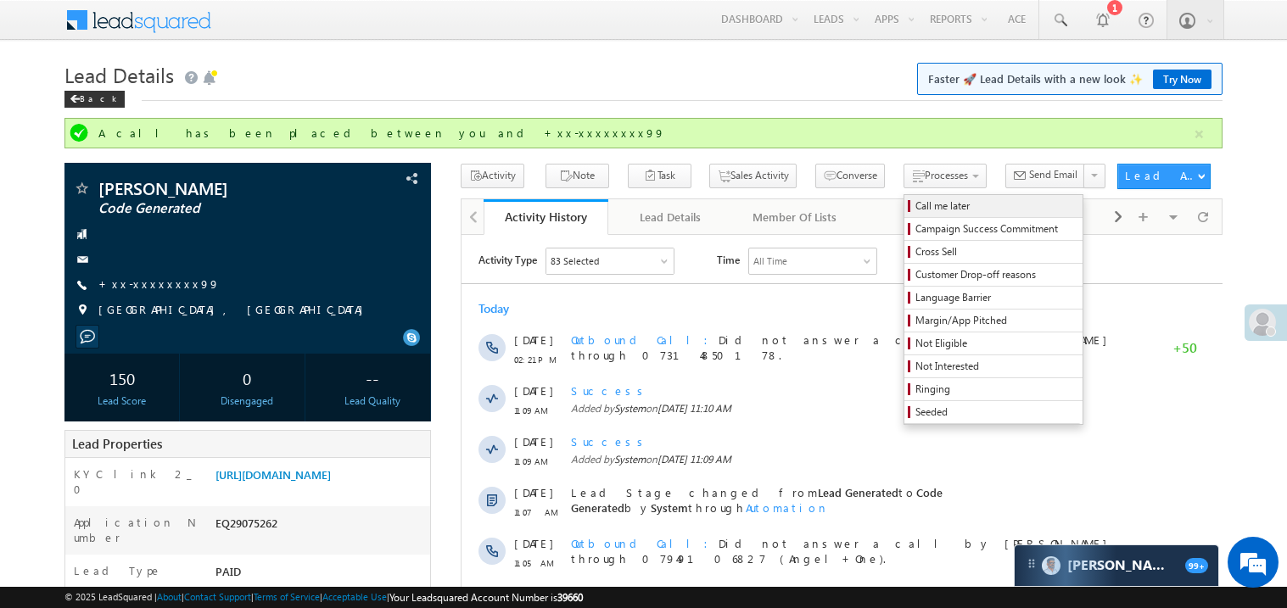
click at [915, 204] on span "Call me later" at bounding box center [995, 206] width 161 height 15
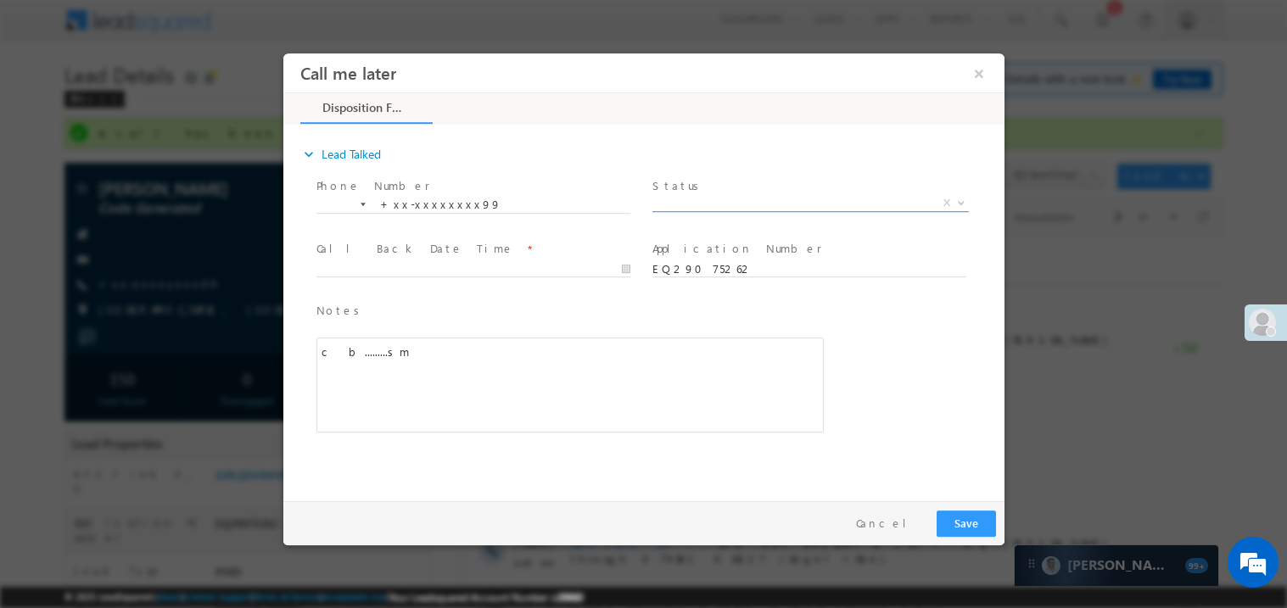
click at [674, 199] on span "X" at bounding box center [810, 202] width 316 height 17
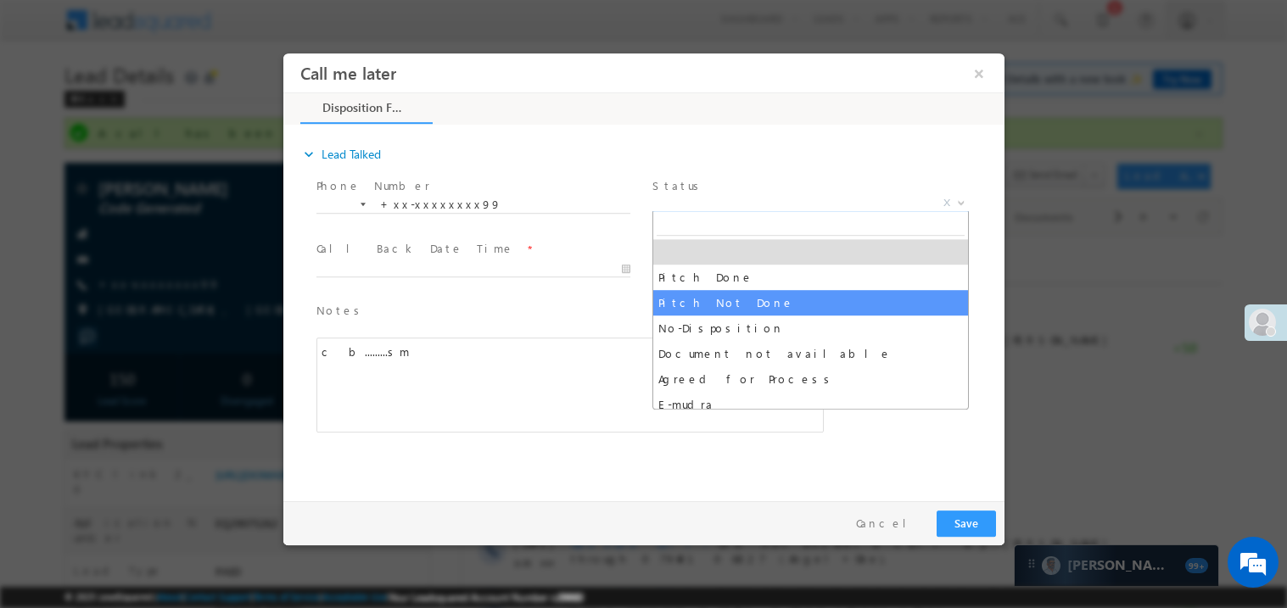
select select "Pitch Not Done"
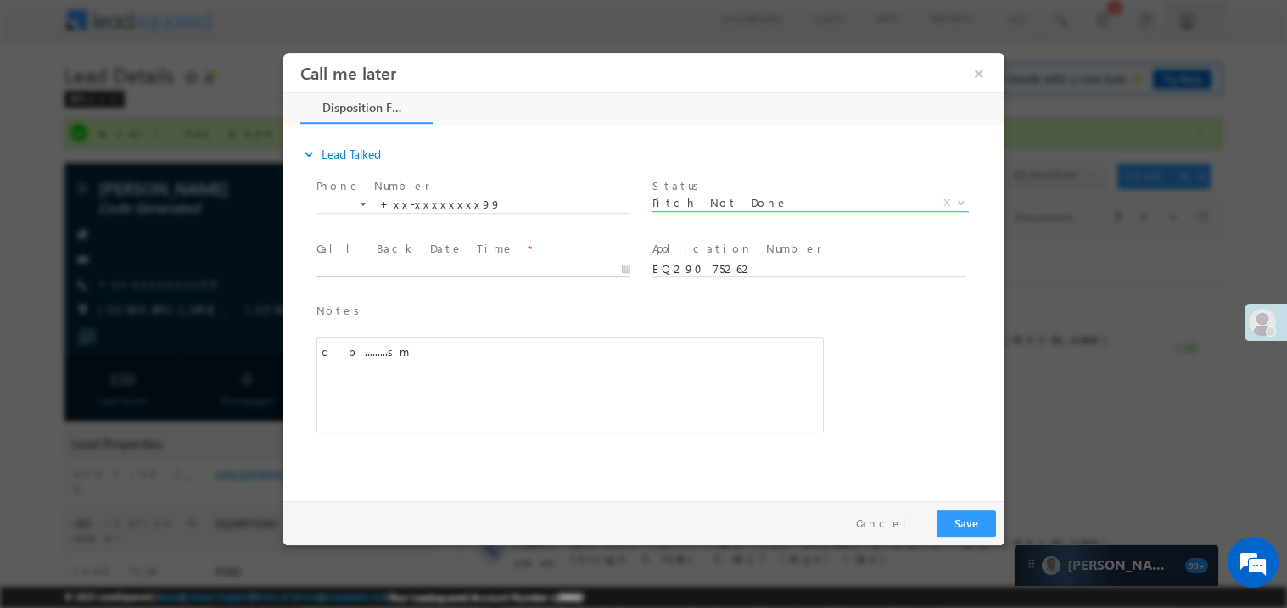
click at [400, 271] on body "Call me later ×" at bounding box center [643, 273] width 721 height 440
type input "09/17/25 8:40 PM"
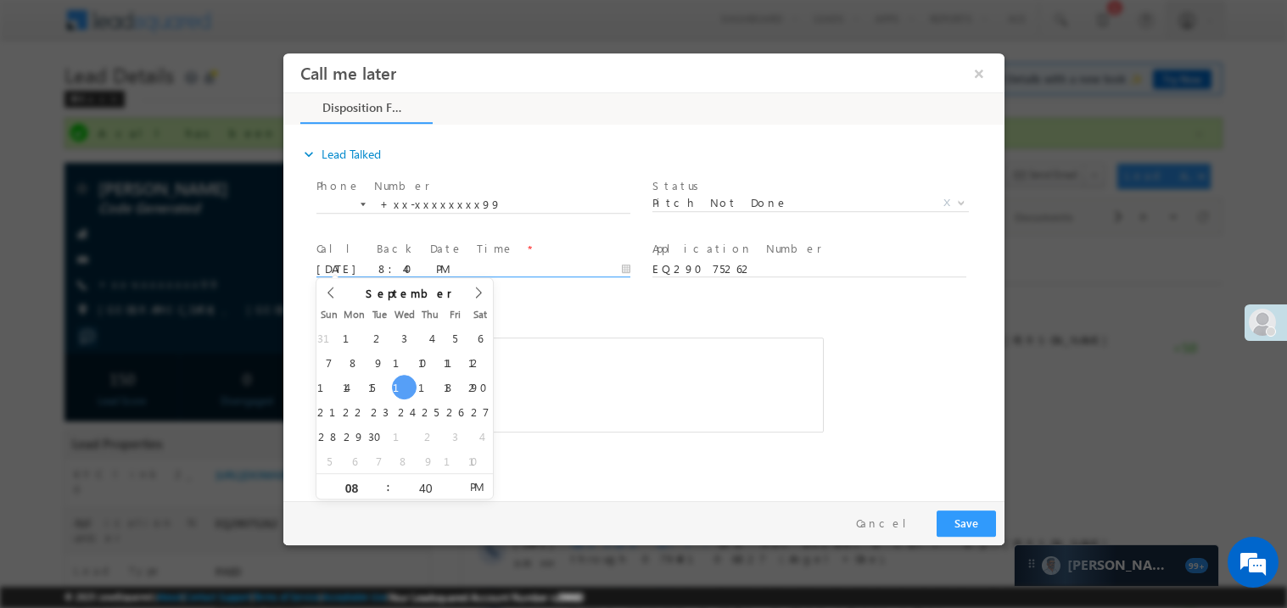
click at [539, 377] on div "c b.........sm" at bounding box center [569, 384] width 507 height 95
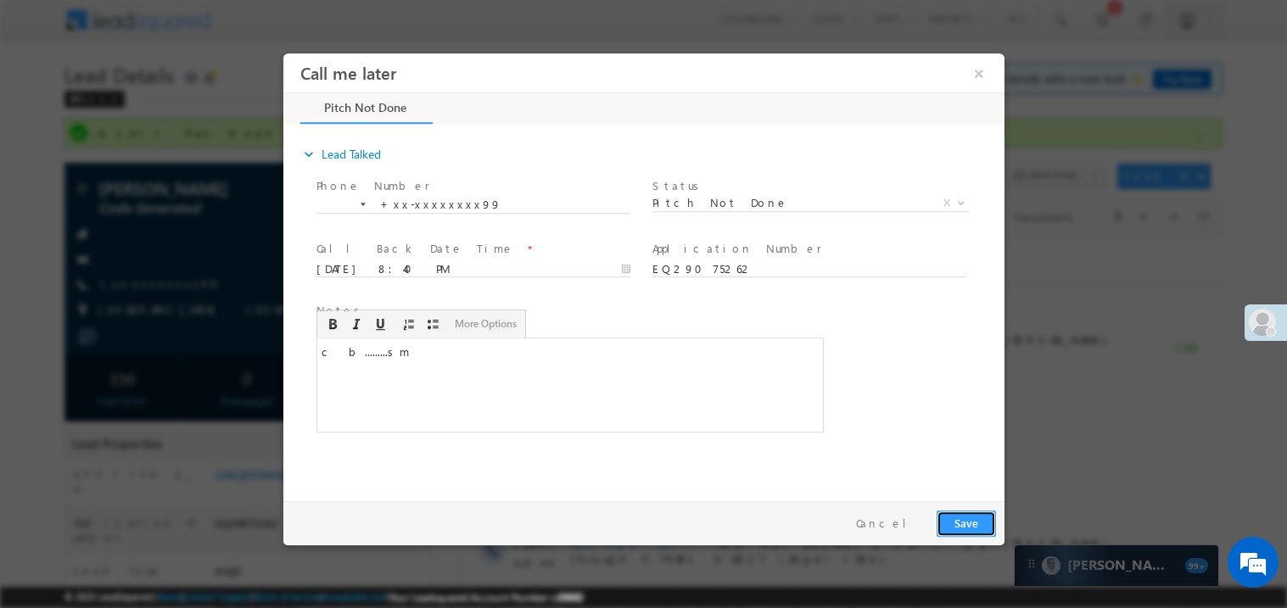
click at [976, 529] on button "Save" at bounding box center [965, 523] width 59 height 26
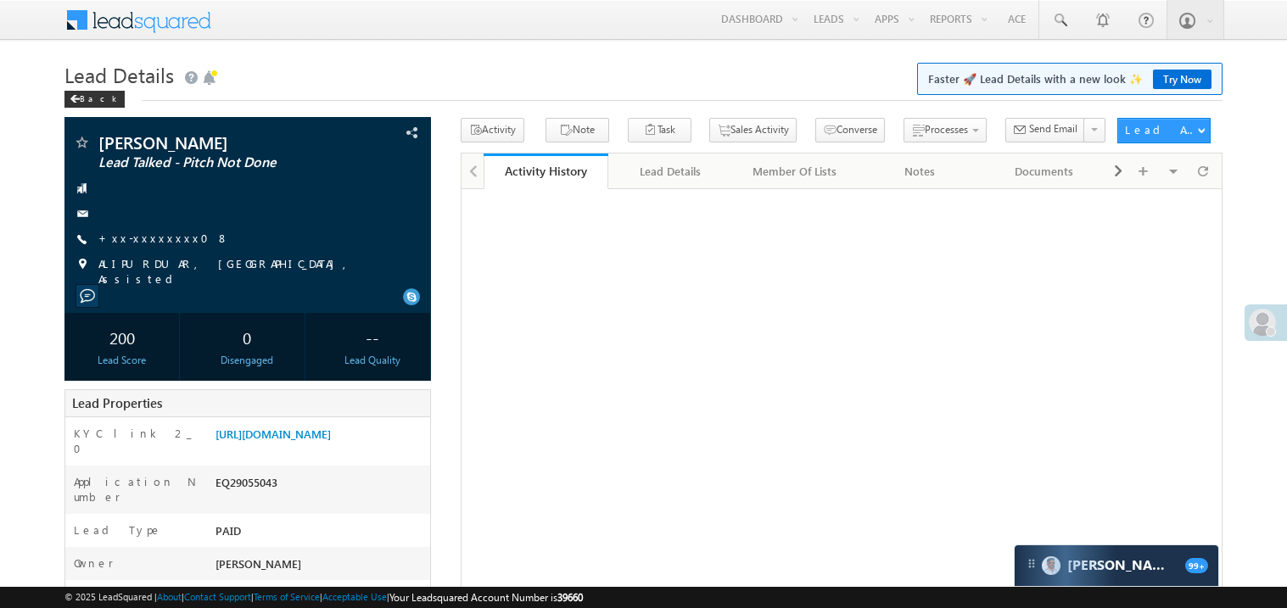
click at [150, 238] on link "+xx-xxxxxxxx08" at bounding box center [163, 238] width 131 height 14
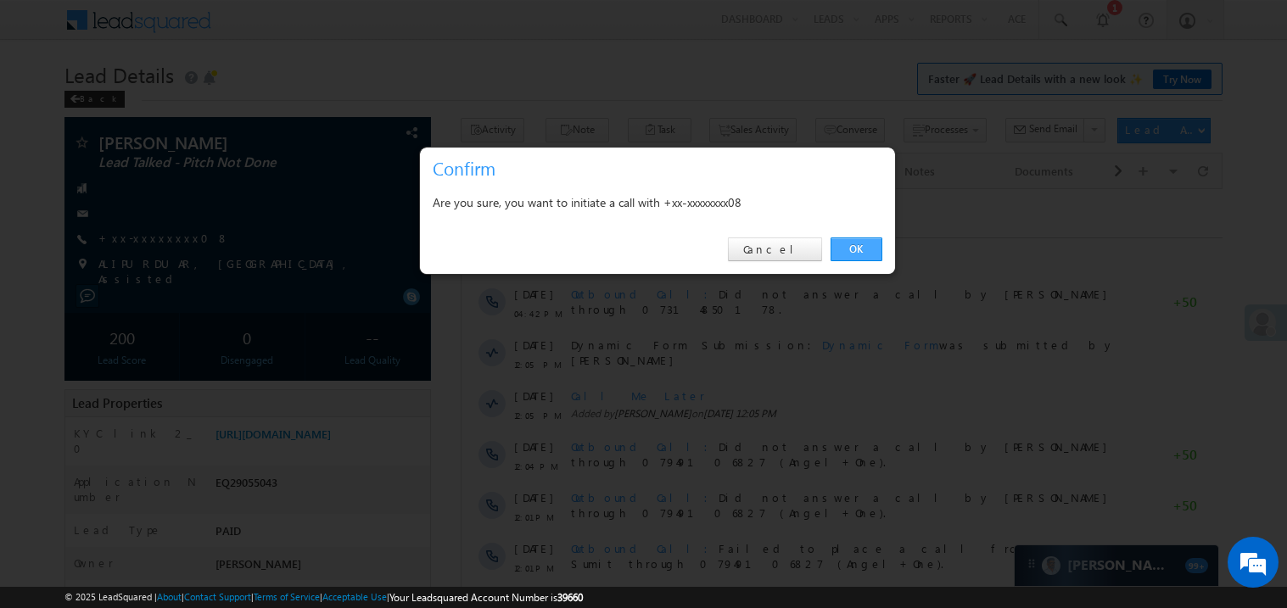
click at [850, 250] on link "OK" at bounding box center [857, 250] width 52 height 24
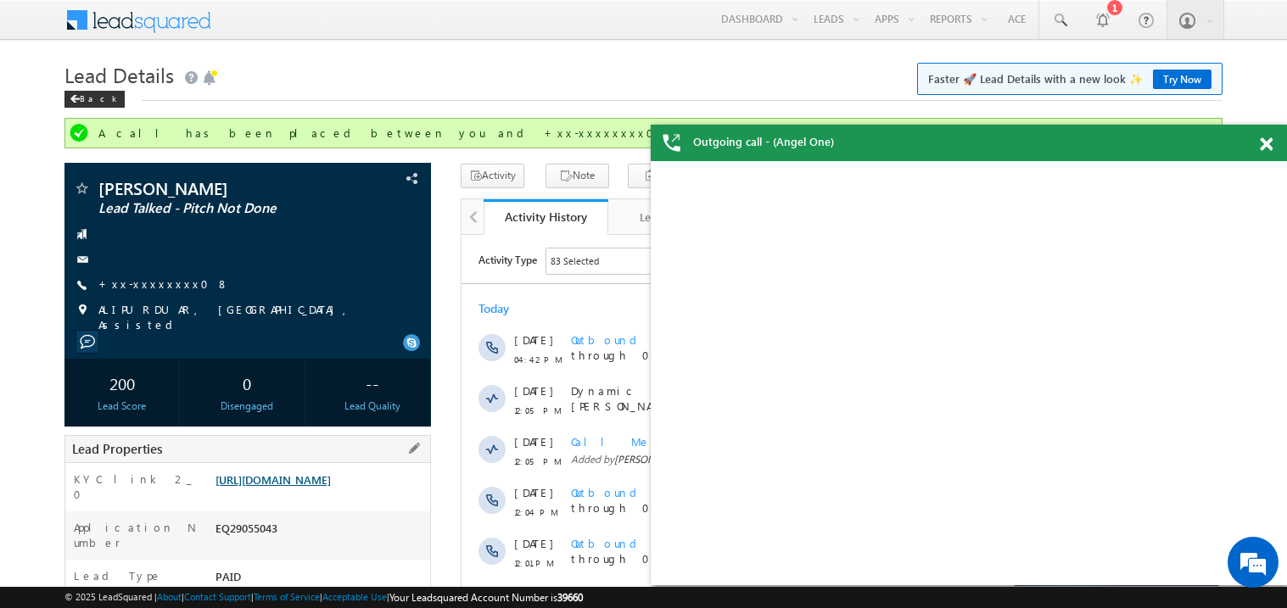
click at [319, 480] on link "https://angelbroking1-pk3em7sa.customui-test.leadsquared.com?leadId=7ead3dab-51…" at bounding box center [272, 480] width 115 height 14
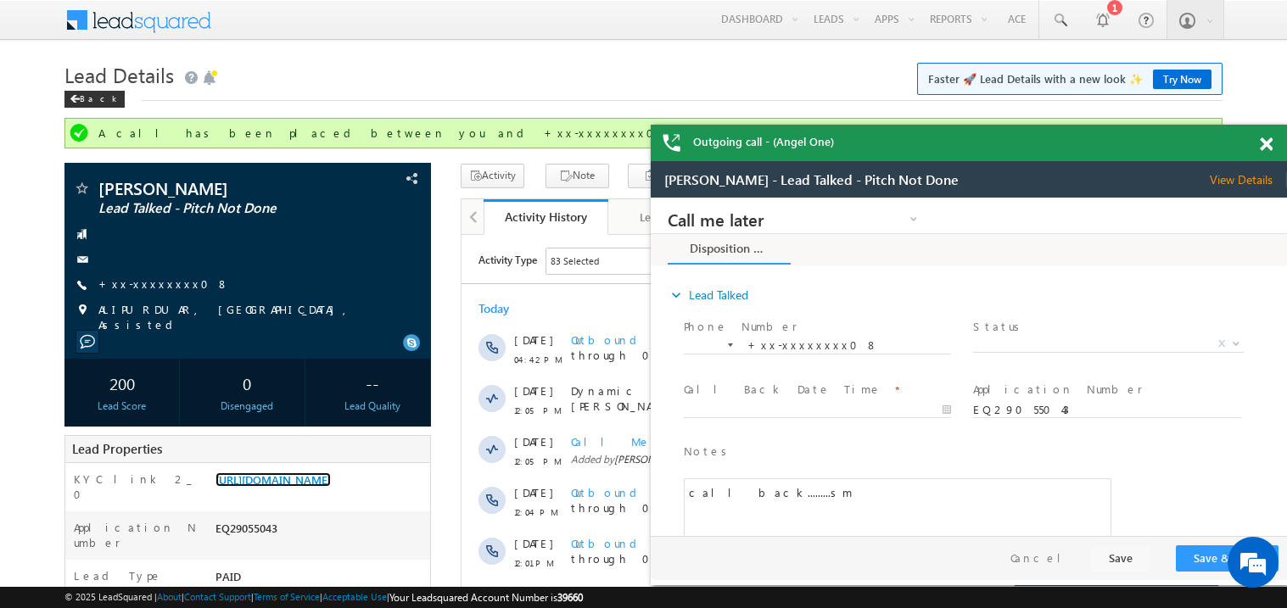
click at [1268, 141] on span at bounding box center [1266, 144] width 13 height 14
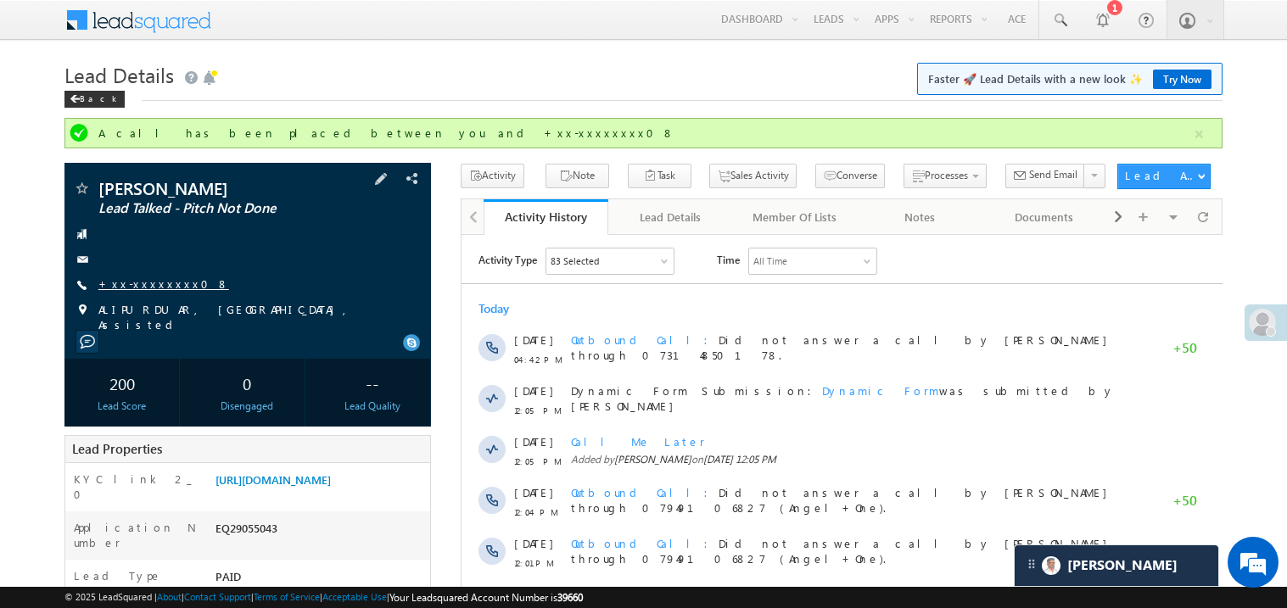
click at [169, 288] on link "+xx-xxxxxxxx08" at bounding box center [163, 284] width 131 height 14
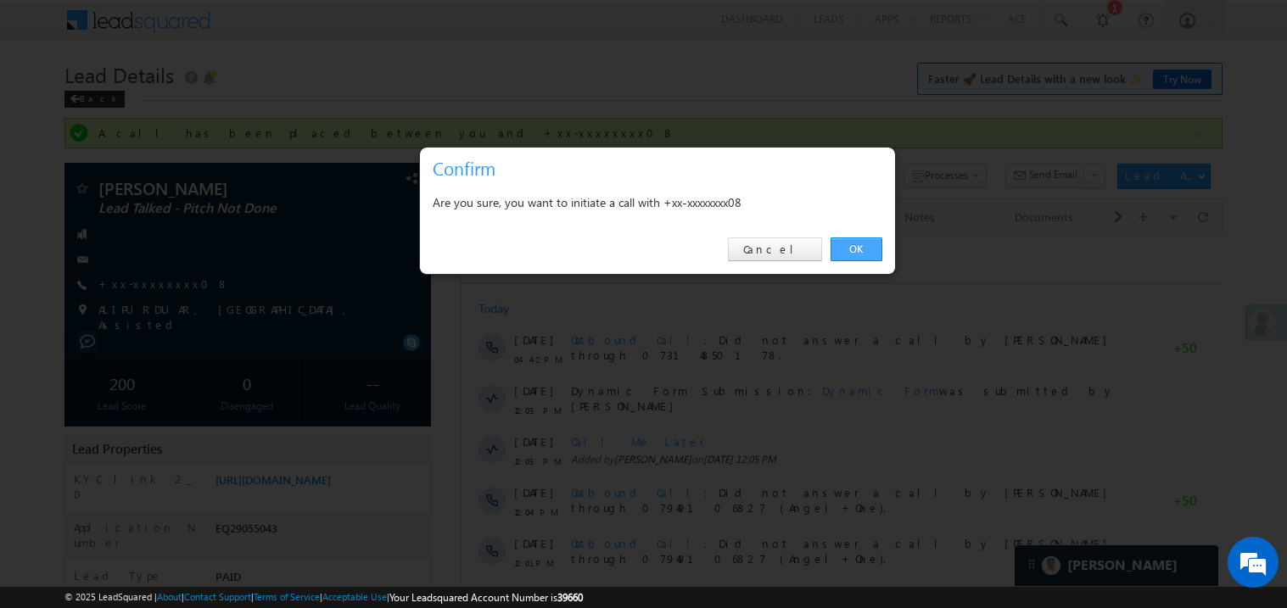
click at [854, 248] on link "OK" at bounding box center [857, 250] width 52 height 24
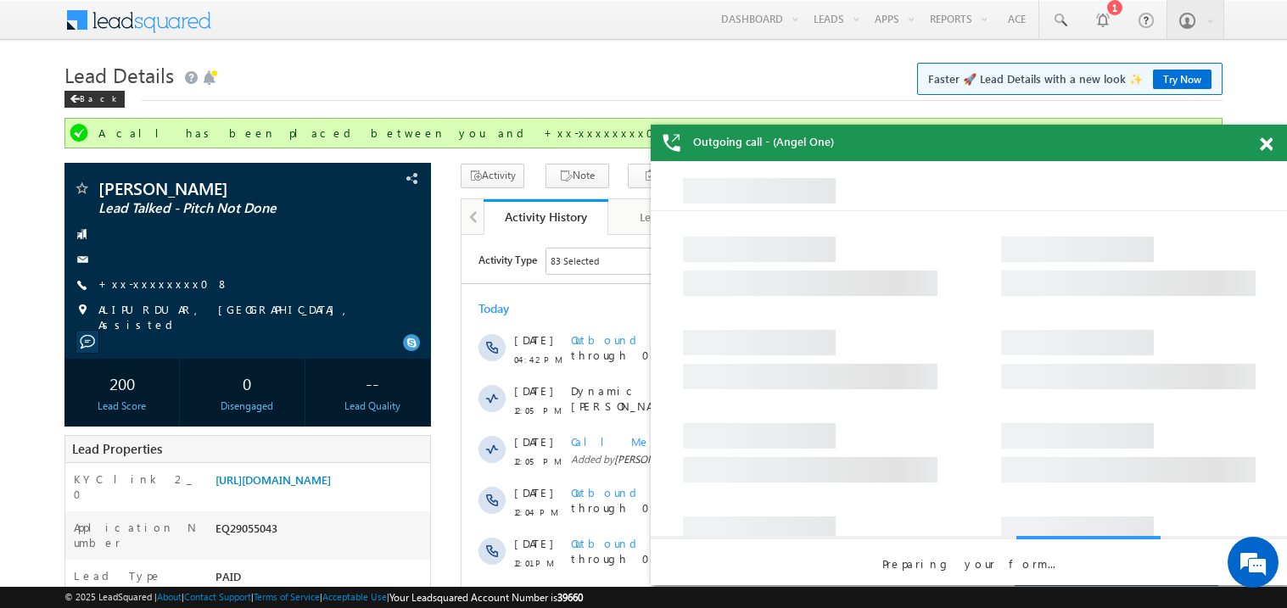
click at [1268, 144] on span at bounding box center [1266, 144] width 13 height 14
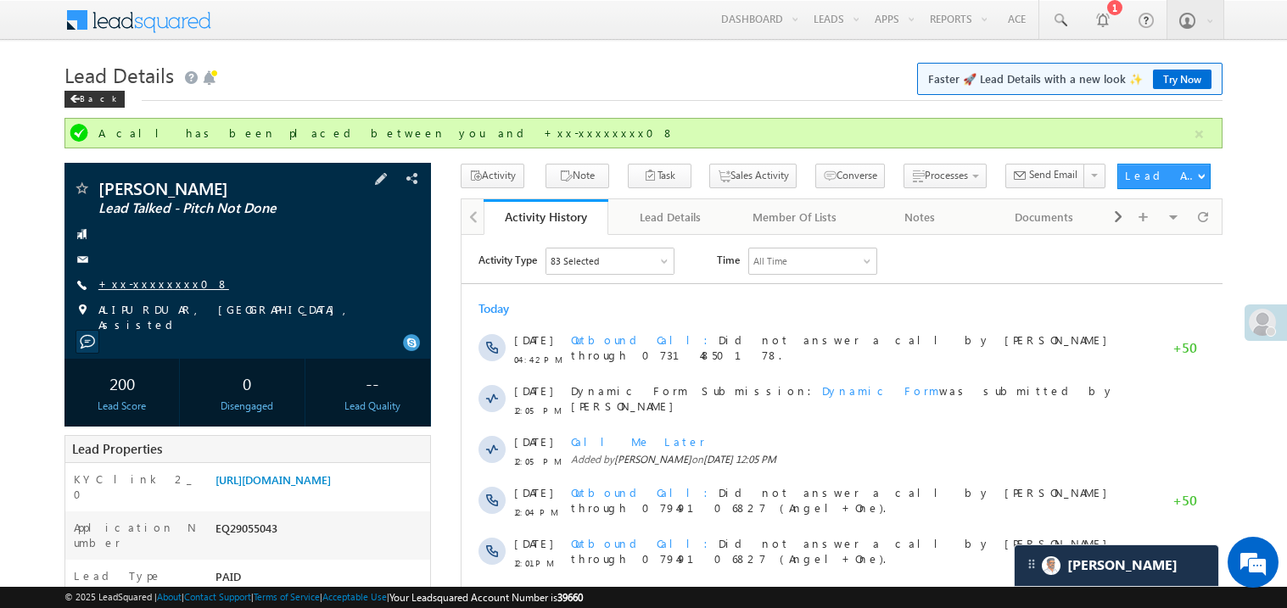
click at [154, 286] on link "+xx-xxxxxxxx08" at bounding box center [163, 284] width 131 height 14
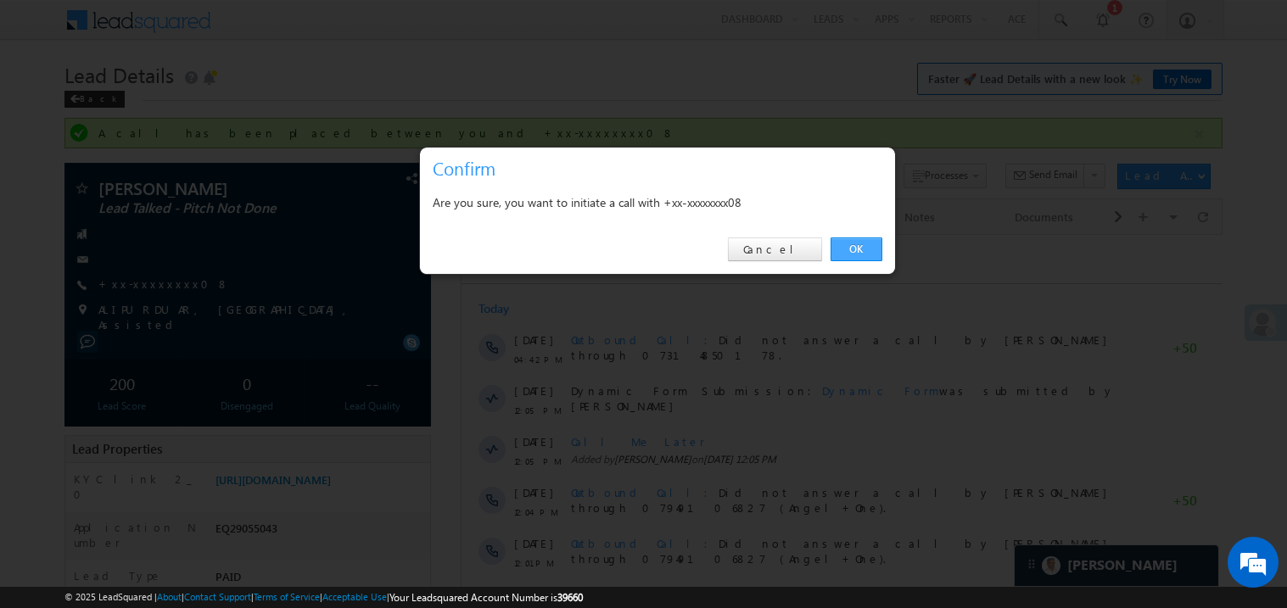
click at [853, 253] on link "OK" at bounding box center [857, 250] width 52 height 24
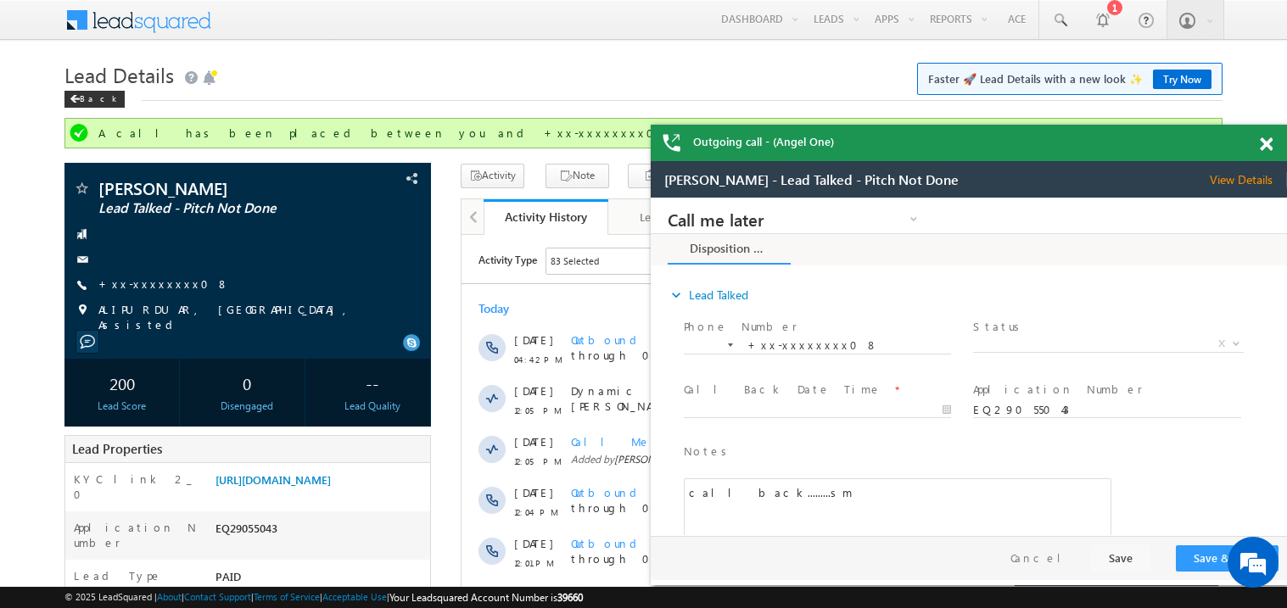
click at [1267, 143] on span at bounding box center [1266, 144] width 13 height 14
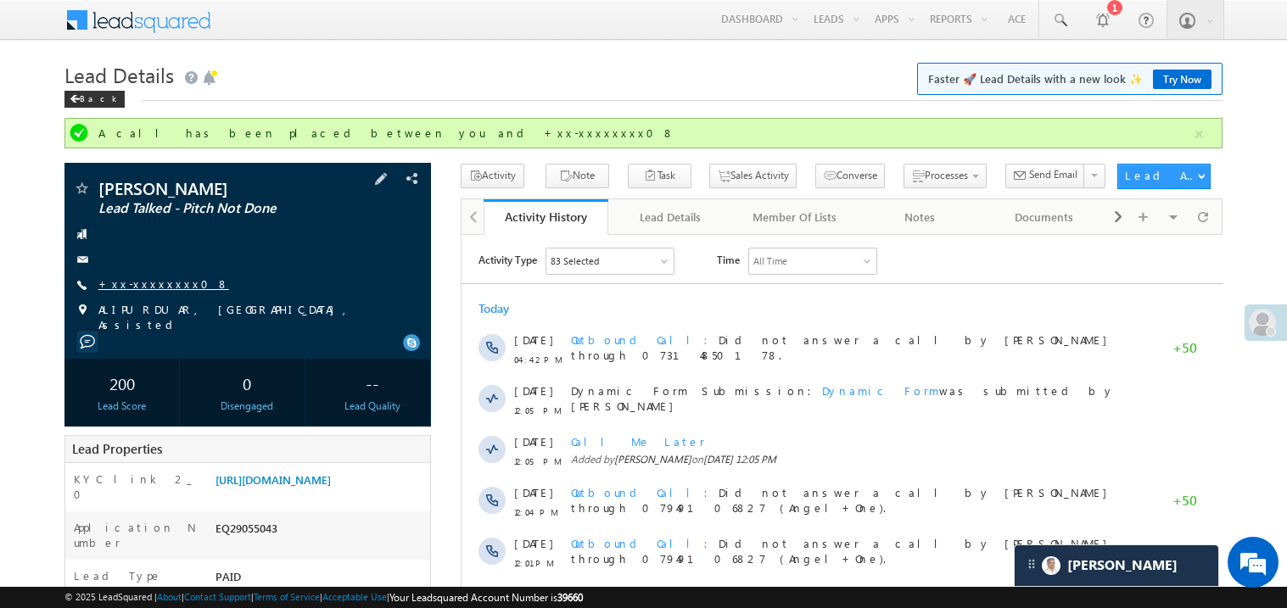
click at [143, 283] on link "+xx-xxxxxxxx08" at bounding box center [163, 284] width 131 height 14
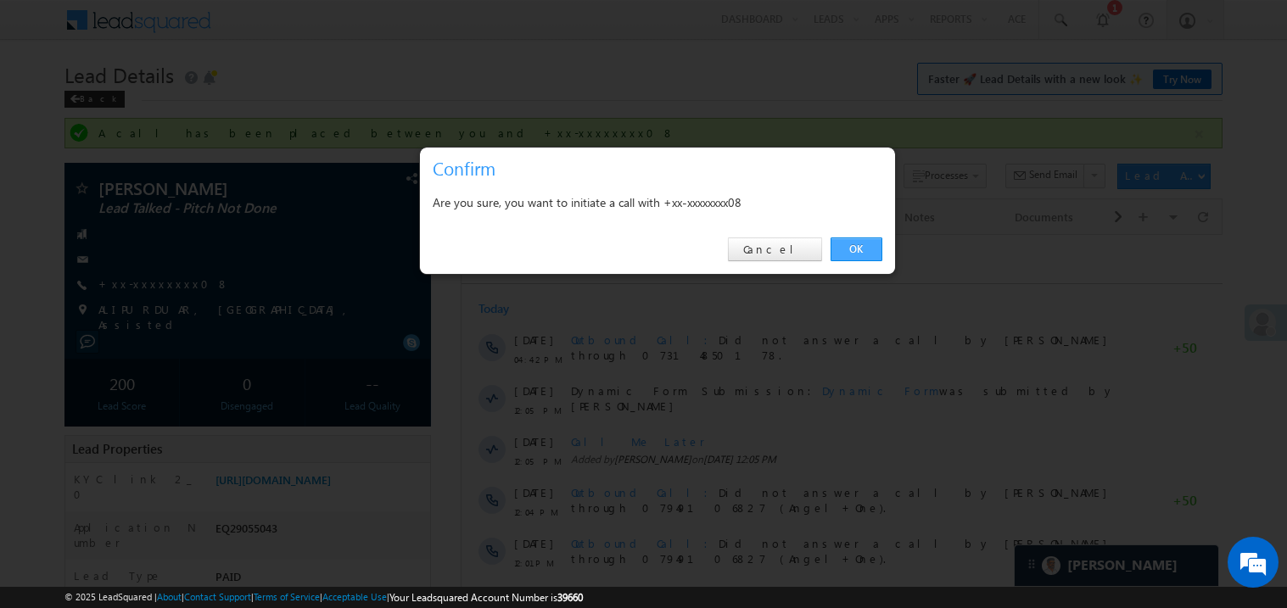
click at [845, 248] on link "OK" at bounding box center [857, 250] width 52 height 24
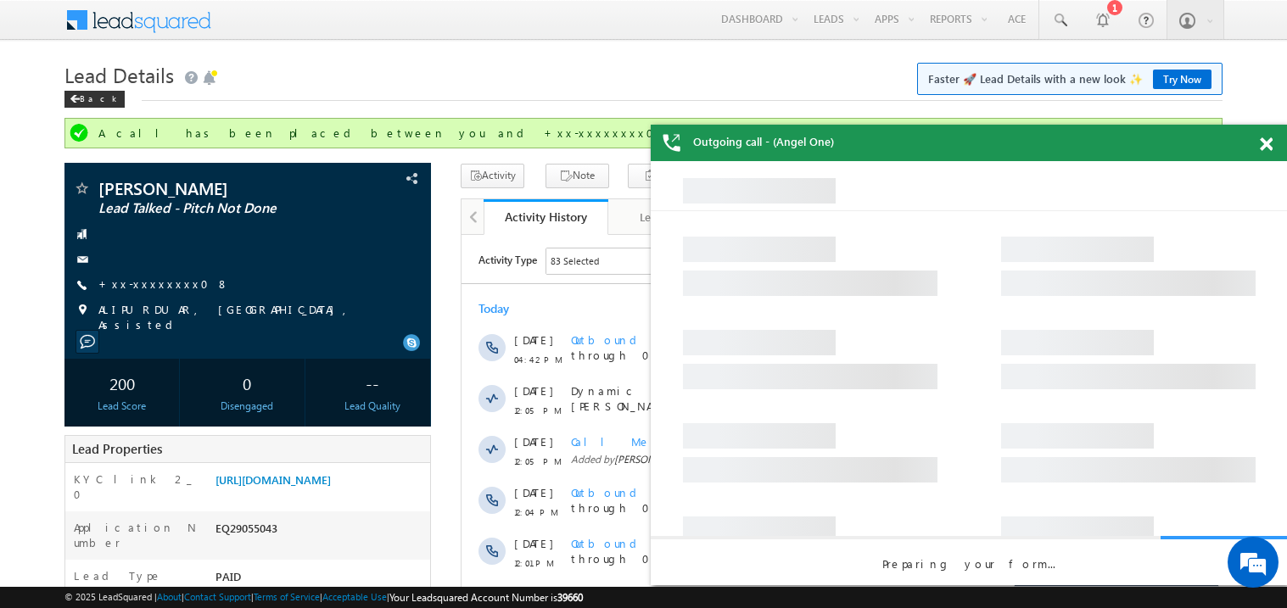
click at [1265, 140] on span at bounding box center [1266, 144] width 13 height 14
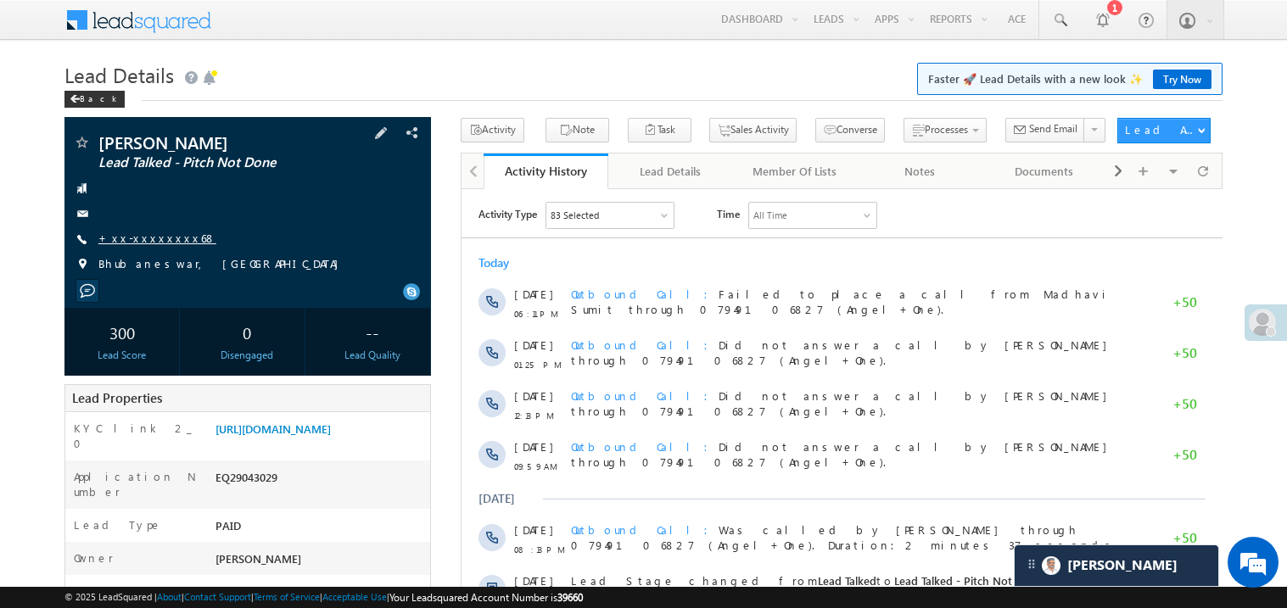
click at [151, 238] on link "+xx-xxxxxxxx68" at bounding box center [157, 238] width 118 height 14
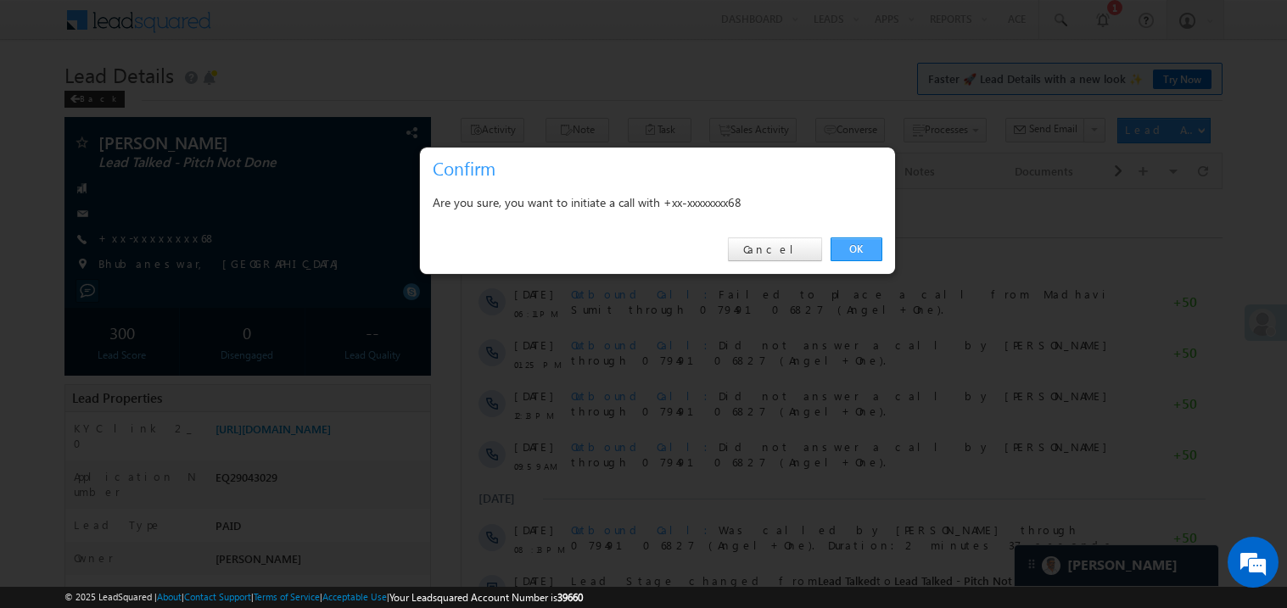
click at [841, 247] on link "OK" at bounding box center [857, 250] width 52 height 24
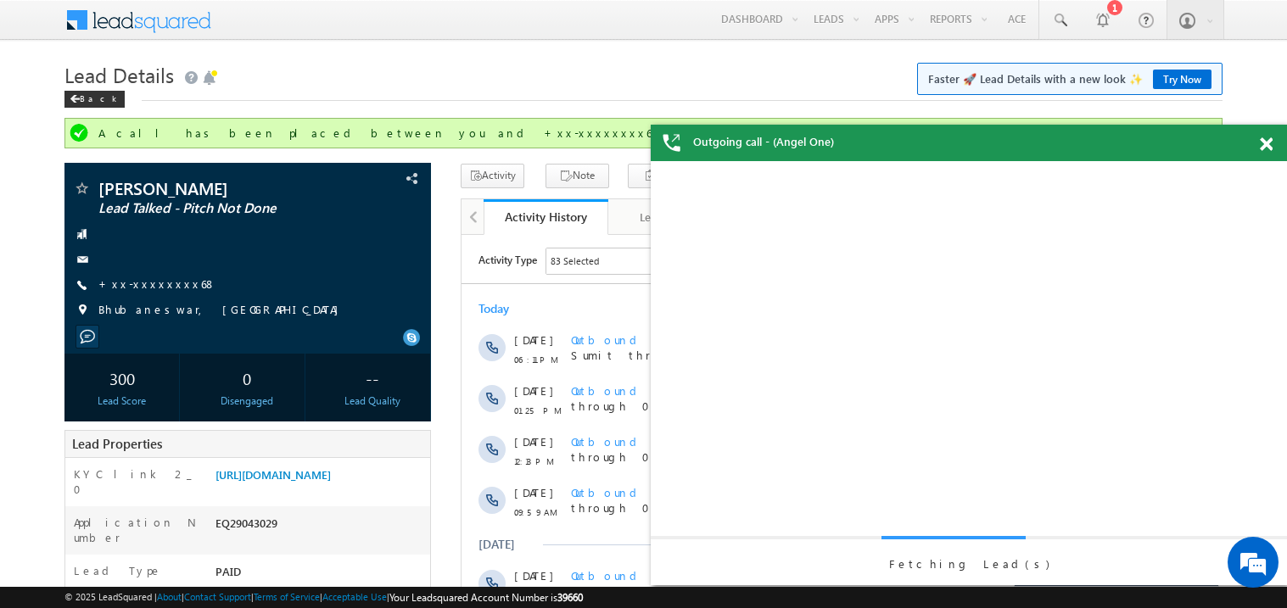
click at [1264, 138] on span at bounding box center [1266, 144] width 13 height 14
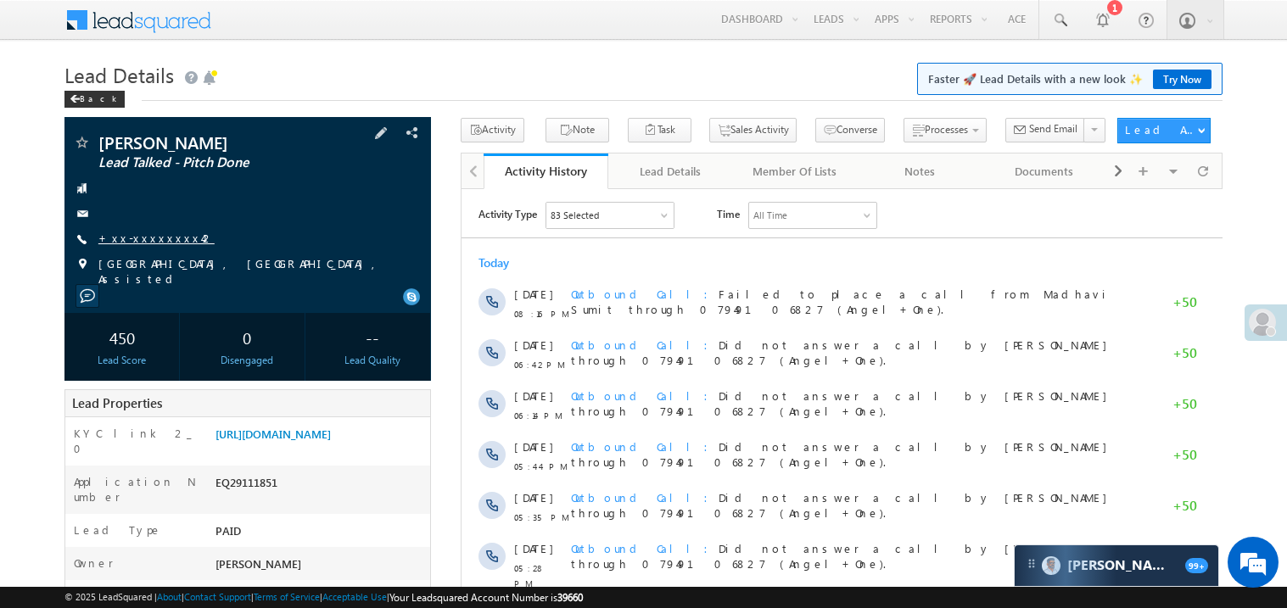
click at [143, 245] on link "+xx-xxxxxxxx42" at bounding box center [156, 238] width 116 height 14
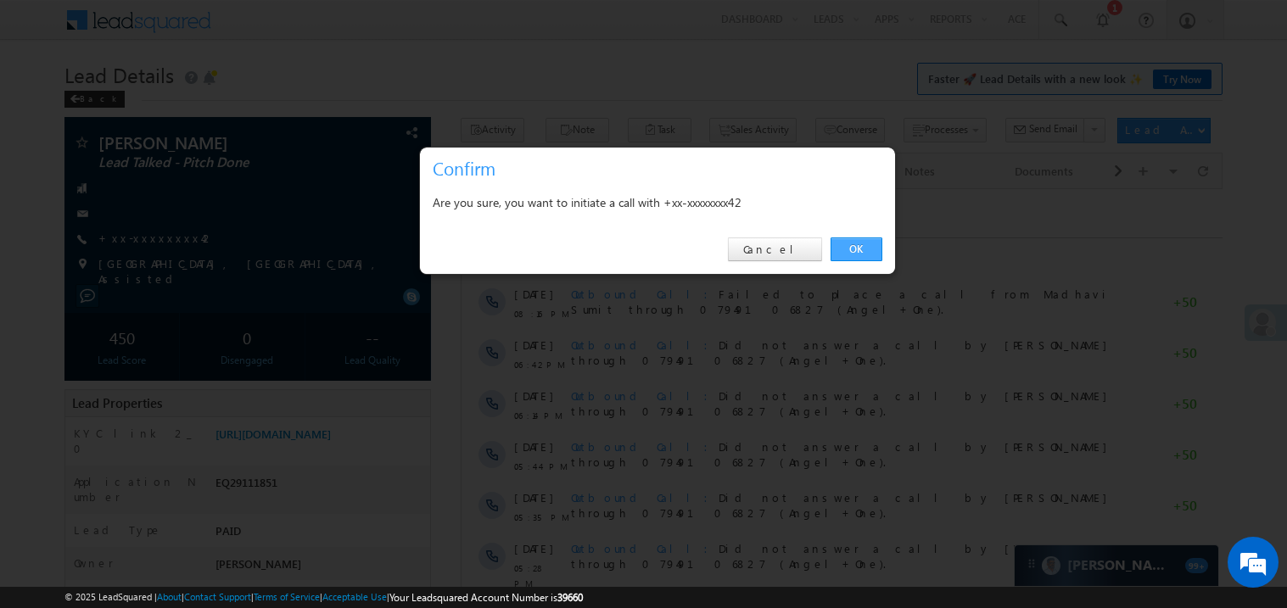
click at [862, 254] on link "OK" at bounding box center [857, 250] width 52 height 24
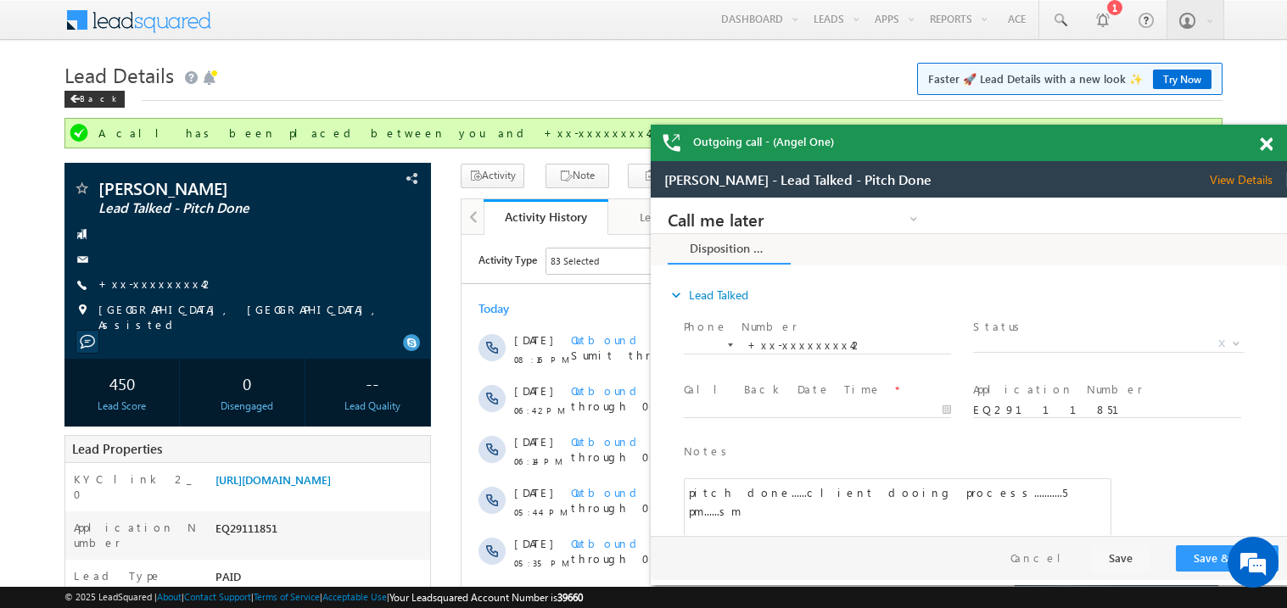
click at [1273, 143] on div at bounding box center [1275, 141] width 23 height 33
click at [1268, 144] on span at bounding box center [1266, 144] width 13 height 14
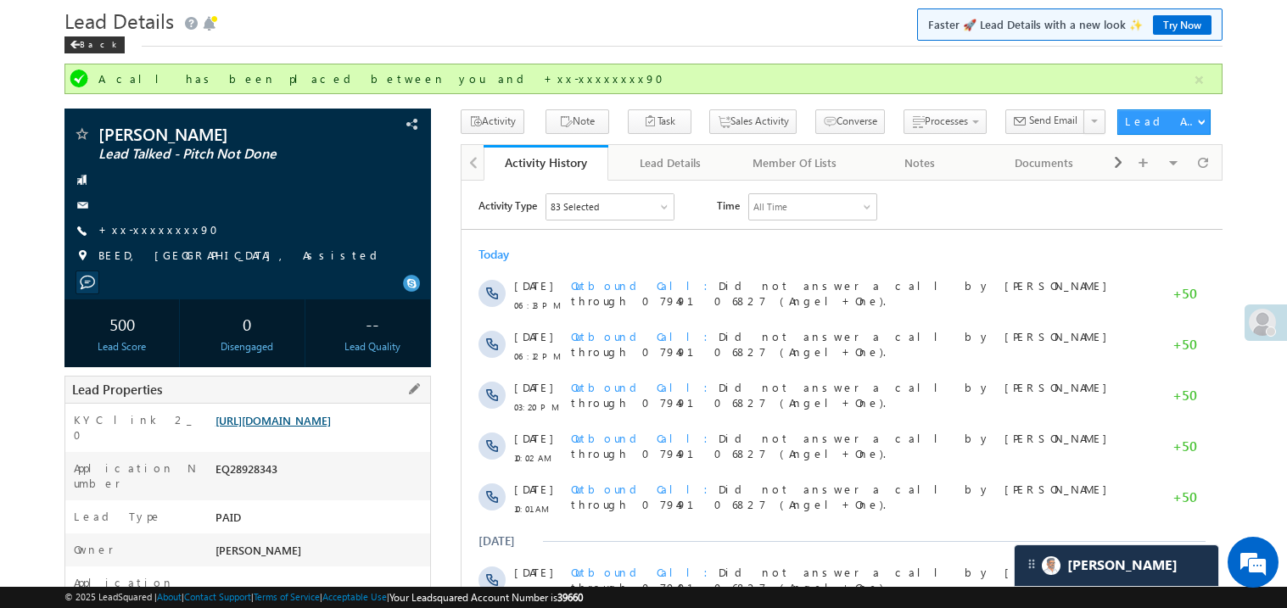
scroll to position [54, 0]
click at [331, 428] on link "[URL][DOMAIN_NAME]" at bounding box center [272, 420] width 115 height 14
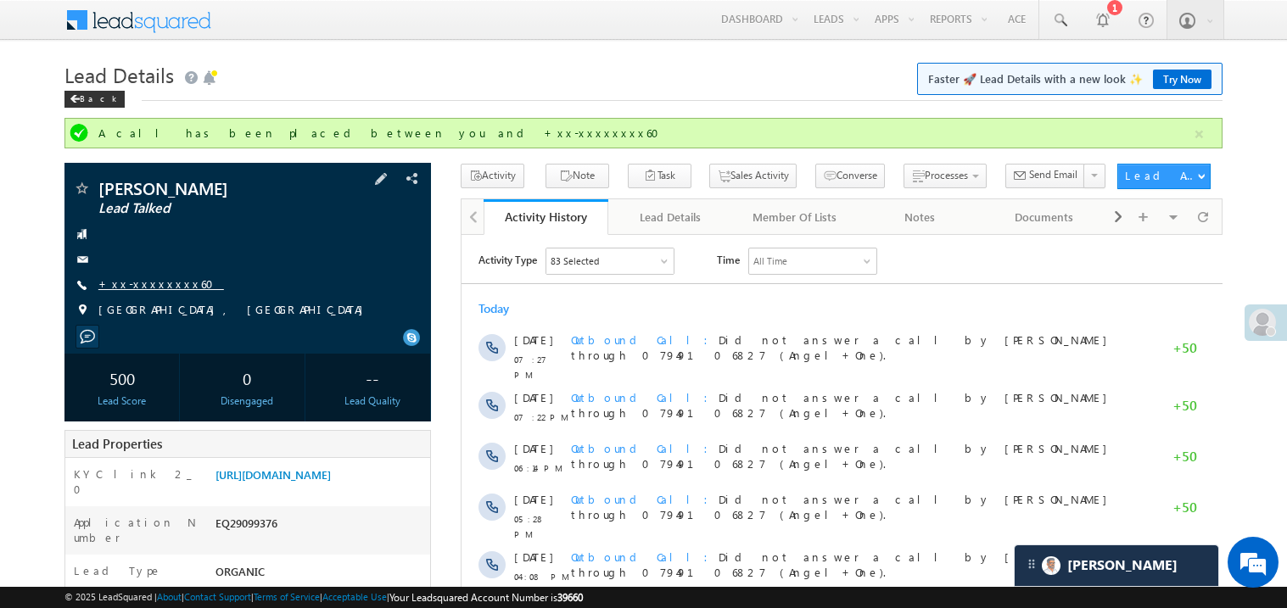
click at [157, 284] on link "+xx-xxxxxxxx60" at bounding box center [161, 284] width 126 height 14
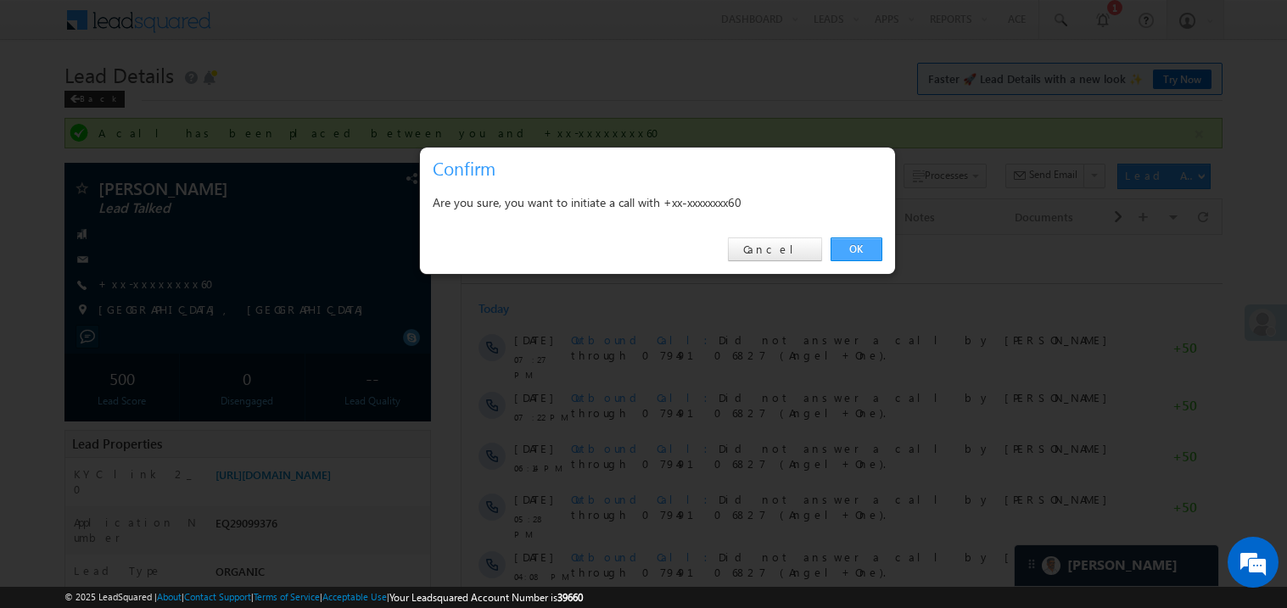
click at [853, 250] on link "OK" at bounding box center [857, 250] width 52 height 24
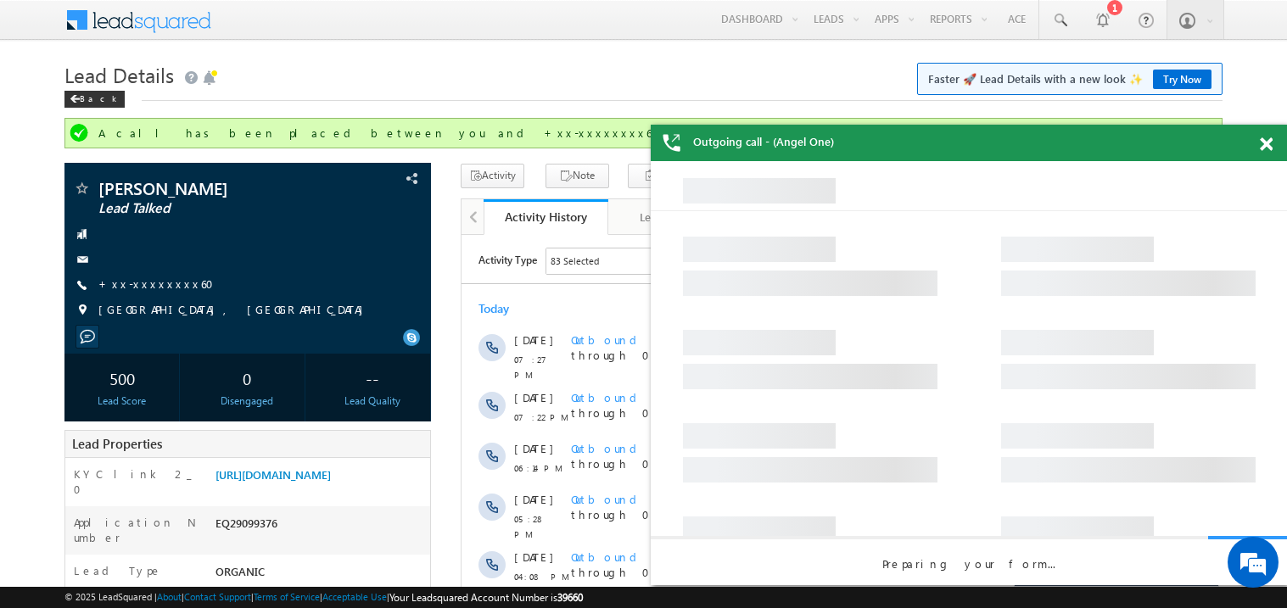
click at [1267, 141] on span at bounding box center [1266, 144] width 13 height 14
